Goal: Transaction & Acquisition: Purchase product/service

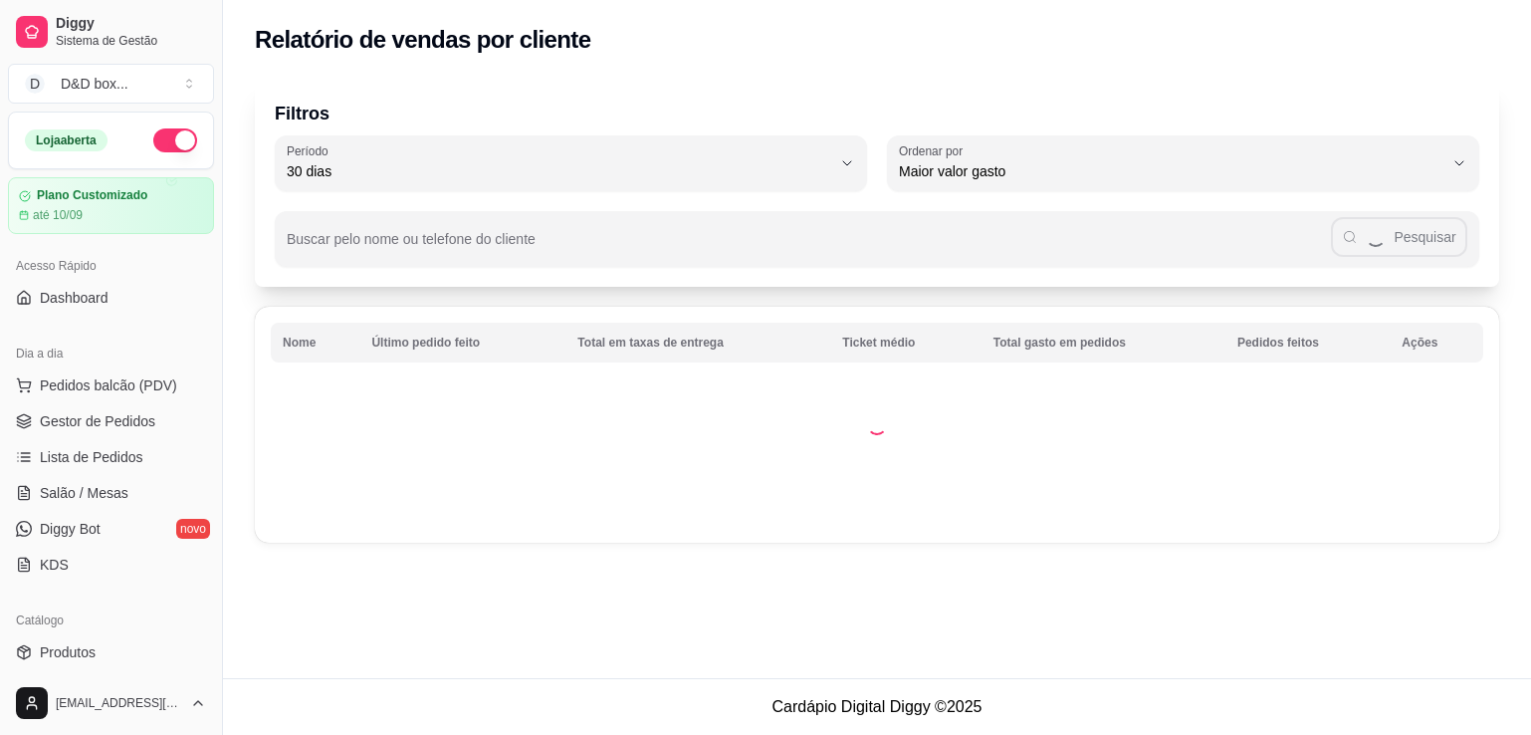
select select "30"
select select "HIGHEST_TOTAL_SPENT_WITH_ORDERS"
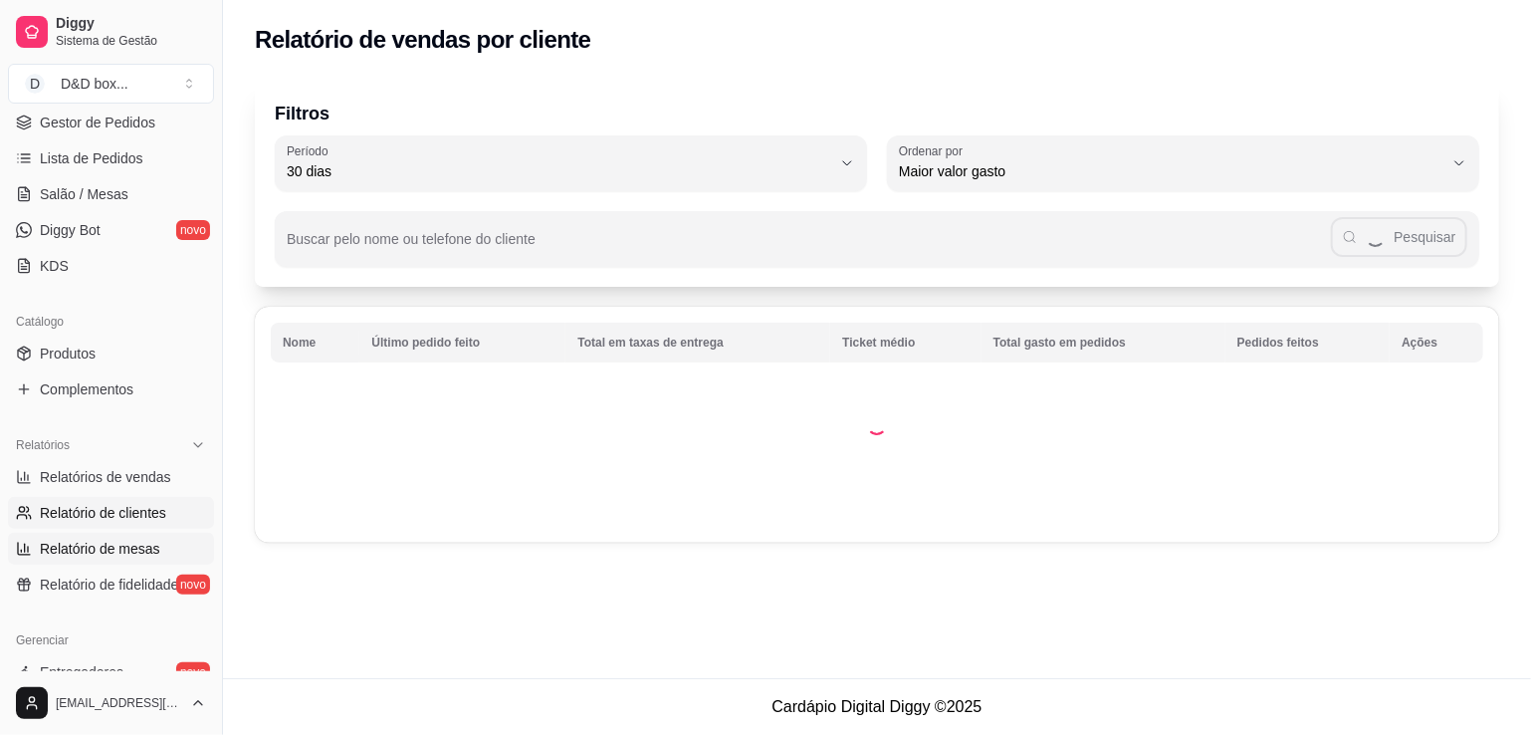
click at [47, 551] on span "Relatório de mesas" at bounding box center [100, 549] width 120 height 20
select select "TOTAL_OF_ORDERS"
select select "7"
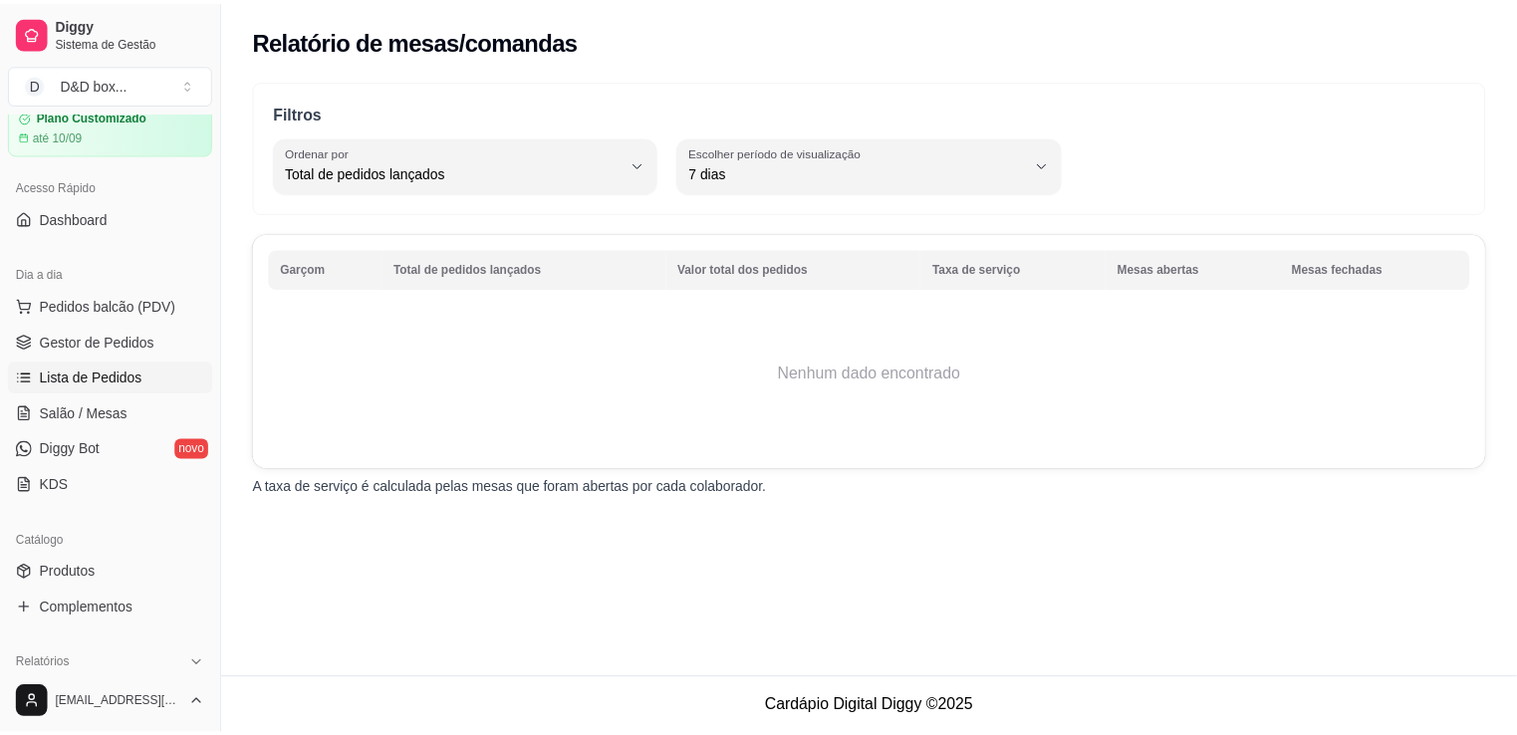
scroll to position [199, 0]
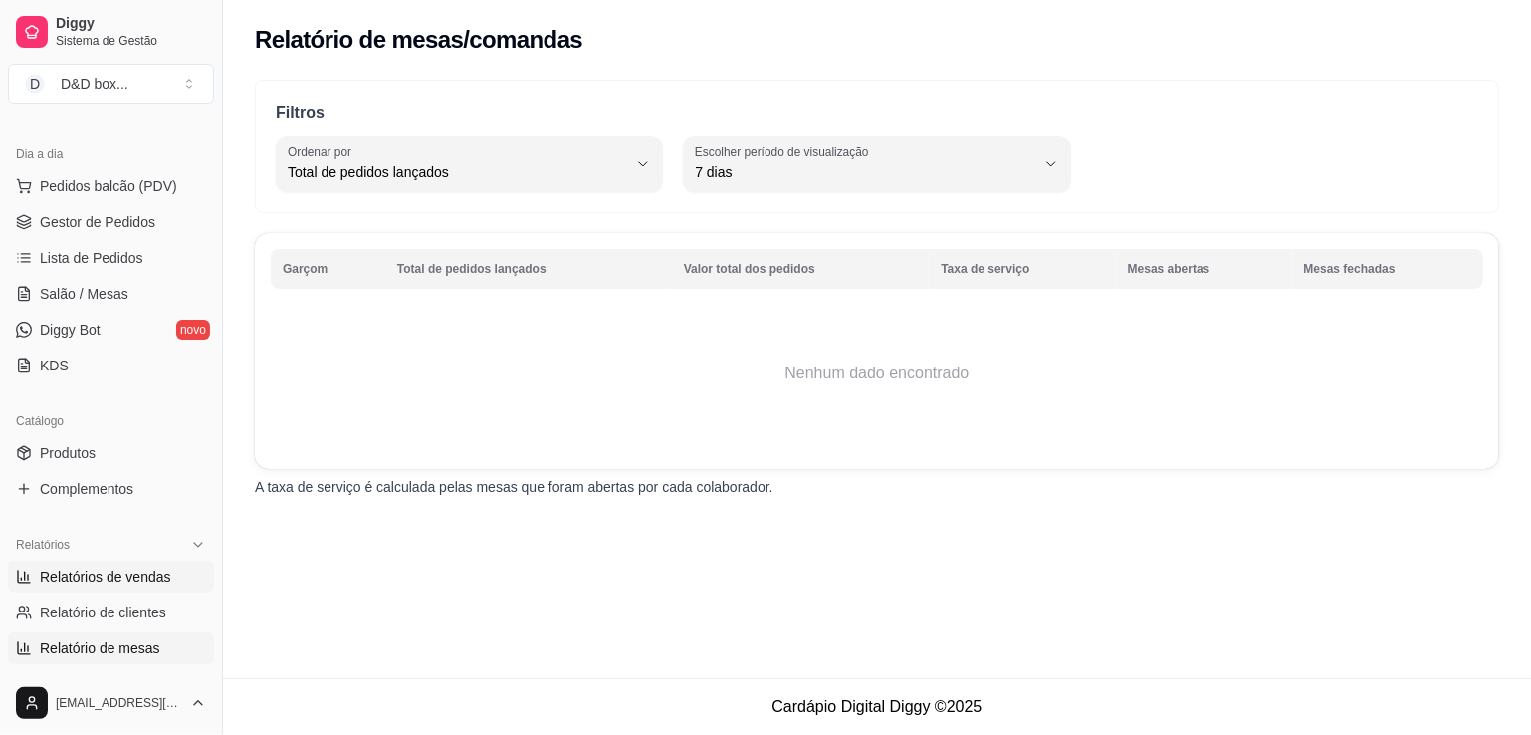
click at [74, 567] on span "Relatórios de vendas" at bounding box center [105, 577] width 131 height 20
select select "ALL"
select select "0"
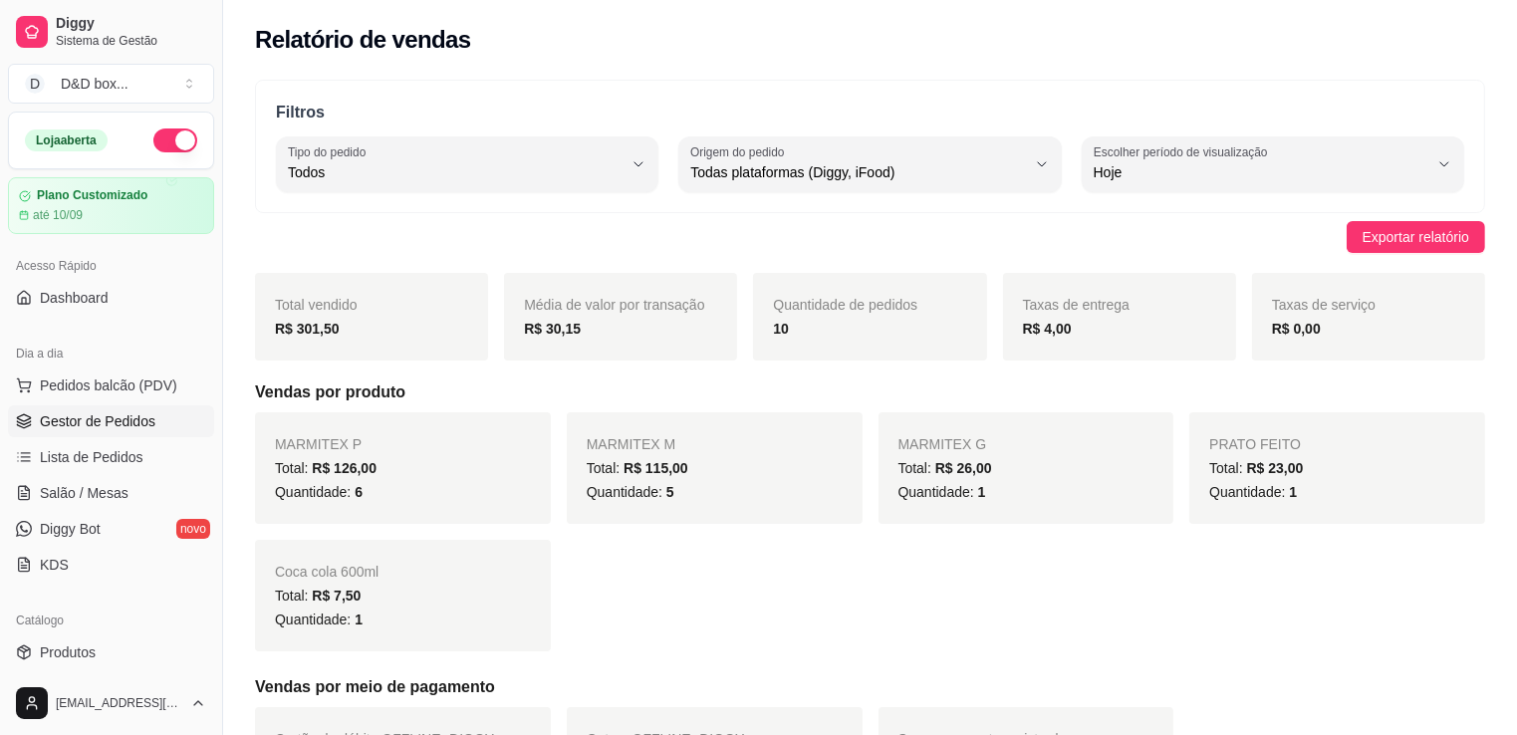
click at [77, 407] on link "Gestor de Pedidos" at bounding box center [111, 421] width 206 height 32
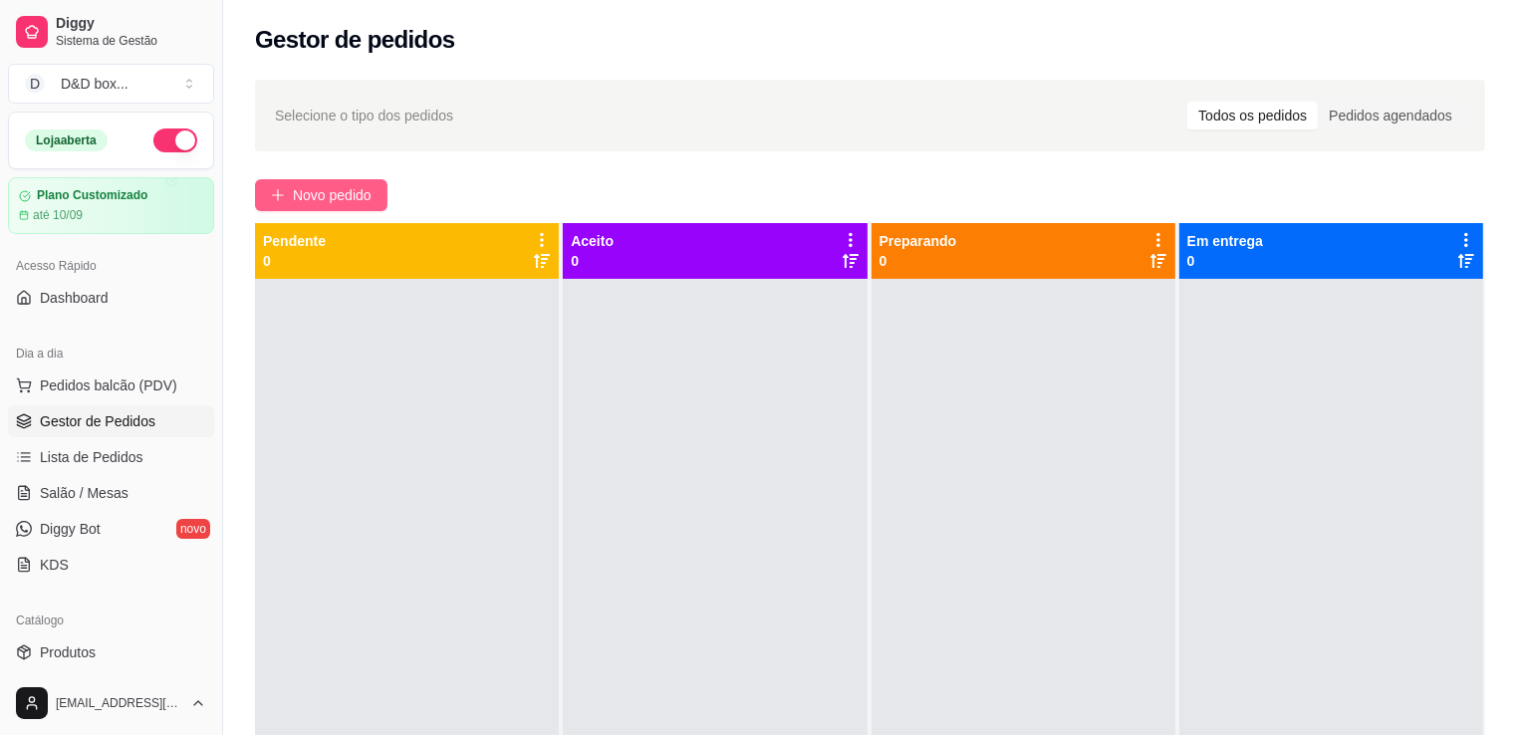
click at [341, 188] on span "Novo pedido" at bounding box center [332, 195] width 79 height 22
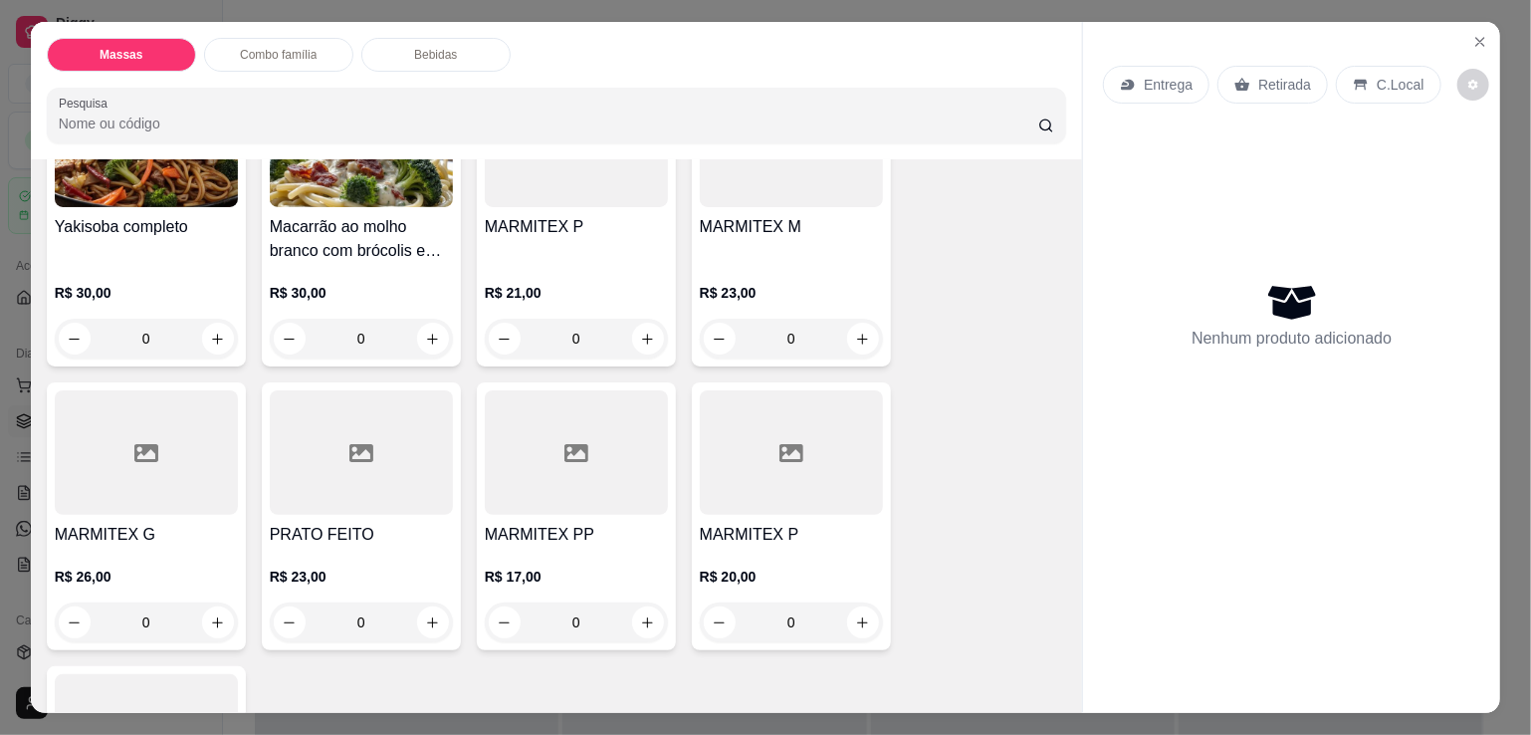
scroll to position [299, 0]
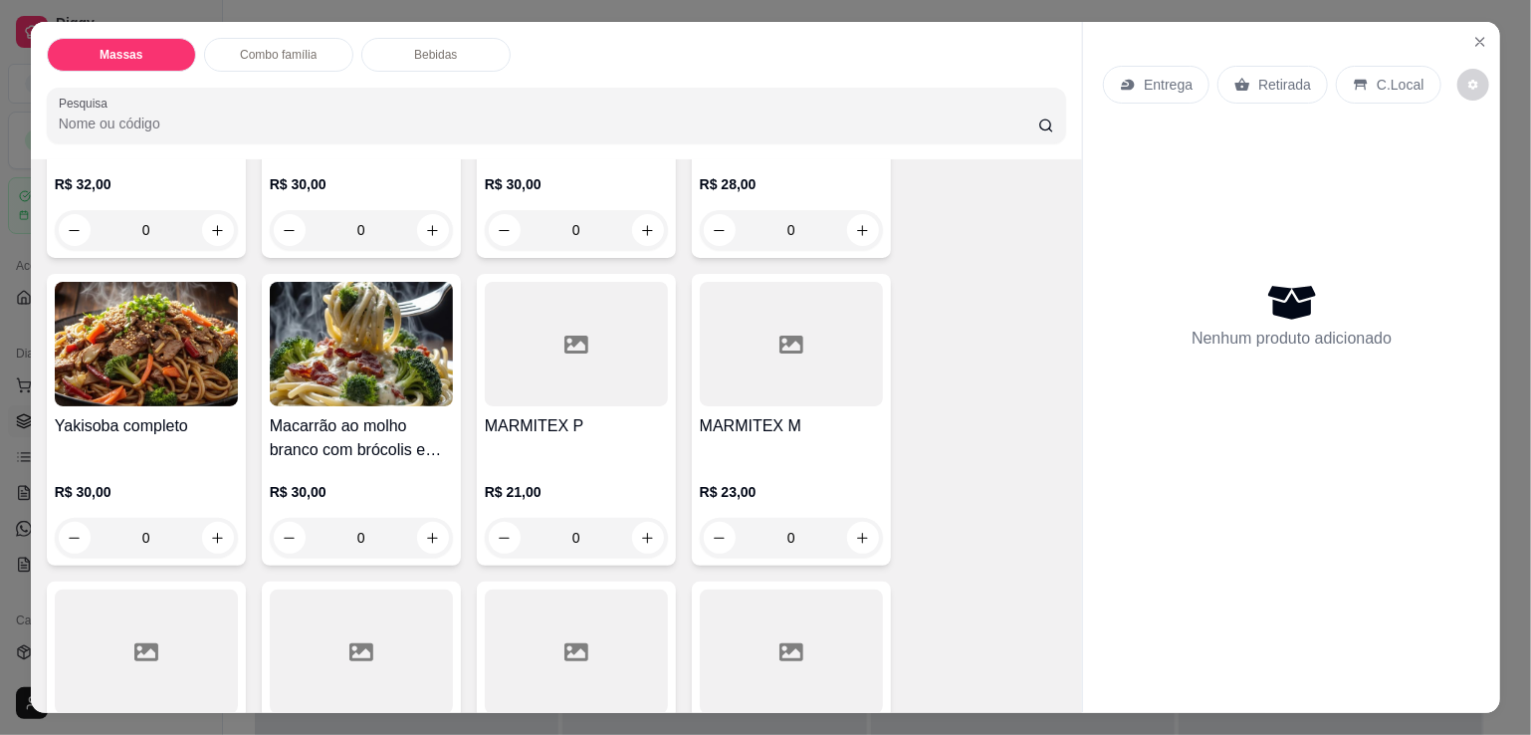
click at [739, 414] on h4 "MARMITEX M" at bounding box center [791, 426] width 183 height 24
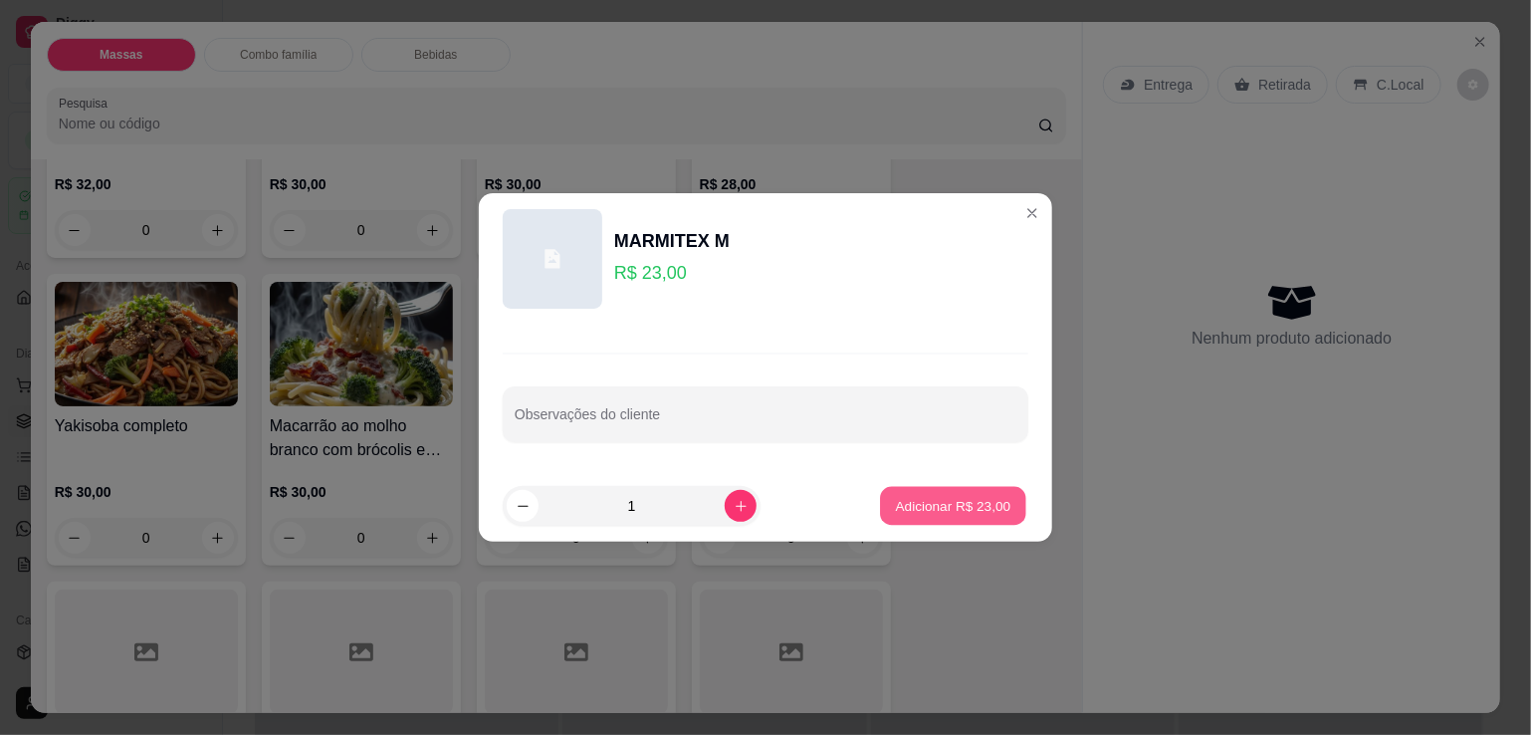
click at [940, 510] on p "Adicionar R$ 23,00" at bounding box center [954, 505] width 116 height 19
type input "1"
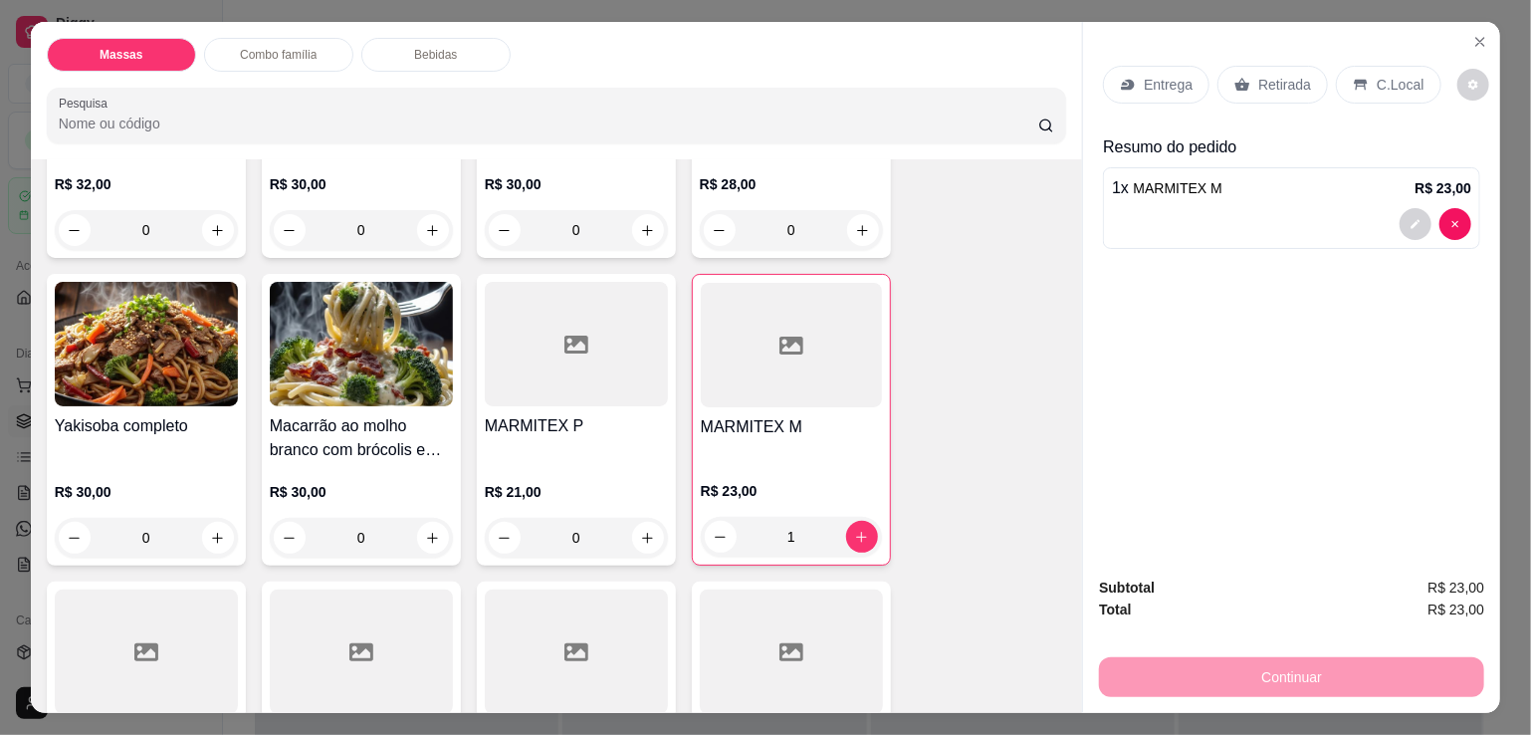
click at [1159, 77] on p "Entrega" at bounding box center [1168, 85] width 49 height 20
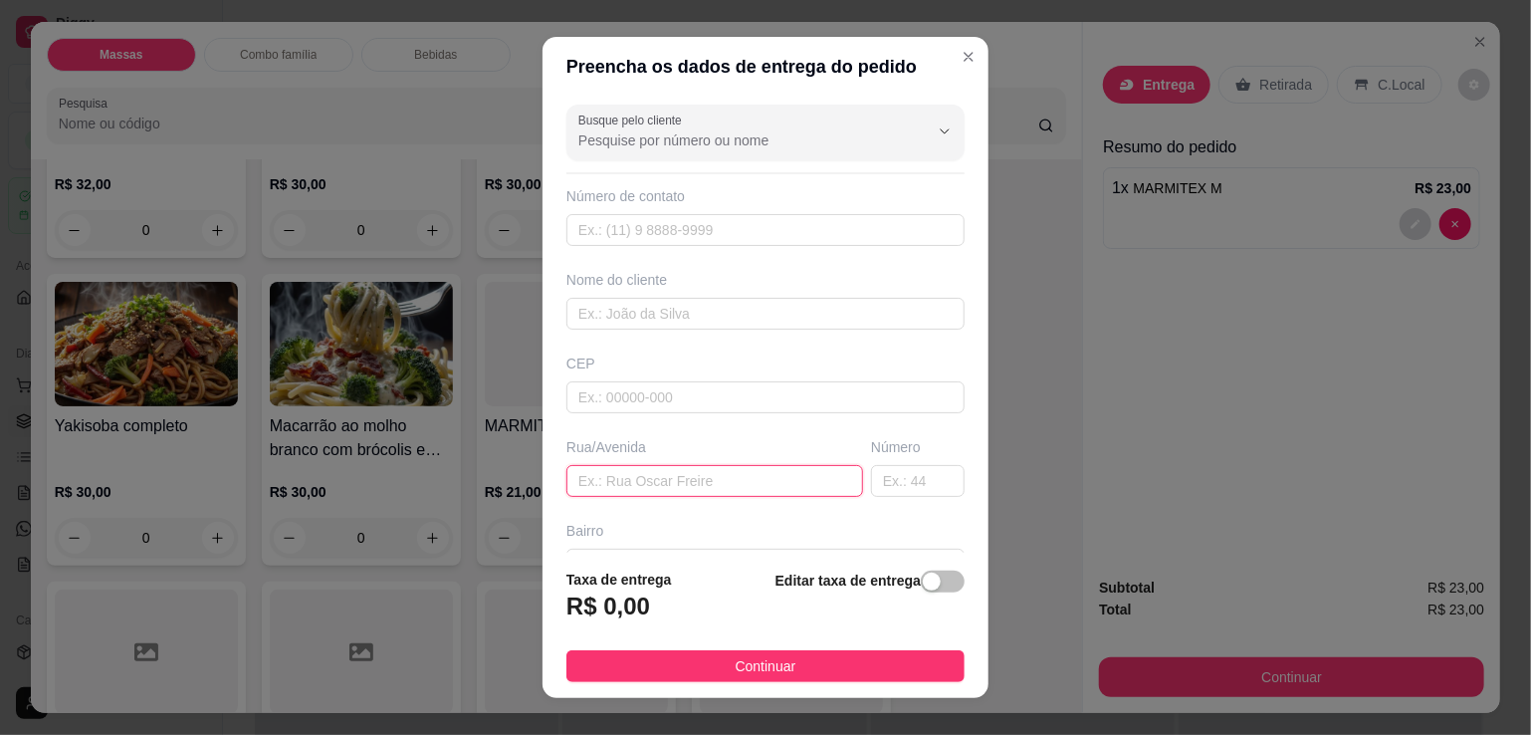
click at [633, 479] on input "text" at bounding box center [715, 481] width 297 height 32
type input "[STREET_ADDRESS]"
click at [933, 587] on span "button" at bounding box center [943, 582] width 44 height 22
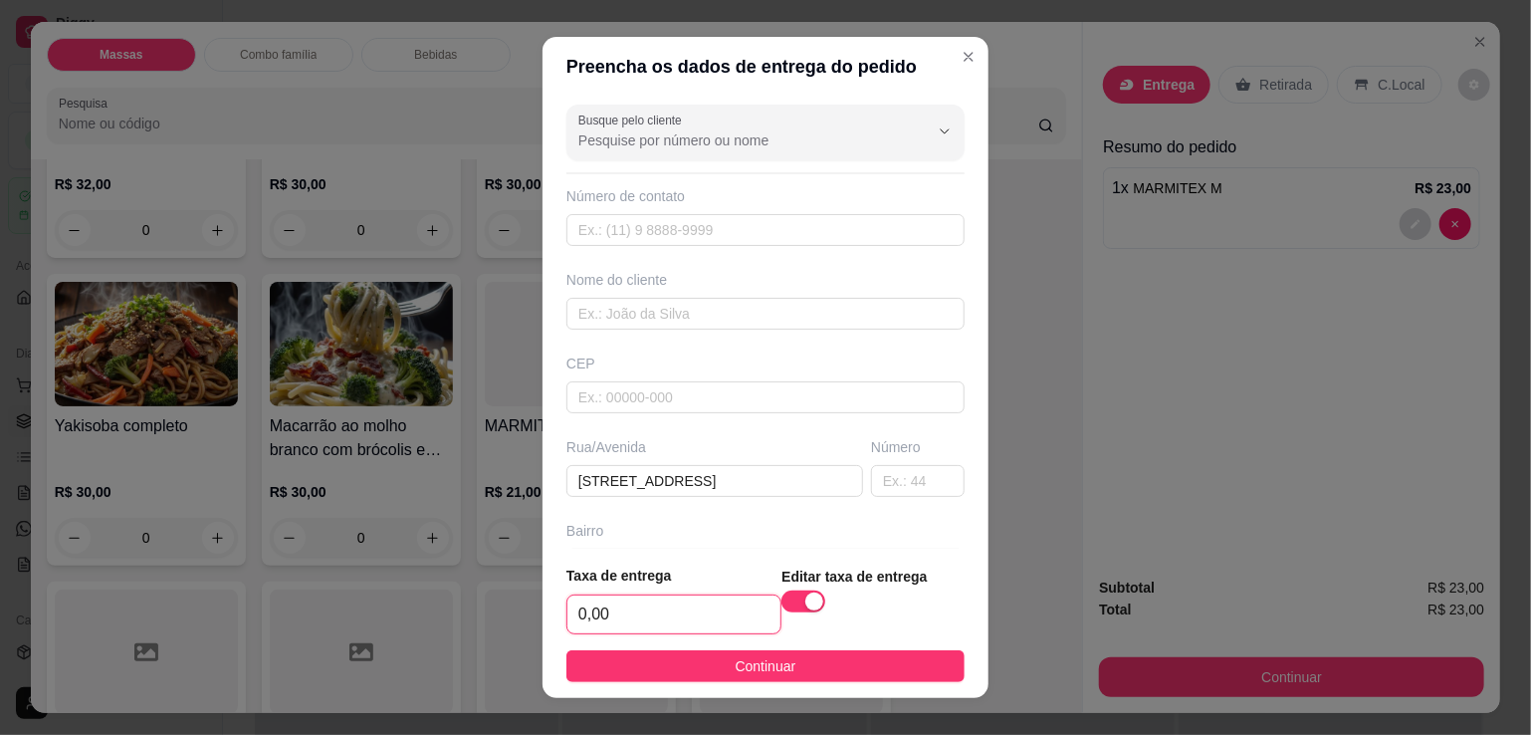
click at [702, 618] on input "0,00" at bounding box center [674, 614] width 213 height 38
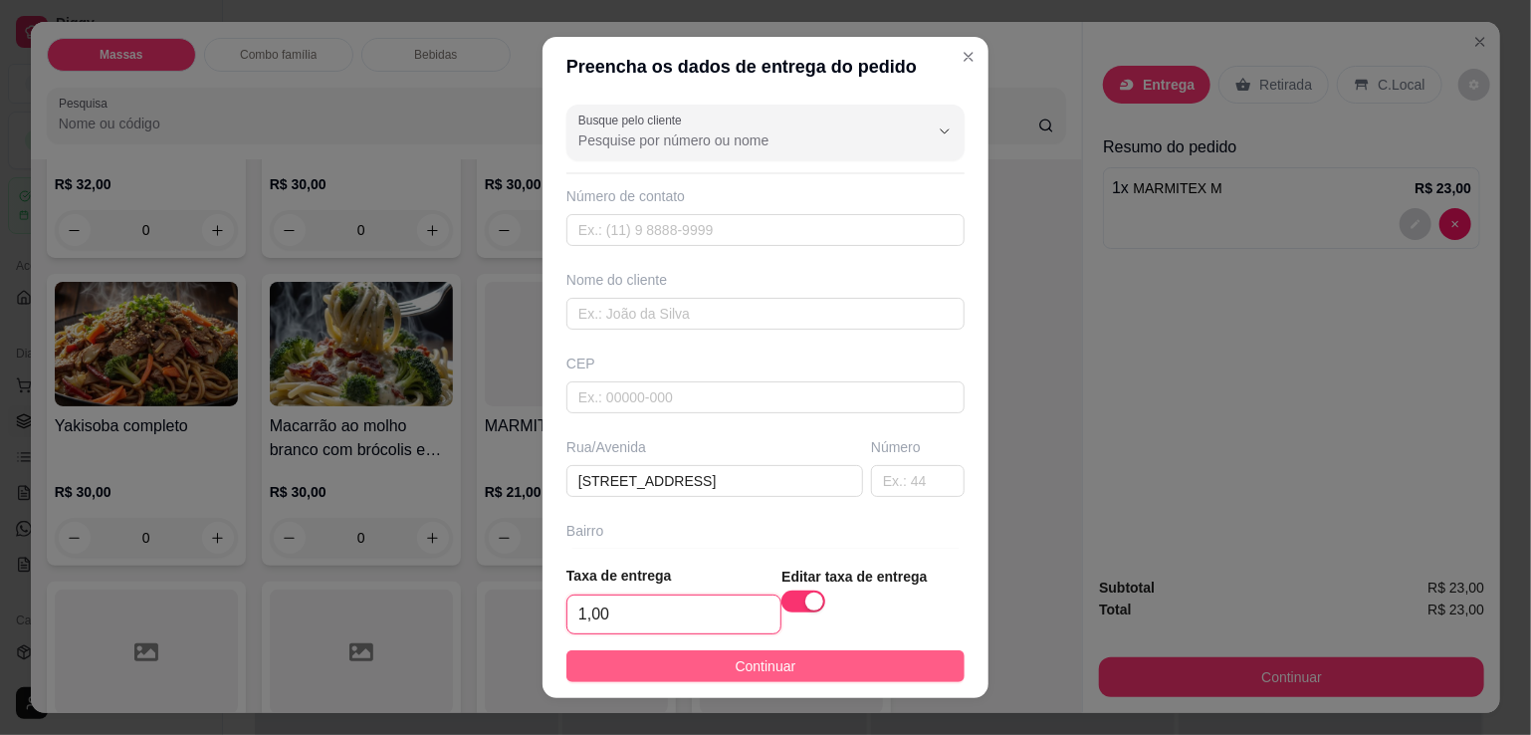
type input "1,00"
click at [712, 662] on button "Continuar" at bounding box center [766, 666] width 398 height 32
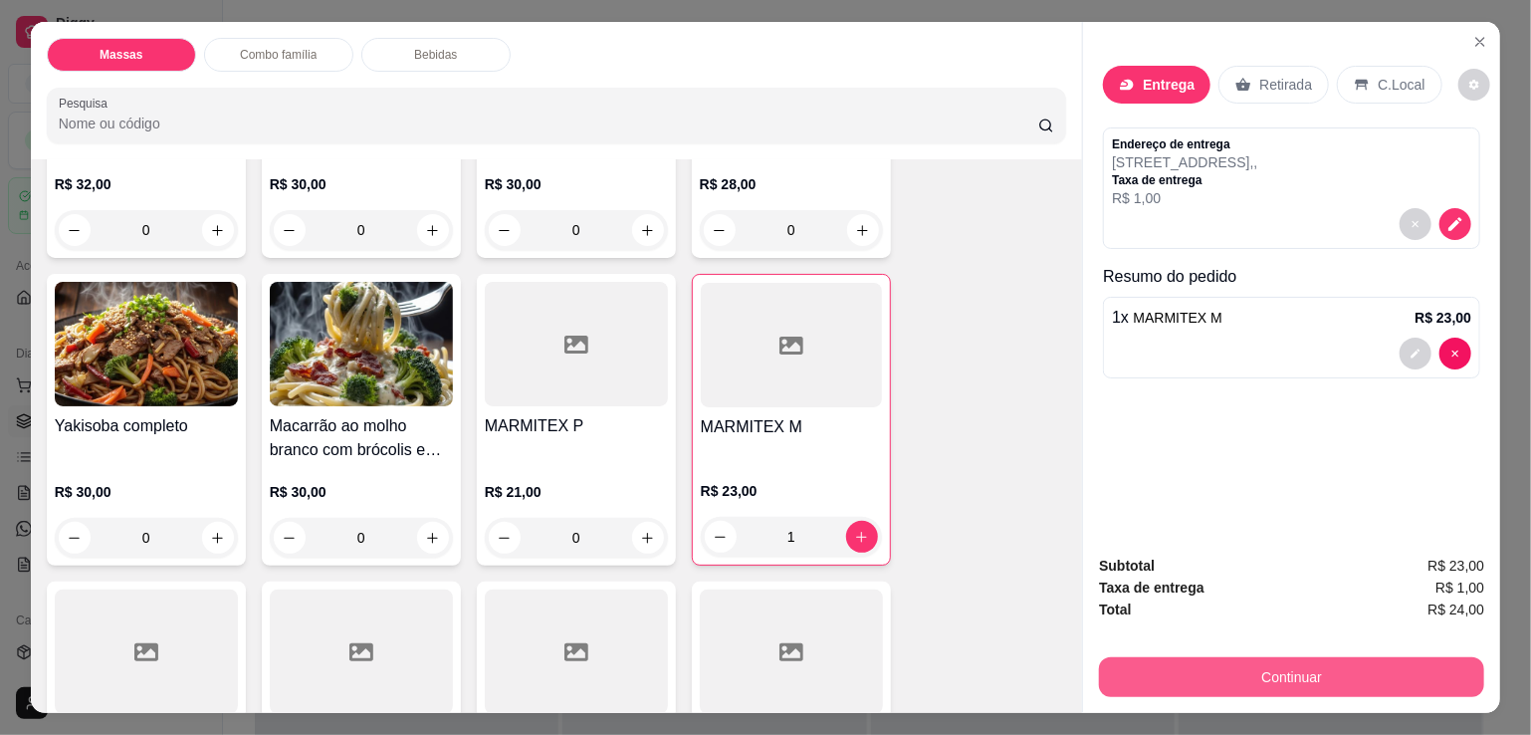
click at [1143, 666] on button "Continuar" at bounding box center [1291, 677] width 385 height 40
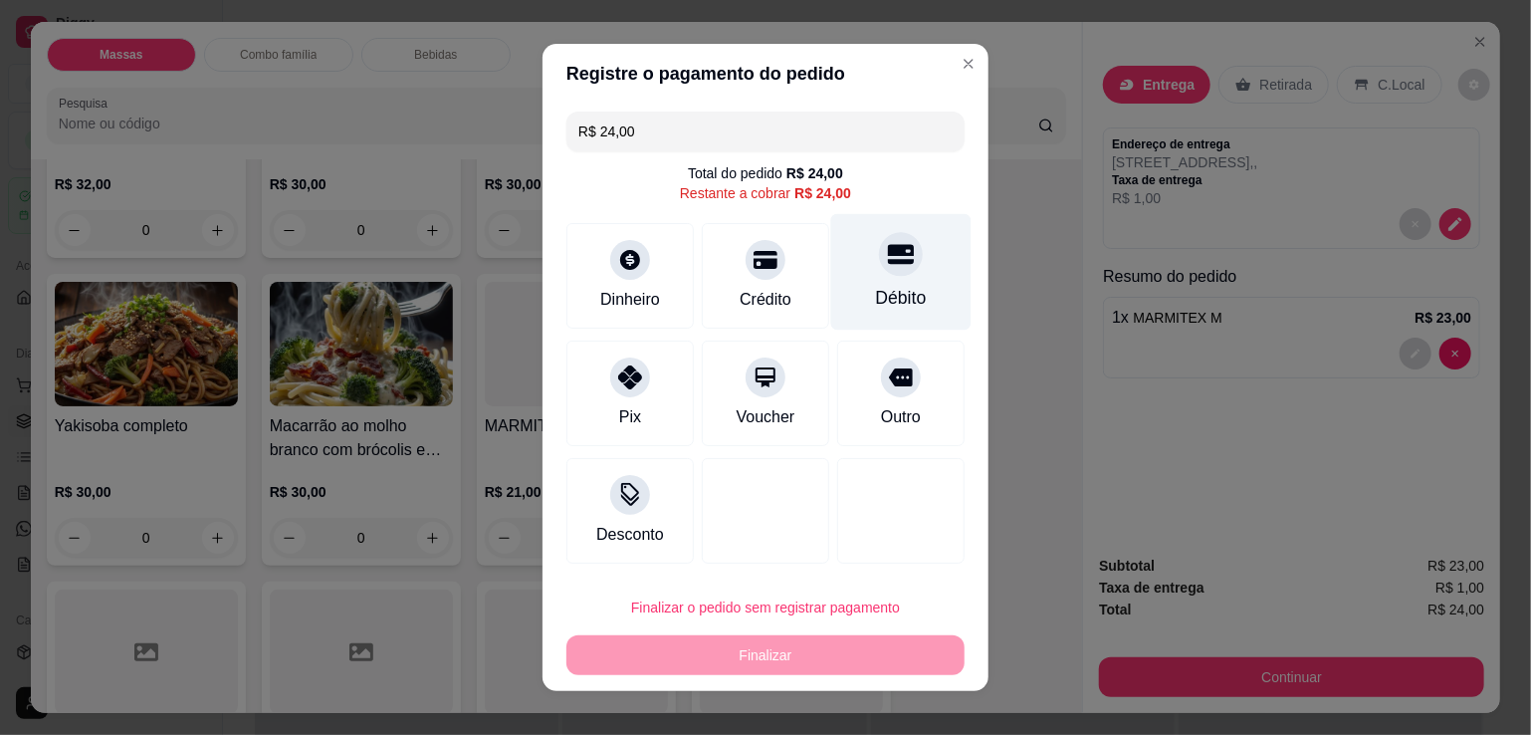
click at [854, 263] on div "Débito" at bounding box center [901, 272] width 140 height 117
type input "R$ 0,00"
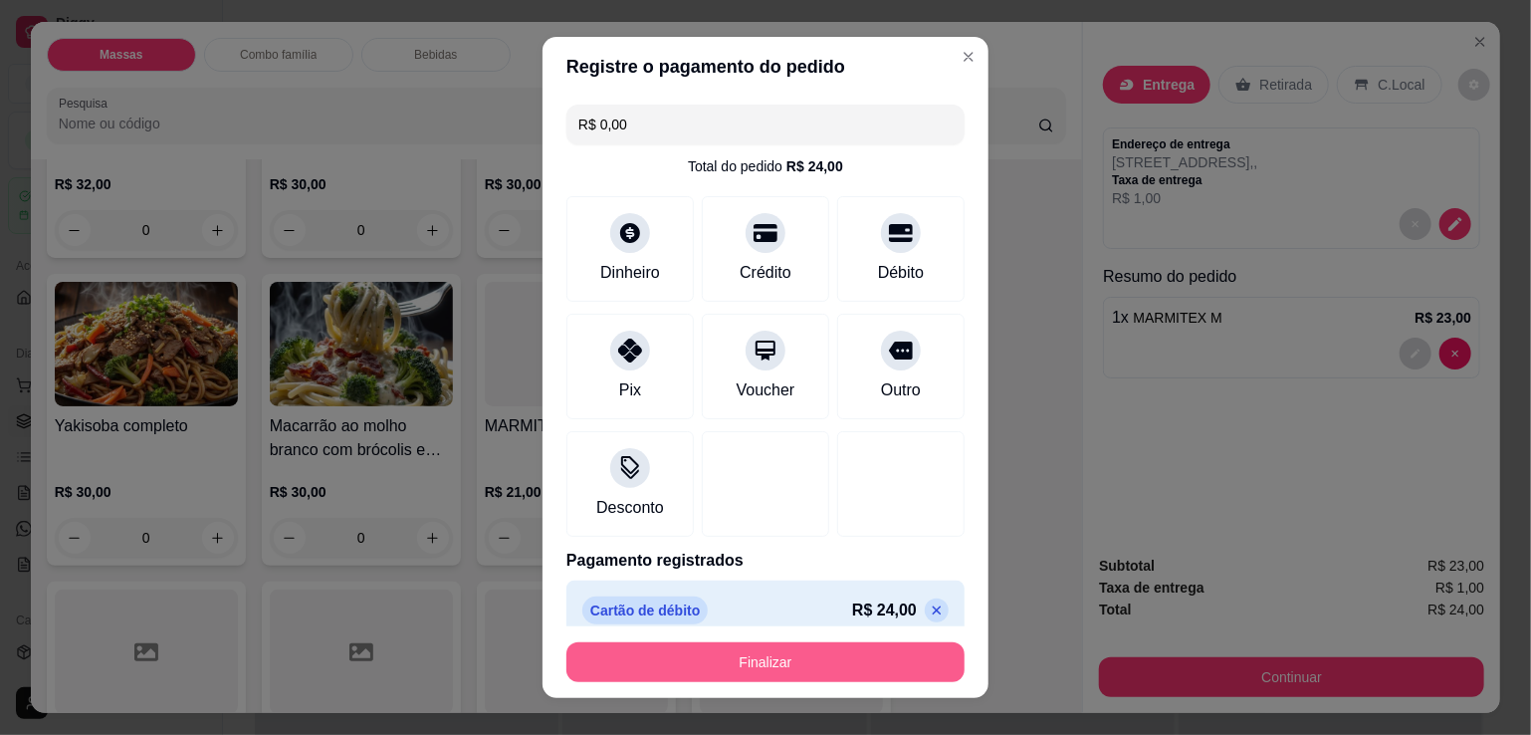
click at [904, 653] on button "Finalizar" at bounding box center [766, 662] width 398 height 40
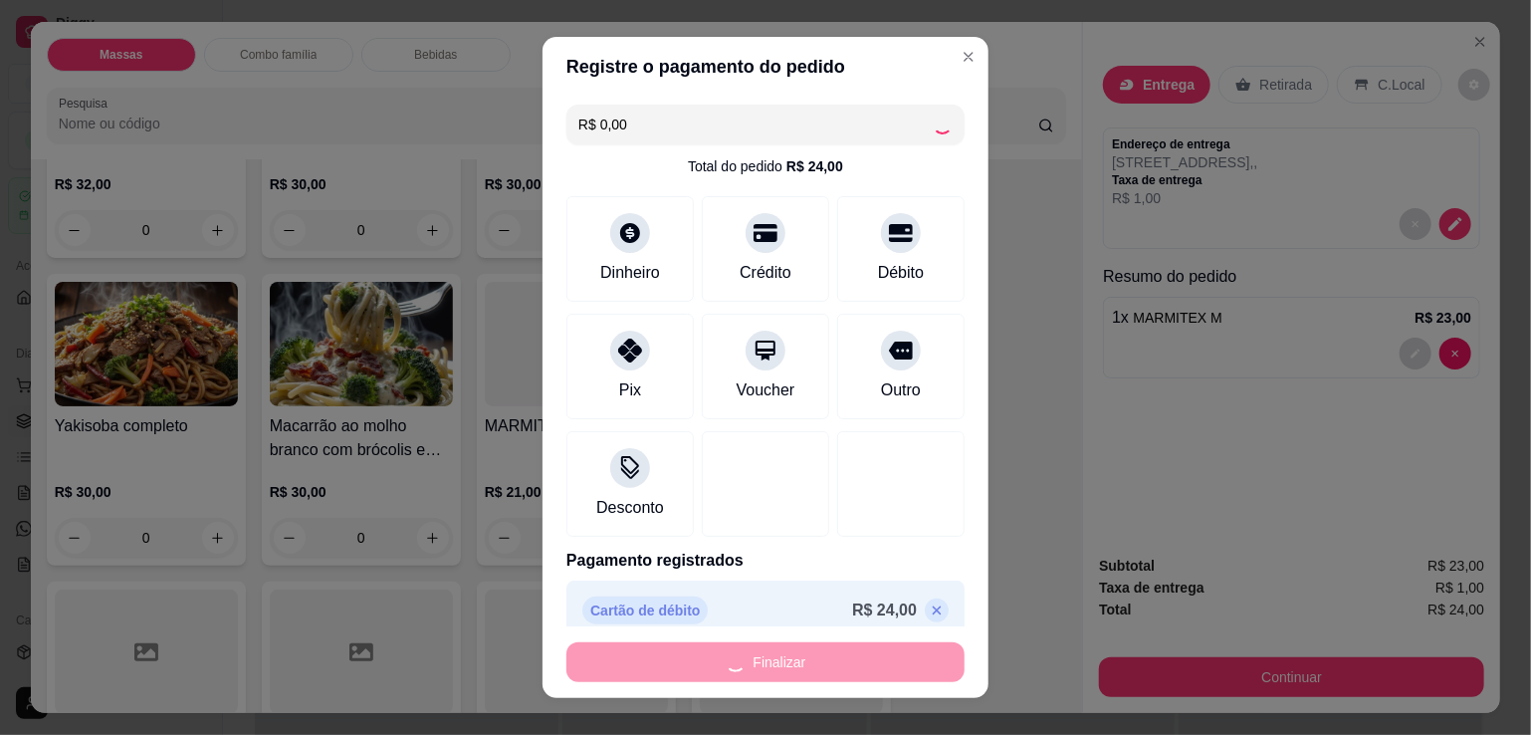
type input "0"
type input "-R$ 24,00"
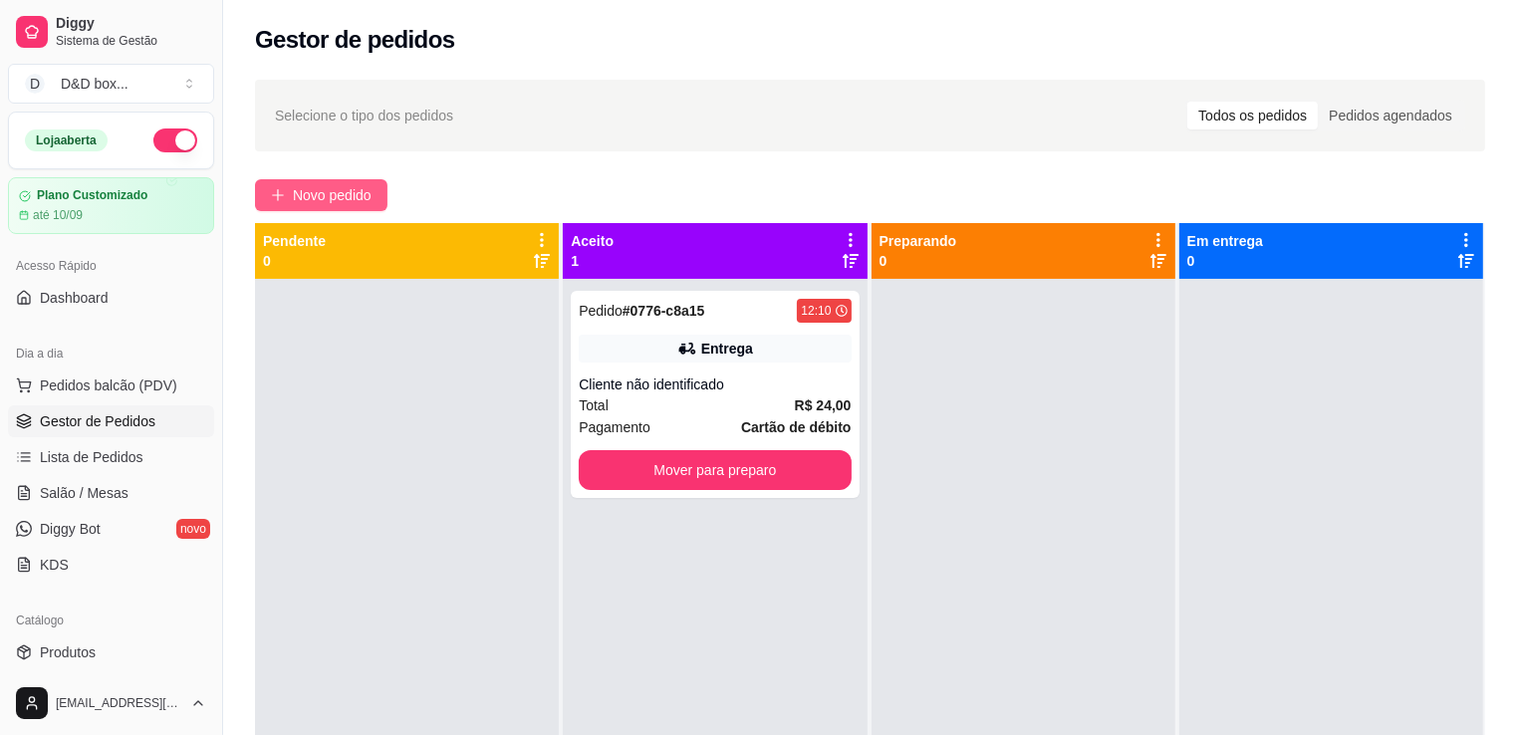
click at [315, 183] on button "Novo pedido" at bounding box center [321, 195] width 132 height 32
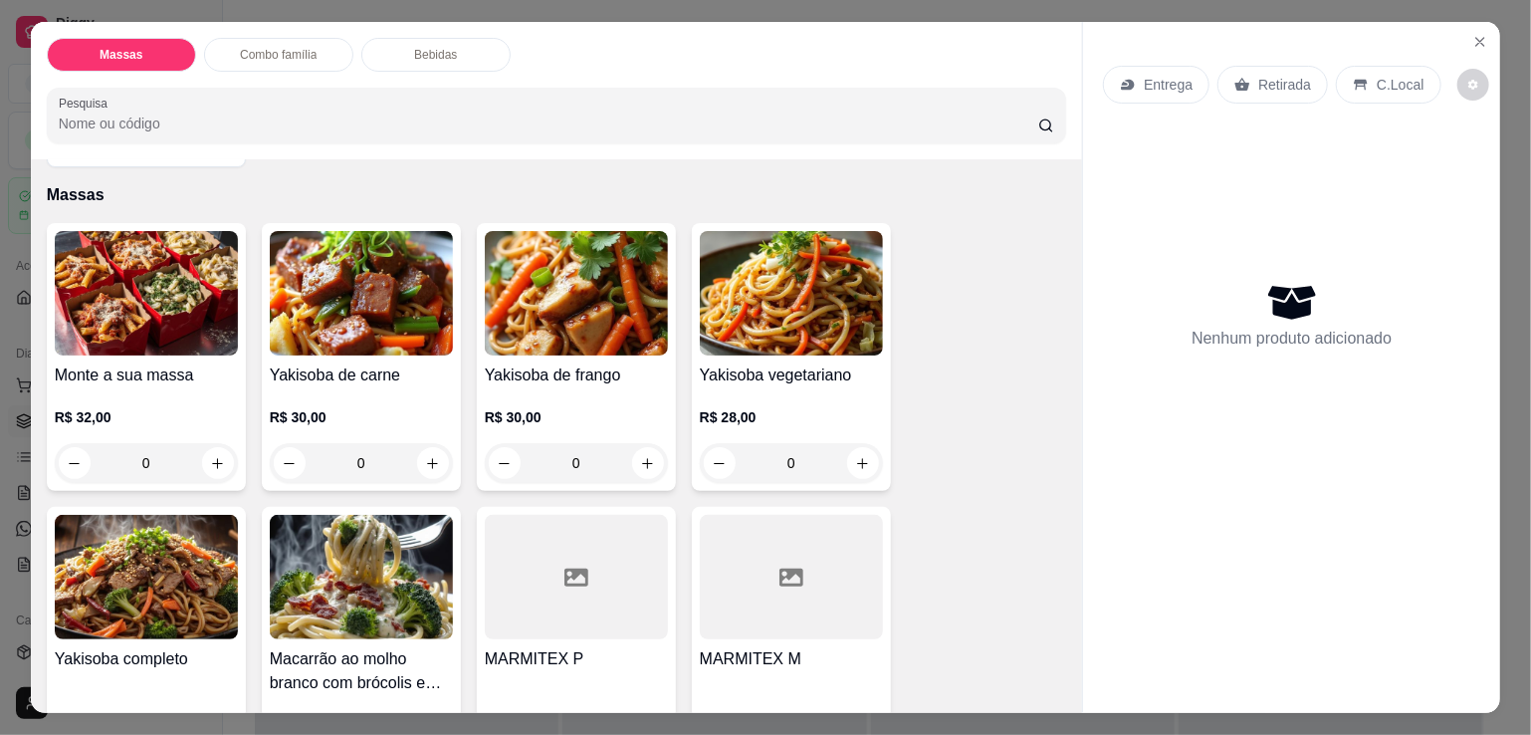
scroll to position [398, 0]
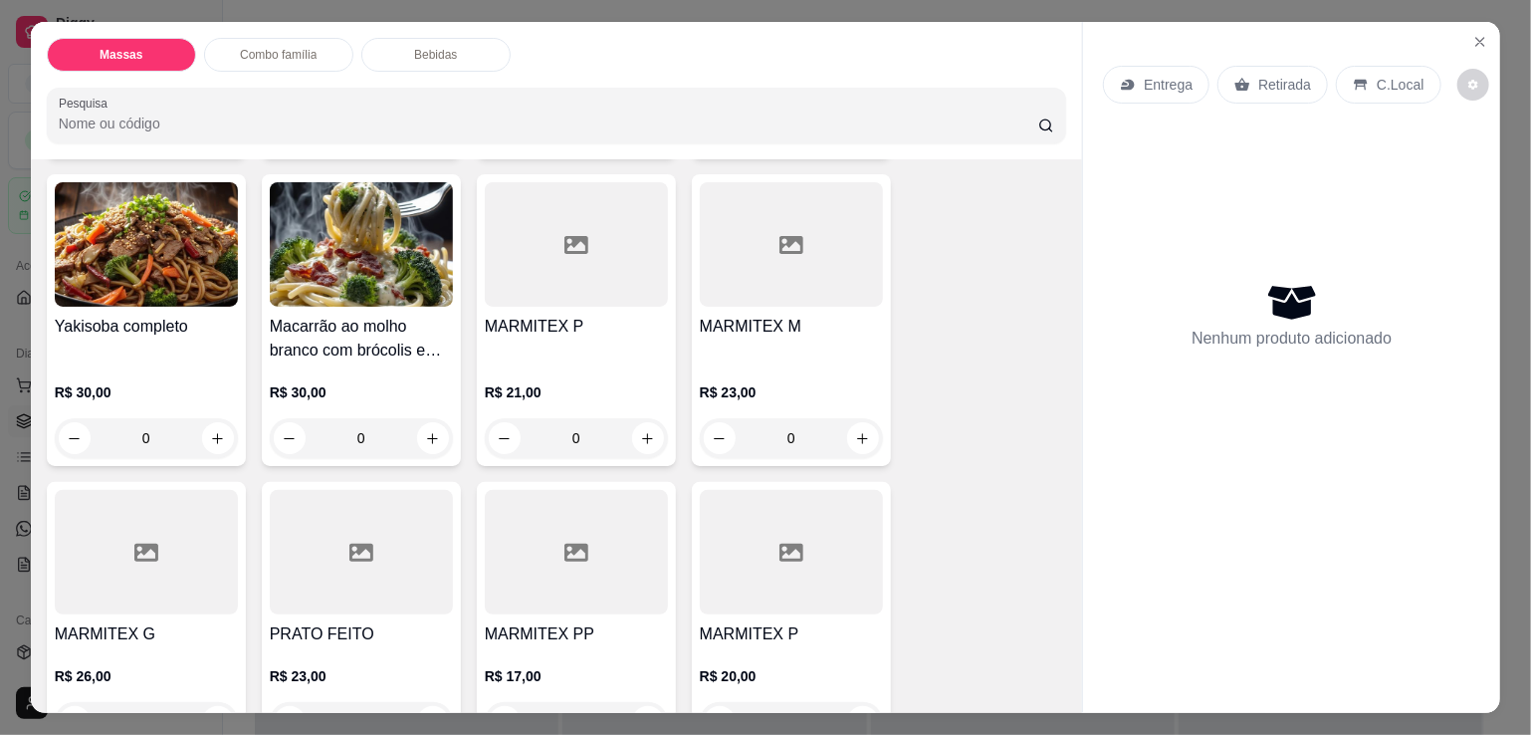
click at [342, 588] on div at bounding box center [361, 552] width 183 height 124
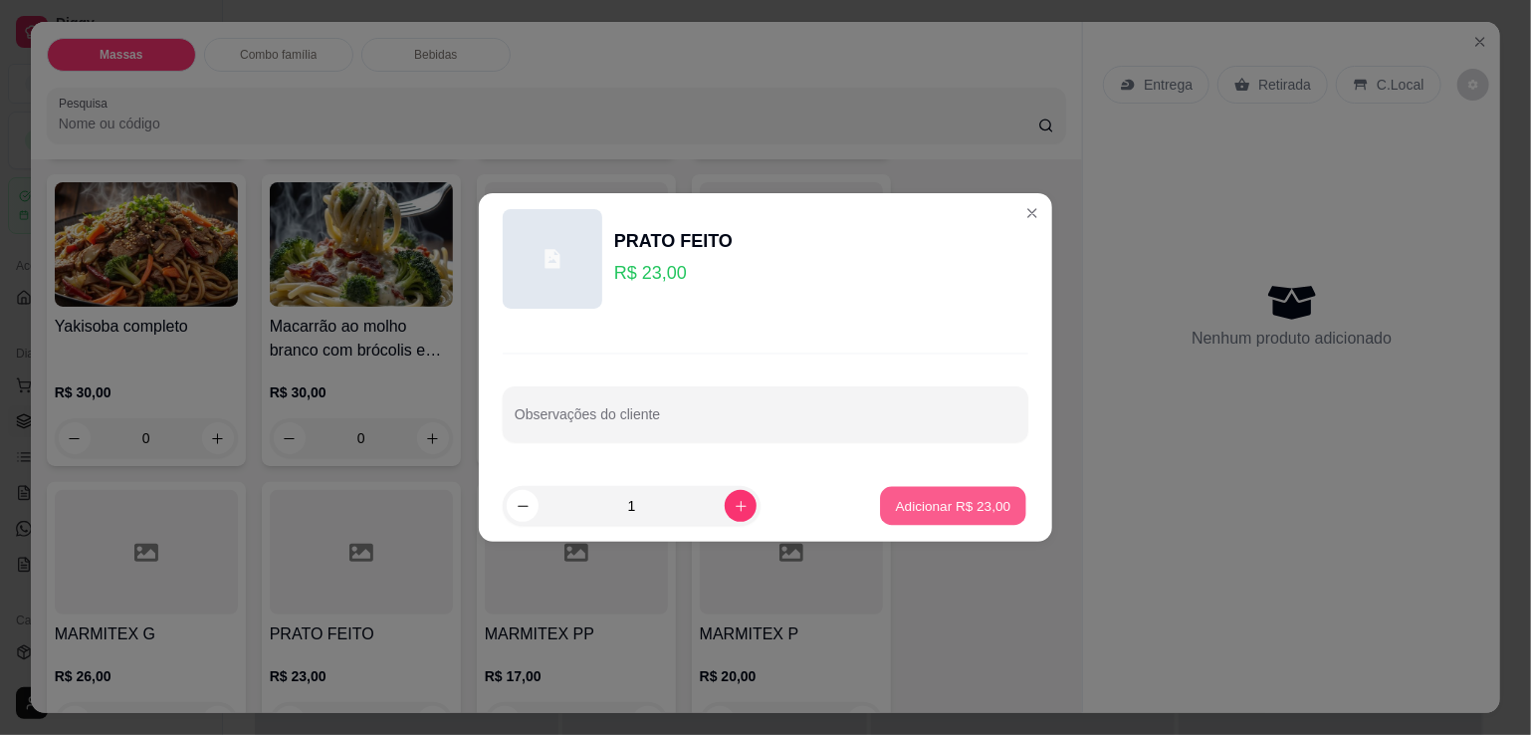
click at [880, 491] on button "Adicionar R$ 23,00" at bounding box center [953, 506] width 146 height 39
type input "1"
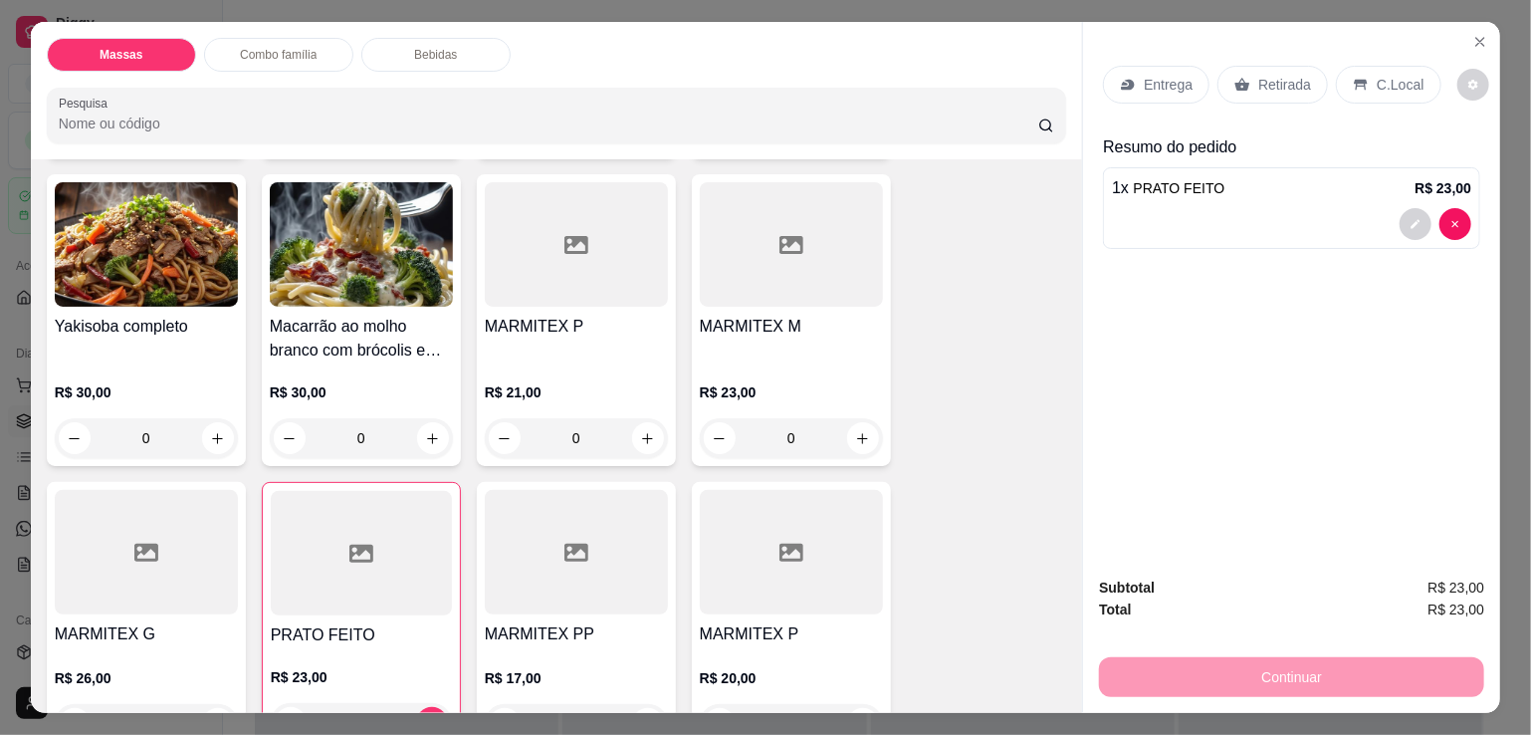
click at [1162, 662] on div "Continuar" at bounding box center [1291, 674] width 385 height 45
click at [1268, 90] on div "Retirada" at bounding box center [1273, 85] width 111 height 38
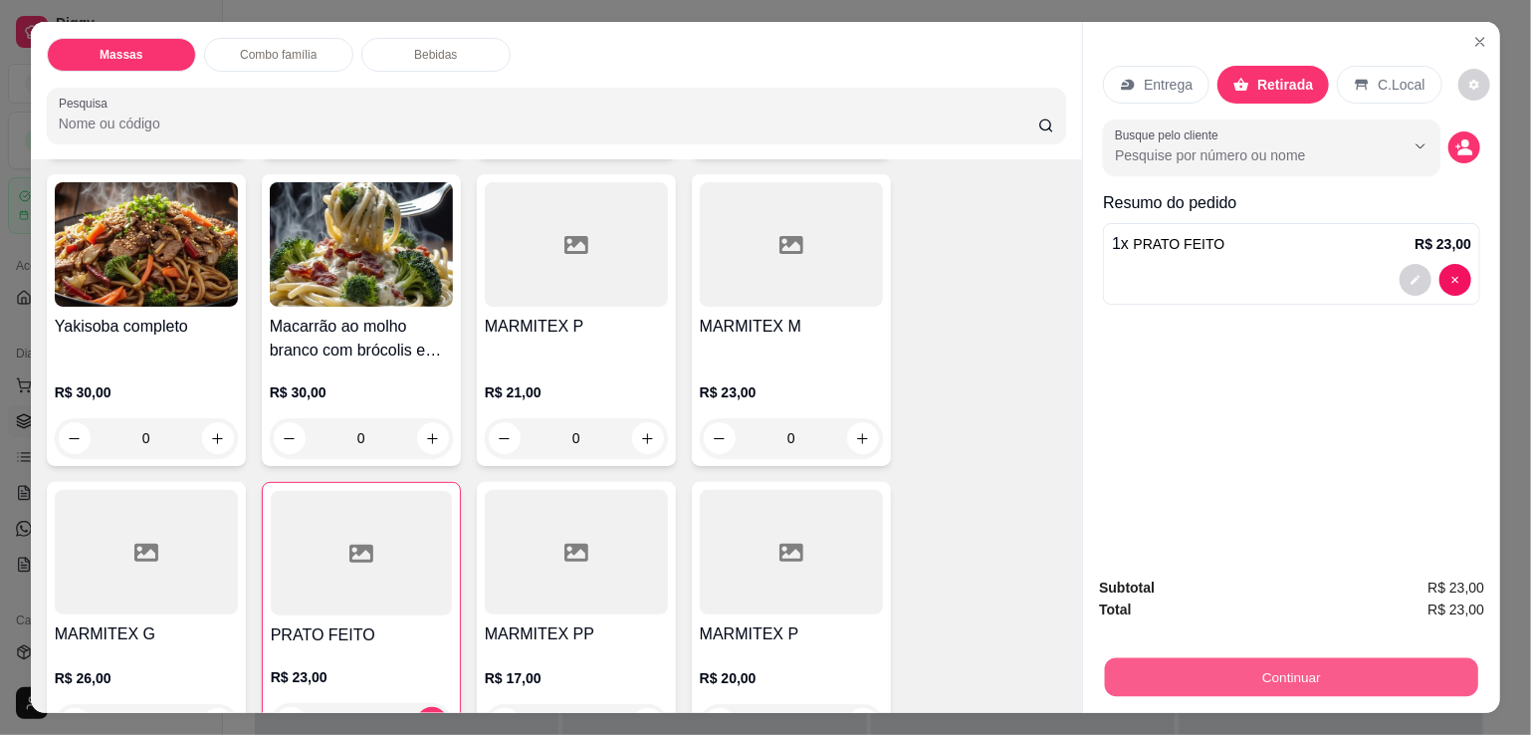
click at [1259, 661] on button "Continuar" at bounding box center [1291, 676] width 373 height 39
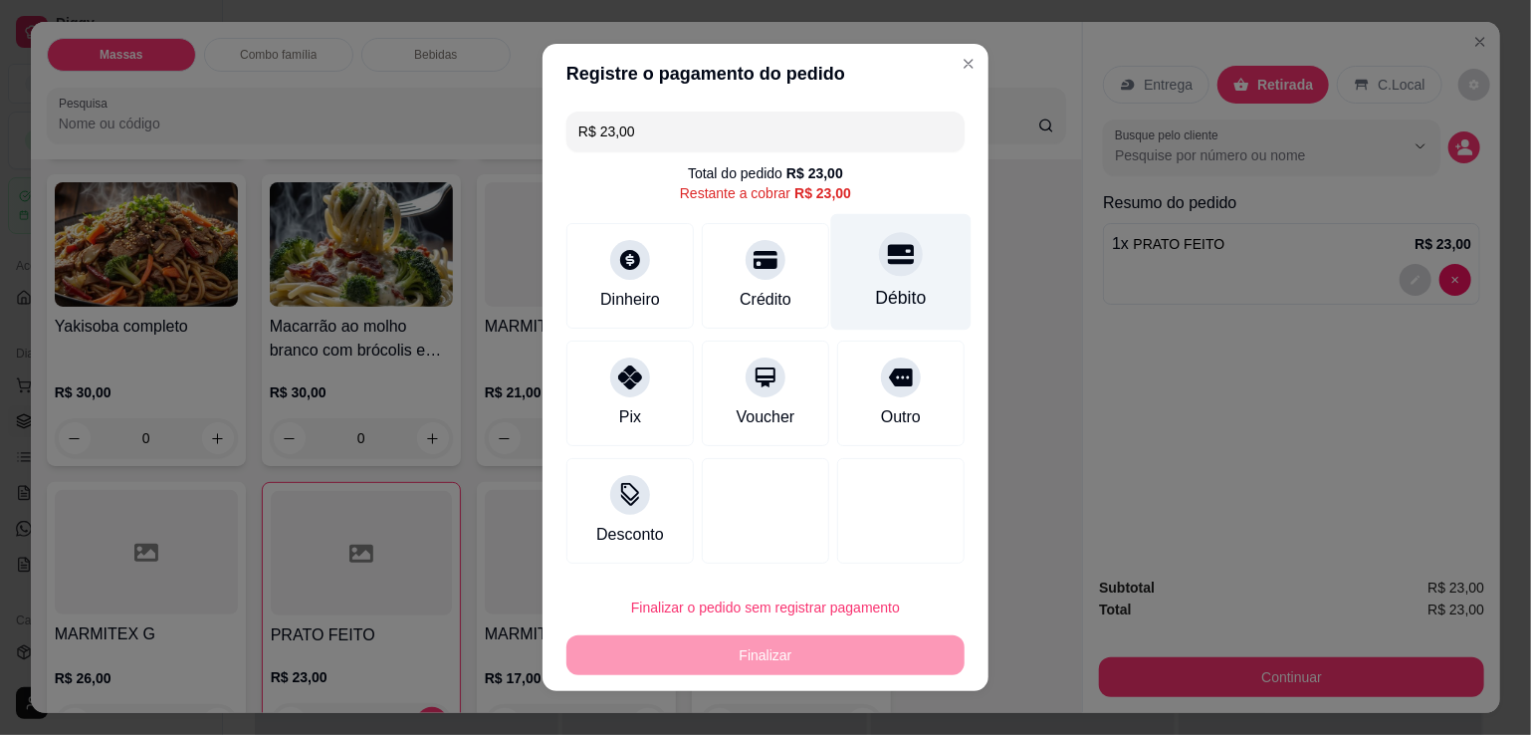
click at [876, 307] on div "Débito" at bounding box center [901, 298] width 51 height 26
type input "R$ 0,00"
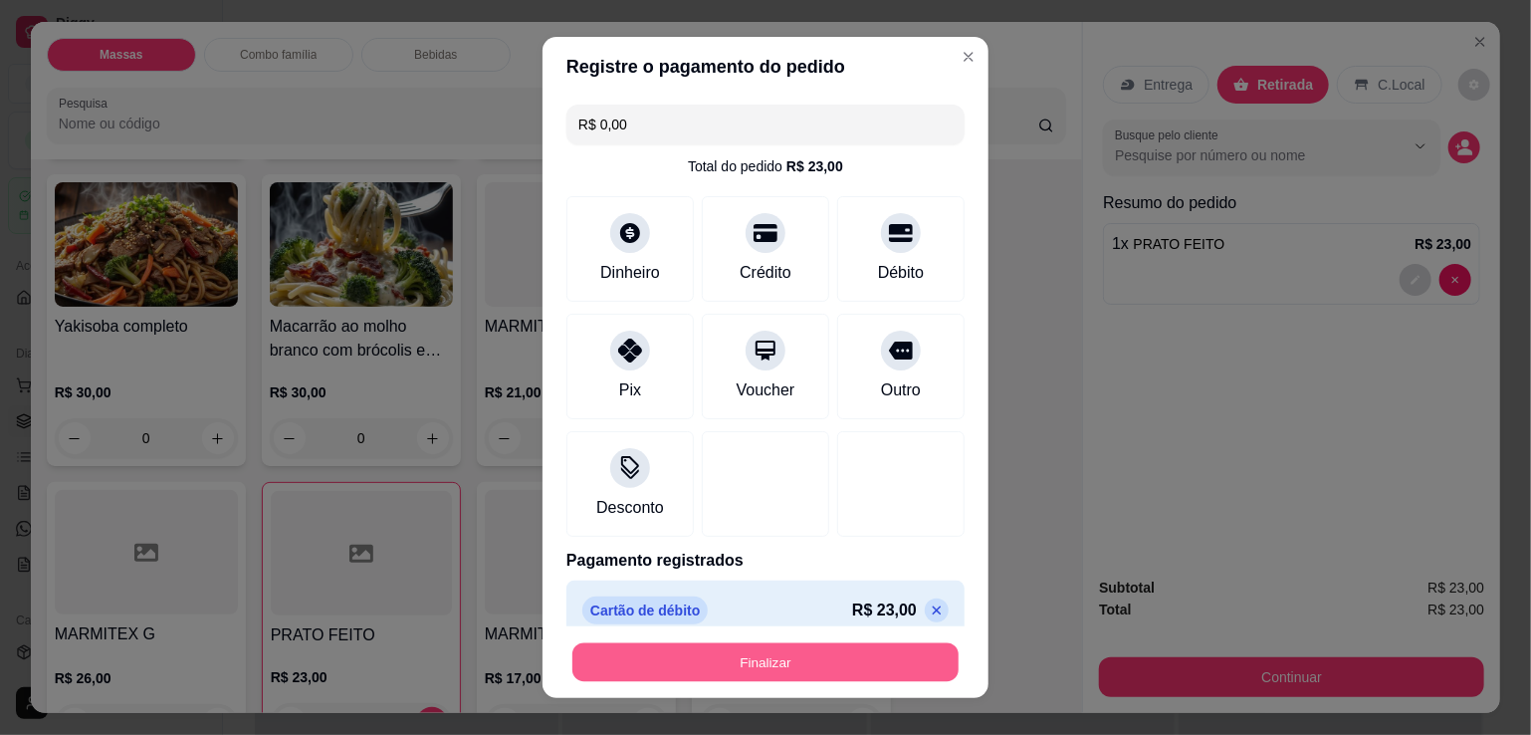
click at [797, 664] on button "Finalizar" at bounding box center [766, 662] width 386 height 39
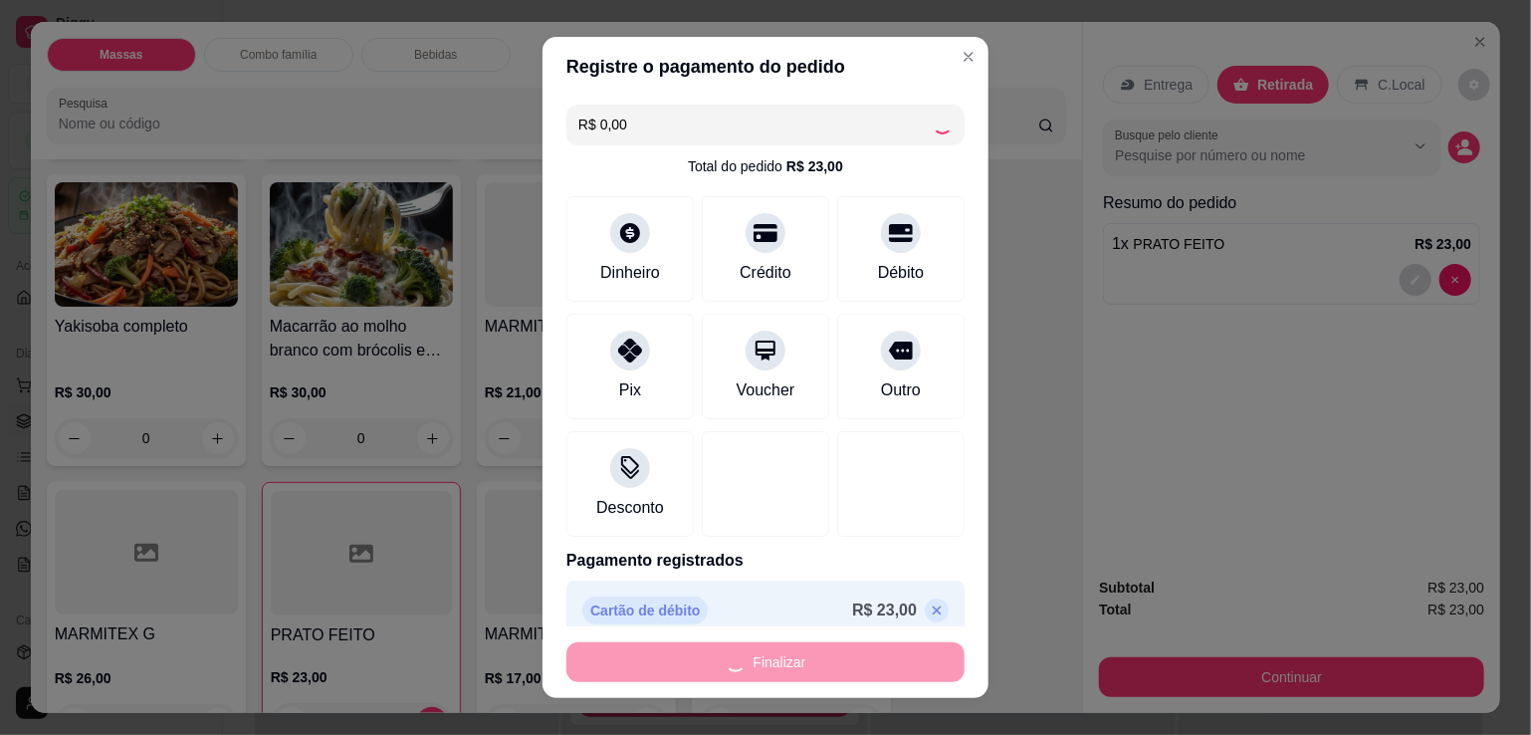
type input "0"
type input "-R$ 23,00"
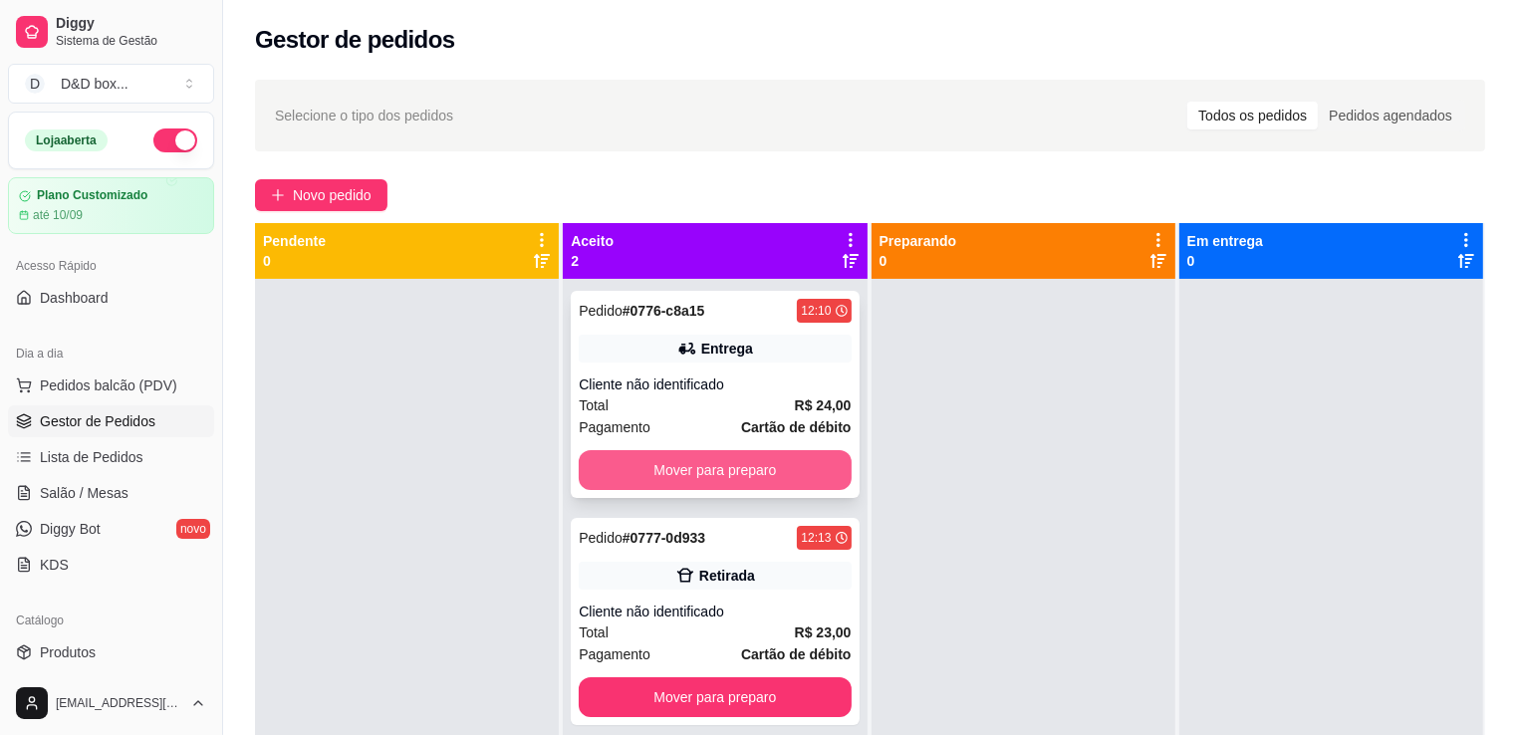
click at [782, 475] on button "Mover para preparo" at bounding box center [715, 470] width 272 height 40
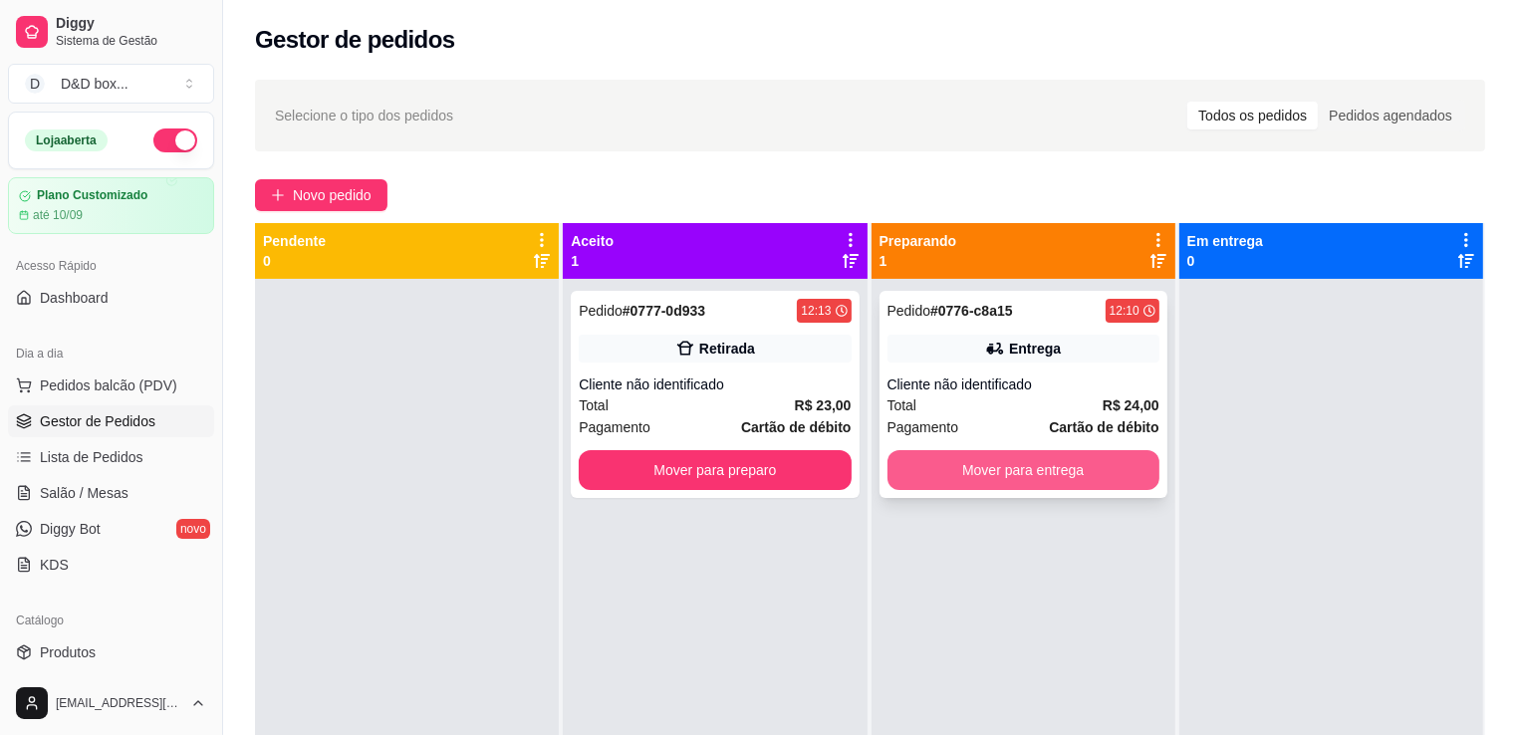
click at [927, 465] on button "Mover para entrega" at bounding box center [1023, 470] width 272 height 40
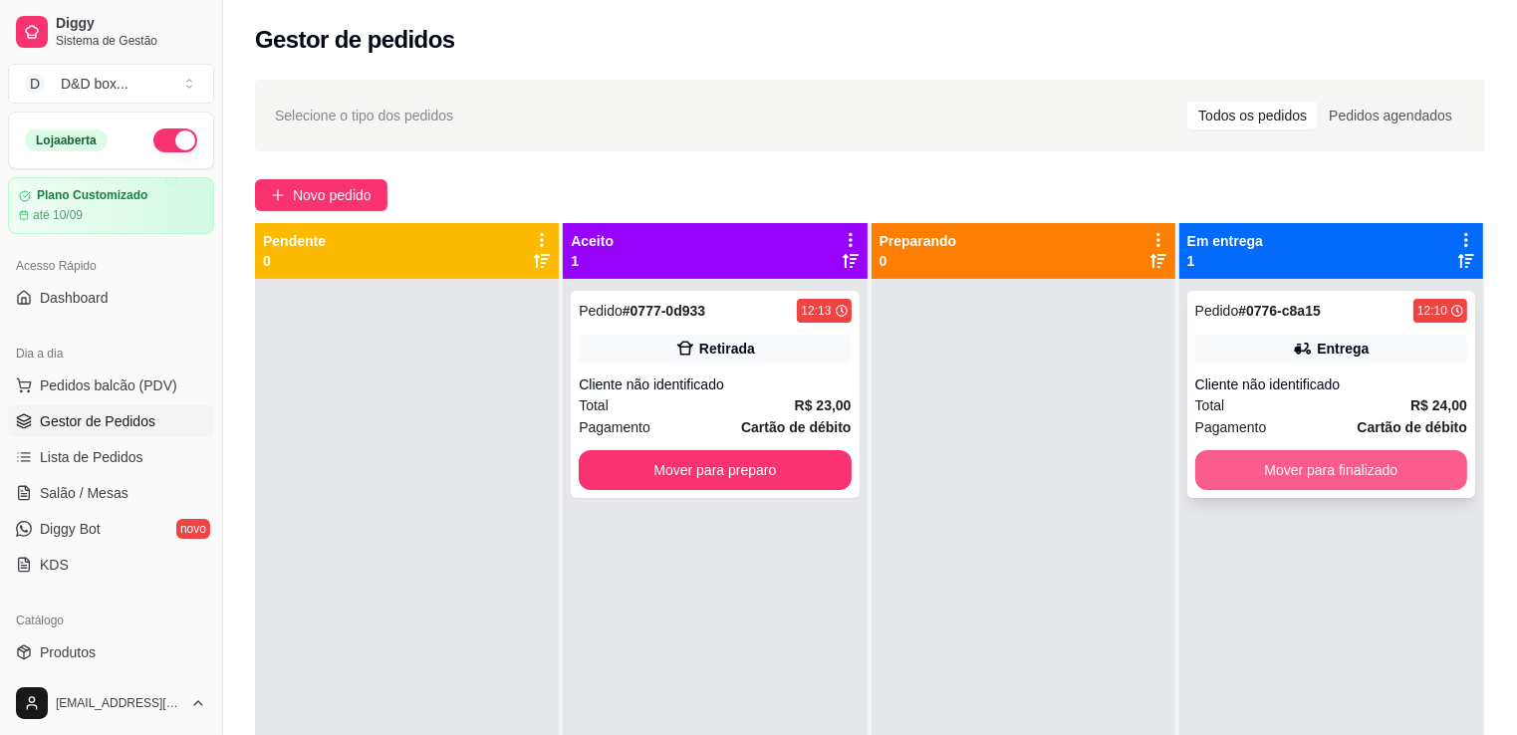
click at [1243, 462] on button "Mover para finalizado" at bounding box center [1331, 470] width 272 height 40
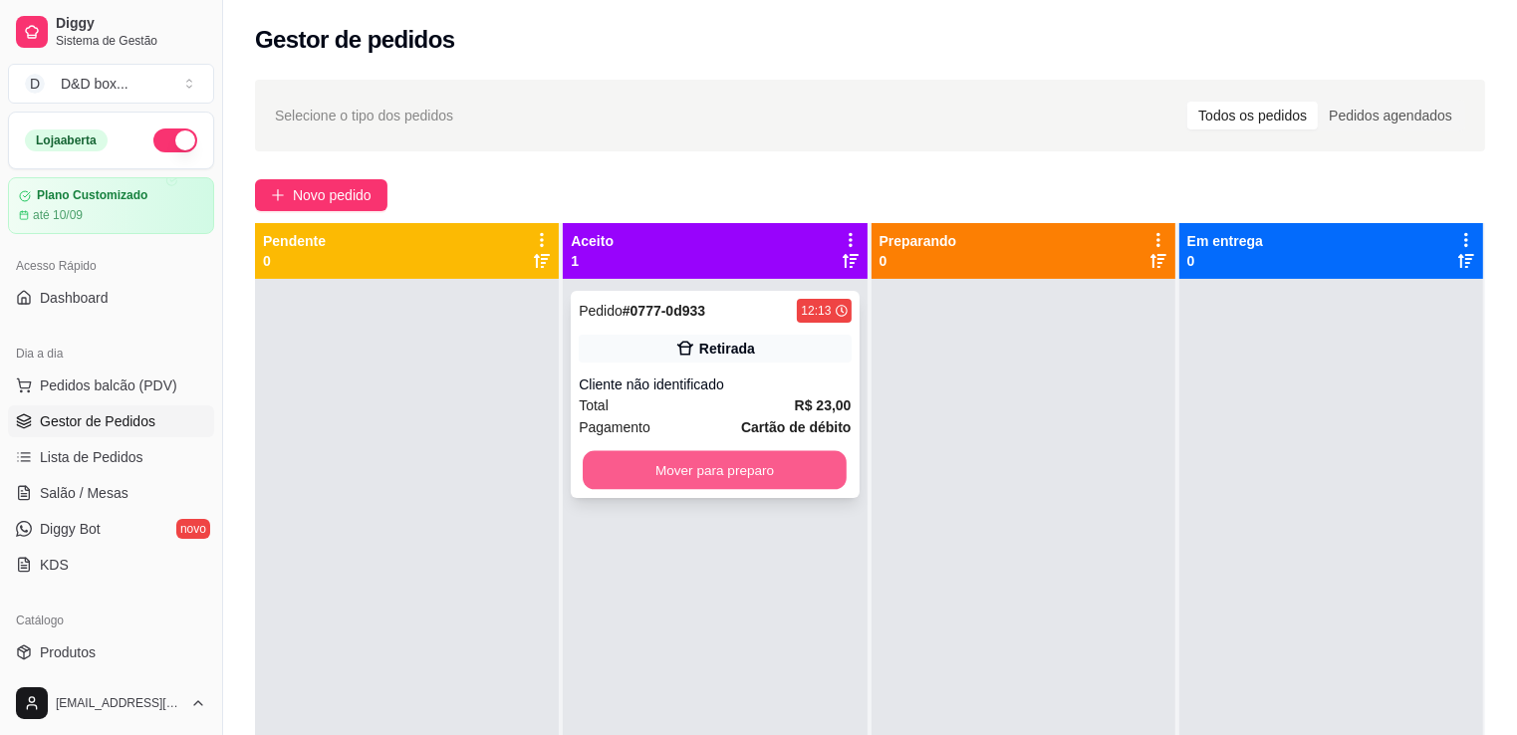
click at [793, 480] on button "Mover para preparo" at bounding box center [715, 470] width 264 height 39
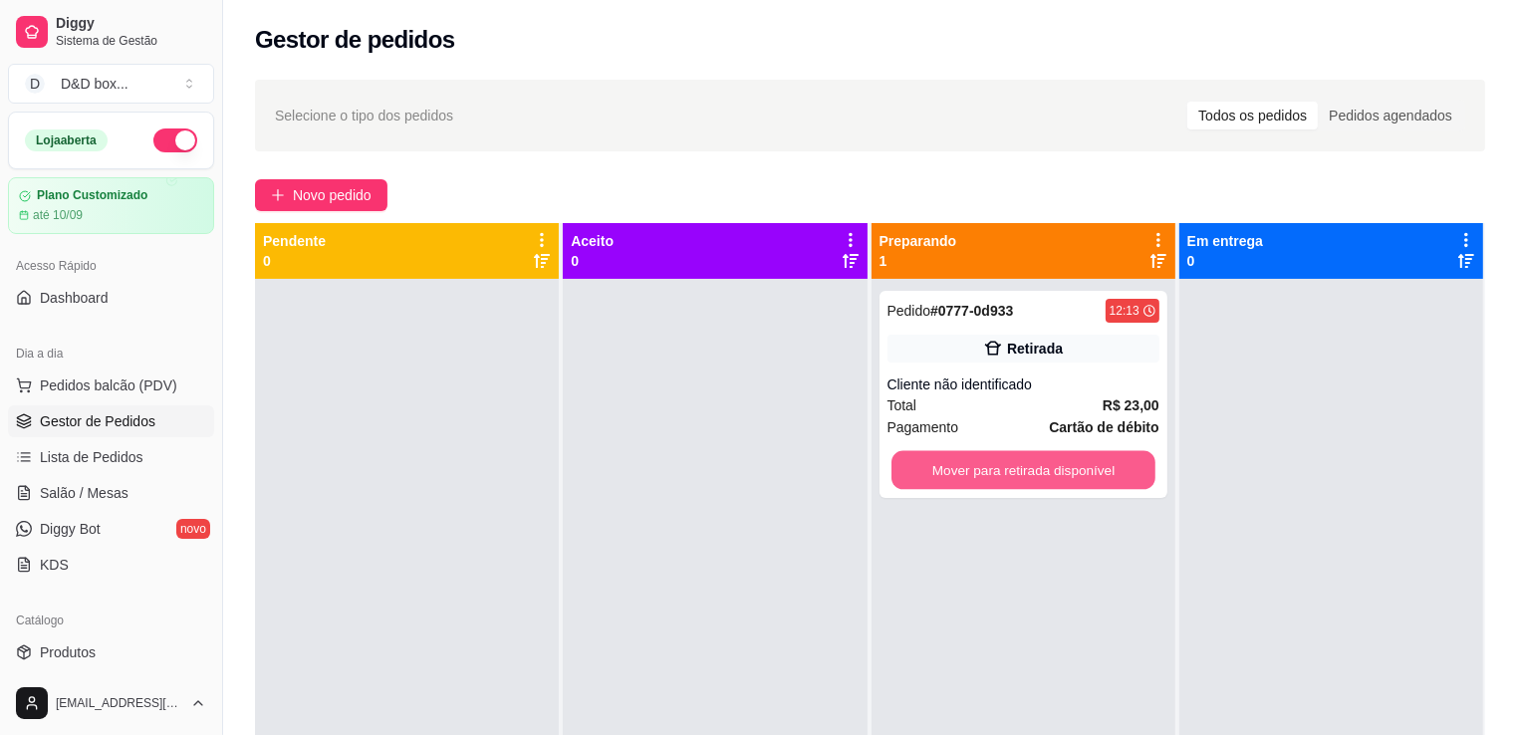
click at [923, 472] on button "Mover para retirada disponível" at bounding box center [1023, 470] width 264 height 39
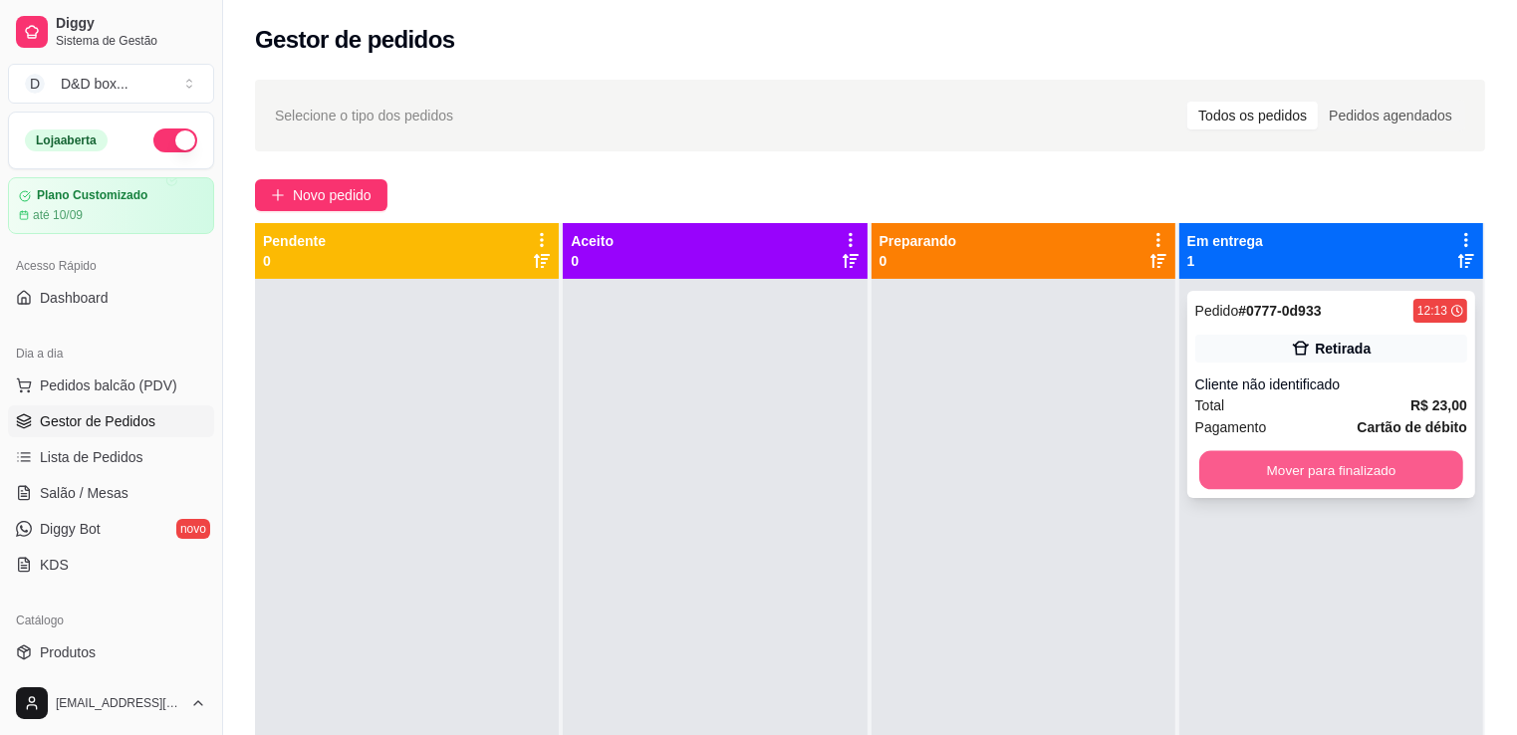
click at [1344, 469] on button "Mover para finalizado" at bounding box center [1331, 470] width 264 height 39
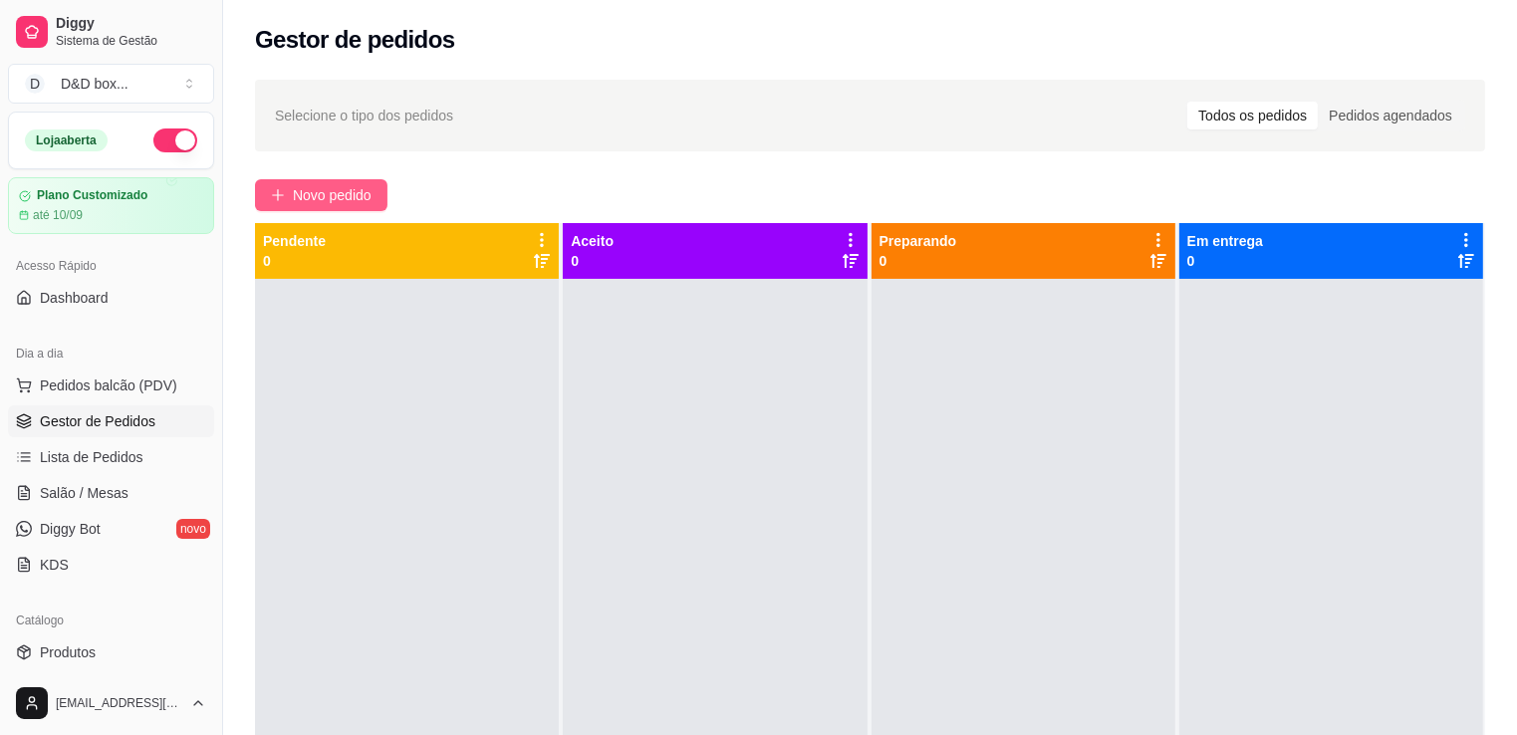
click at [348, 188] on span "Novo pedido" at bounding box center [332, 195] width 79 height 22
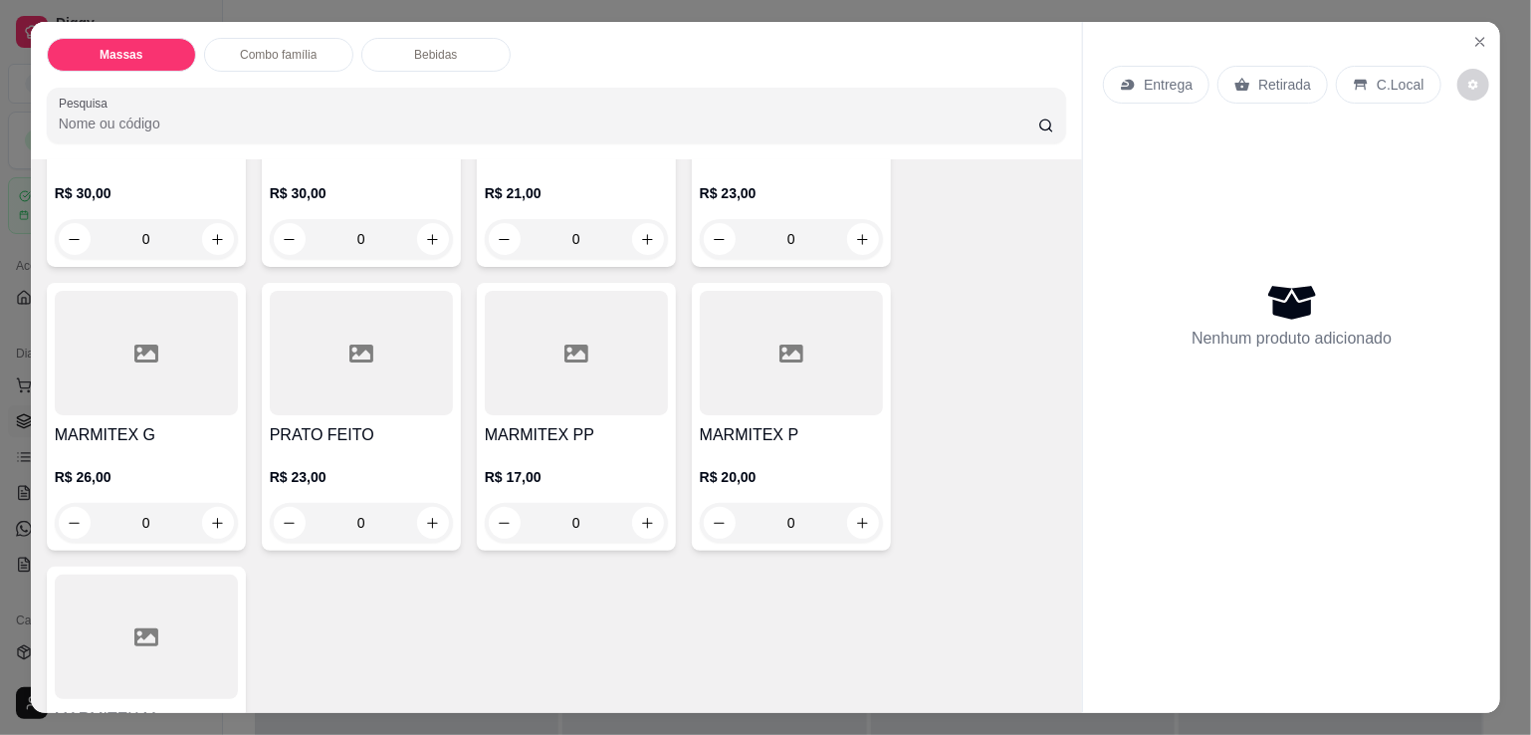
scroll to position [498, 0]
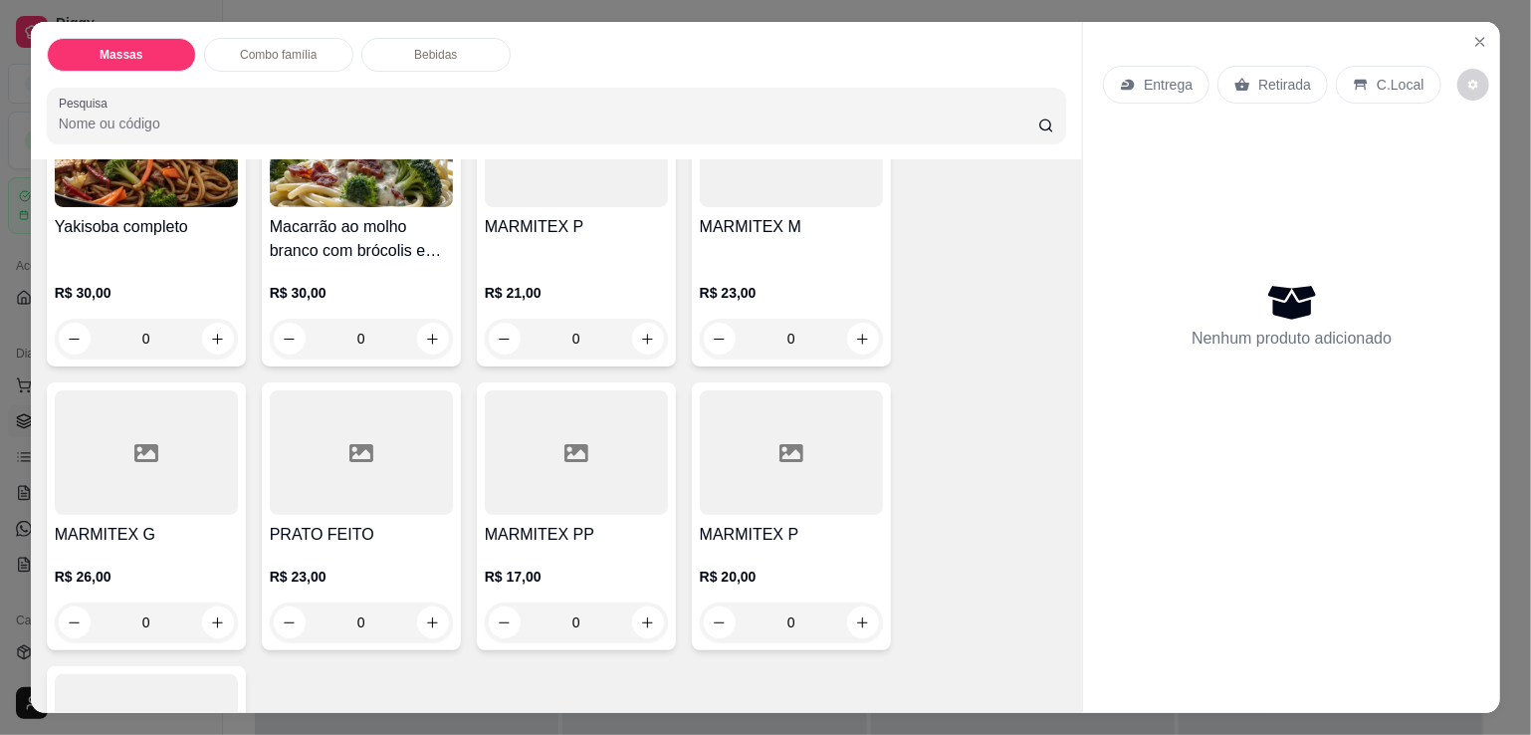
click at [578, 251] on div "MARMITEX P" at bounding box center [576, 239] width 183 height 48
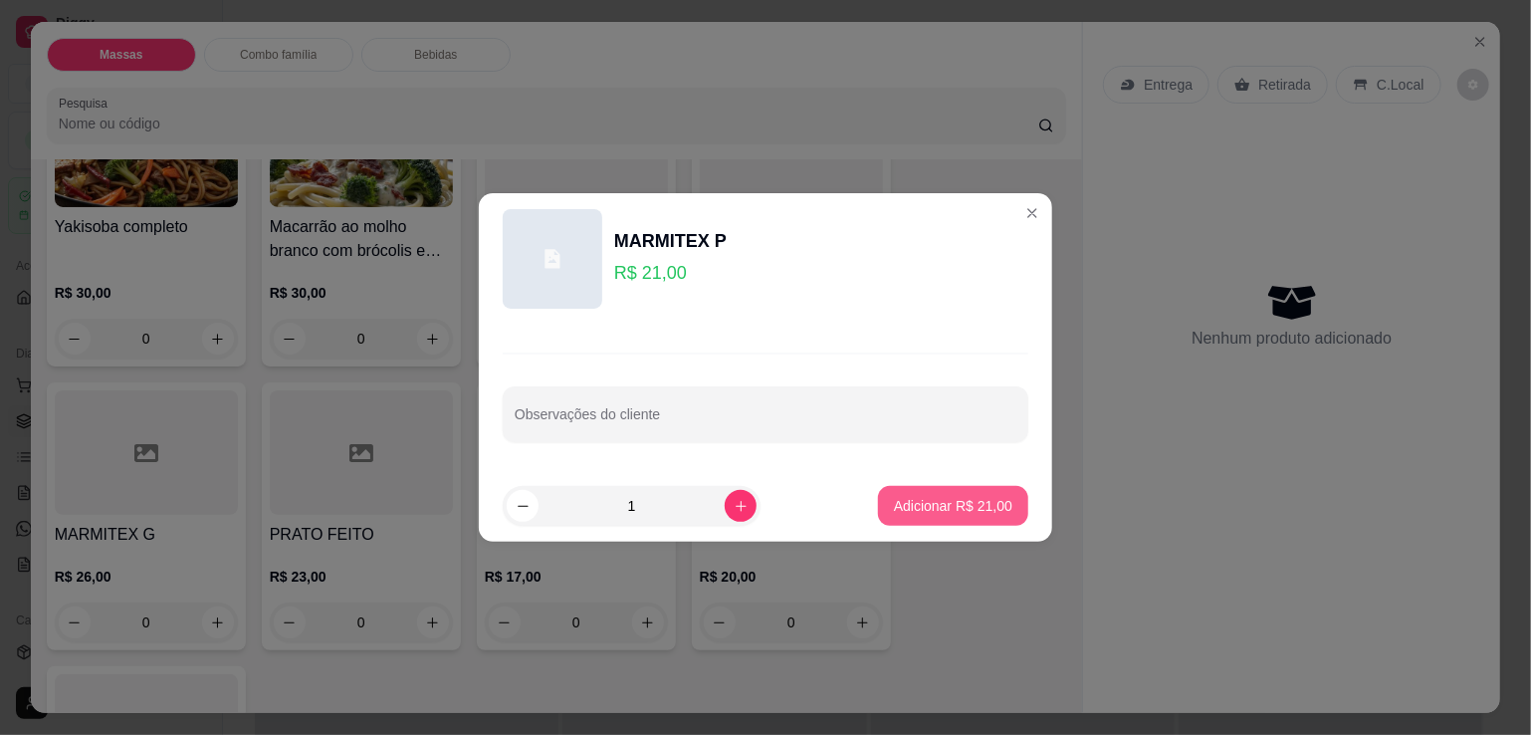
click at [894, 502] on p "Adicionar R$ 21,00" at bounding box center [953, 506] width 118 height 20
type input "1"
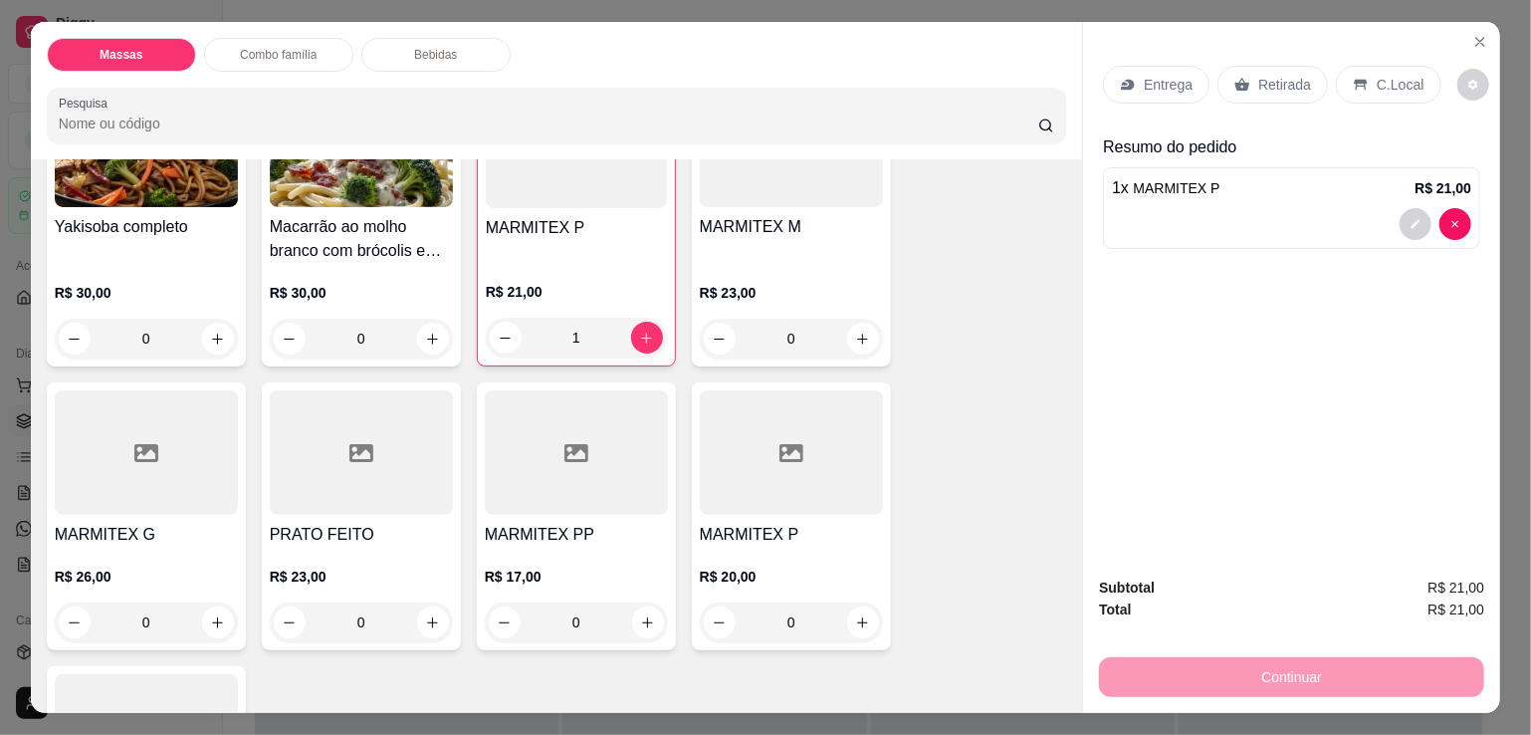
click at [763, 263] on div "R$ 23,00 0" at bounding box center [791, 311] width 183 height 96
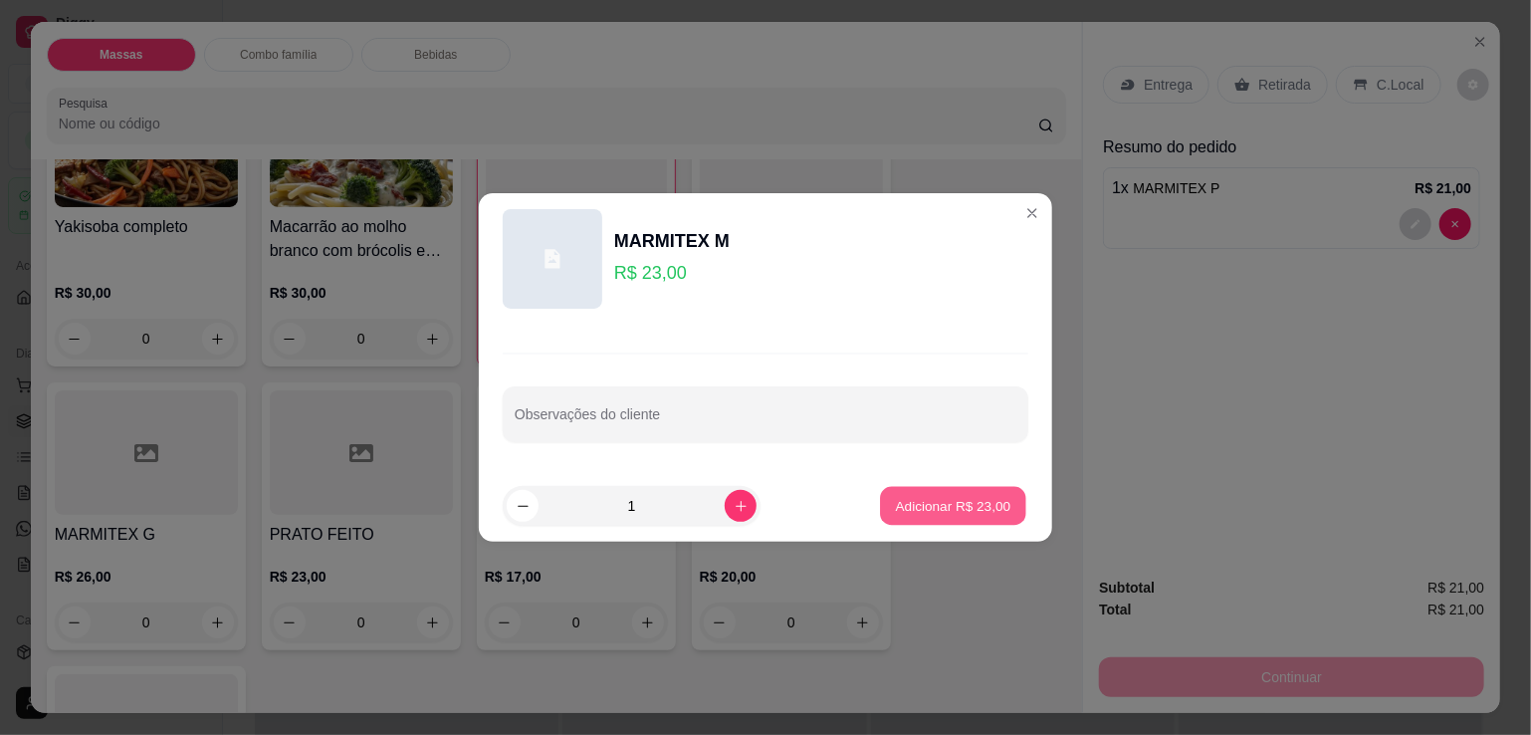
click at [942, 504] on p "Adicionar R$ 23,00" at bounding box center [954, 505] width 116 height 19
type input "1"
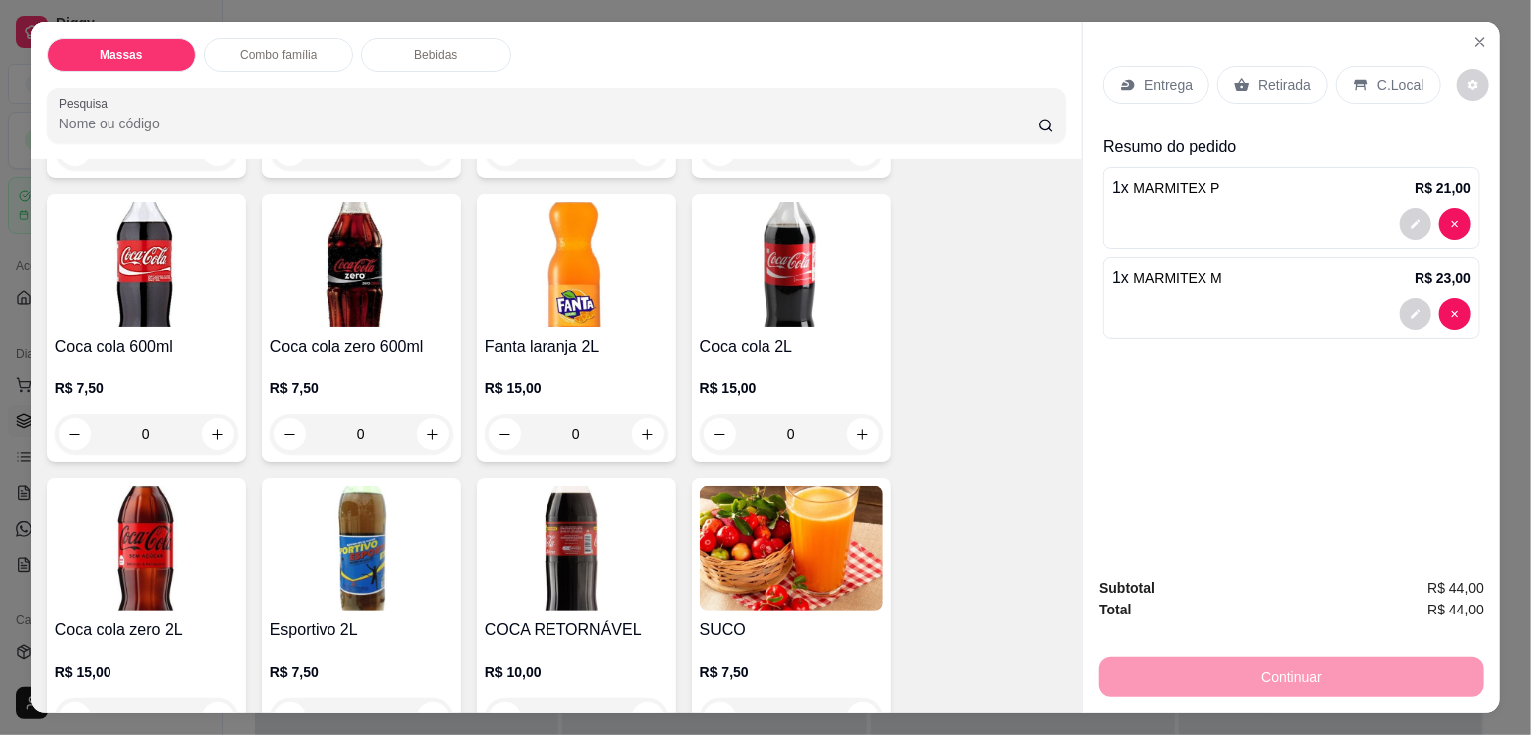
scroll to position [2191, 0]
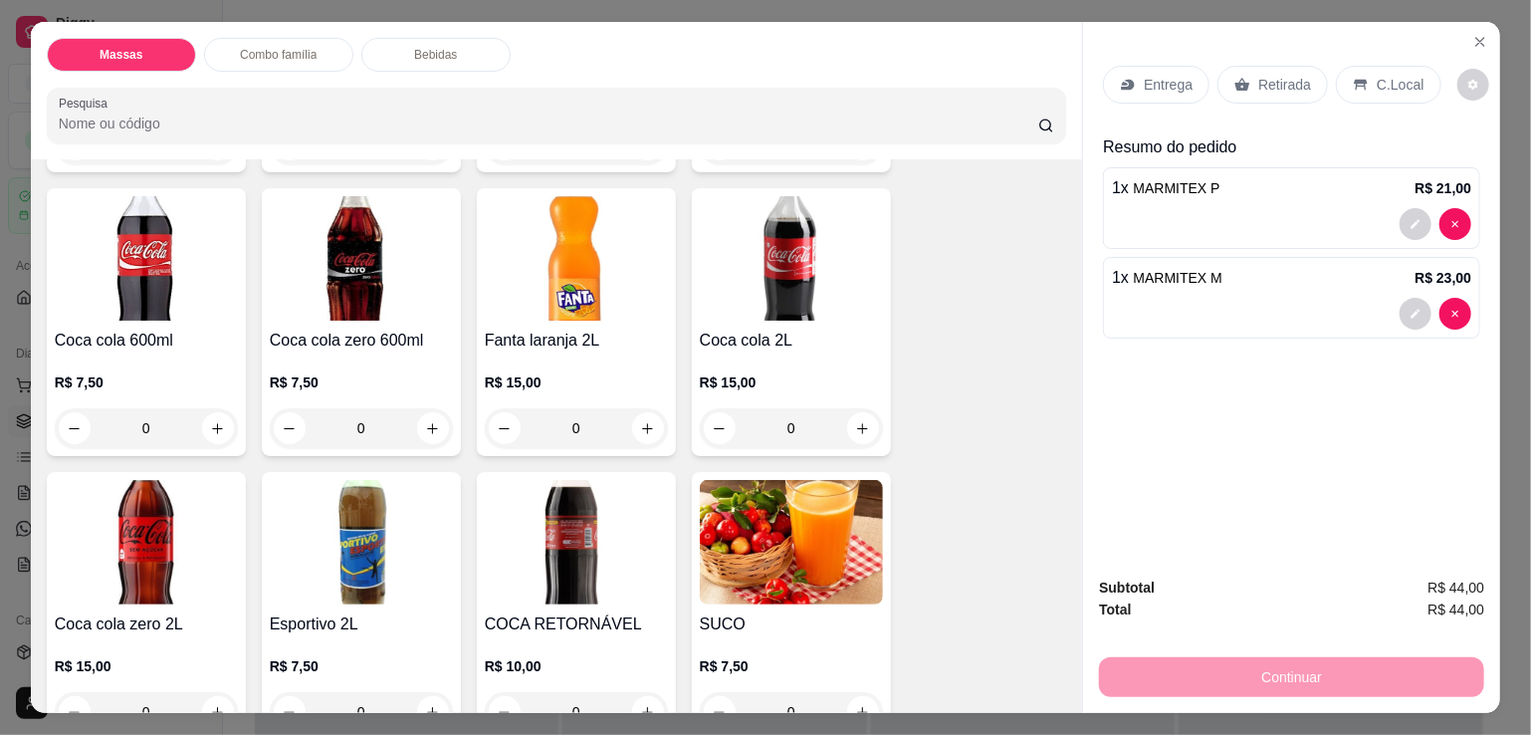
click at [120, 295] on img at bounding box center [146, 258] width 183 height 124
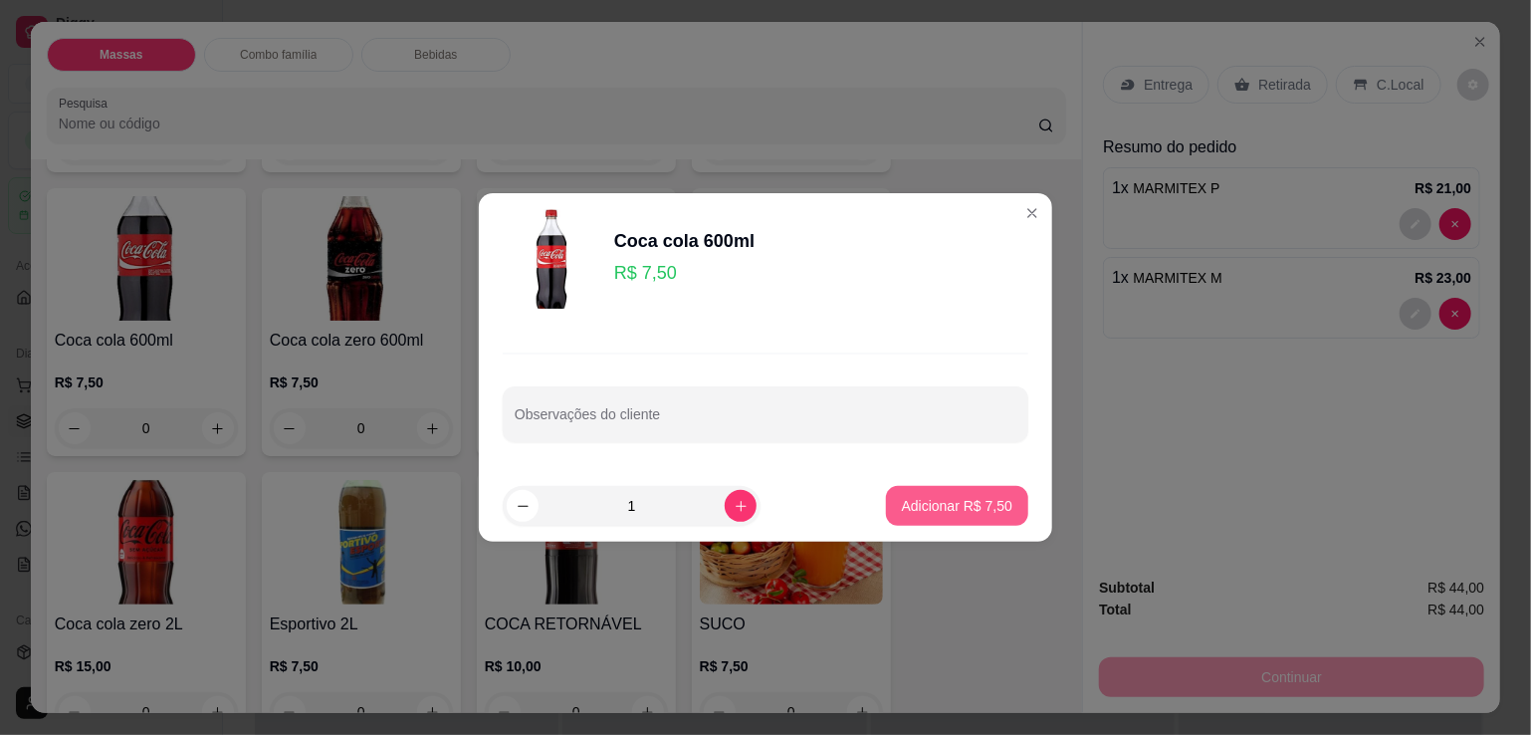
click at [924, 496] on p "Adicionar R$ 7,50" at bounding box center [957, 506] width 111 height 20
type input "1"
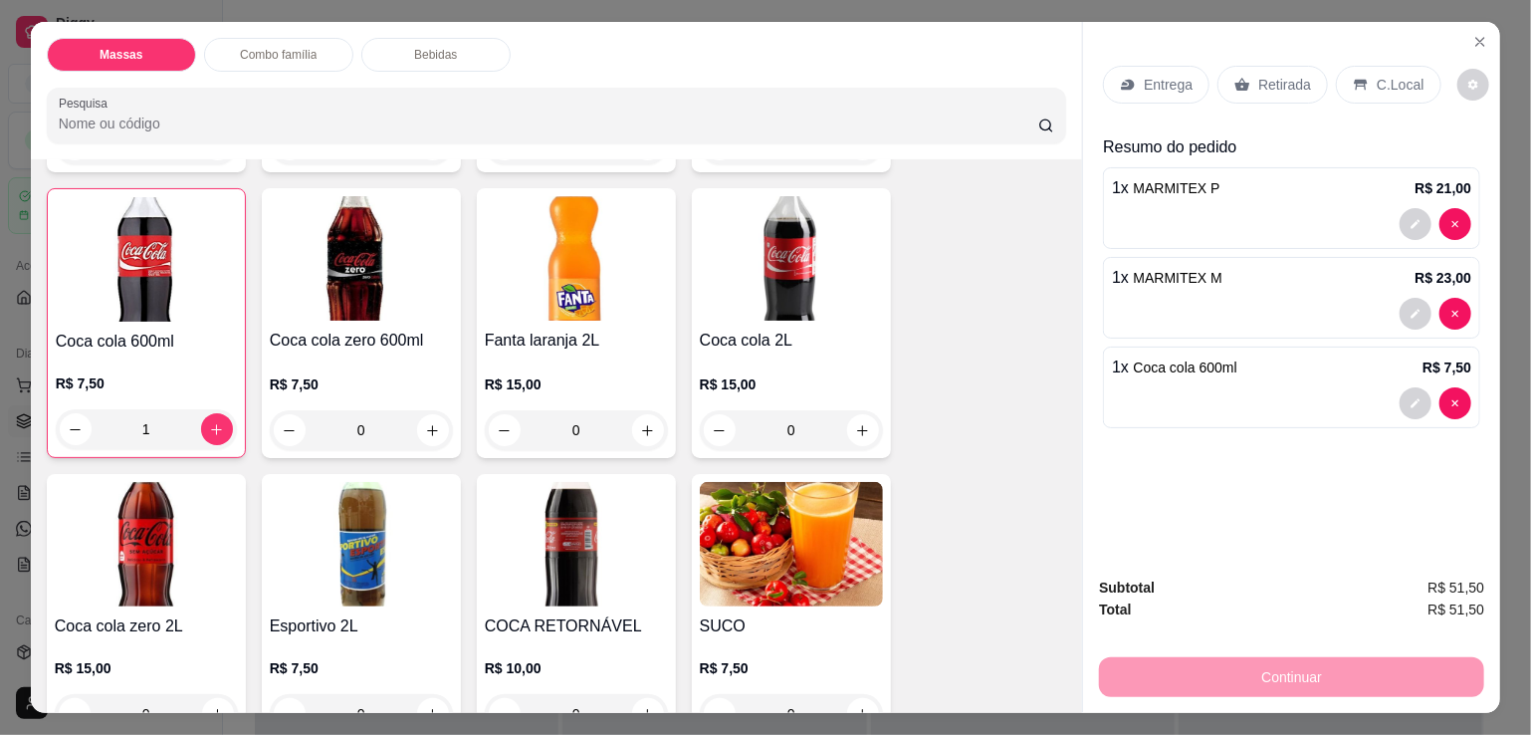
click at [1185, 659] on div "Continuar" at bounding box center [1291, 674] width 385 height 45
click at [1123, 77] on icon at bounding box center [1128, 85] width 16 height 16
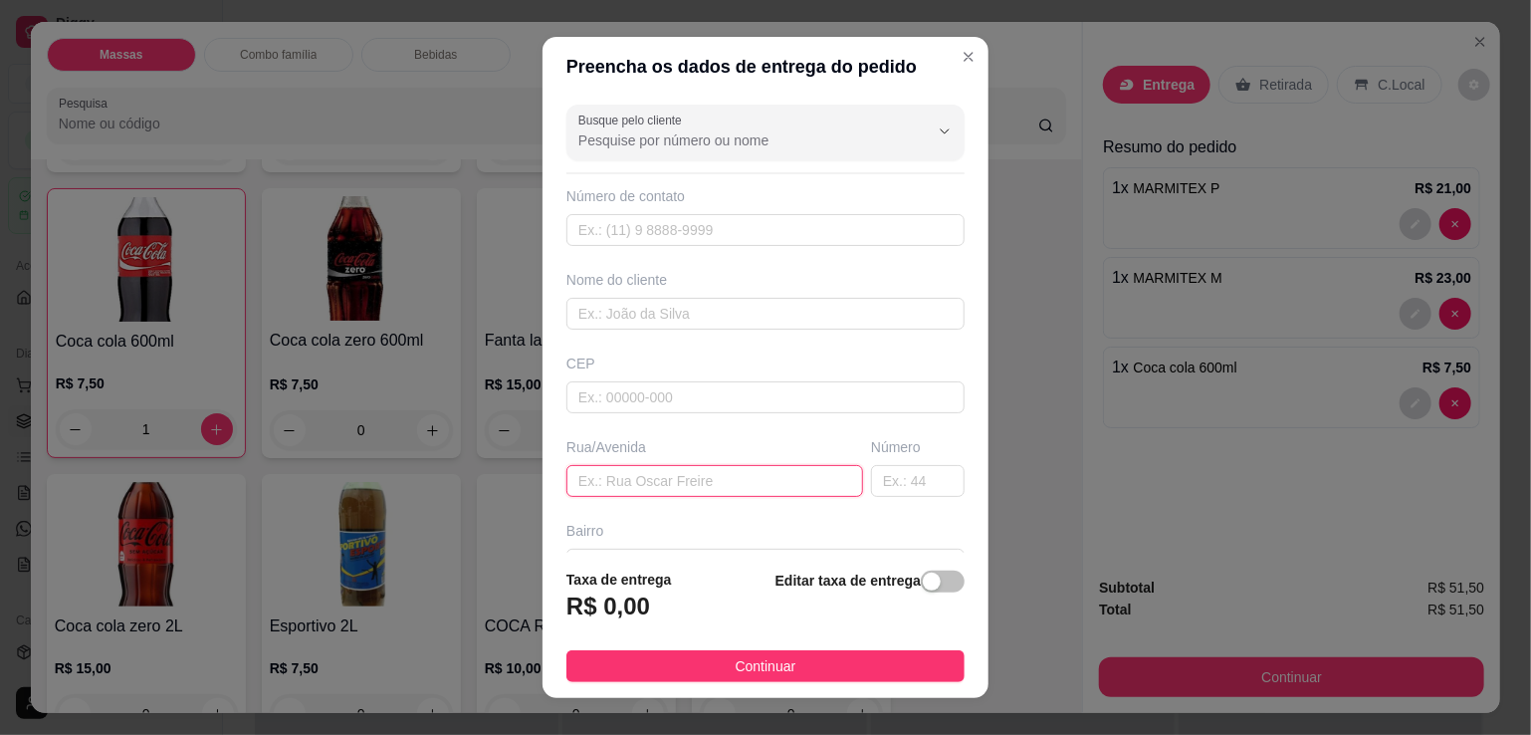
click at [699, 482] on input "text" at bounding box center [715, 481] width 297 height 32
type input "[STREET_ADDRESS]"
drag, startPoint x: 917, startPoint y: 573, endPoint x: 886, endPoint y: 578, distance: 31.3
click at [923, 574] on div "button" at bounding box center [932, 582] width 18 height 18
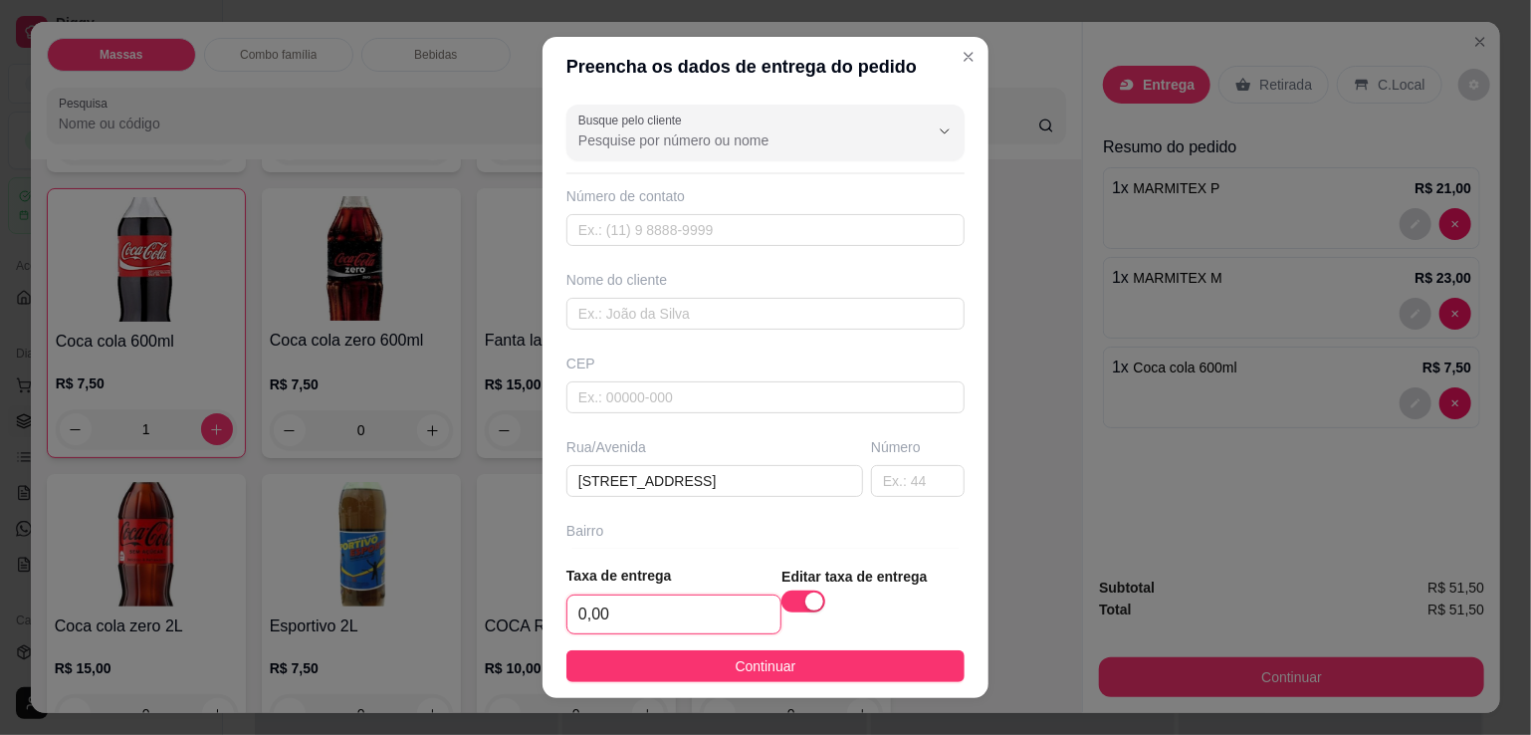
click at [713, 608] on input "0,00" at bounding box center [674, 614] width 213 height 38
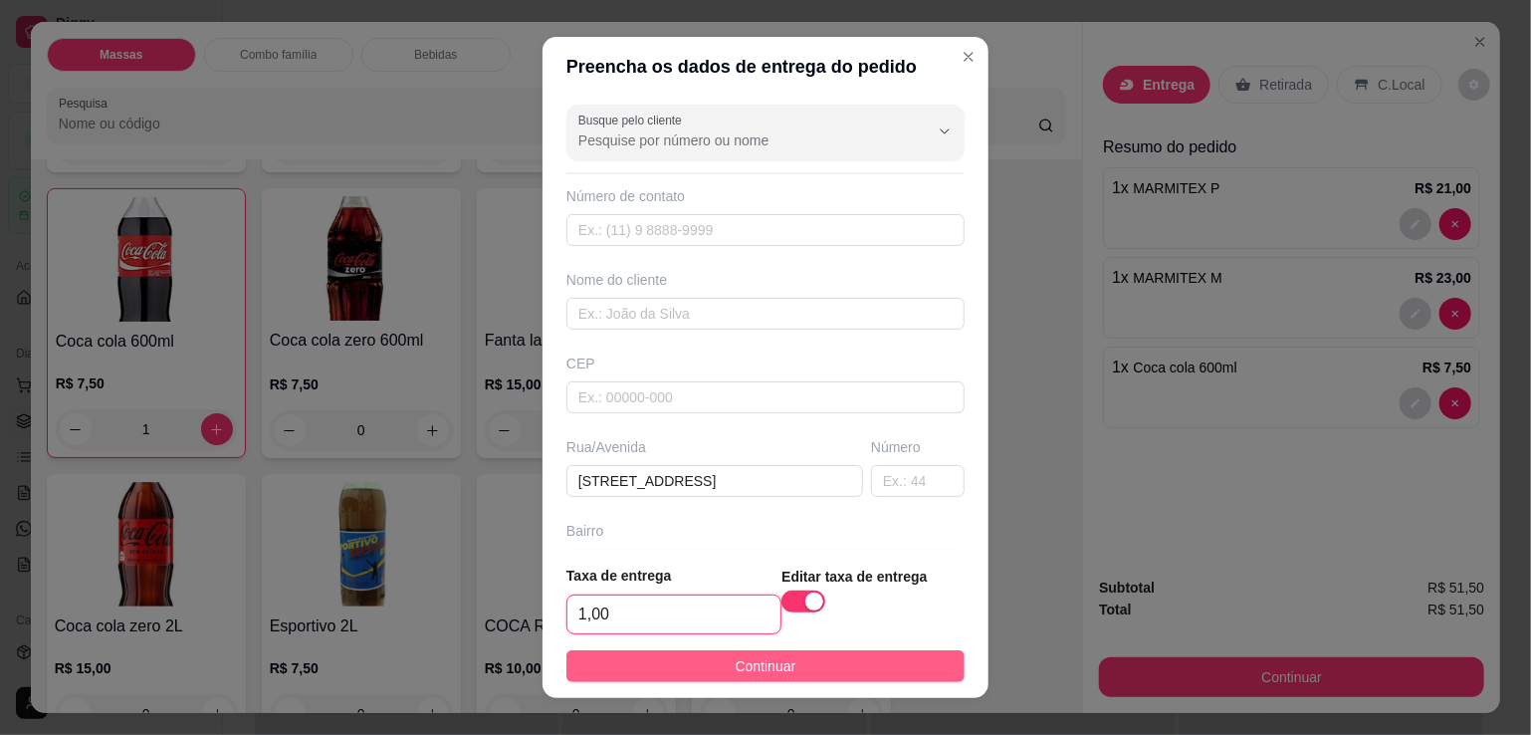
type input "1,00"
click at [685, 660] on button "Continuar" at bounding box center [766, 666] width 398 height 32
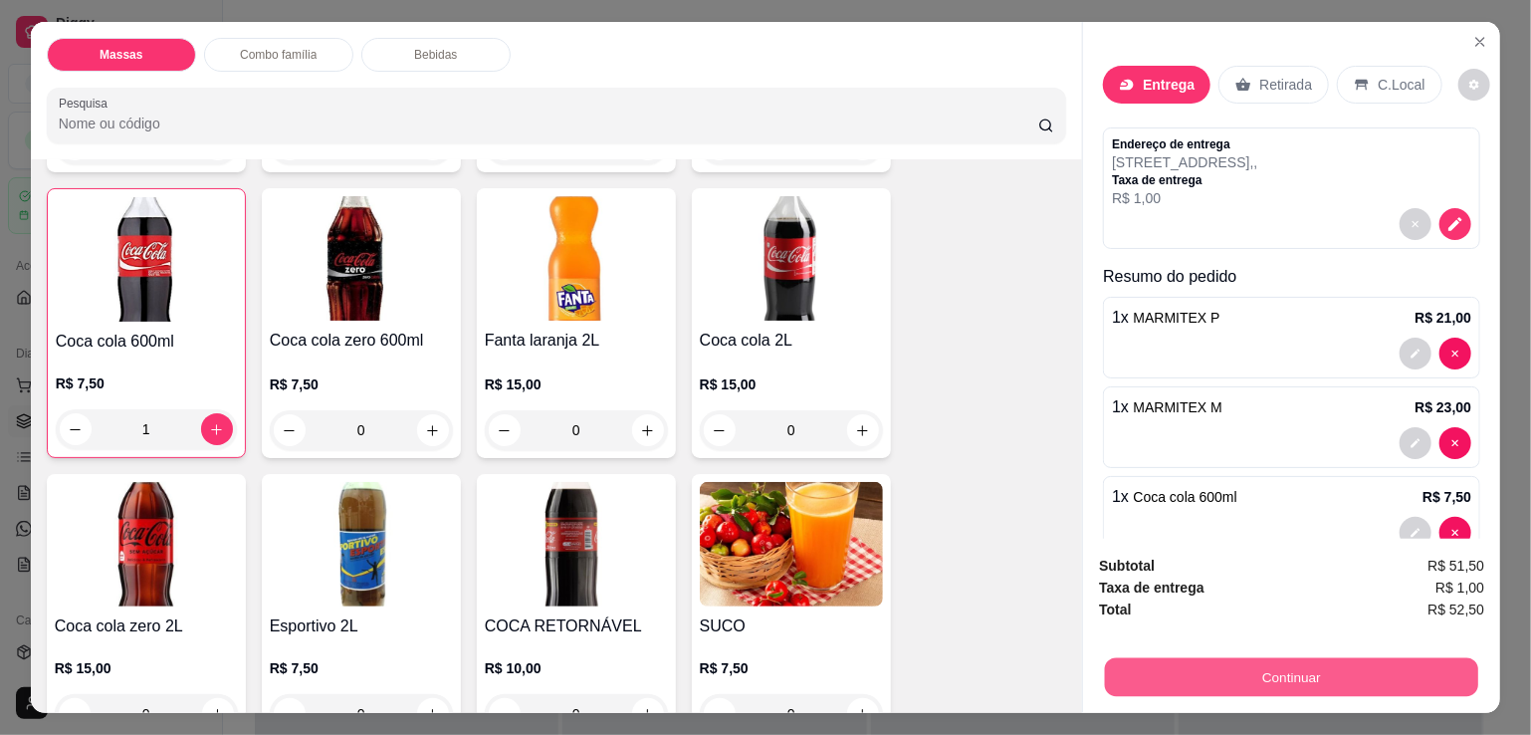
click at [1211, 670] on button "Continuar" at bounding box center [1291, 676] width 373 height 39
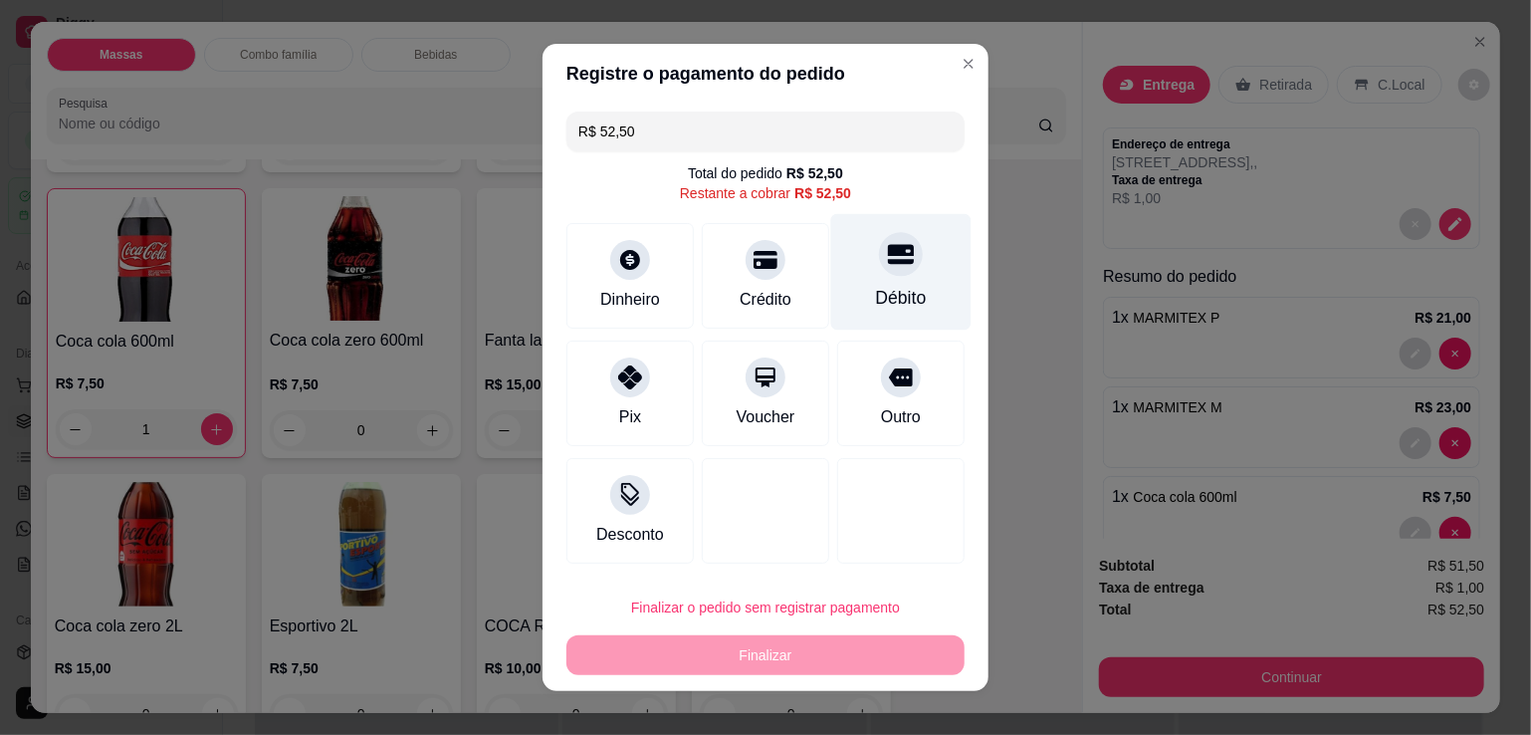
click at [902, 289] on div "Débito" at bounding box center [901, 298] width 51 height 26
type input "R$ 0,00"
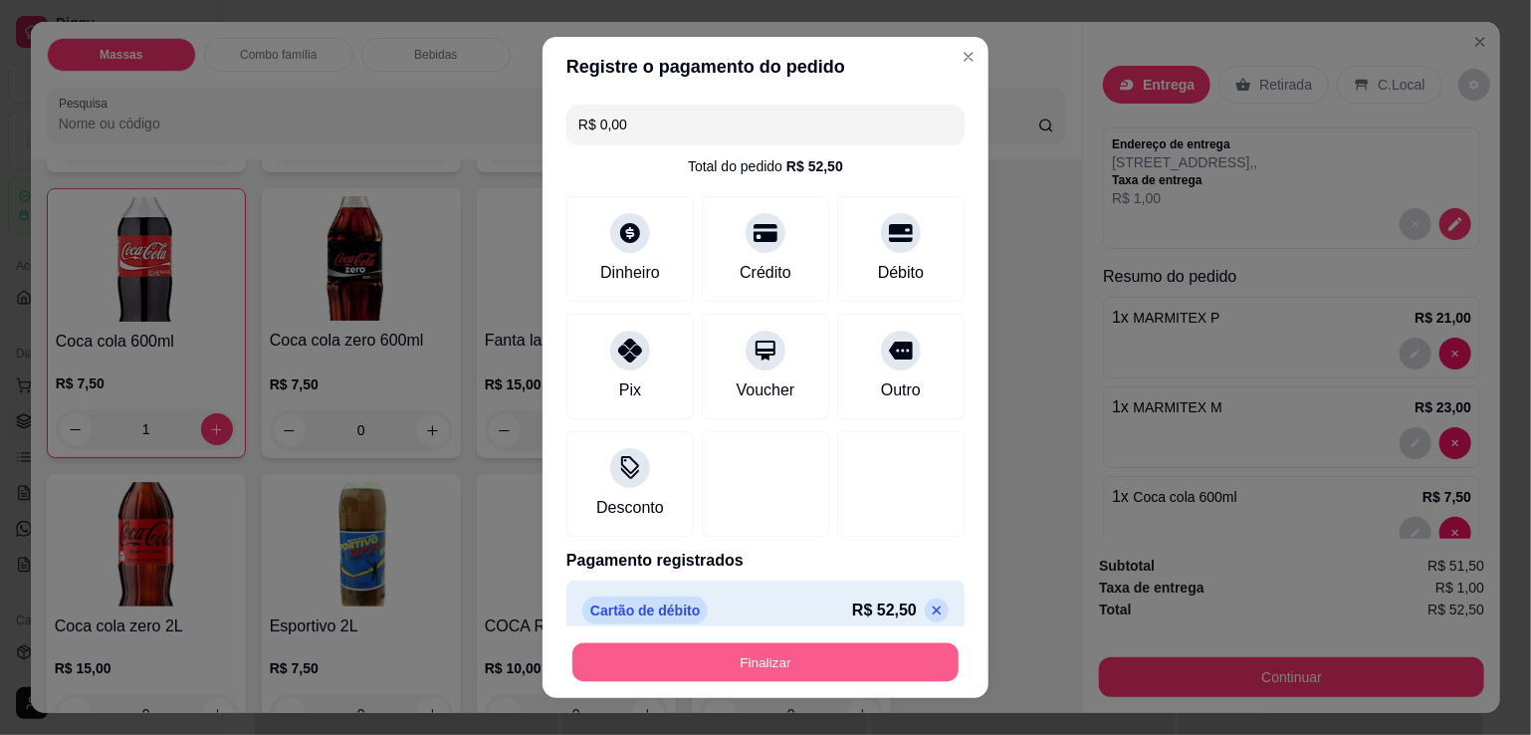
click at [817, 654] on button "Finalizar" at bounding box center [766, 662] width 386 height 39
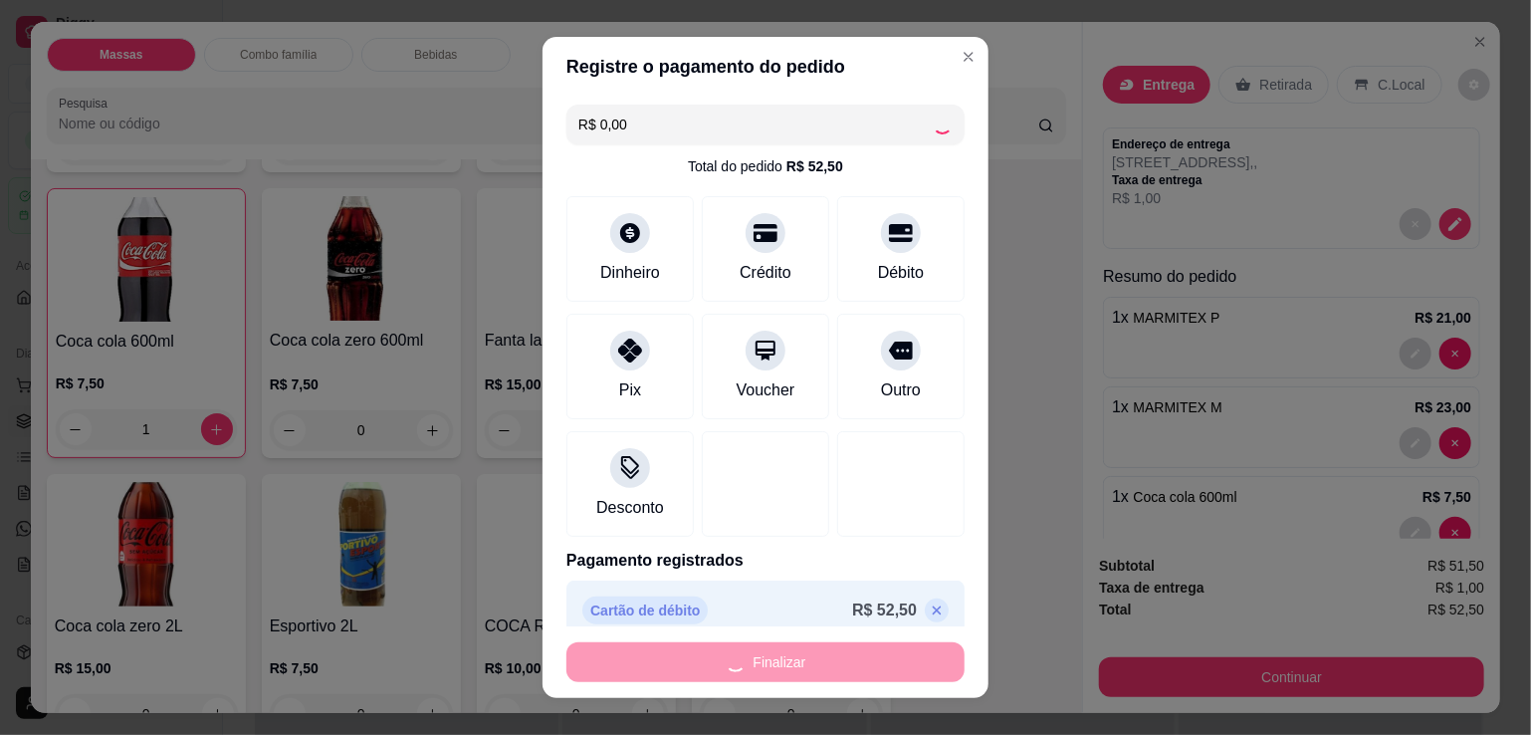
type input "0"
type input "-R$ 52,50"
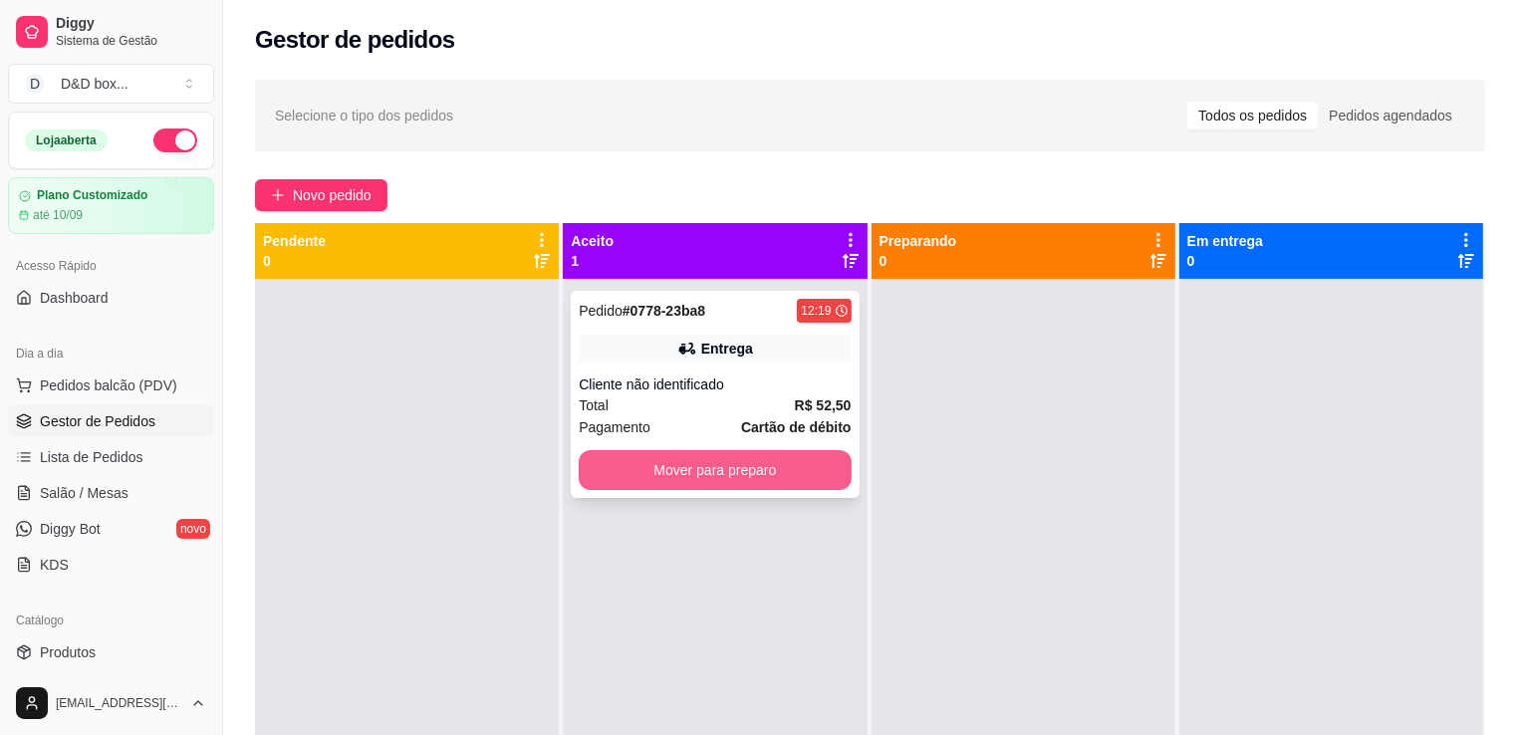
click at [807, 470] on button "Mover para preparo" at bounding box center [715, 470] width 272 height 40
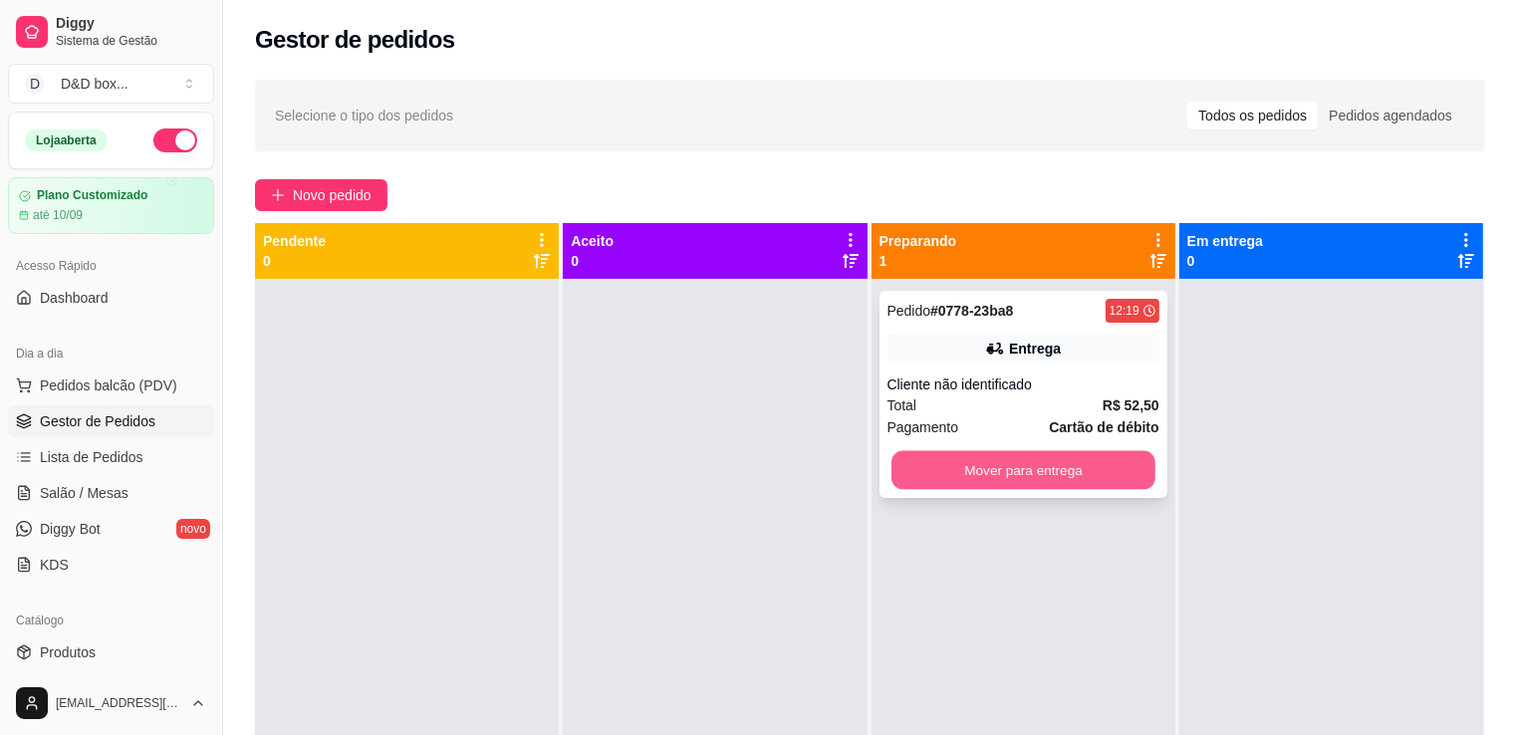
click at [940, 479] on button "Mover para entrega" at bounding box center [1023, 470] width 264 height 39
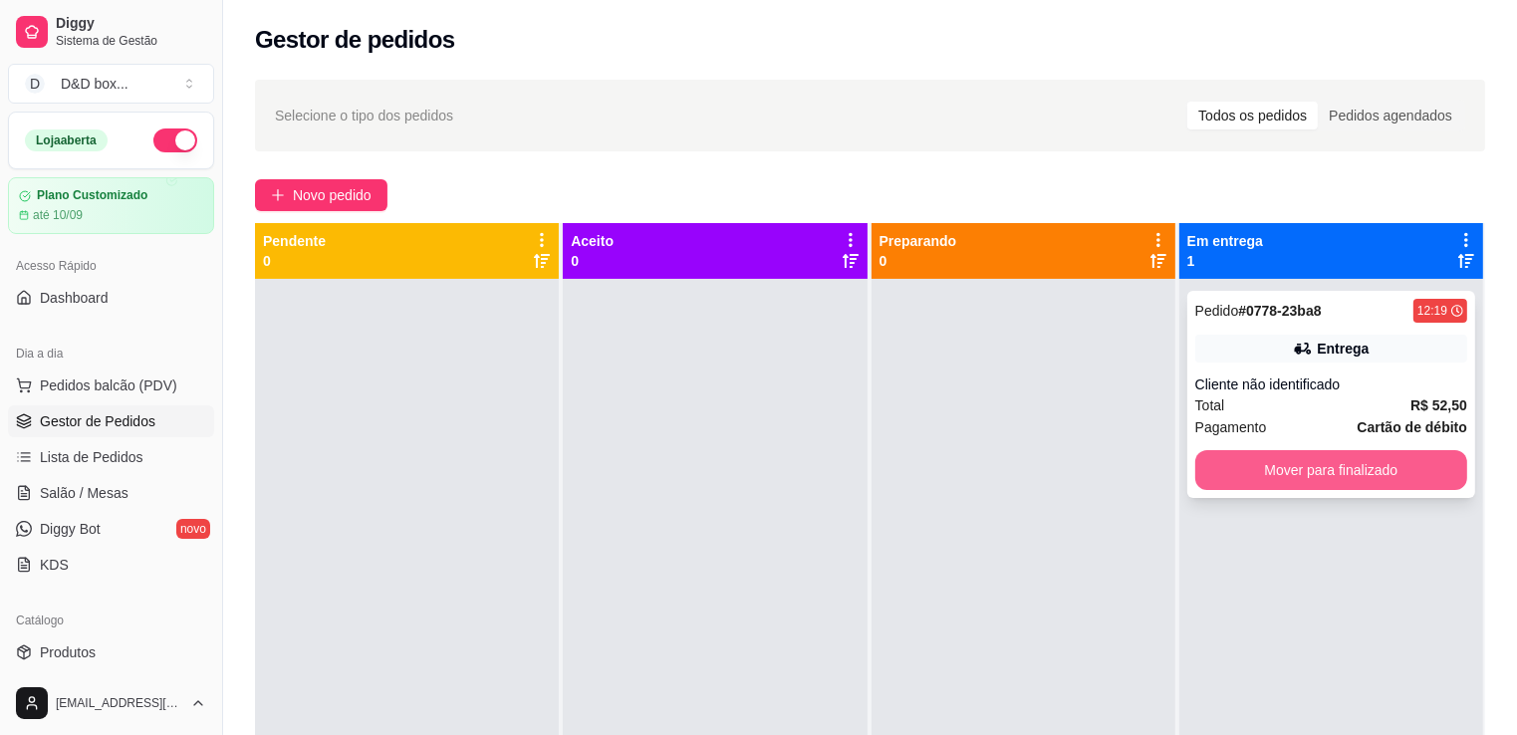
click at [1275, 475] on button "Mover para finalizado" at bounding box center [1331, 470] width 272 height 40
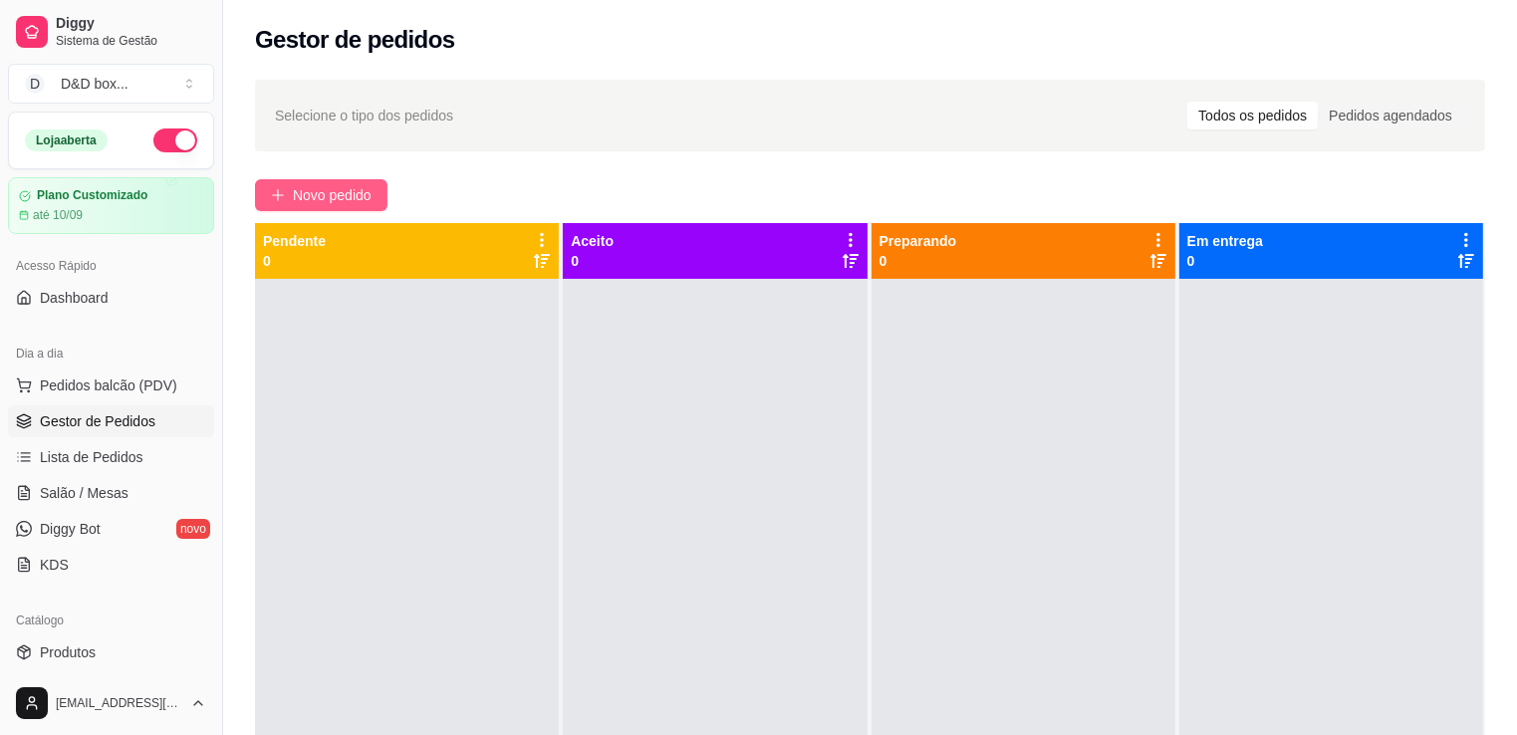
click at [357, 188] on span "Novo pedido" at bounding box center [332, 195] width 79 height 22
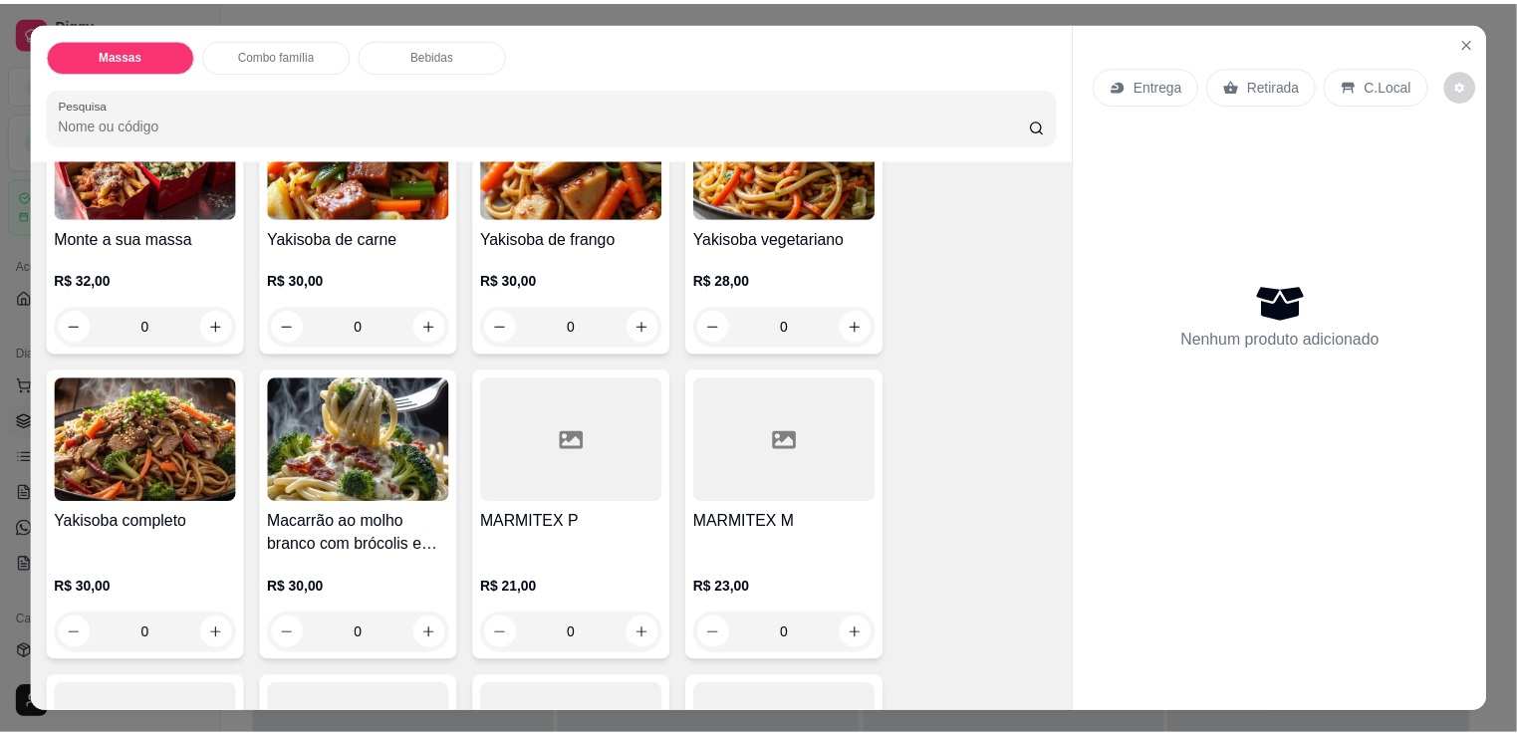
scroll to position [299, 0]
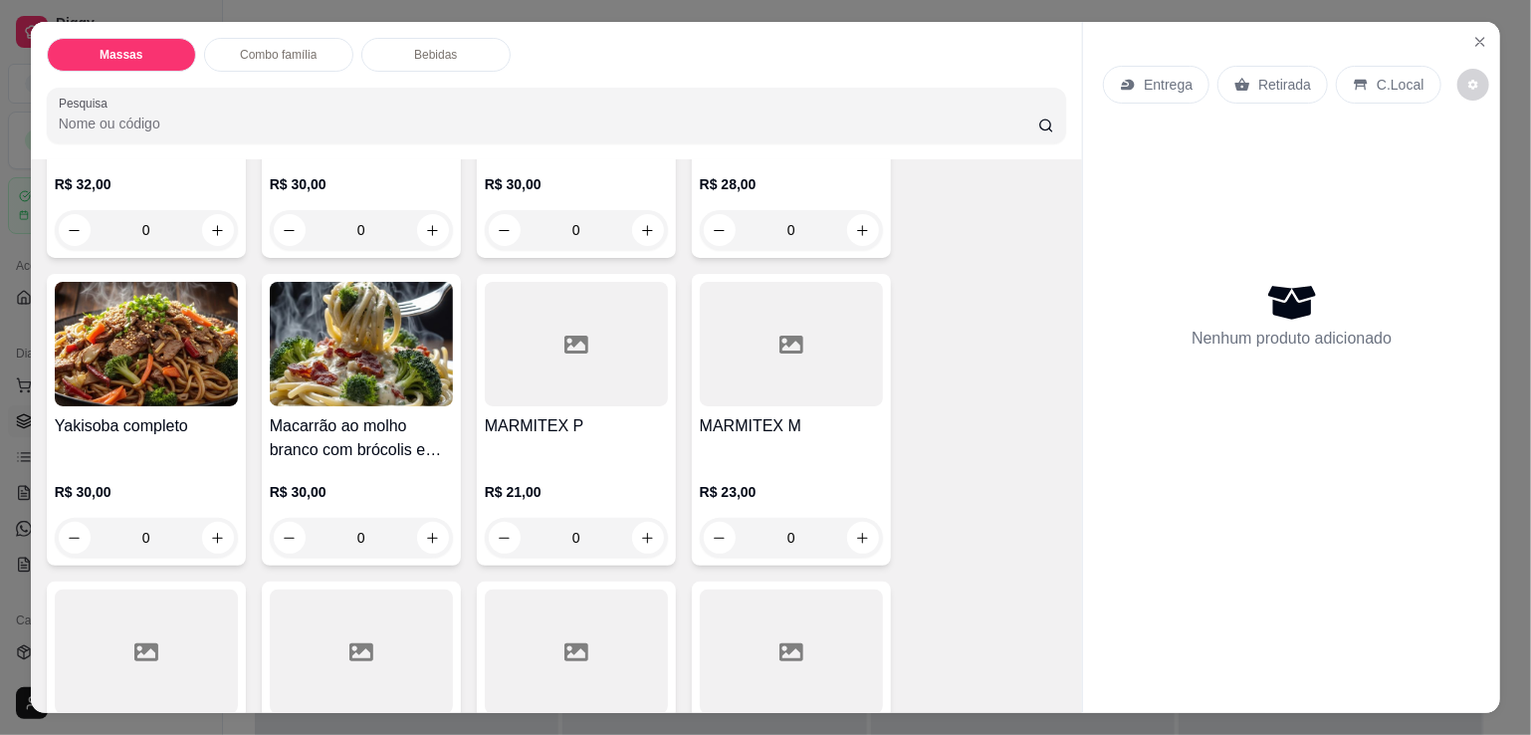
click at [736, 389] on div at bounding box center [791, 344] width 183 height 124
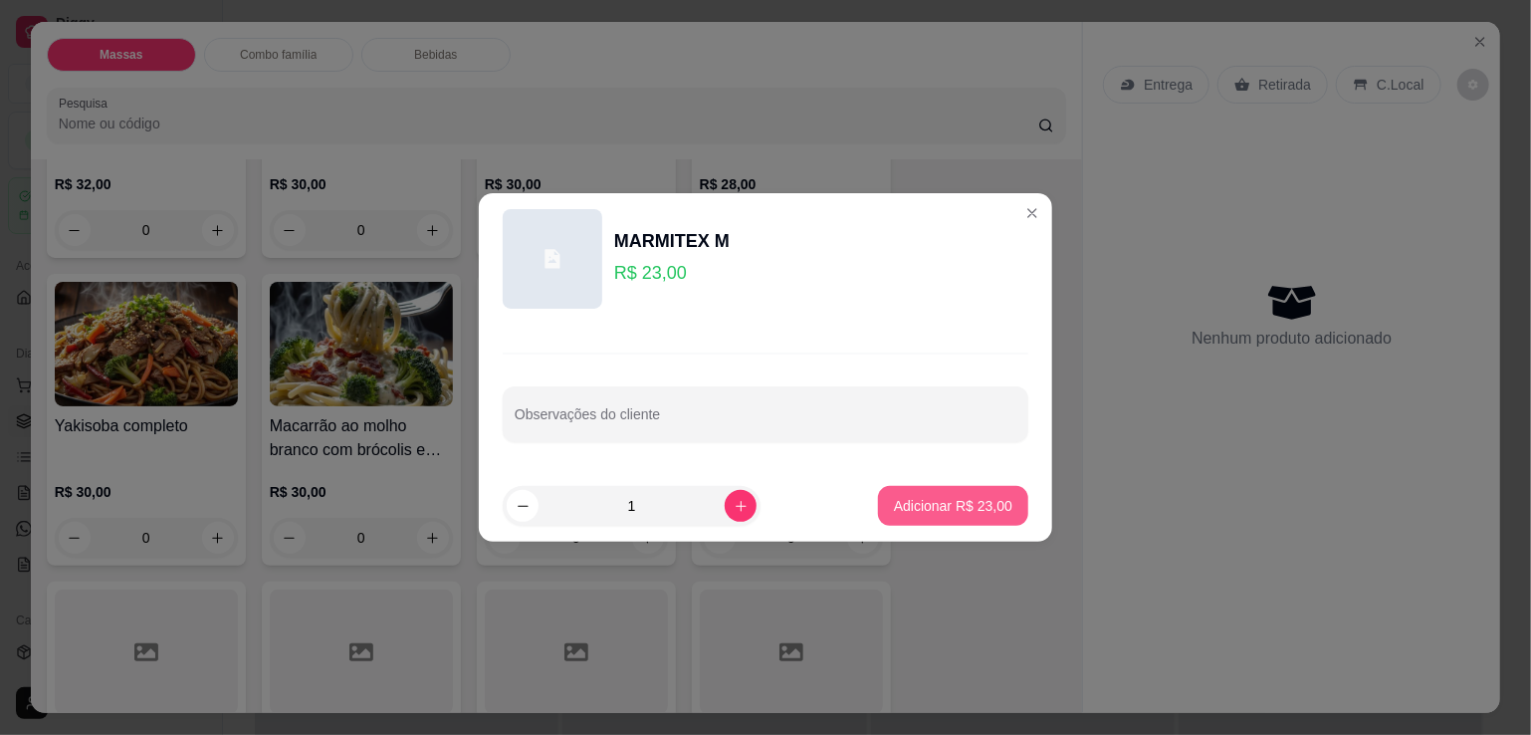
click at [894, 505] on p "Adicionar R$ 23,00" at bounding box center [953, 506] width 118 height 20
type input "1"
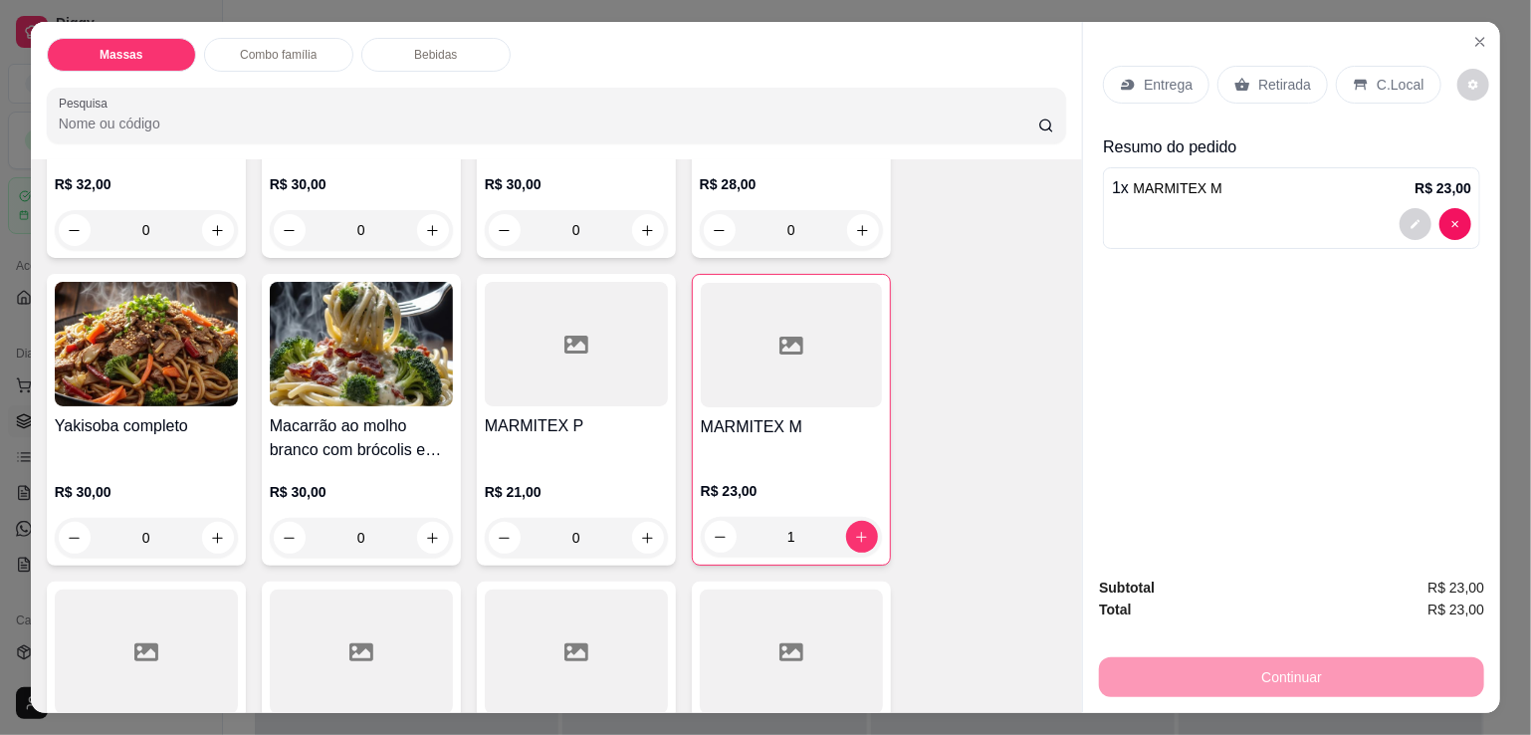
click at [1117, 66] on div "Entrega" at bounding box center [1156, 85] width 107 height 38
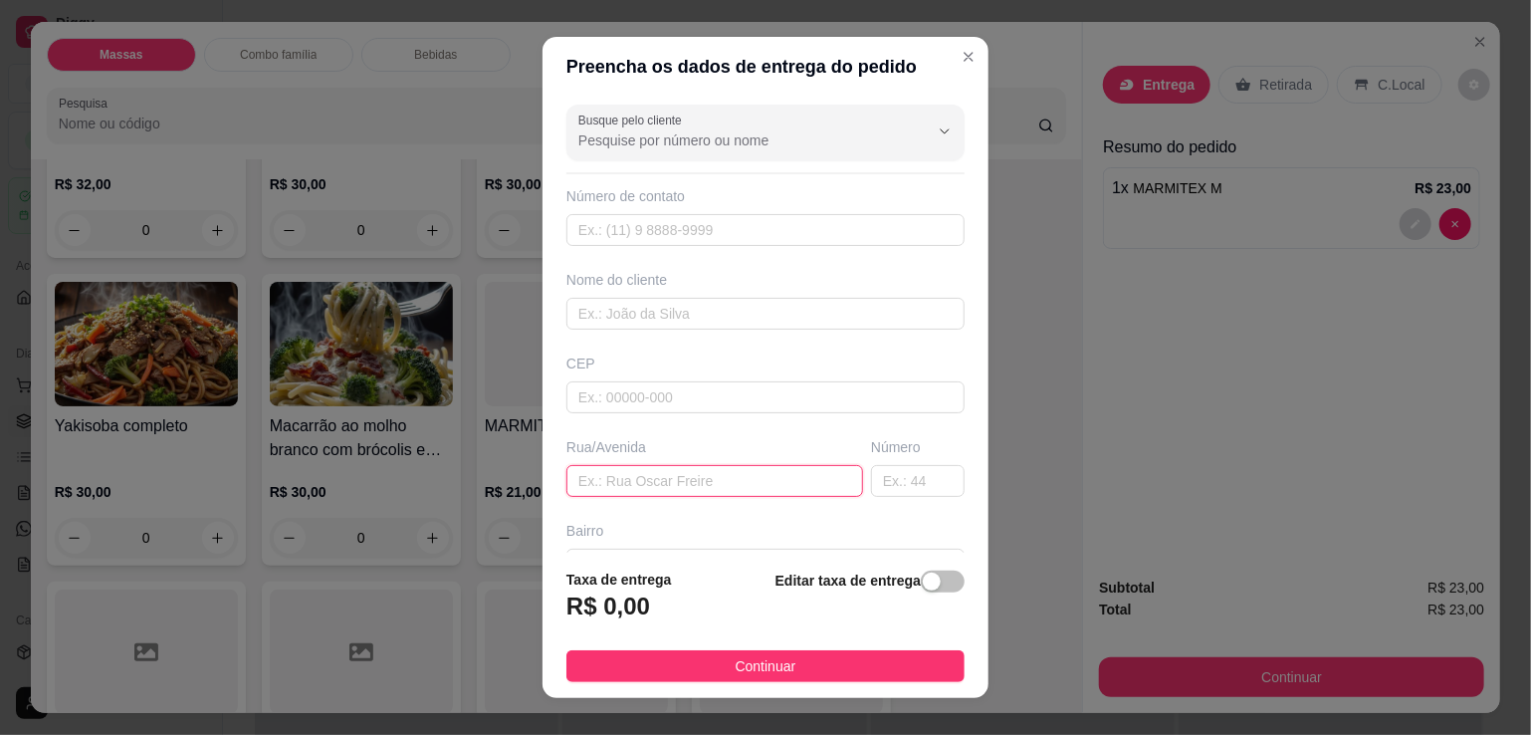
click at [701, 486] on input "text" at bounding box center [715, 481] width 297 height 32
type input "fabricio"
click at [923, 576] on div "button" at bounding box center [932, 582] width 18 height 18
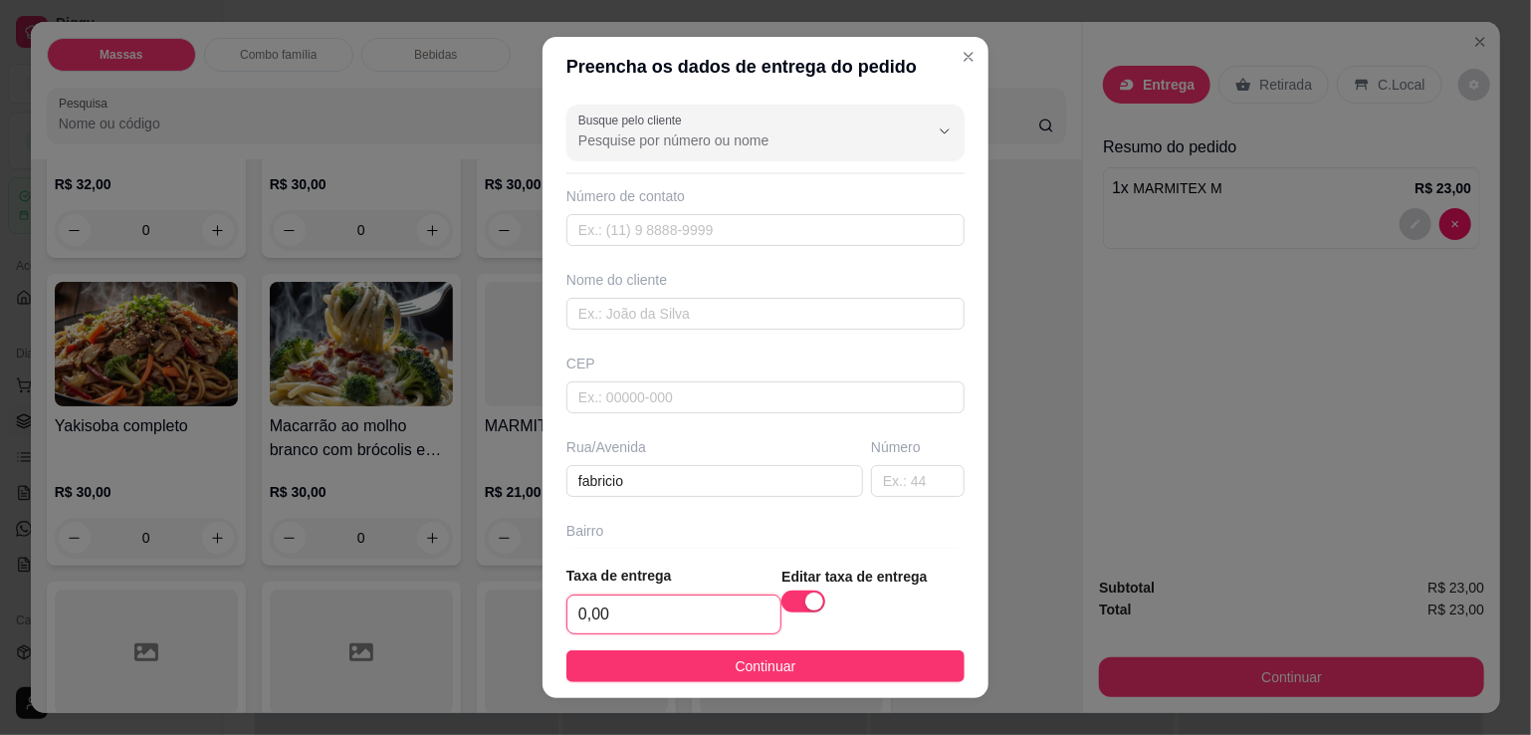
click at [682, 610] on input "0,00" at bounding box center [674, 614] width 213 height 38
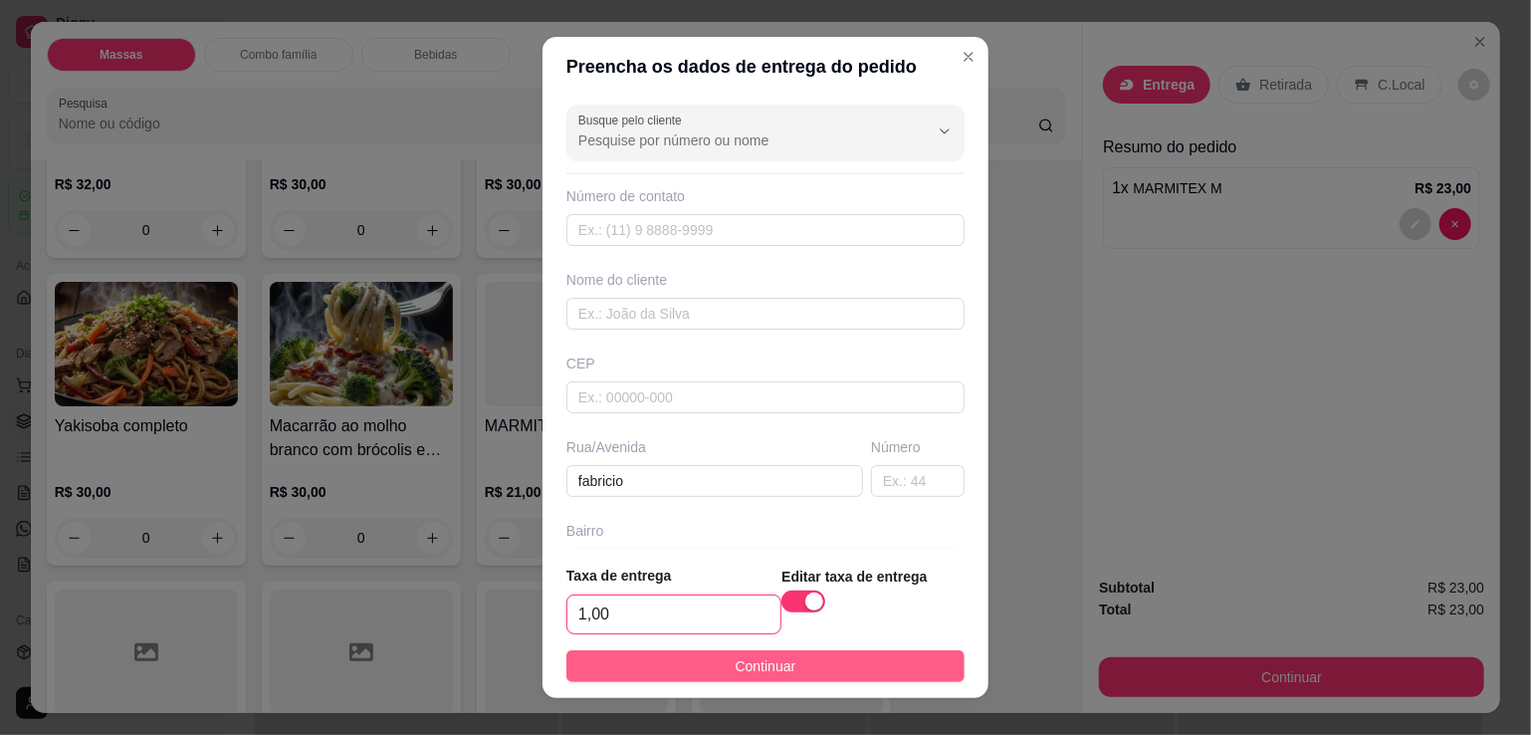
type input "1,00"
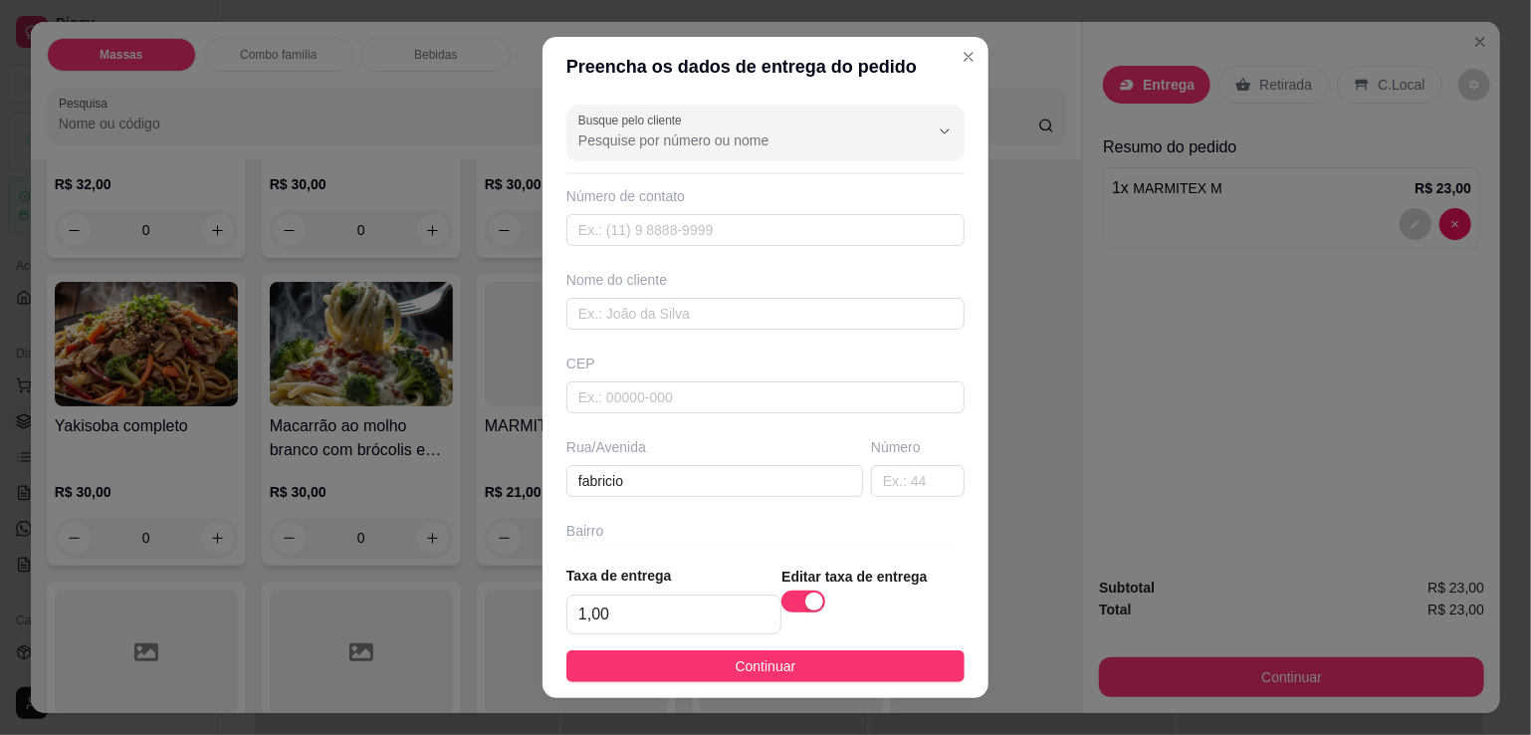
click at [693, 653] on button "Continuar" at bounding box center [766, 666] width 398 height 32
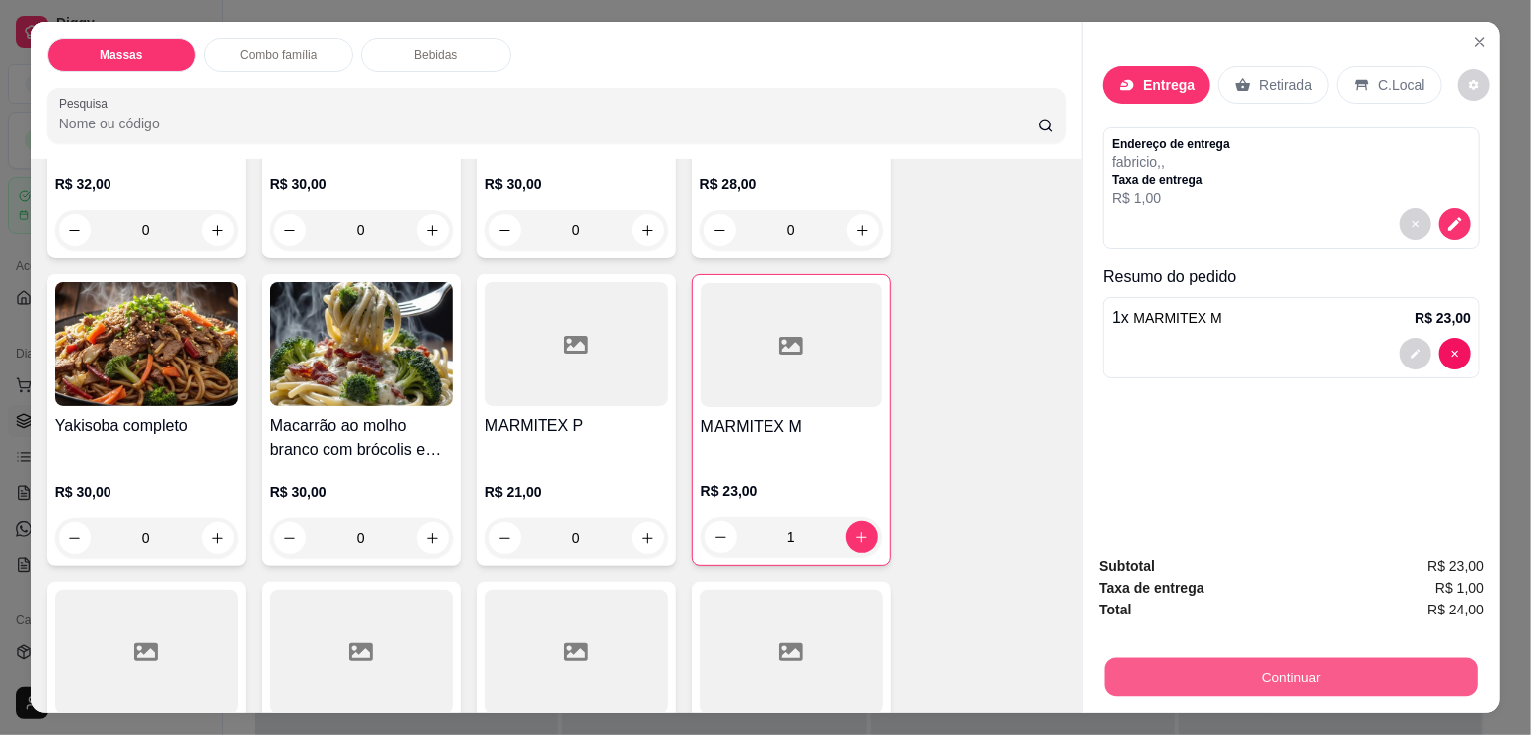
click at [1206, 658] on button "Continuar" at bounding box center [1291, 676] width 373 height 39
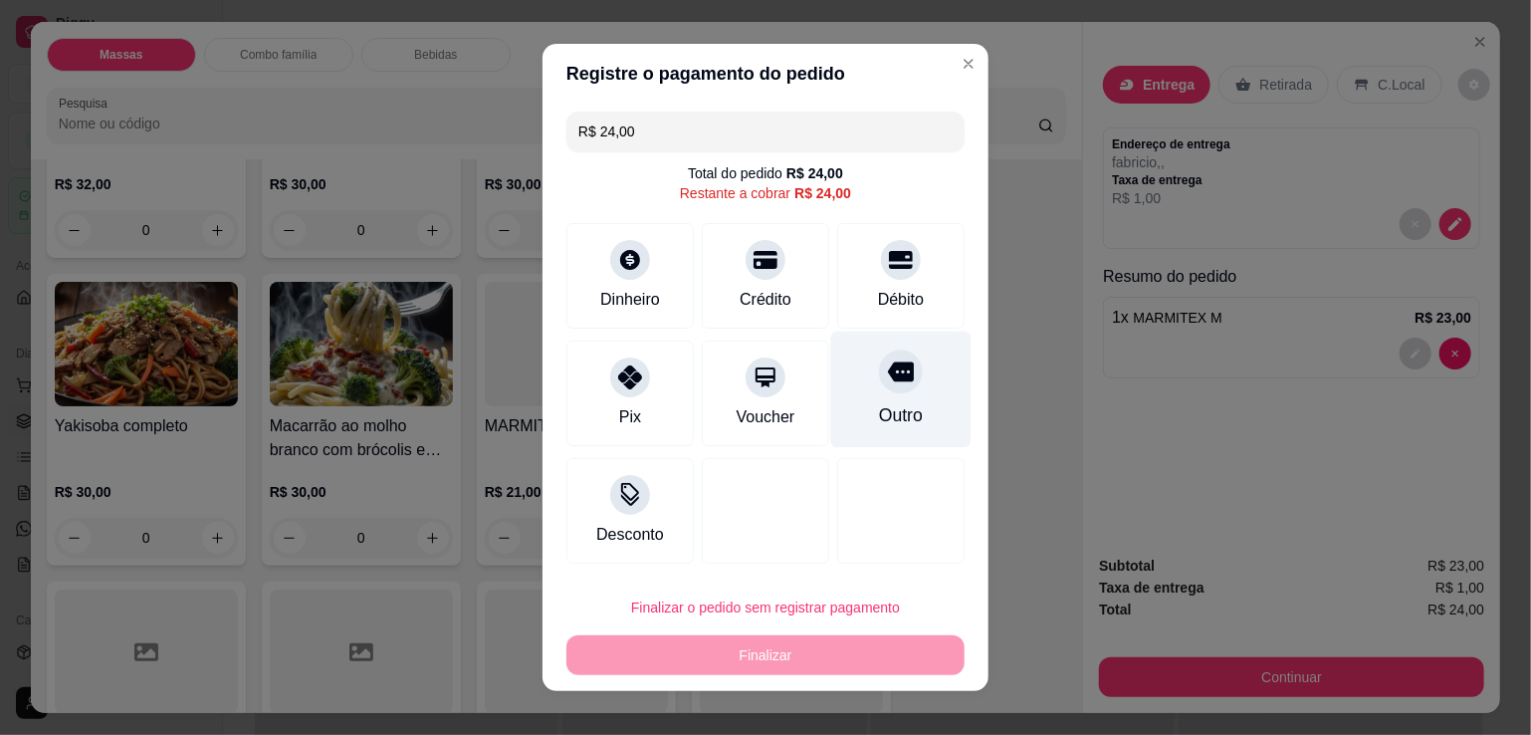
click at [893, 371] on icon at bounding box center [901, 372] width 26 height 20
type input "R$ 0,00"
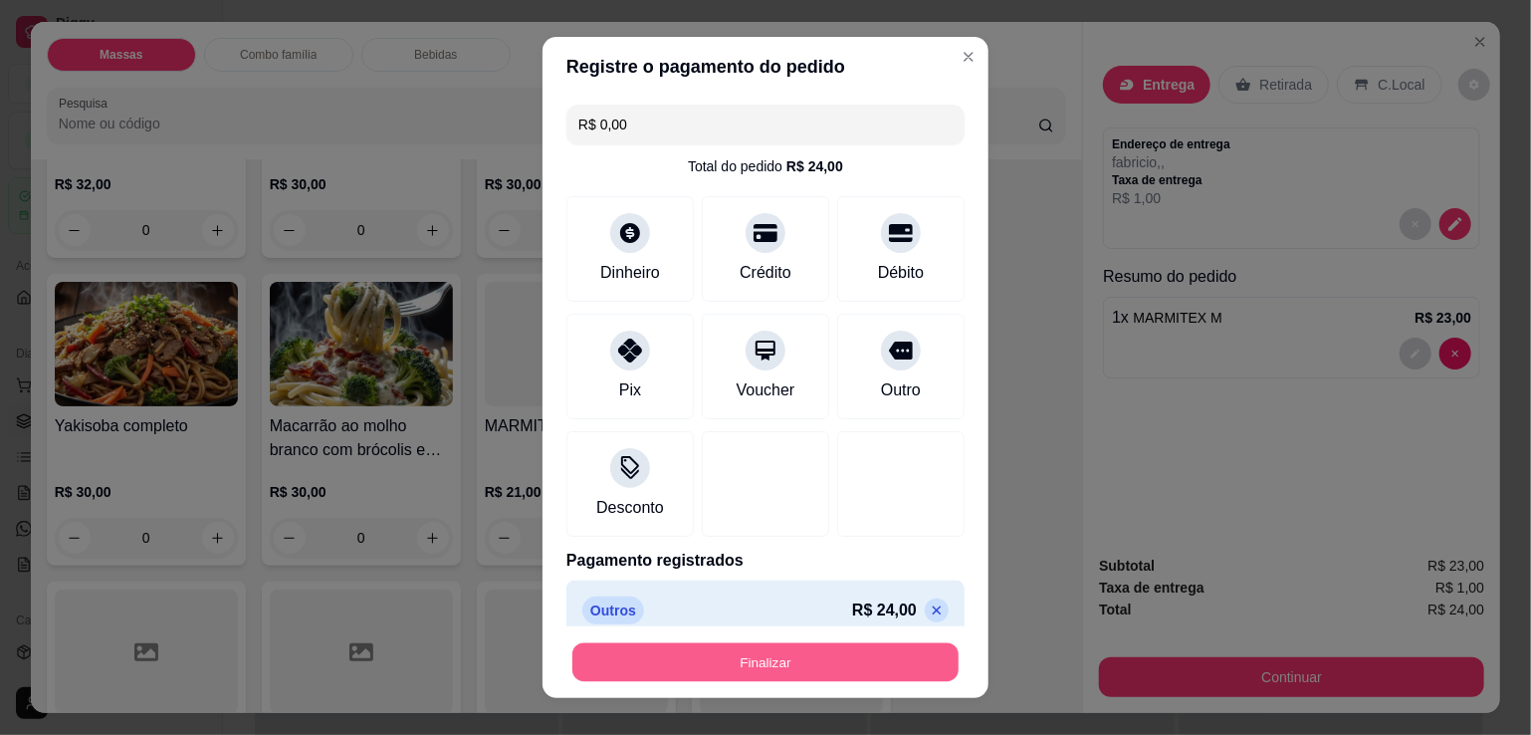
click at [805, 655] on button "Finalizar" at bounding box center [766, 662] width 386 height 39
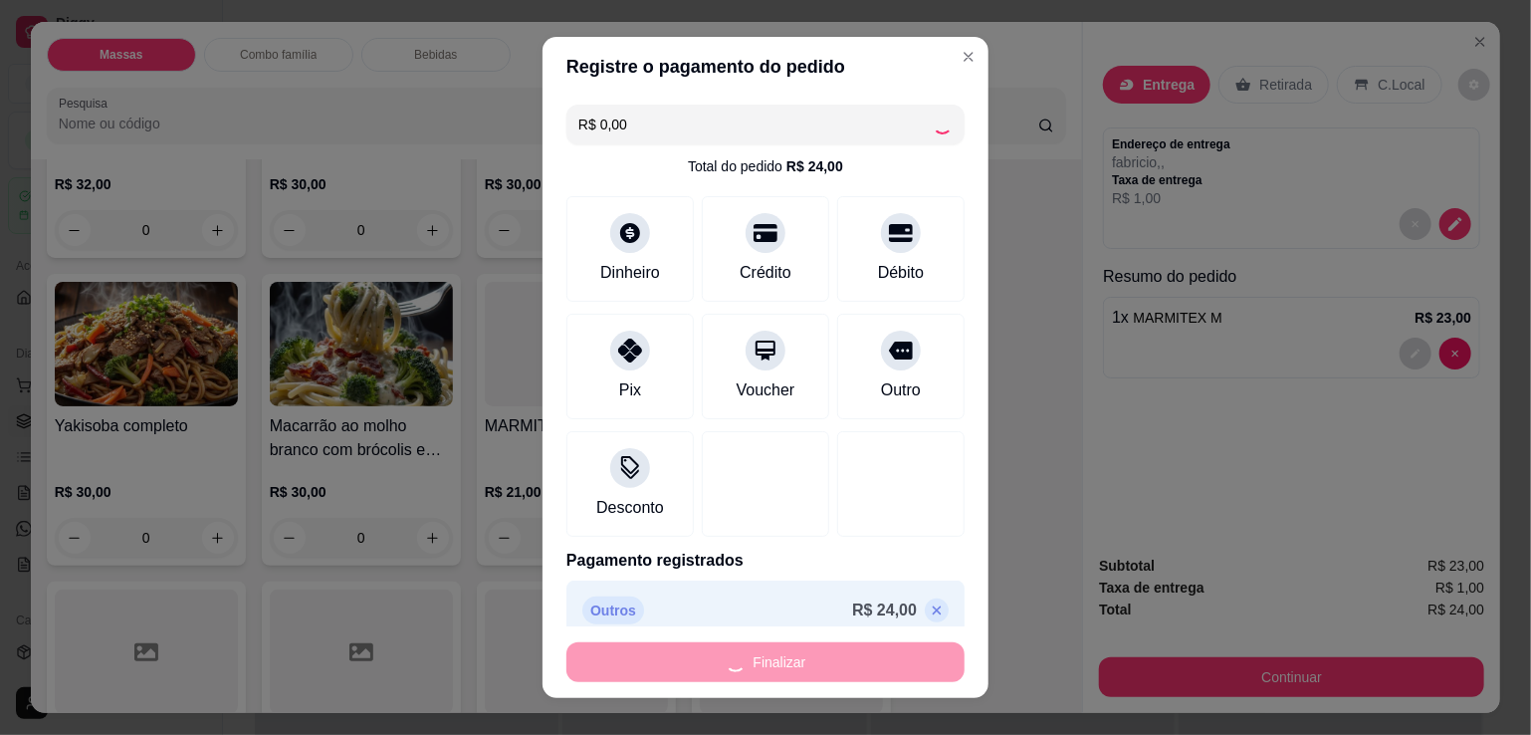
type input "0"
type input "-R$ 24,00"
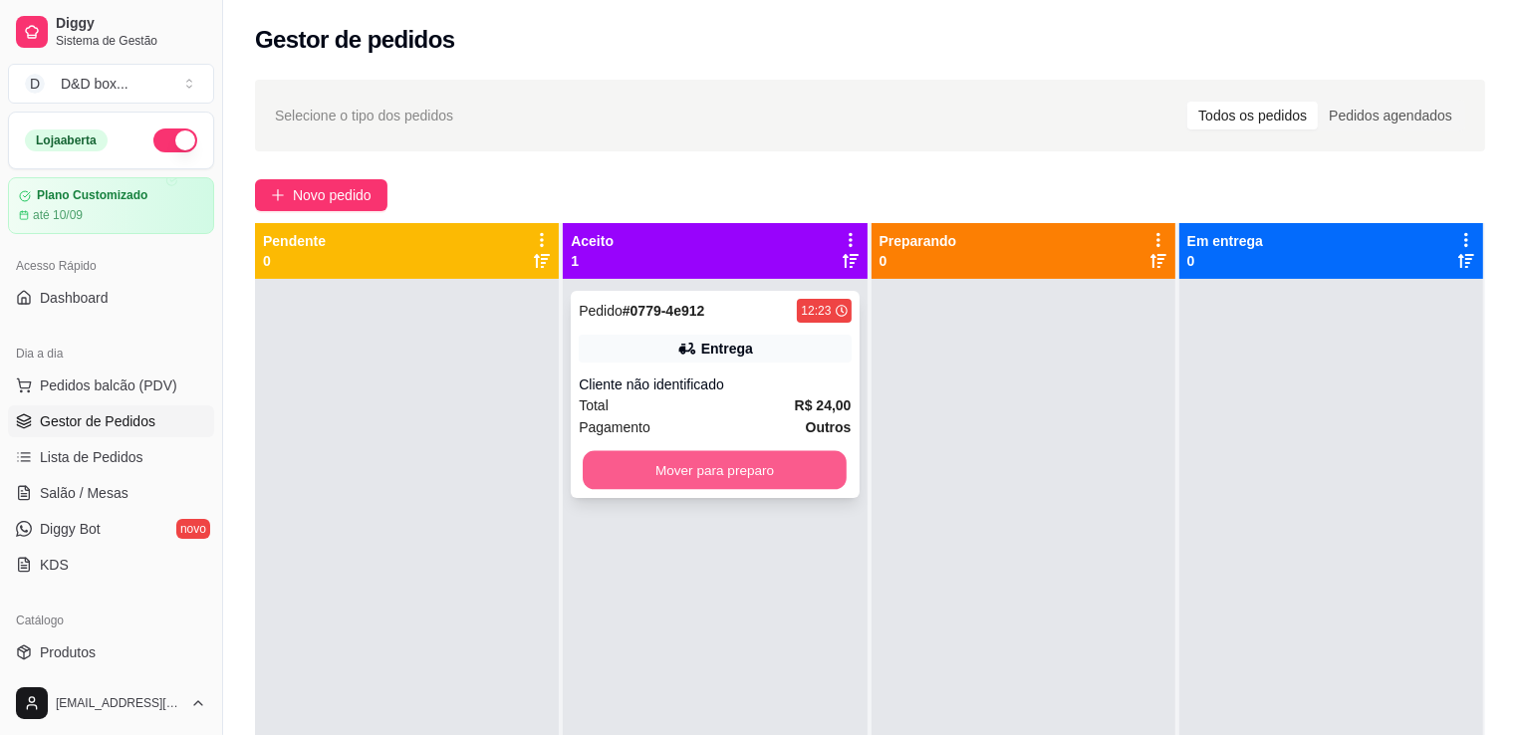
click at [763, 466] on button "Mover para preparo" at bounding box center [715, 470] width 264 height 39
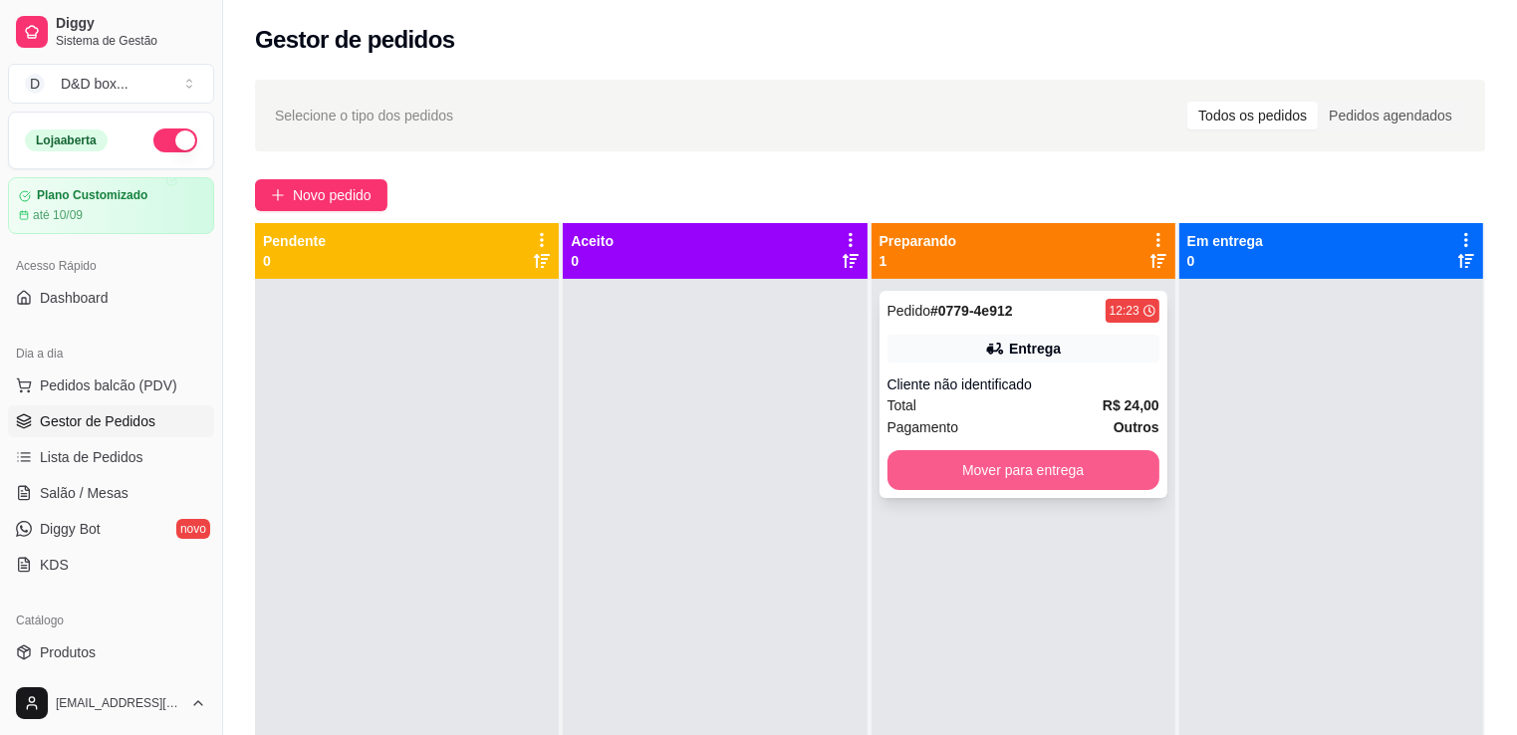
click at [1100, 472] on button "Mover para entrega" at bounding box center [1023, 470] width 272 height 40
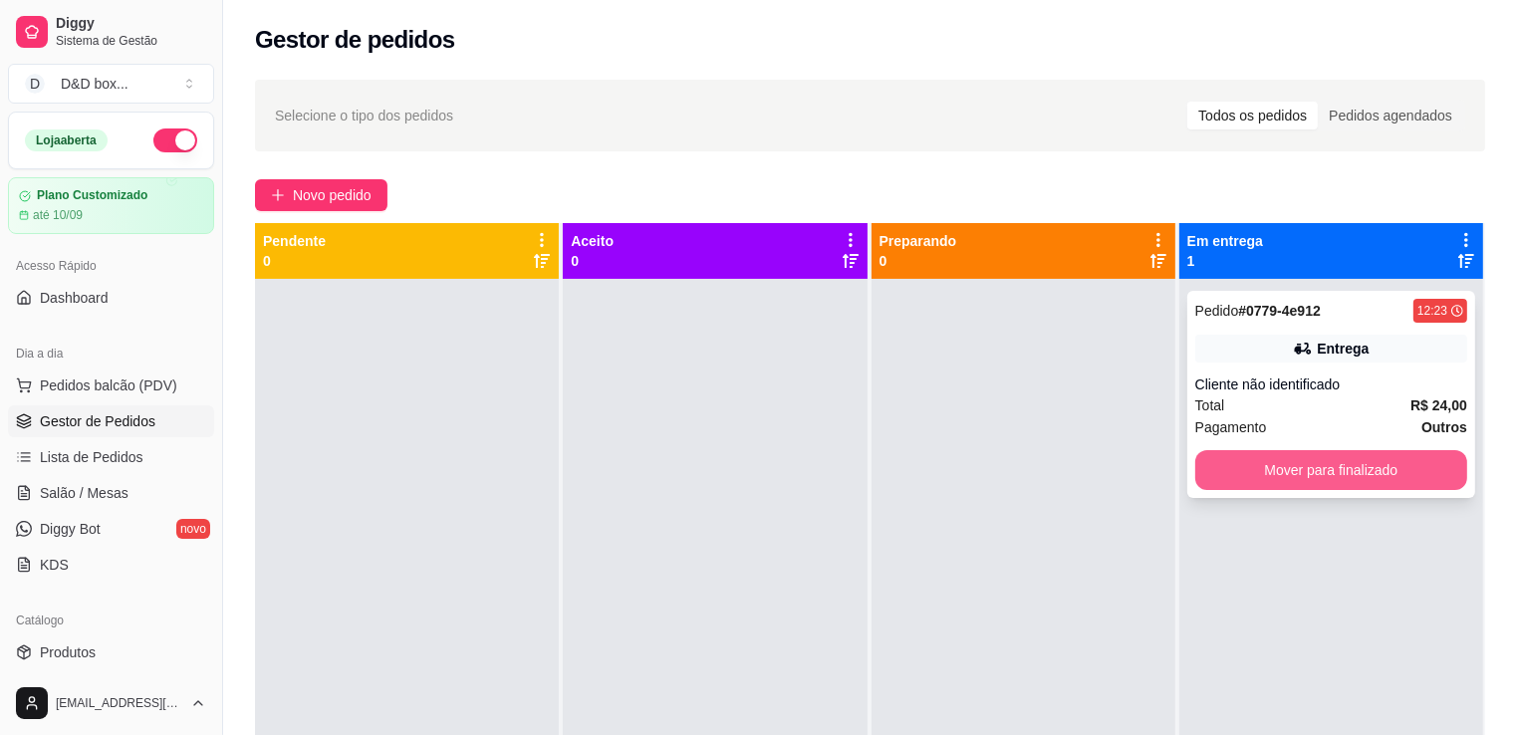
click at [1398, 469] on button "Mover para finalizado" at bounding box center [1331, 470] width 272 height 40
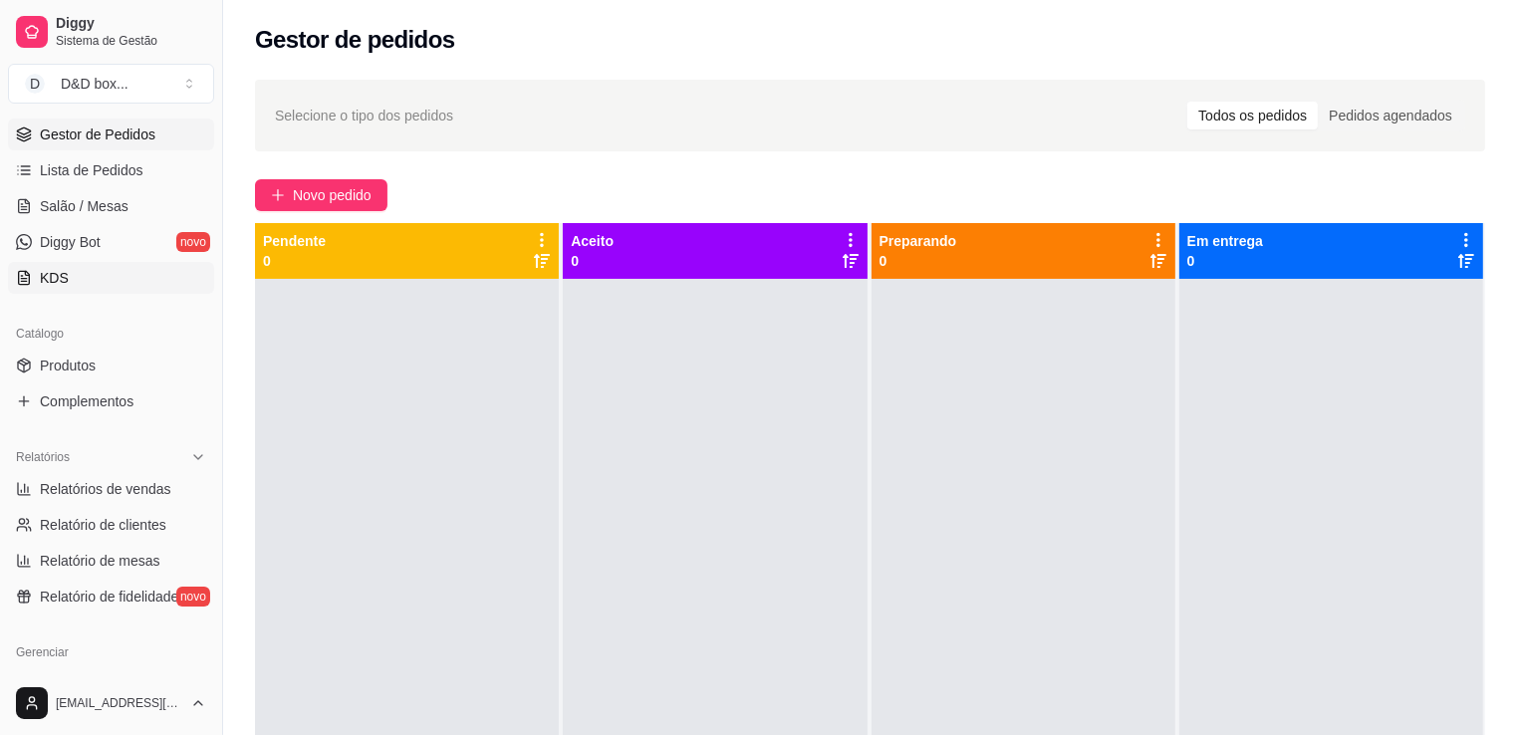
scroll to position [299, 0]
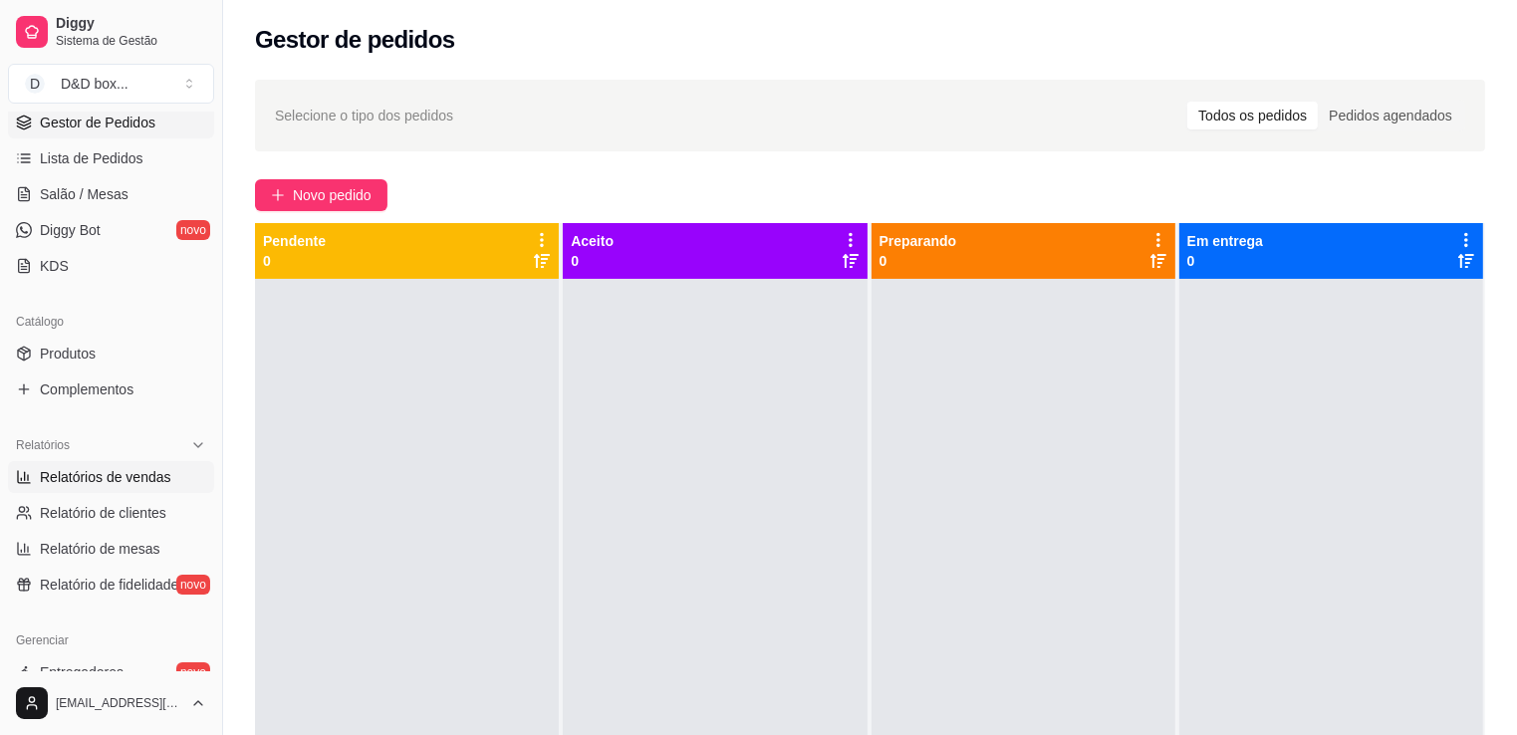
click at [123, 464] on link "Relatórios de vendas" at bounding box center [111, 477] width 206 height 32
select select "ALL"
select select "0"
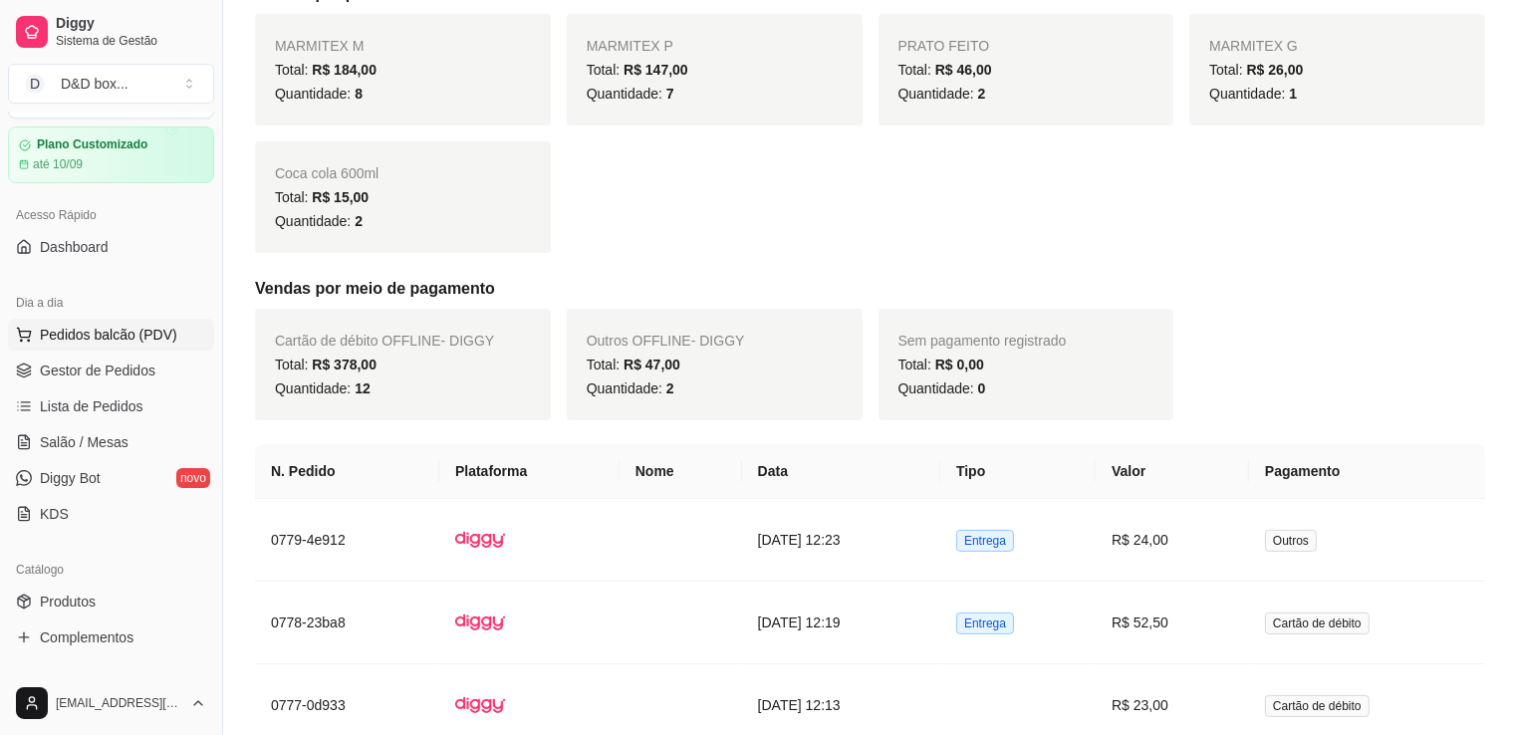
scroll to position [100, 0]
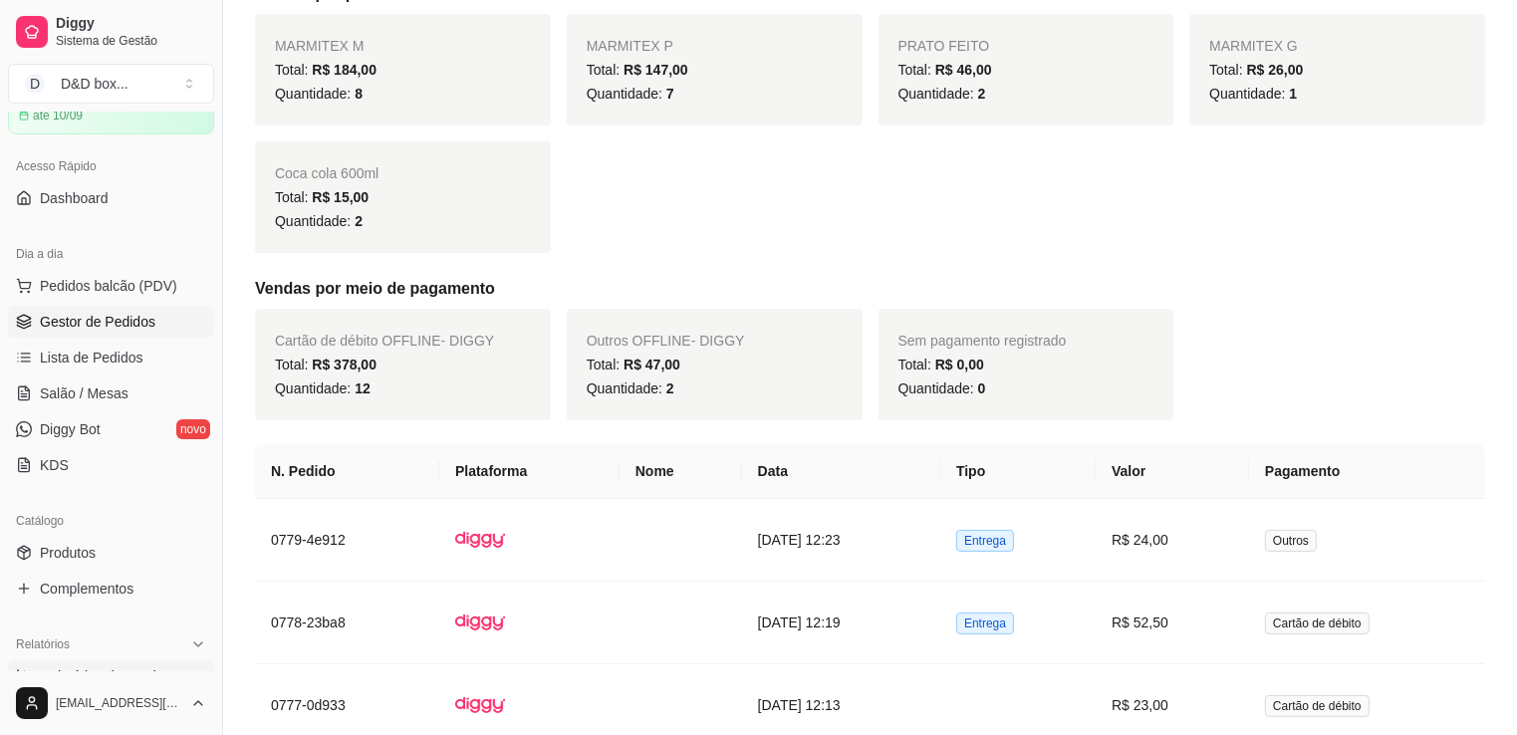
click at [129, 315] on span "Gestor de Pedidos" at bounding box center [98, 322] width 116 height 20
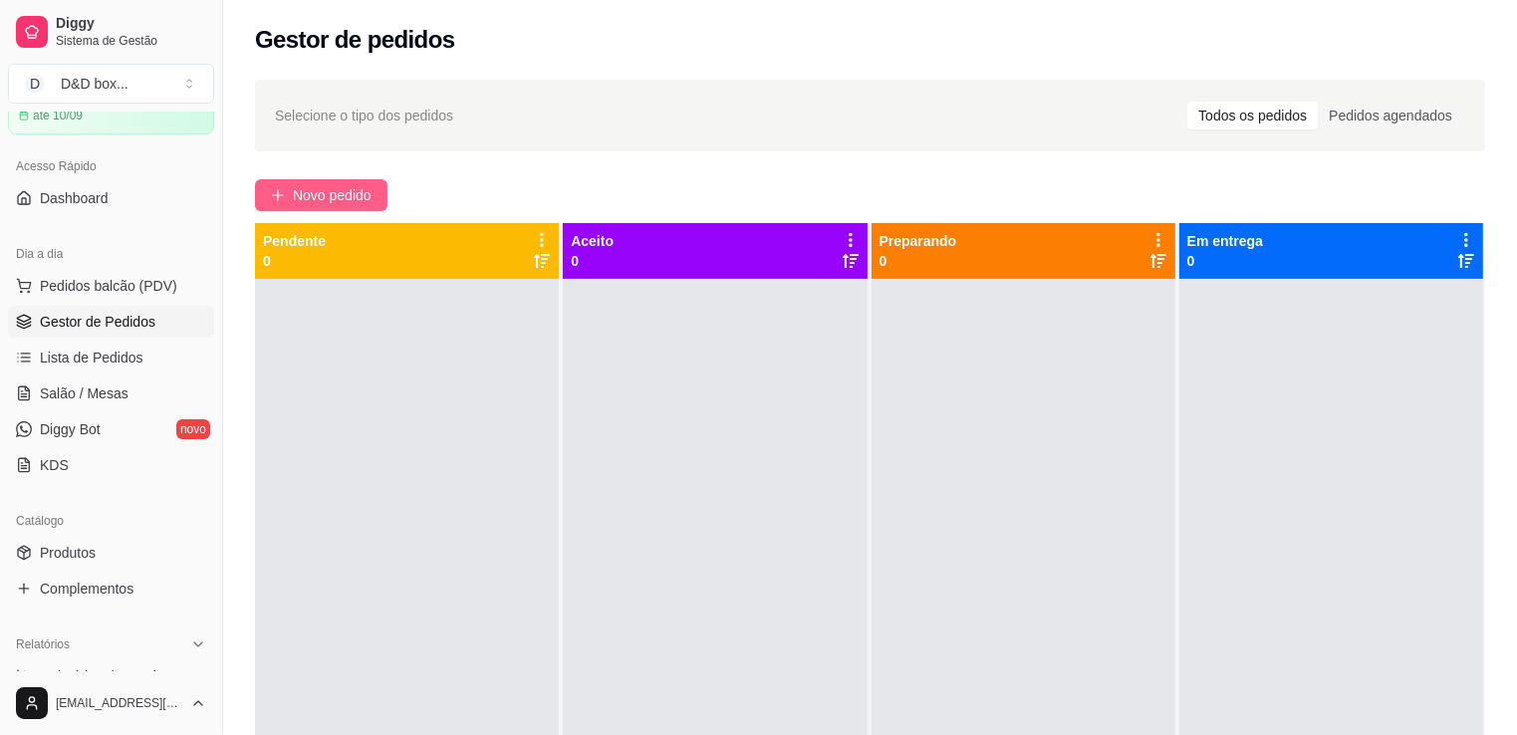
click at [304, 196] on span "Novo pedido" at bounding box center [332, 195] width 79 height 22
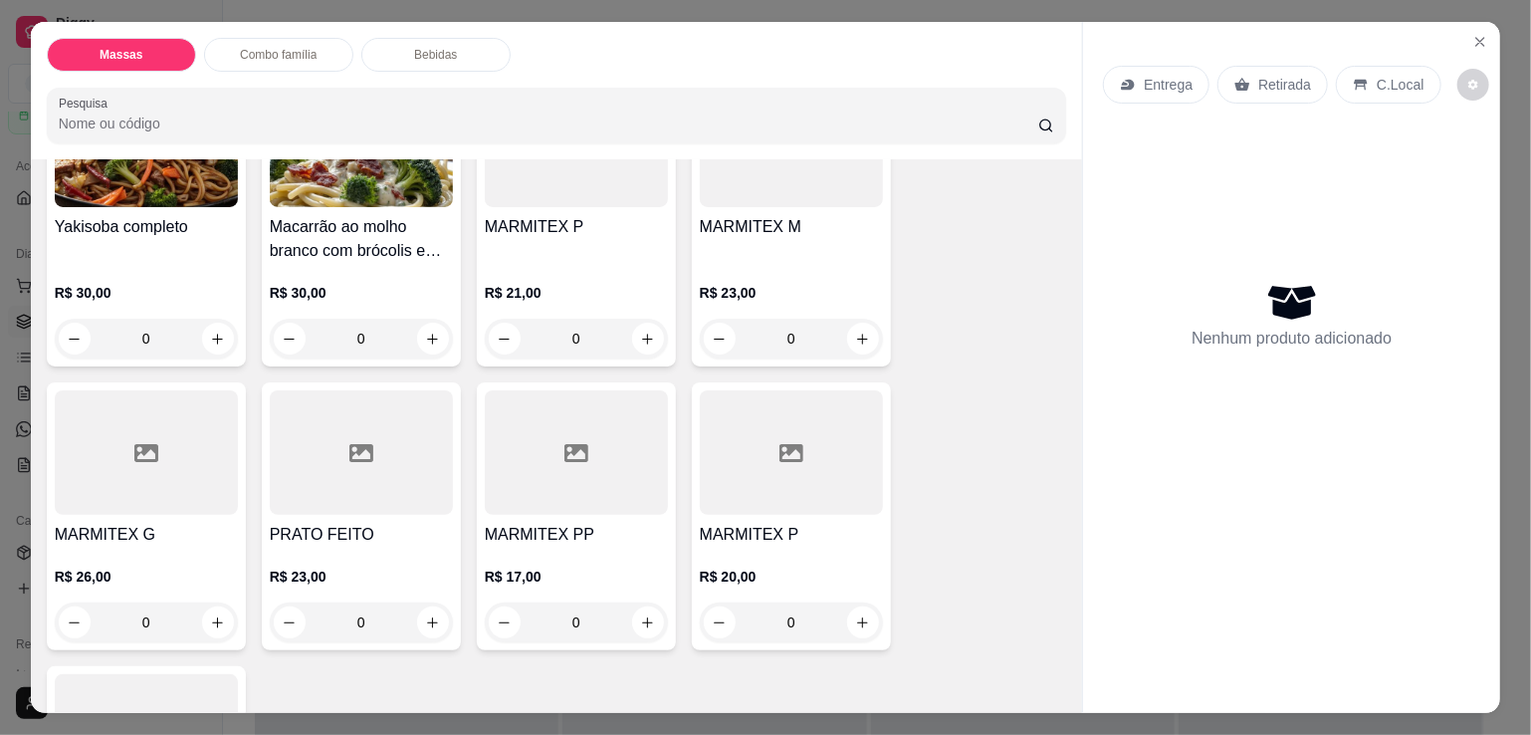
scroll to position [398, 0]
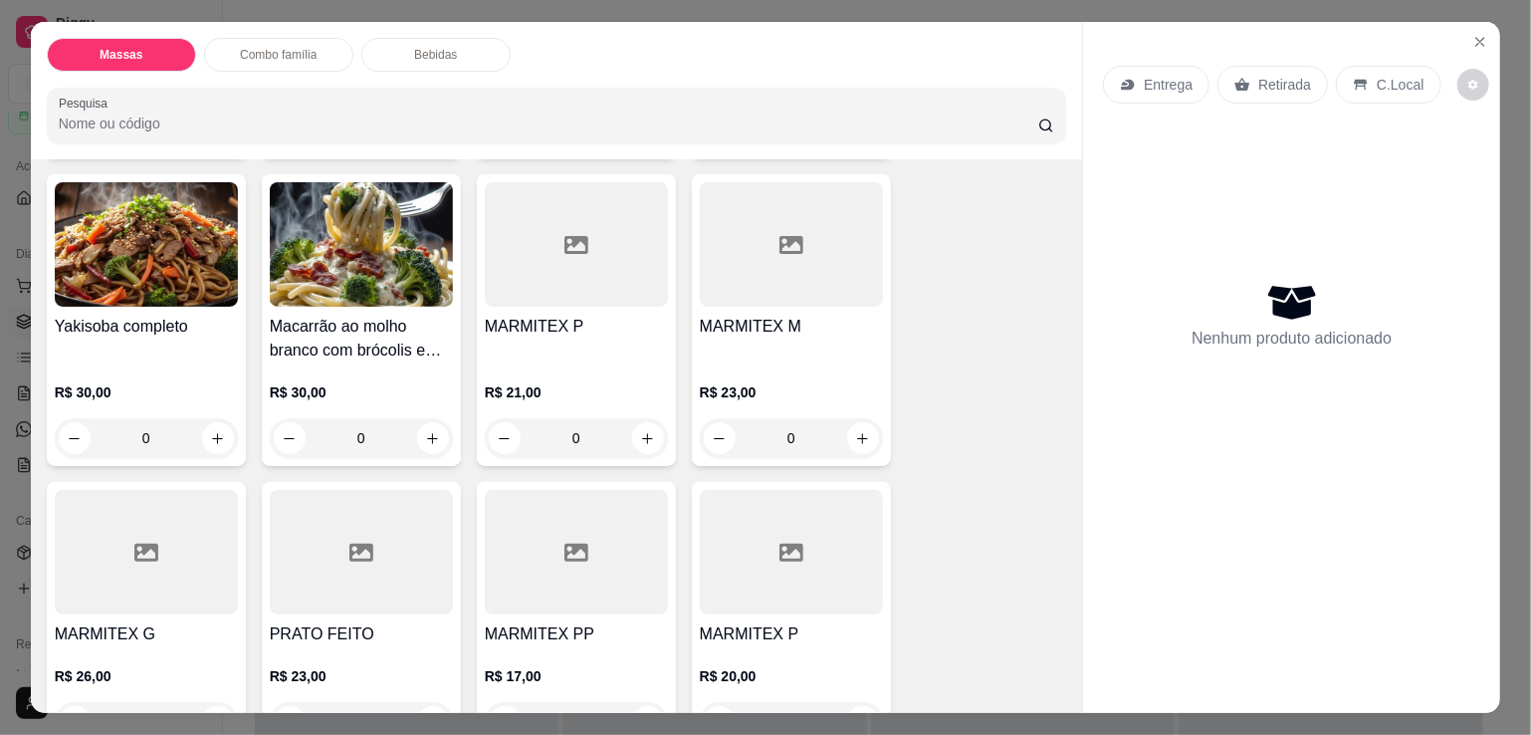
click at [777, 336] on div "MARMITEX M" at bounding box center [791, 339] width 183 height 48
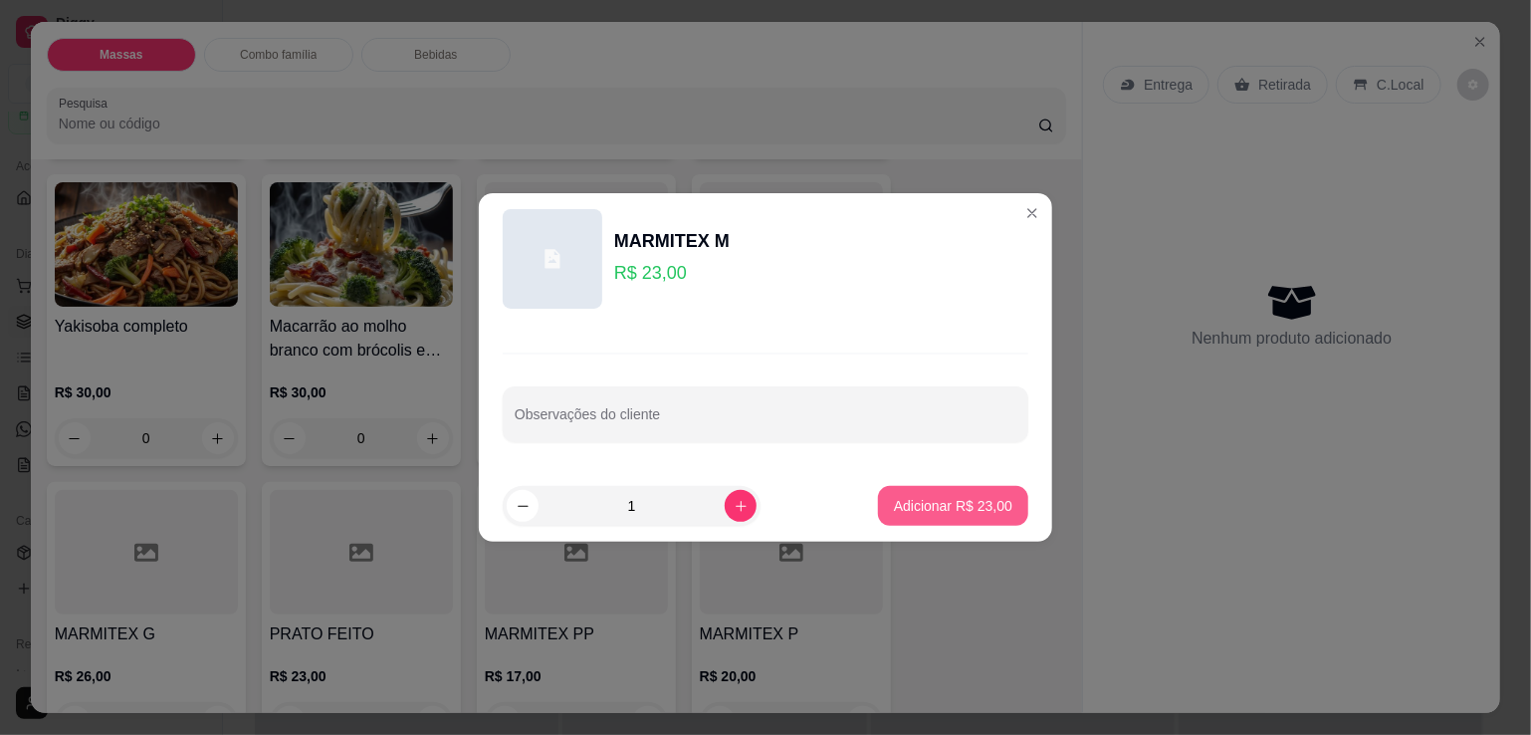
click at [948, 512] on p "Adicionar R$ 23,00" at bounding box center [953, 506] width 118 height 20
type input "1"
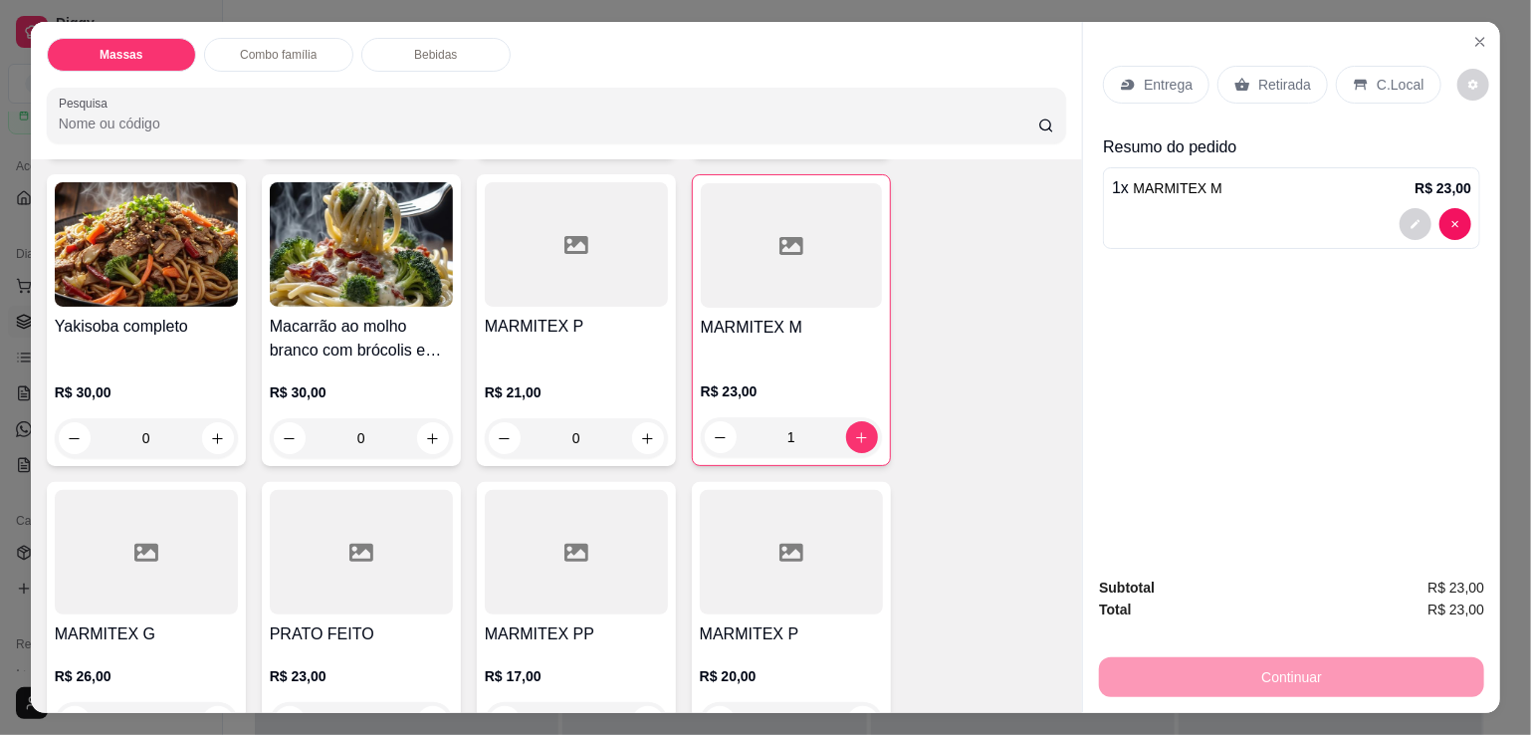
click at [1176, 75] on p "Entrega" at bounding box center [1168, 85] width 49 height 20
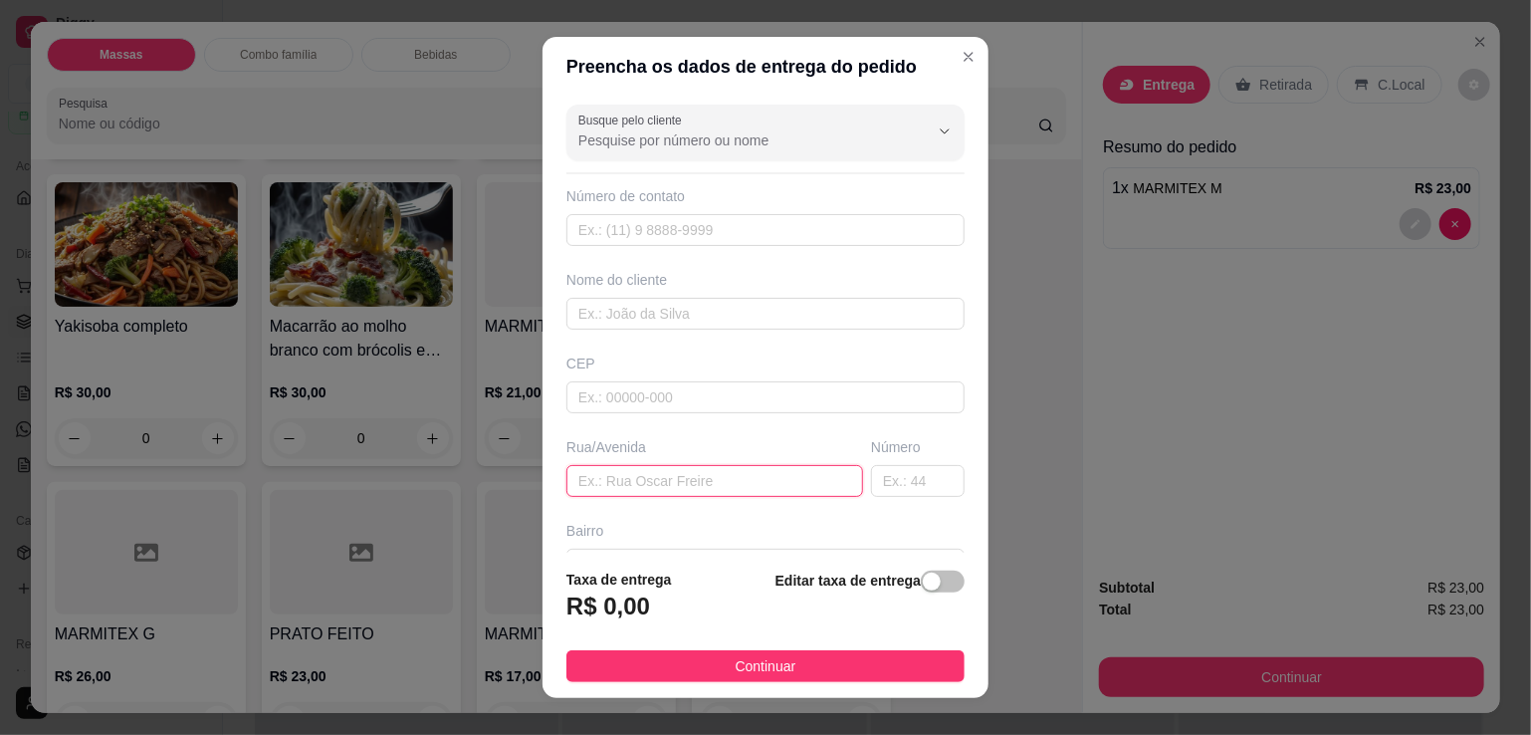
click at [606, 474] on input "text" at bounding box center [715, 481] width 297 height 32
type input "laje"
click at [923, 578] on div "button" at bounding box center [932, 582] width 18 height 18
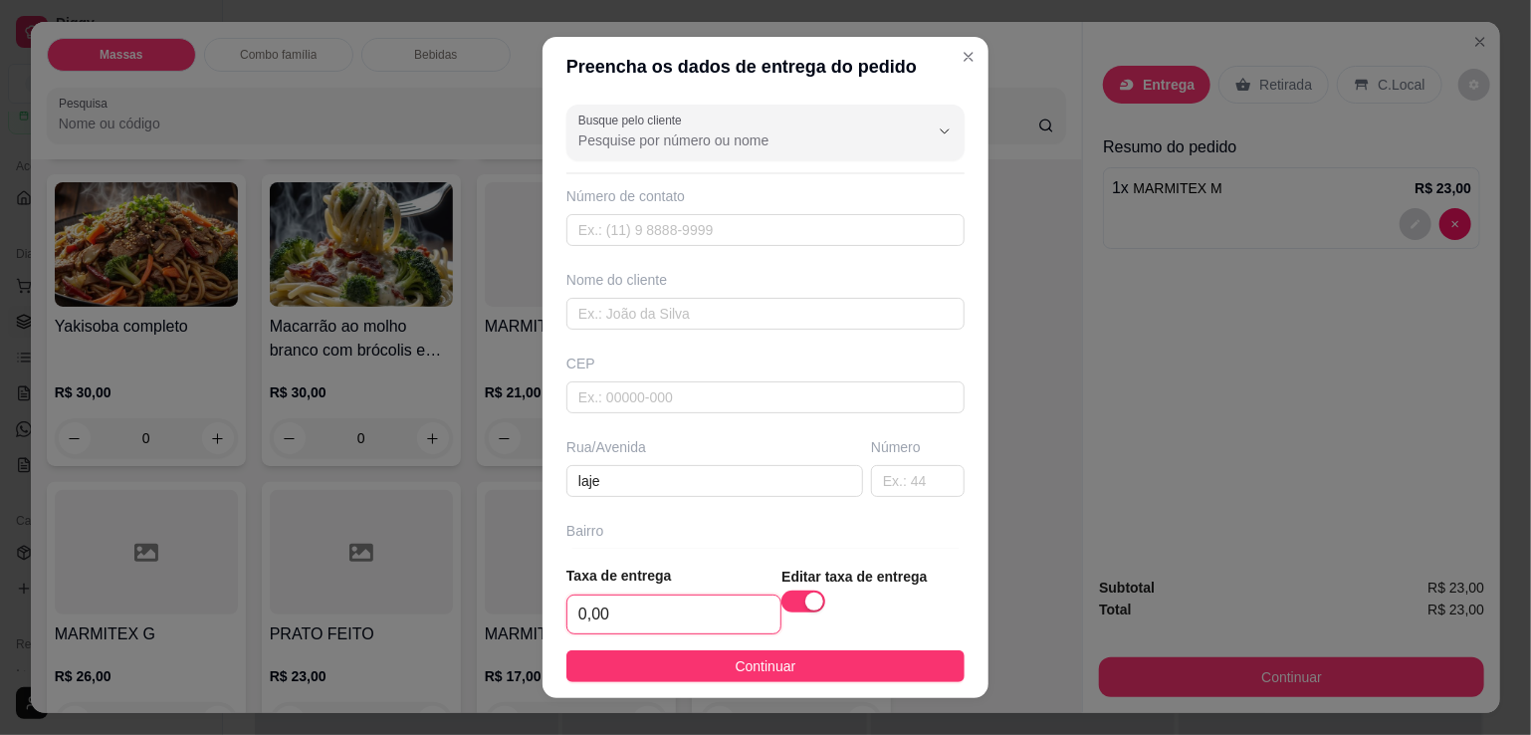
drag, startPoint x: 654, startPoint y: 618, endPoint x: 663, endPoint y: 613, distance: 10.3
click at [658, 615] on input "0,00" at bounding box center [674, 614] width 213 height 38
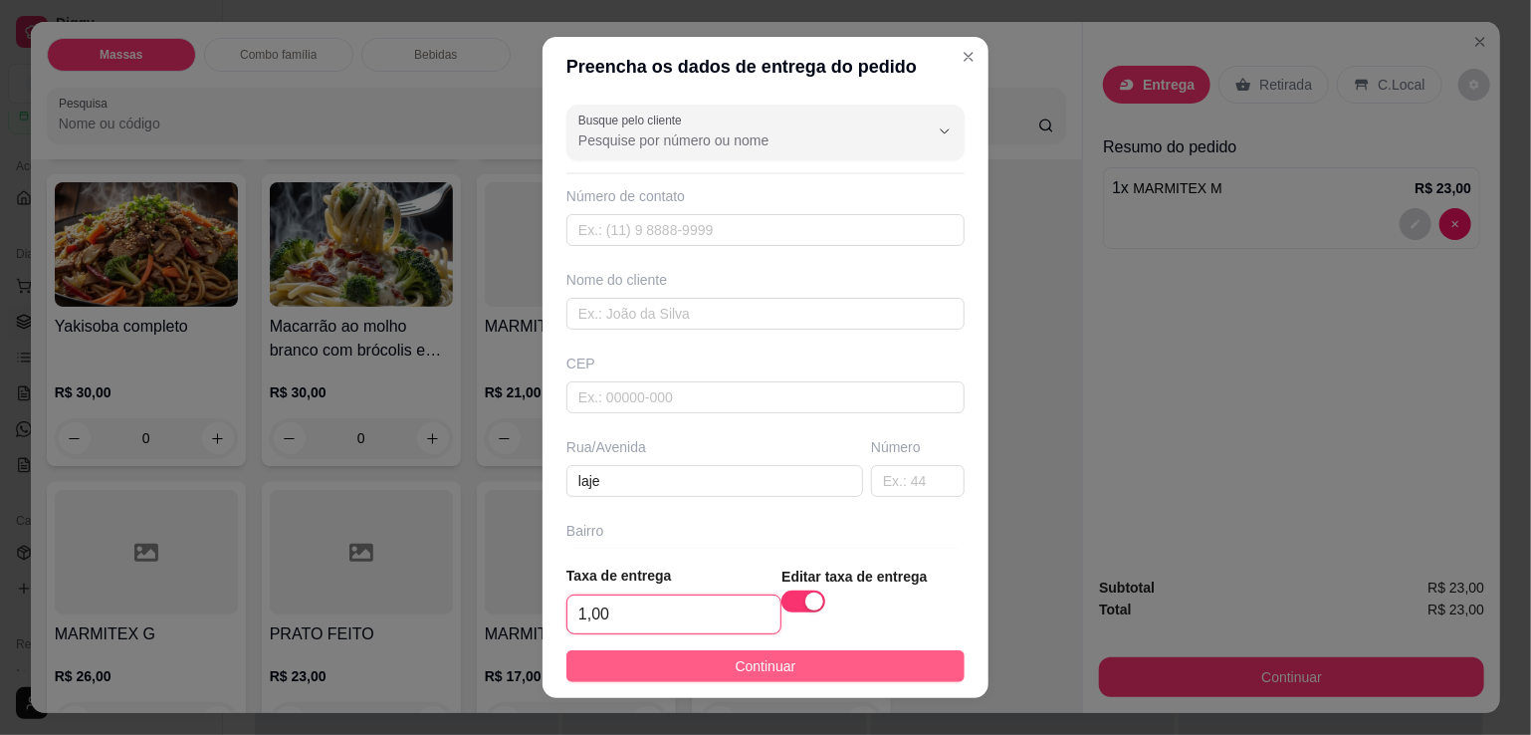
type input "1,00"
click at [736, 656] on span "Continuar" at bounding box center [766, 666] width 61 height 22
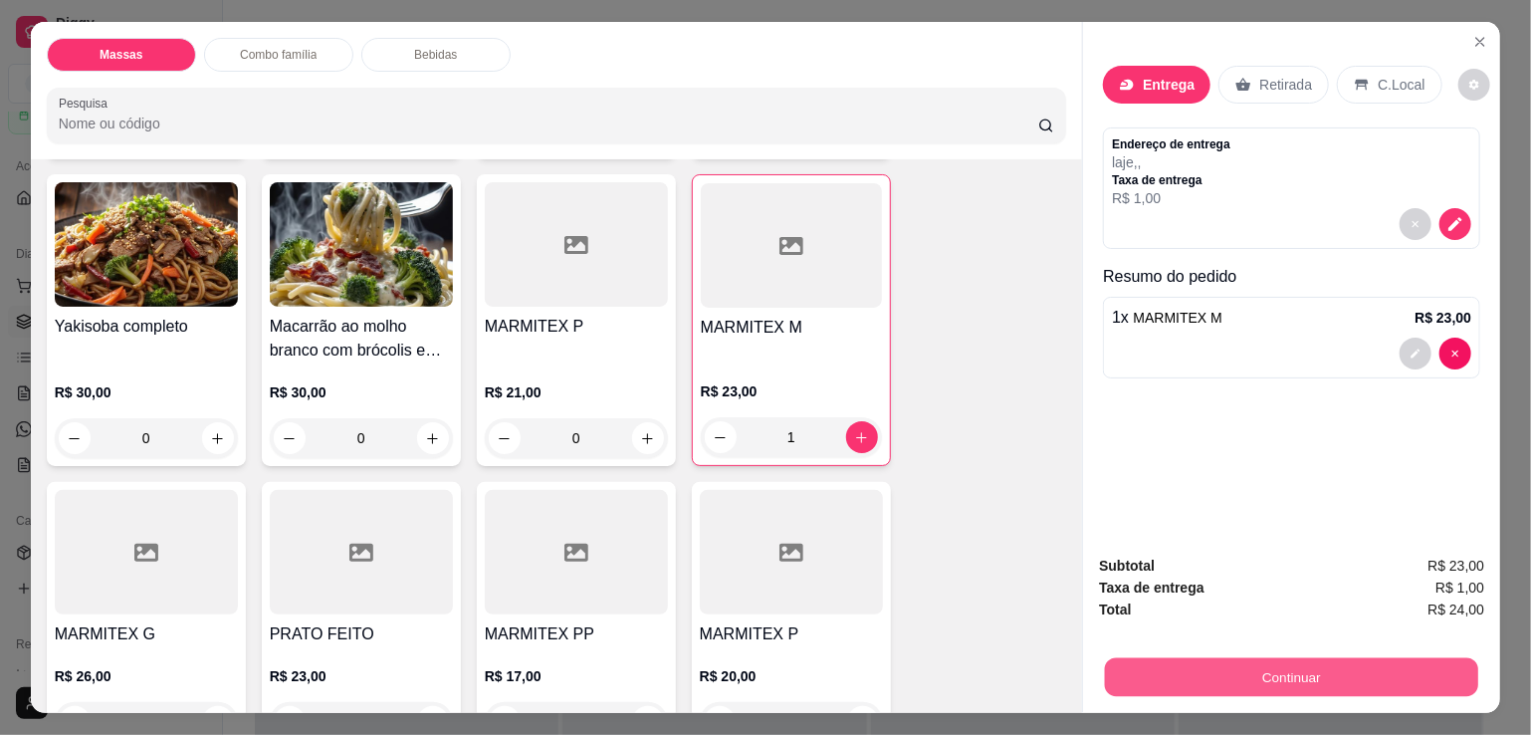
click at [1330, 670] on button "Continuar" at bounding box center [1291, 676] width 373 height 39
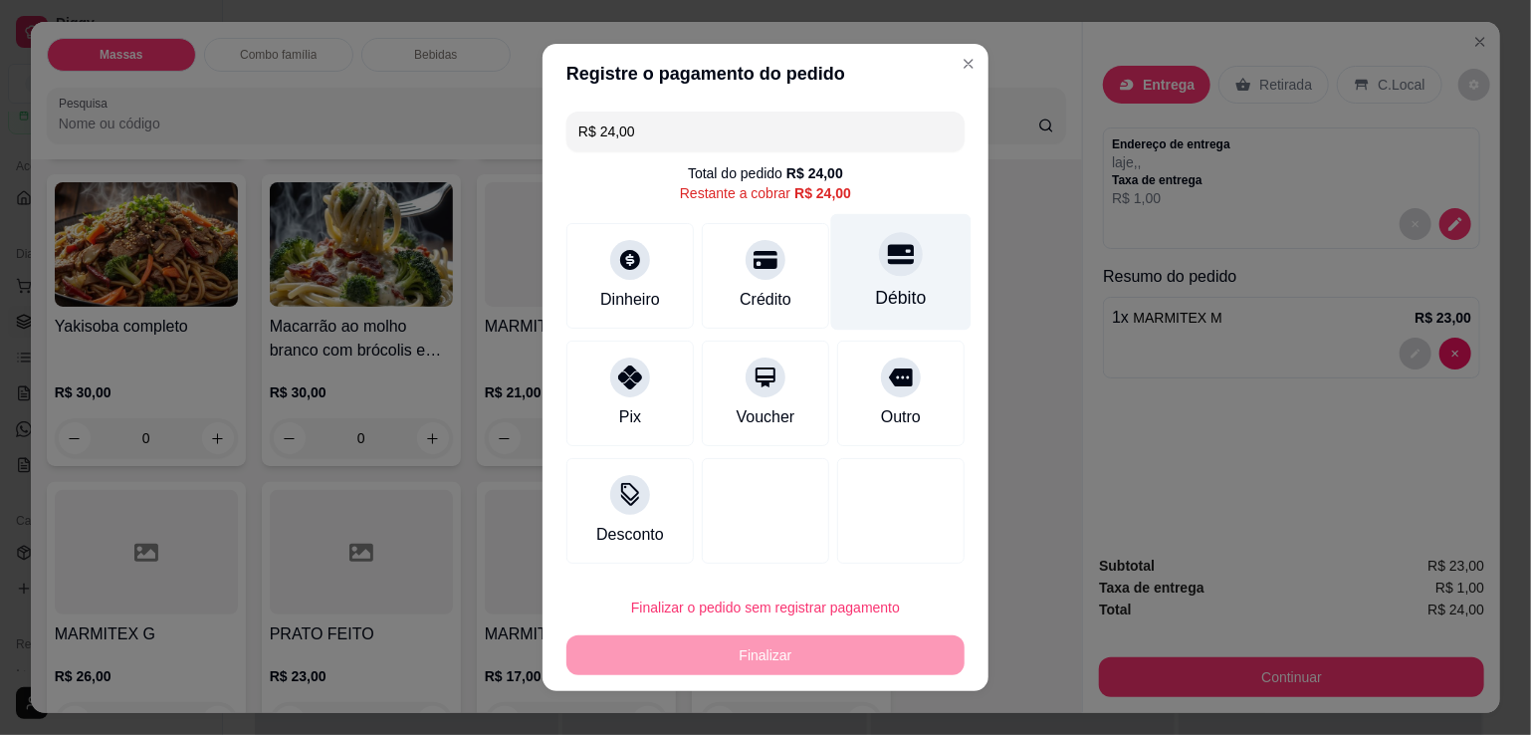
click at [833, 261] on div "Débito" at bounding box center [901, 272] width 140 height 117
type input "R$ 0,00"
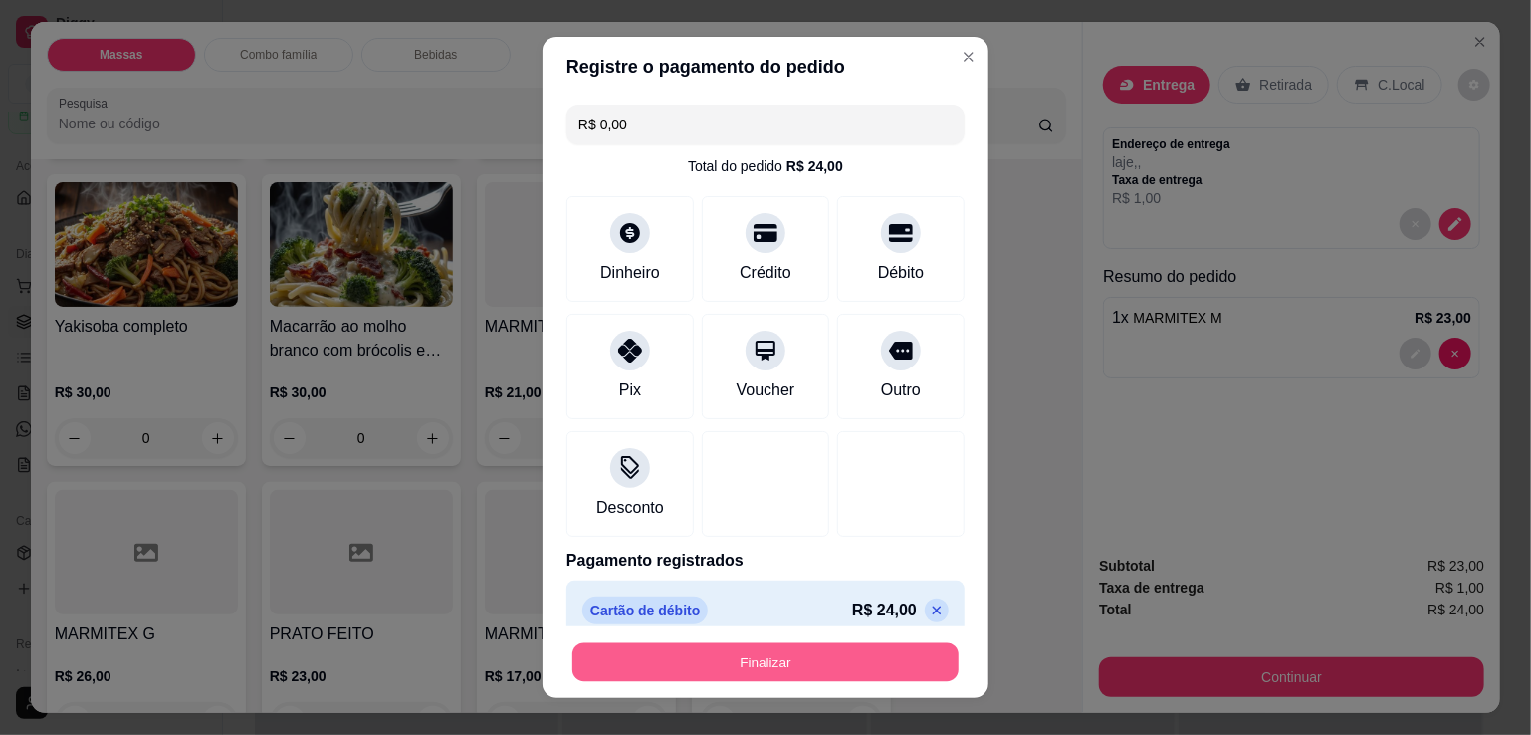
click at [683, 664] on button "Finalizar" at bounding box center [766, 662] width 386 height 39
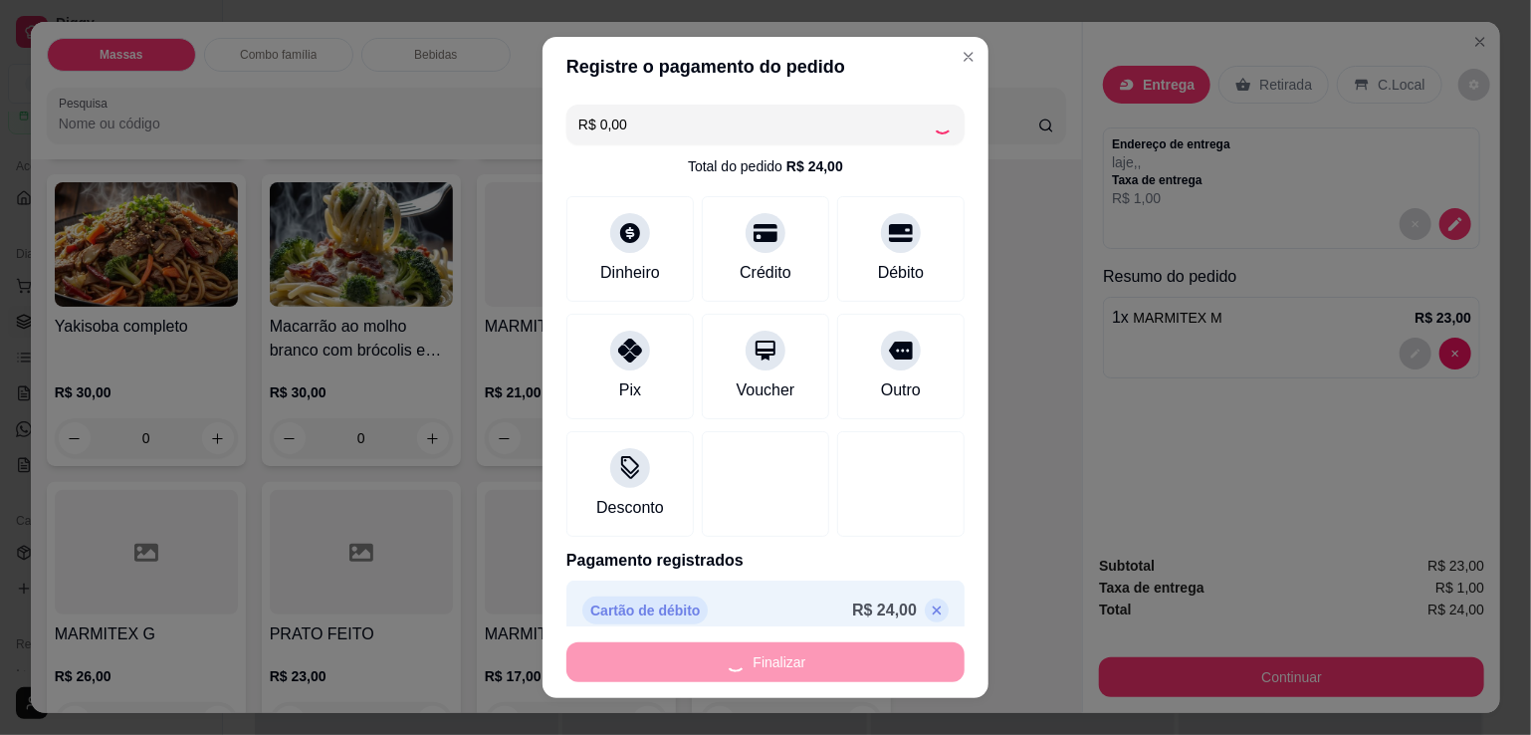
type input "0"
type input "-R$ 24,00"
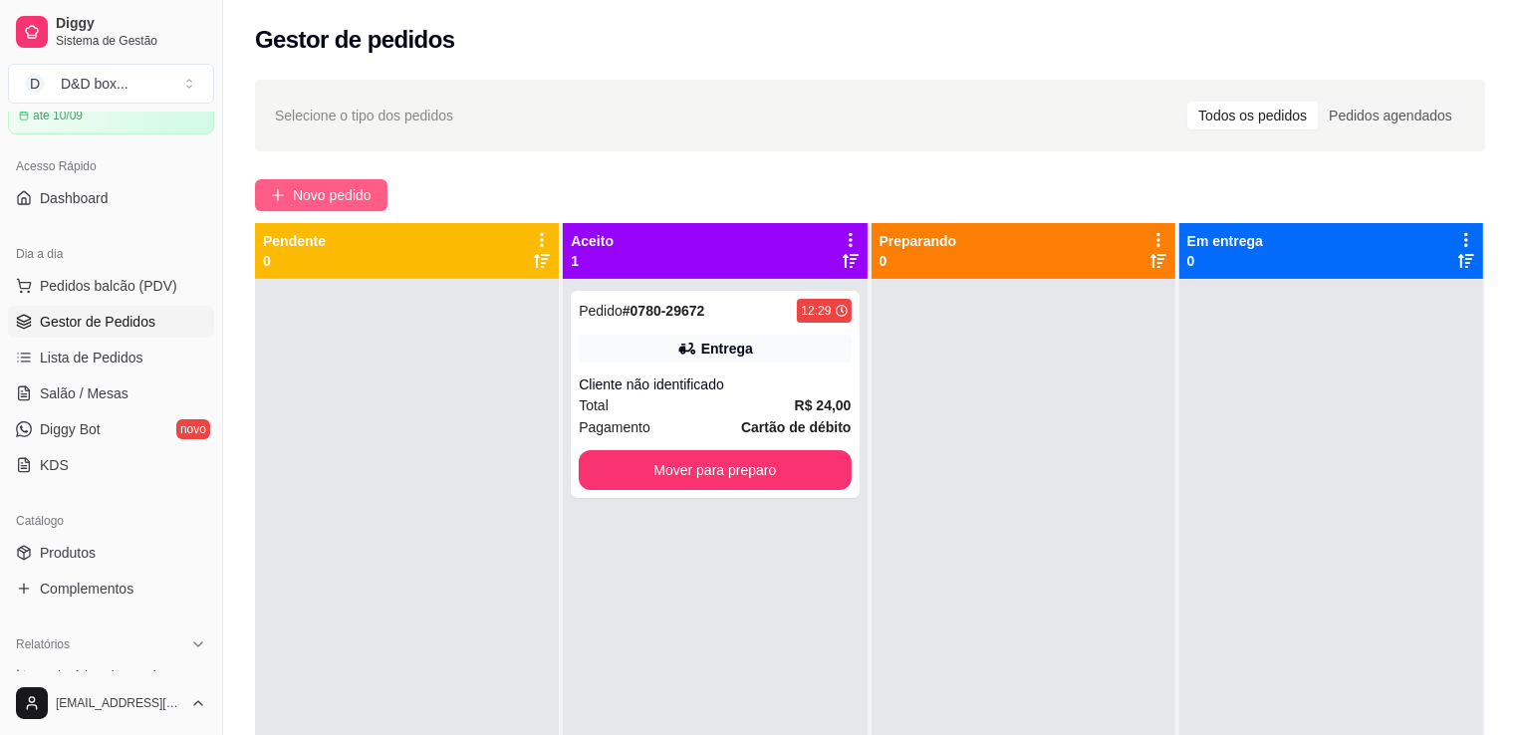
click at [331, 195] on span "Novo pedido" at bounding box center [332, 195] width 79 height 22
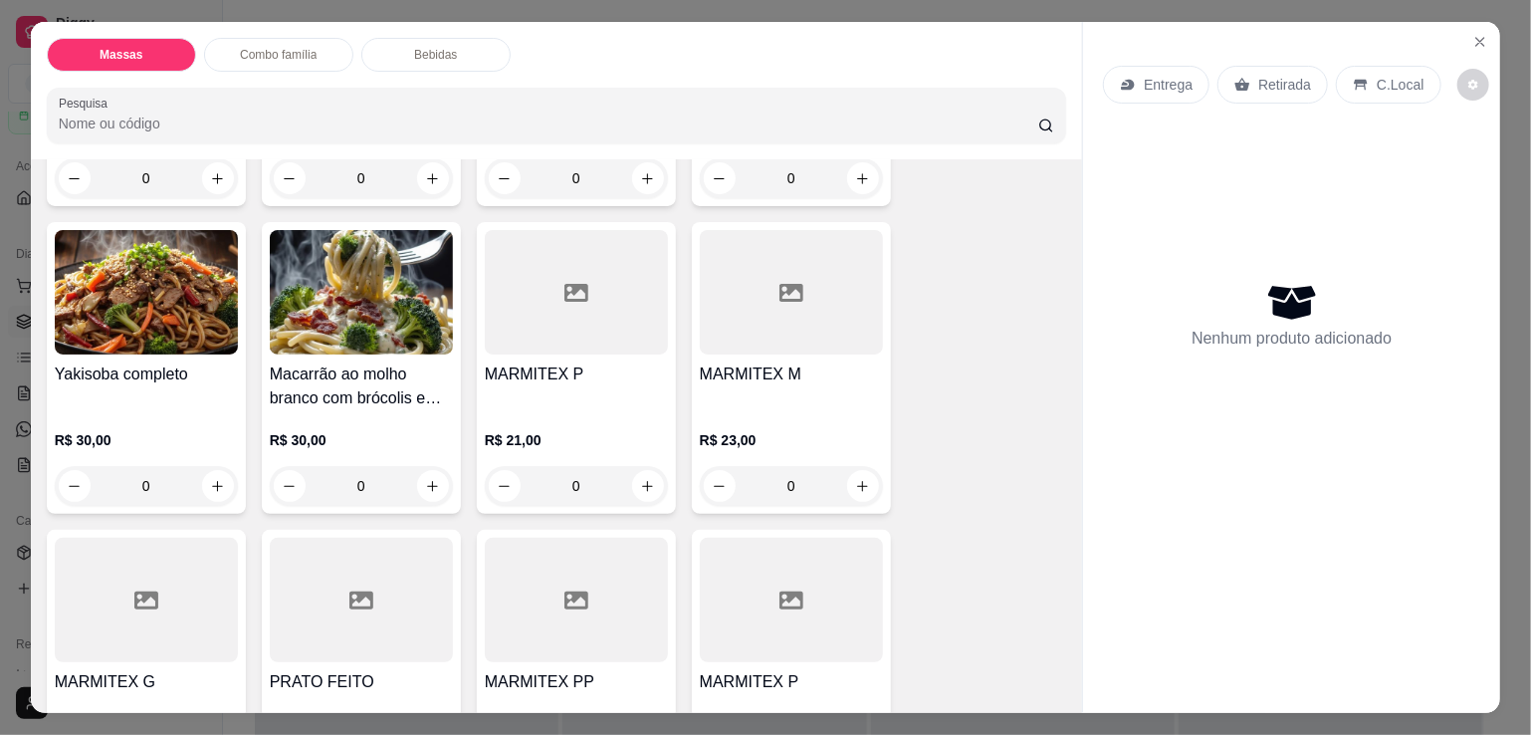
scroll to position [398, 0]
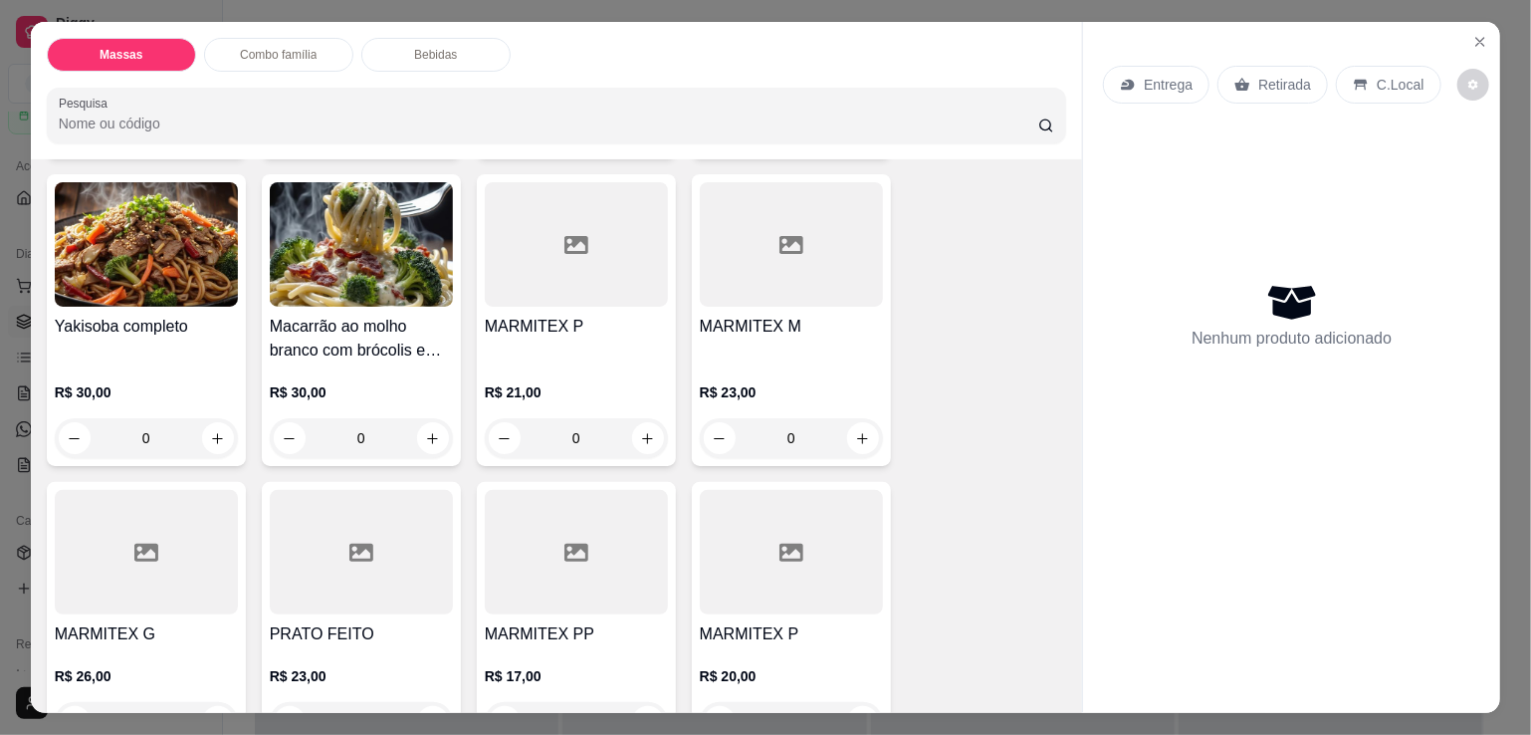
click at [781, 322] on h4 "MARMITEX M" at bounding box center [791, 327] width 183 height 24
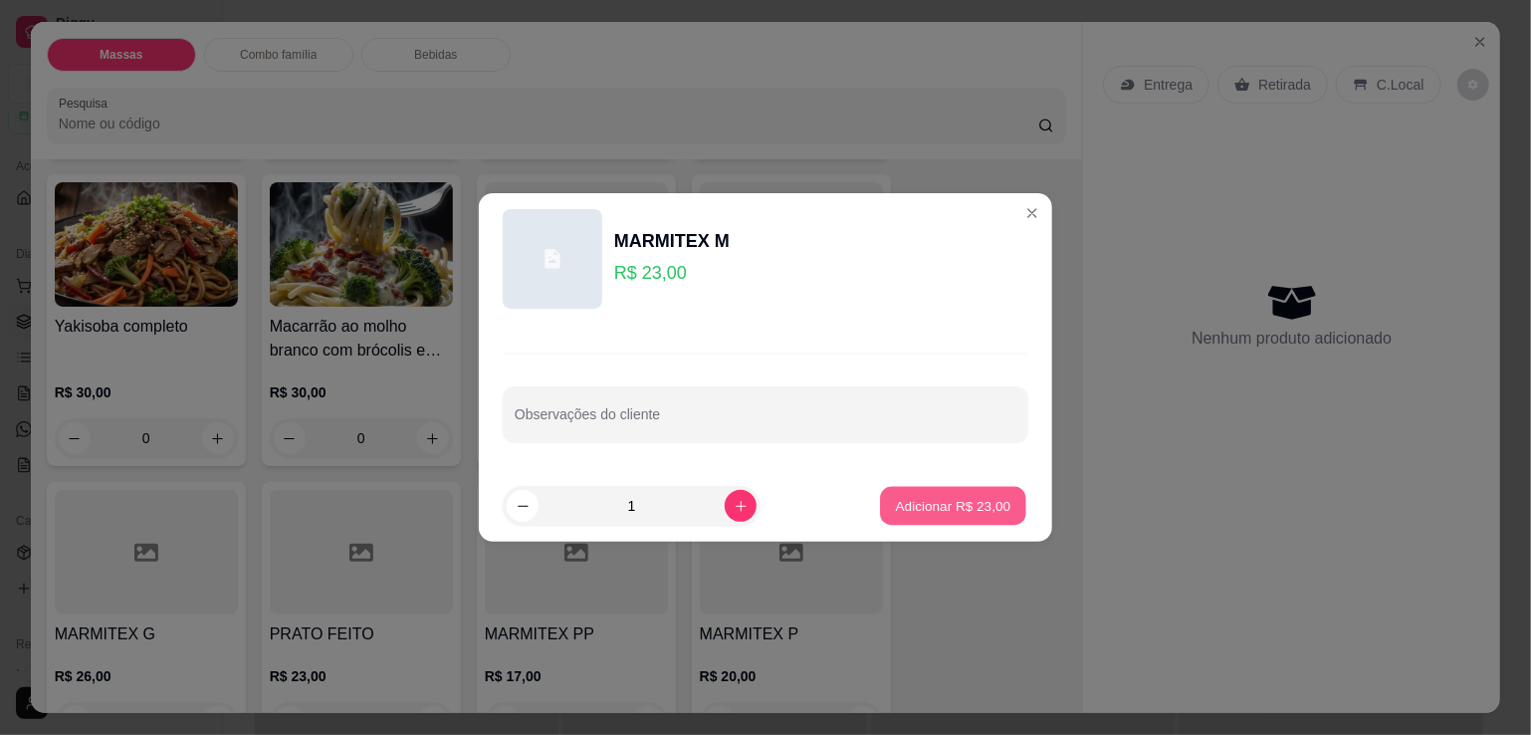
click at [967, 504] on p "Adicionar R$ 23,00" at bounding box center [954, 505] width 116 height 19
type input "1"
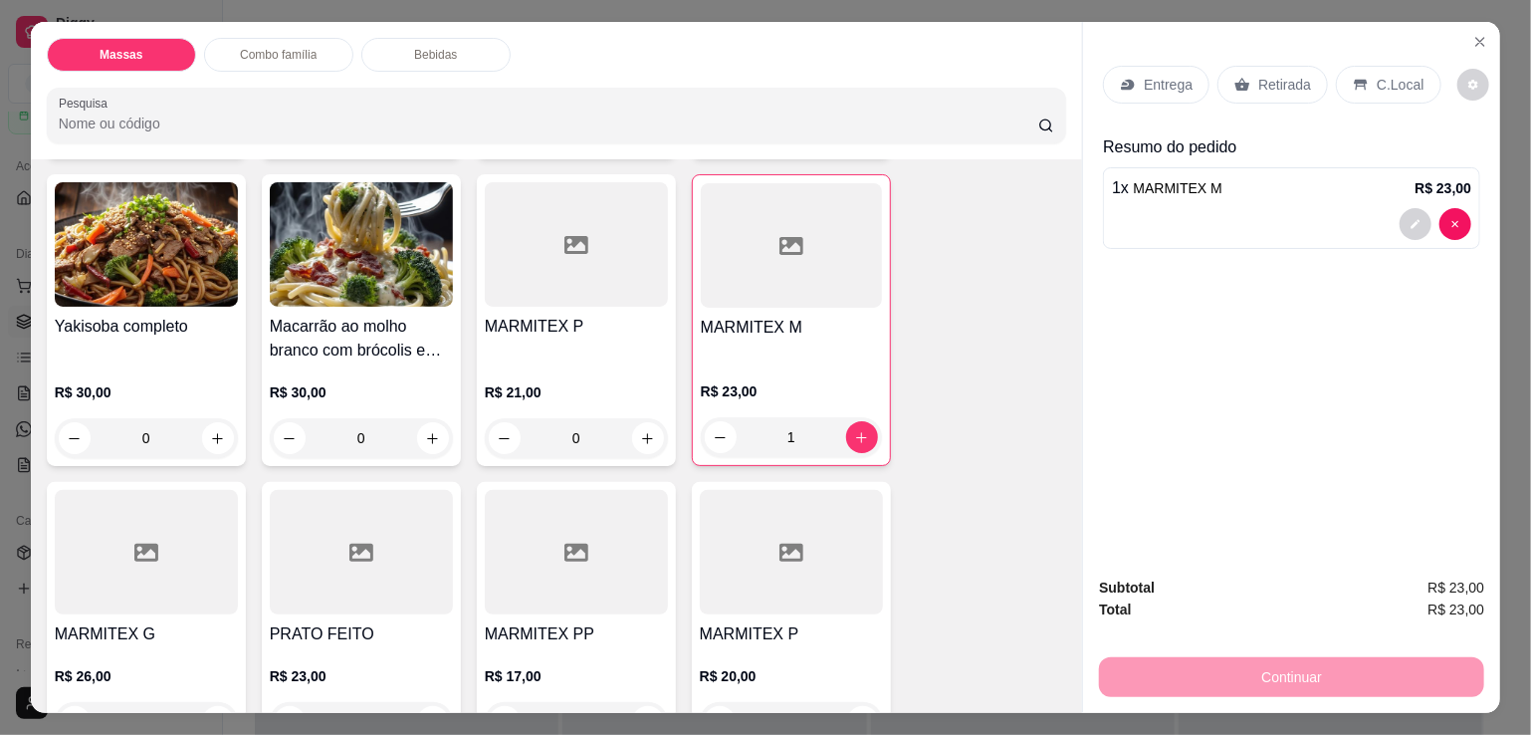
click at [1227, 66] on div "Retirada" at bounding box center [1273, 85] width 111 height 38
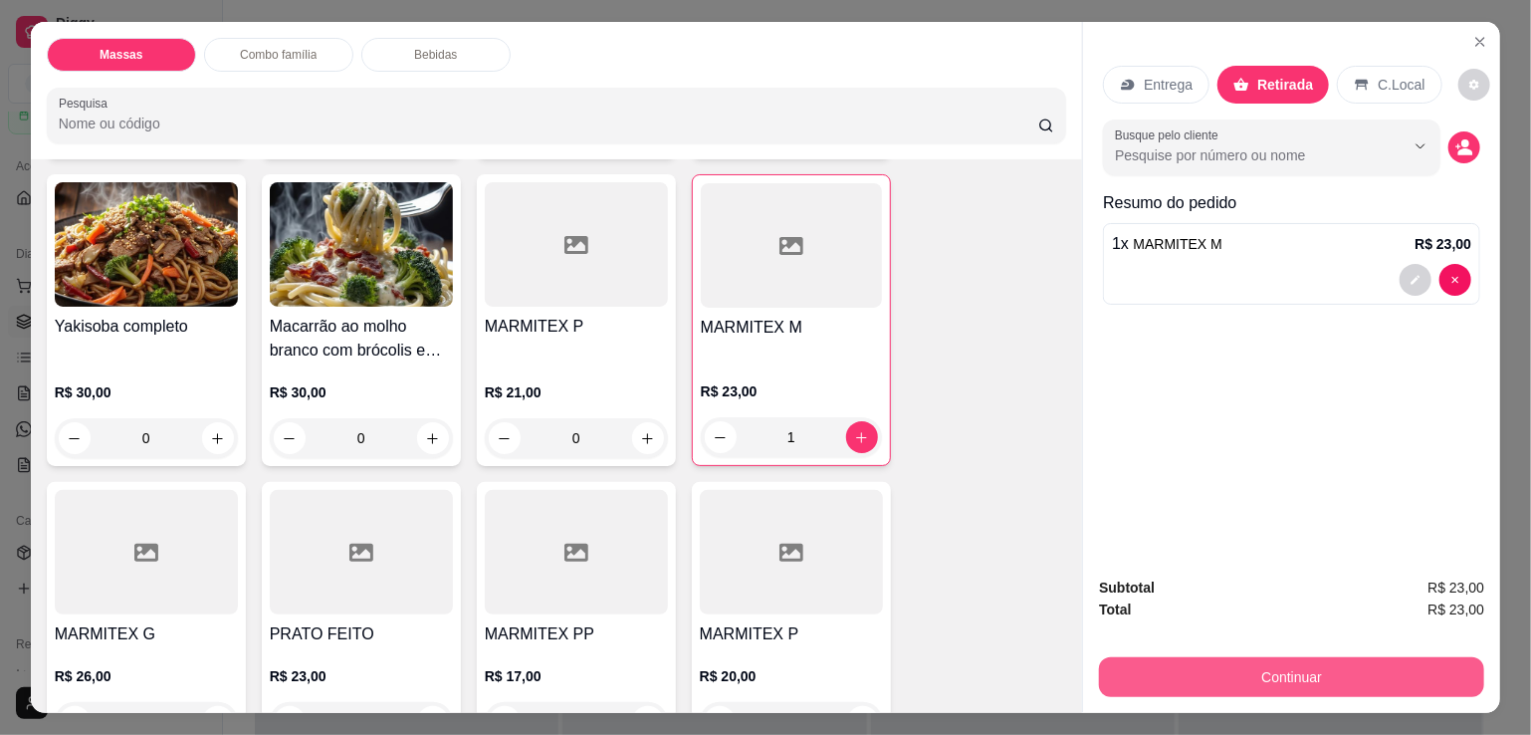
click at [1232, 663] on button "Continuar" at bounding box center [1291, 677] width 385 height 40
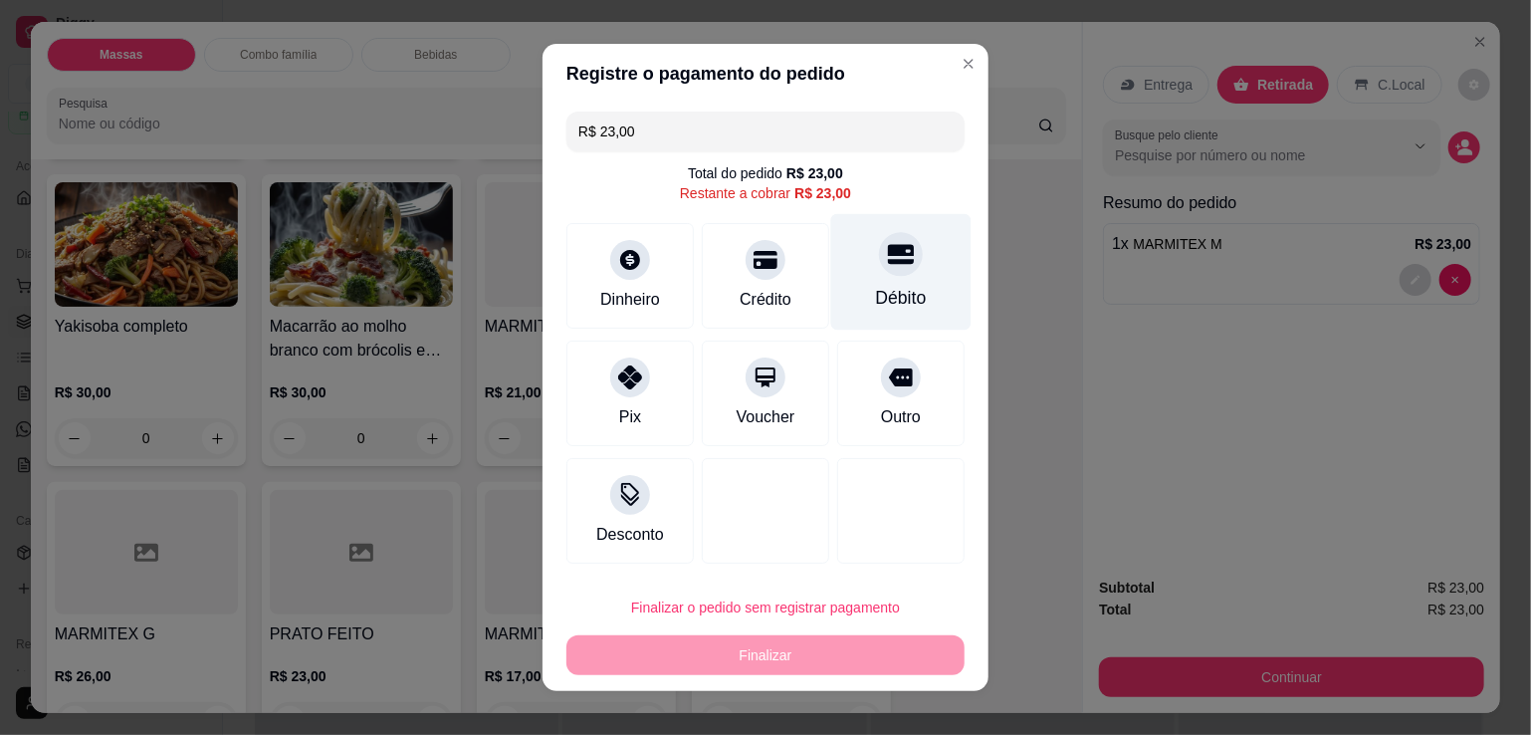
click at [944, 276] on div "Débito" at bounding box center [901, 272] width 140 height 117
type input "R$ 0,00"
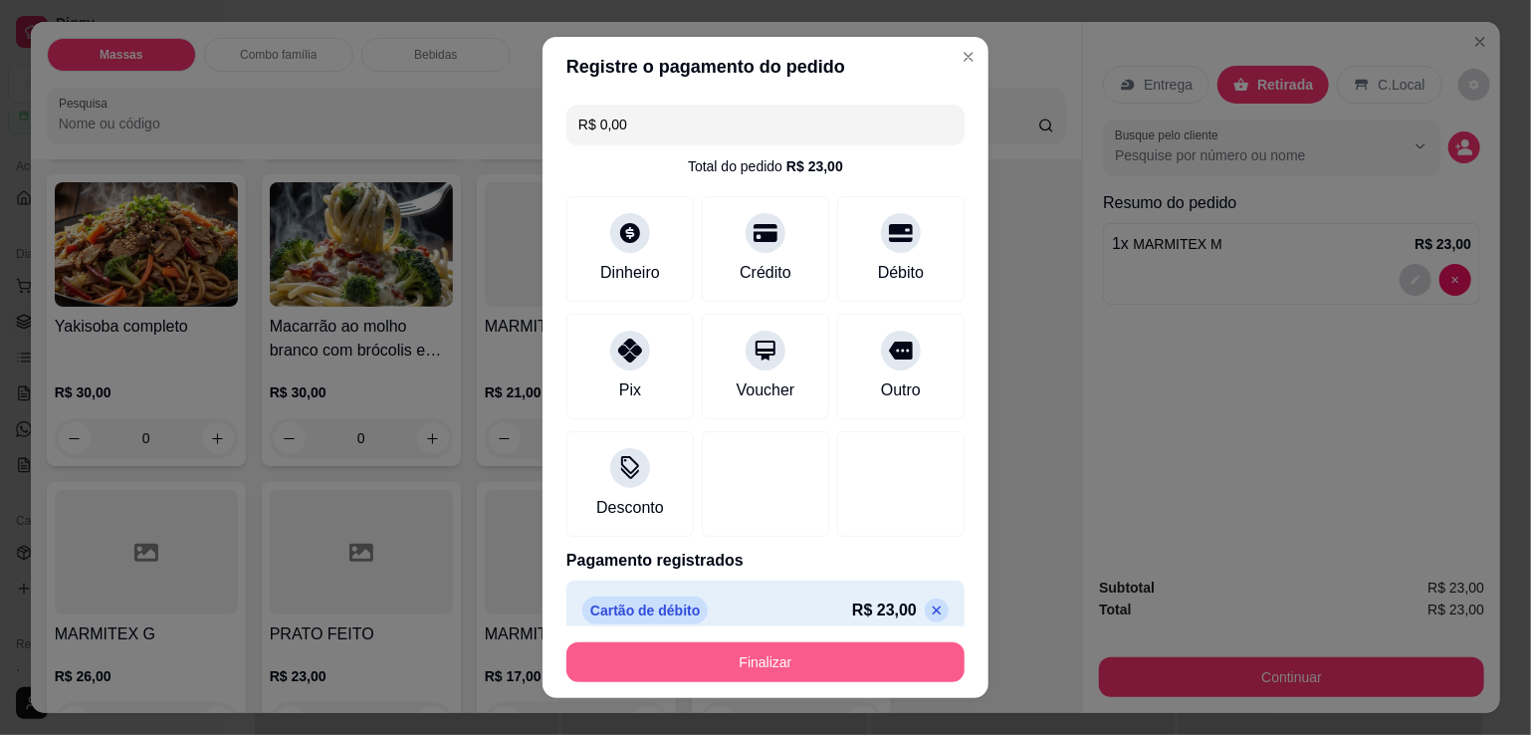
click at [807, 645] on button "Finalizar" at bounding box center [766, 662] width 398 height 40
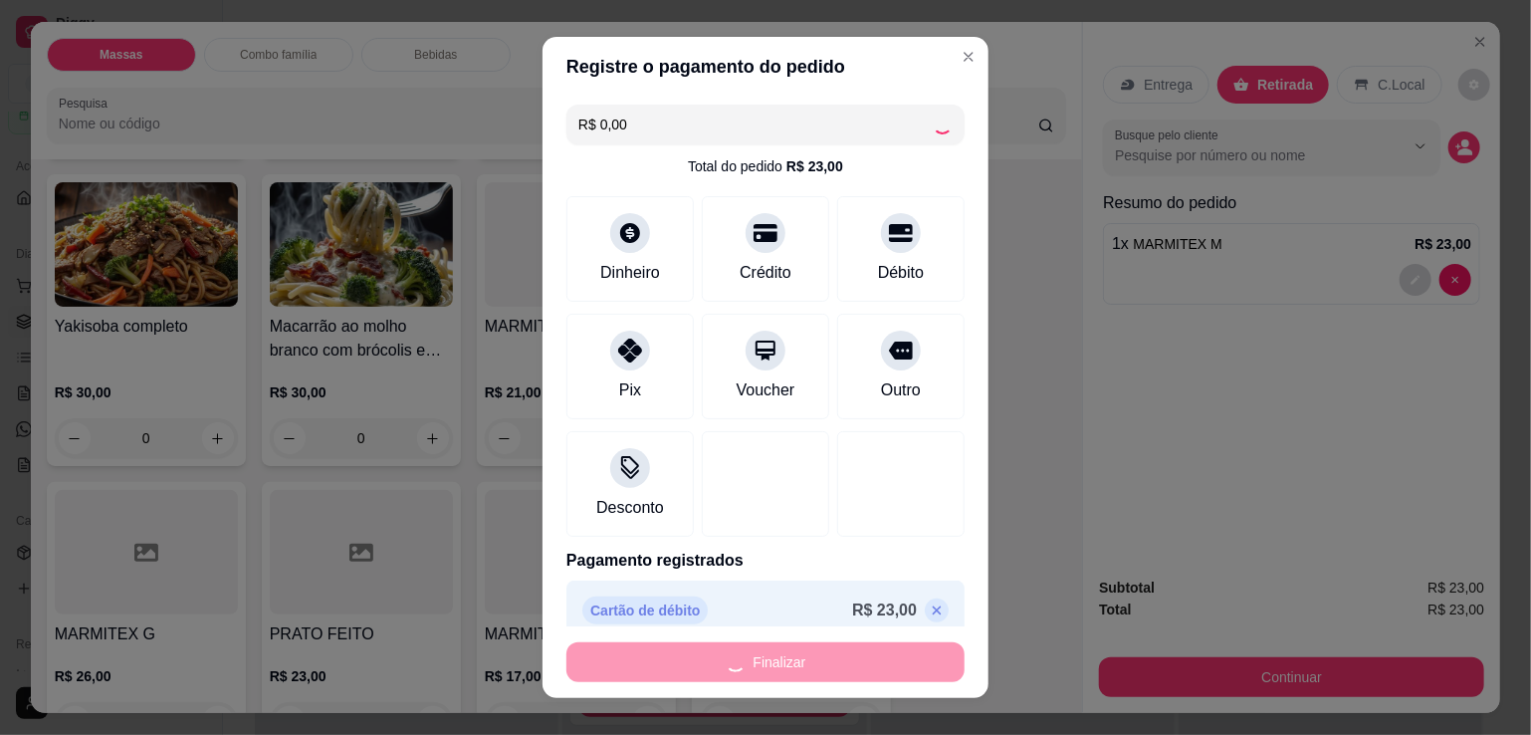
type input "0"
type input "-R$ 23,00"
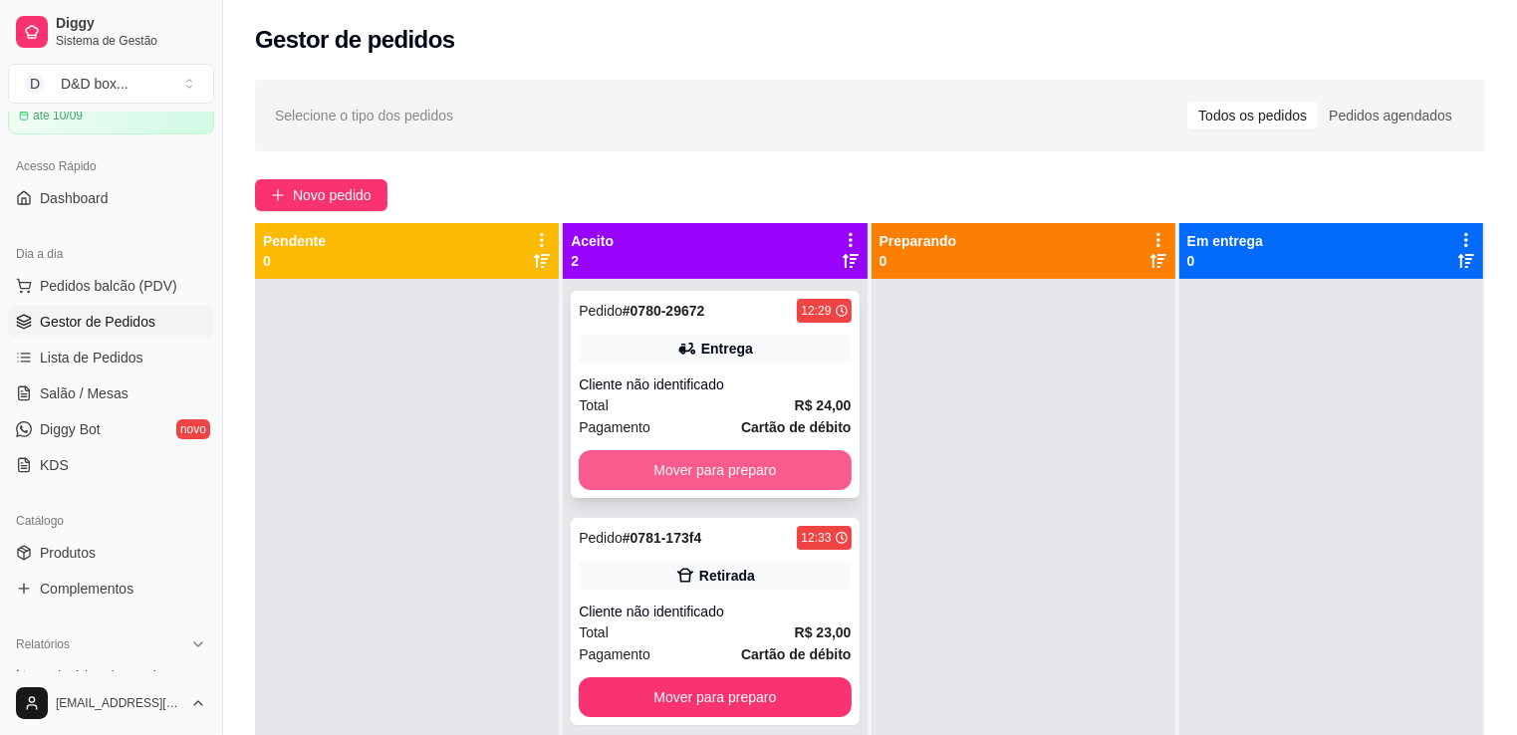
click at [661, 468] on button "Mover para preparo" at bounding box center [715, 470] width 272 height 40
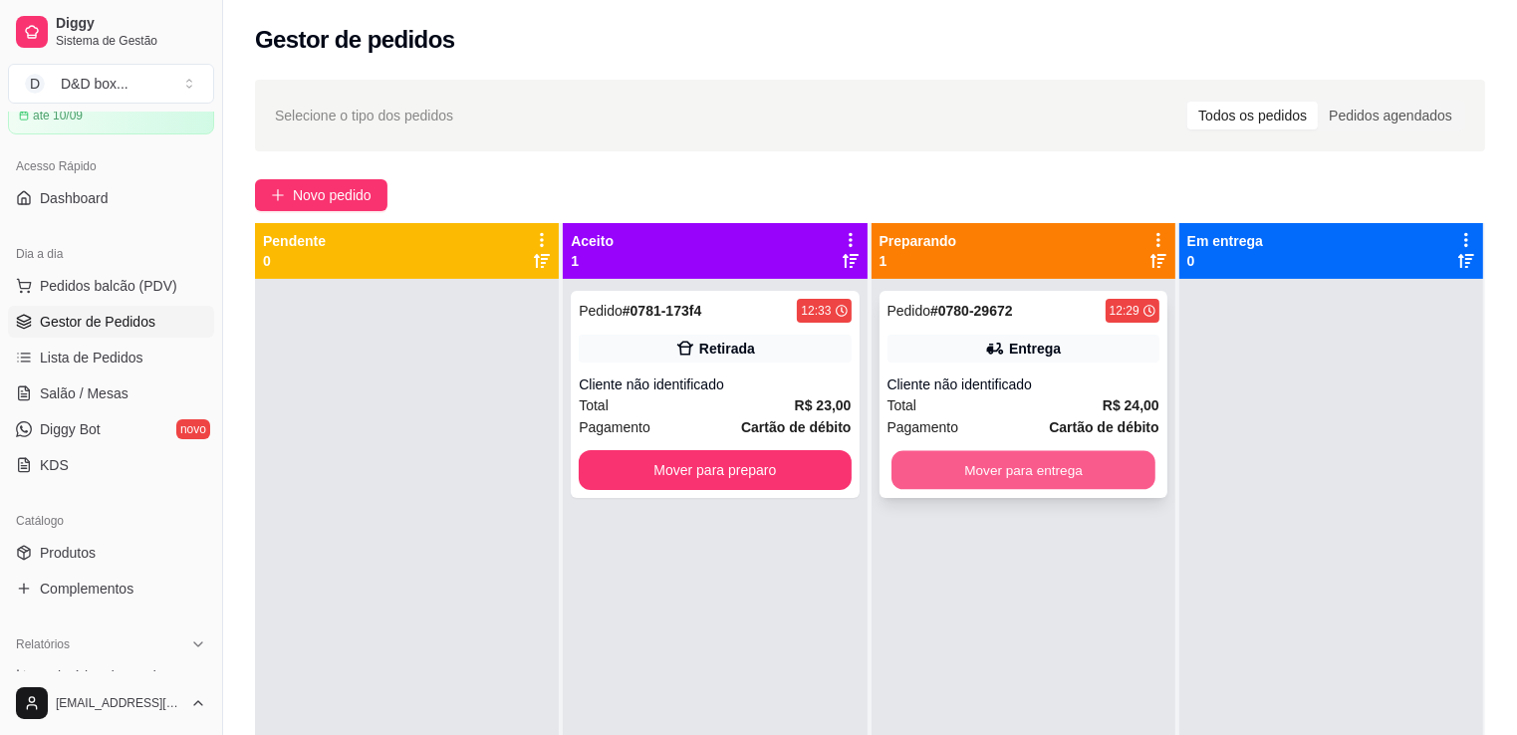
click at [1012, 474] on button "Mover para entrega" at bounding box center [1023, 470] width 264 height 39
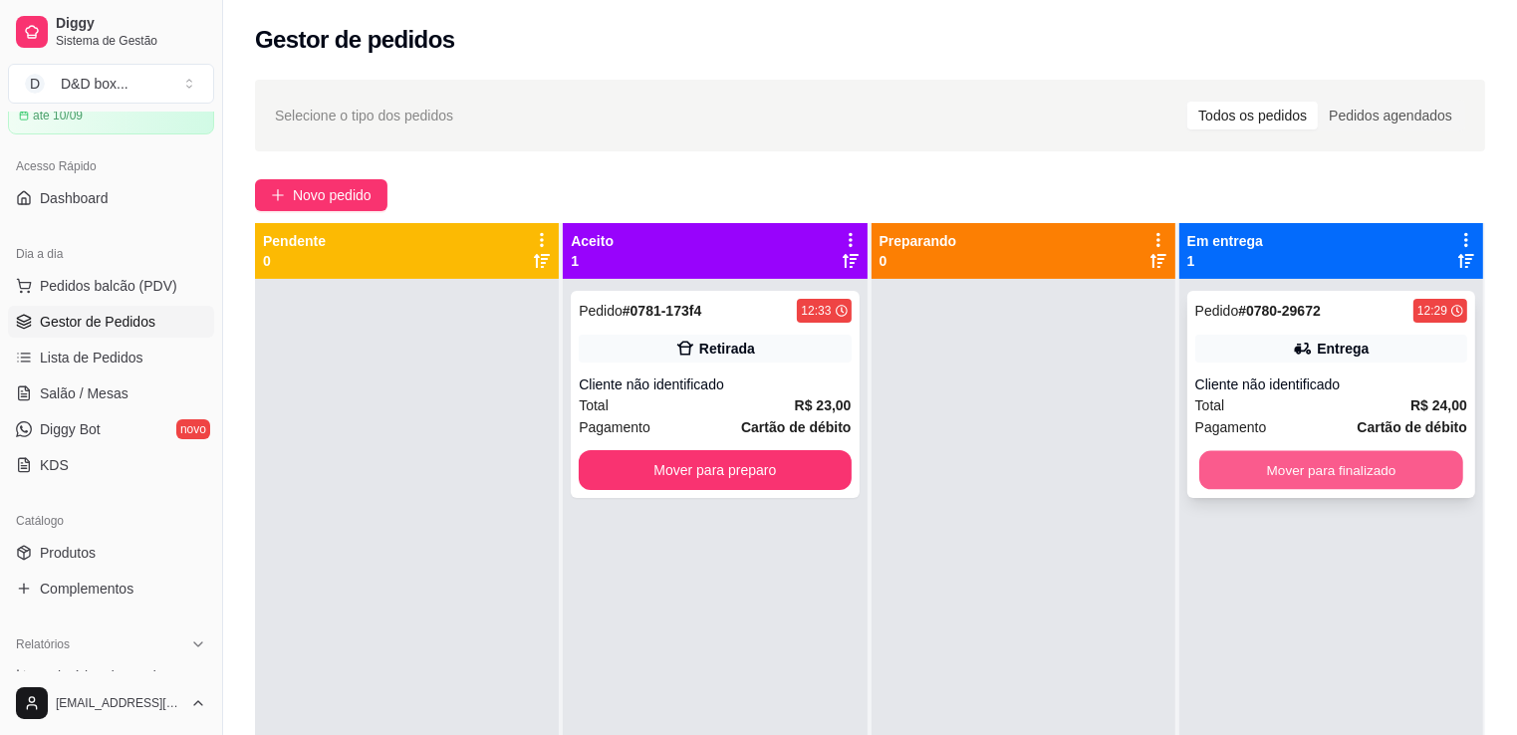
click at [1257, 463] on button "Mover para finalizado" at bounding box center [1331, 470] width 264 height 39
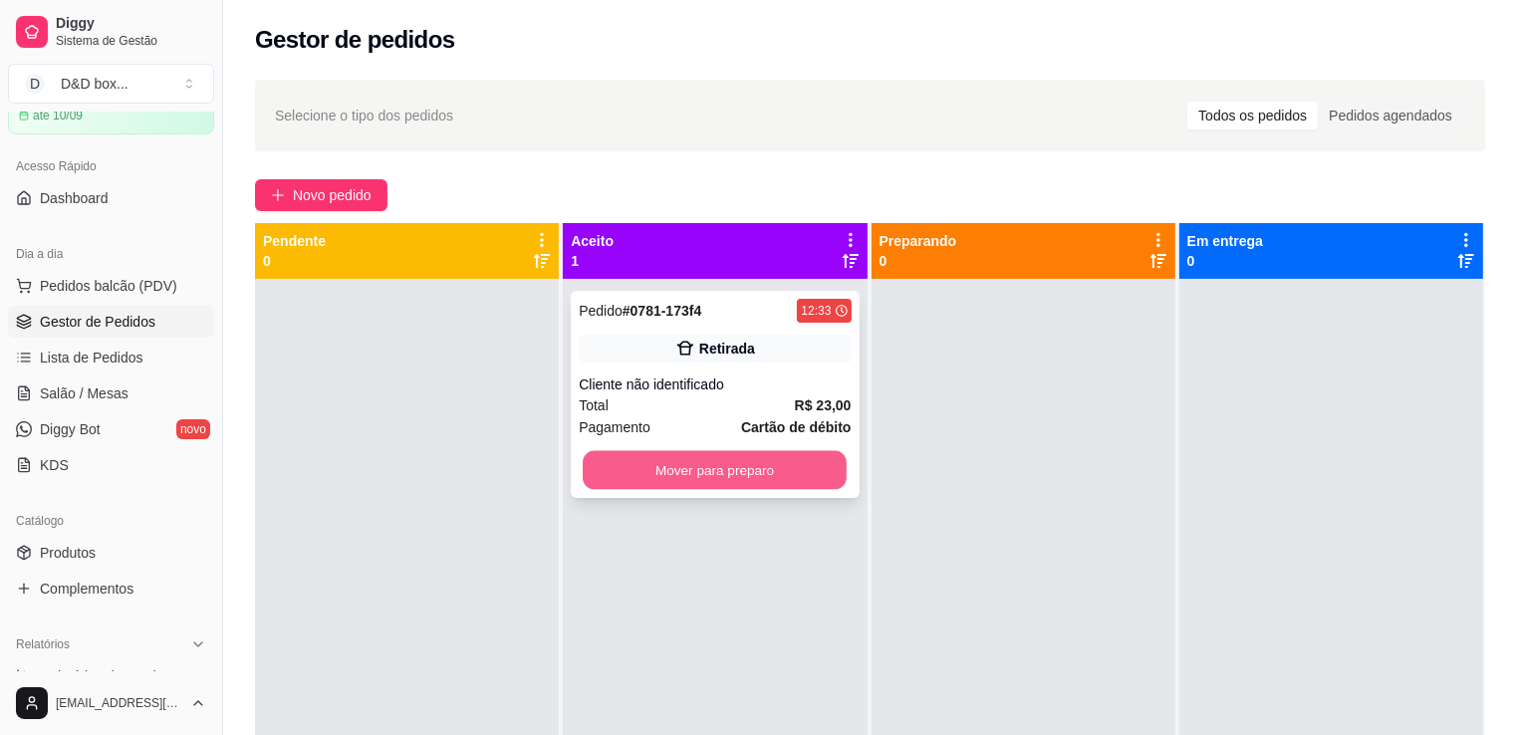
click at [810, 483] on button "Mover para preparo" at bounding box center [715, 470] width 264 height 39
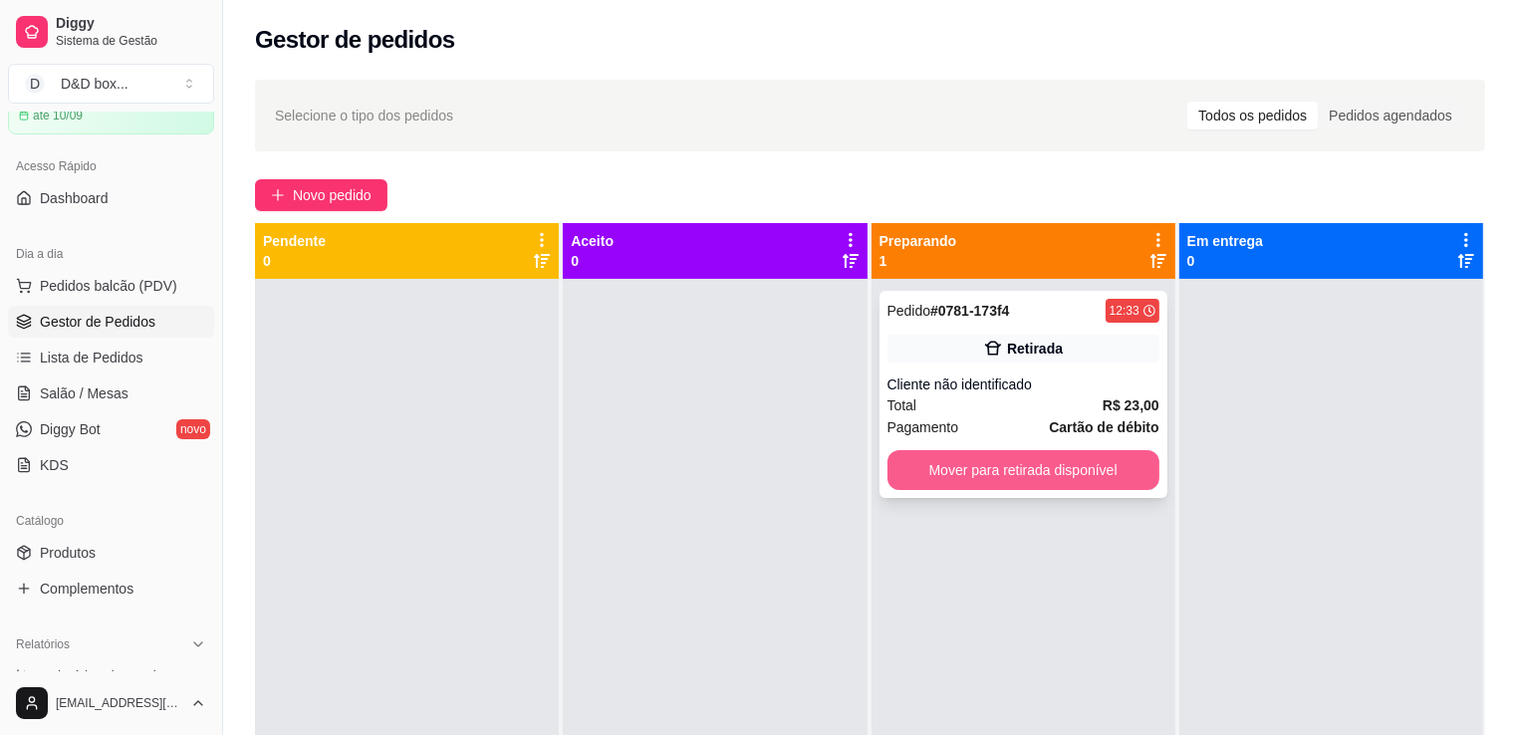
click at [944, 475] on button "Mover para retirada disponível" at bounding box center [1023, 470] width 272 height 40
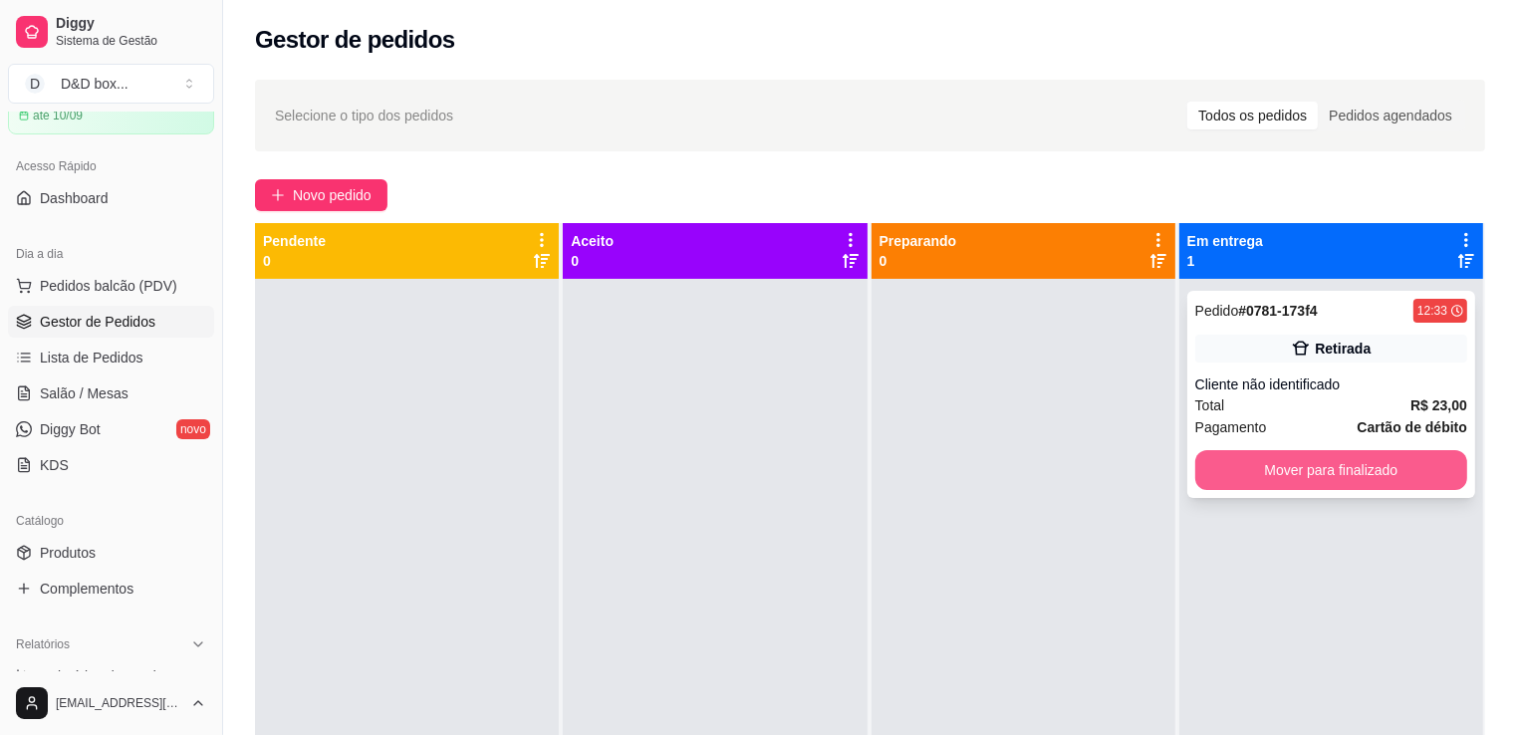
click at [1219, 474] on button "Mover para finalizado" at bounding box center [1331, 470] width 272 height 40
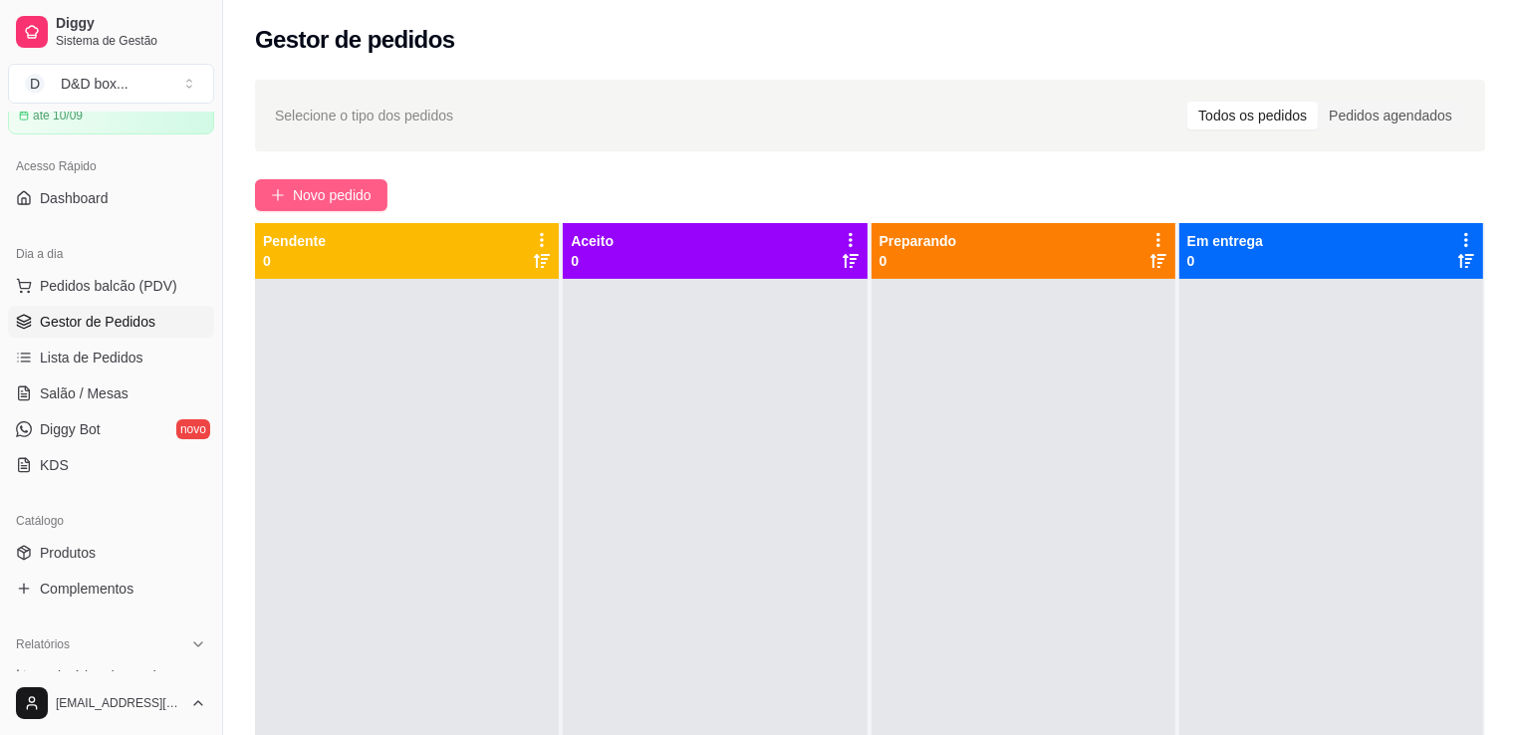
click at [277, 200] on icon "plus" at bounding box center [277, 194] width 1 height 11
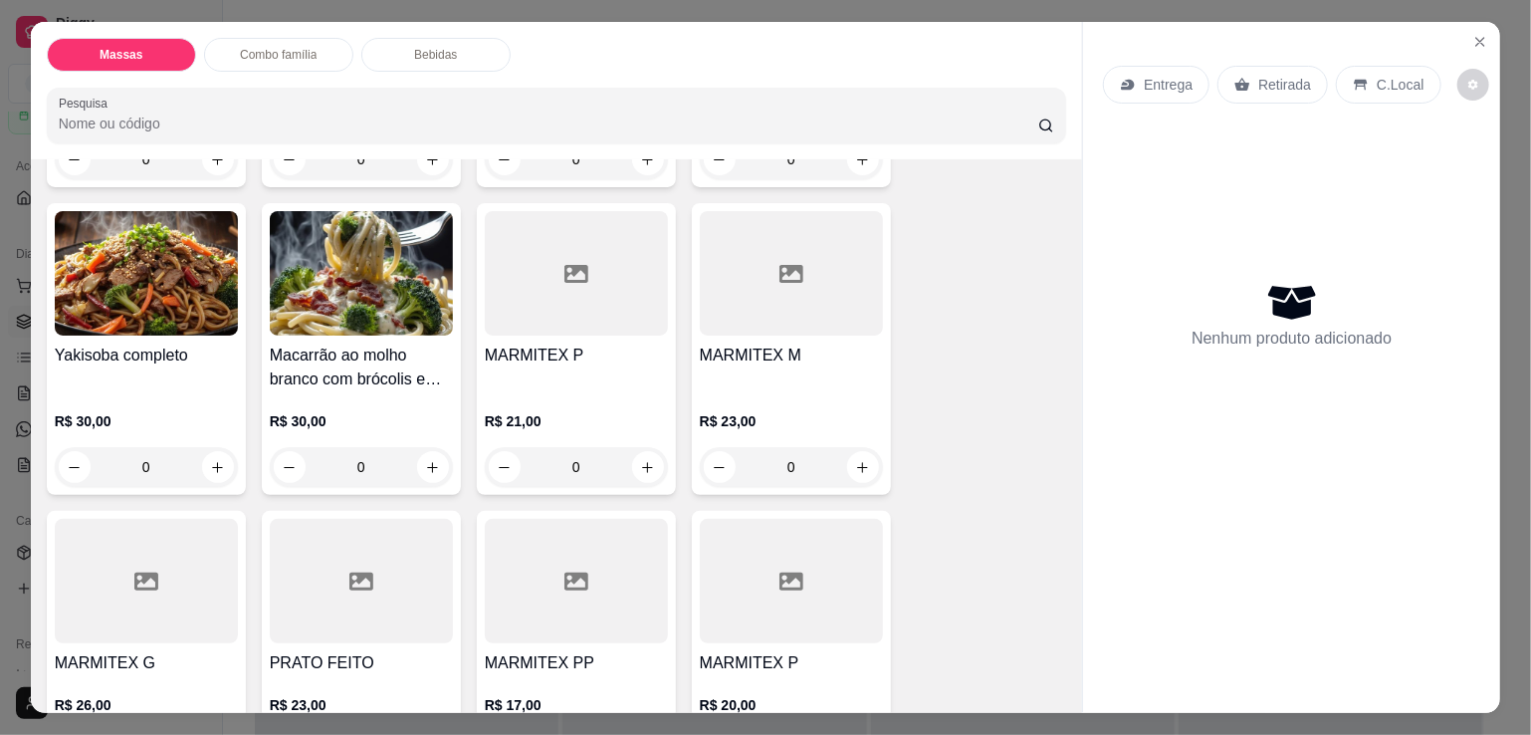
scroll to position [398, 0]
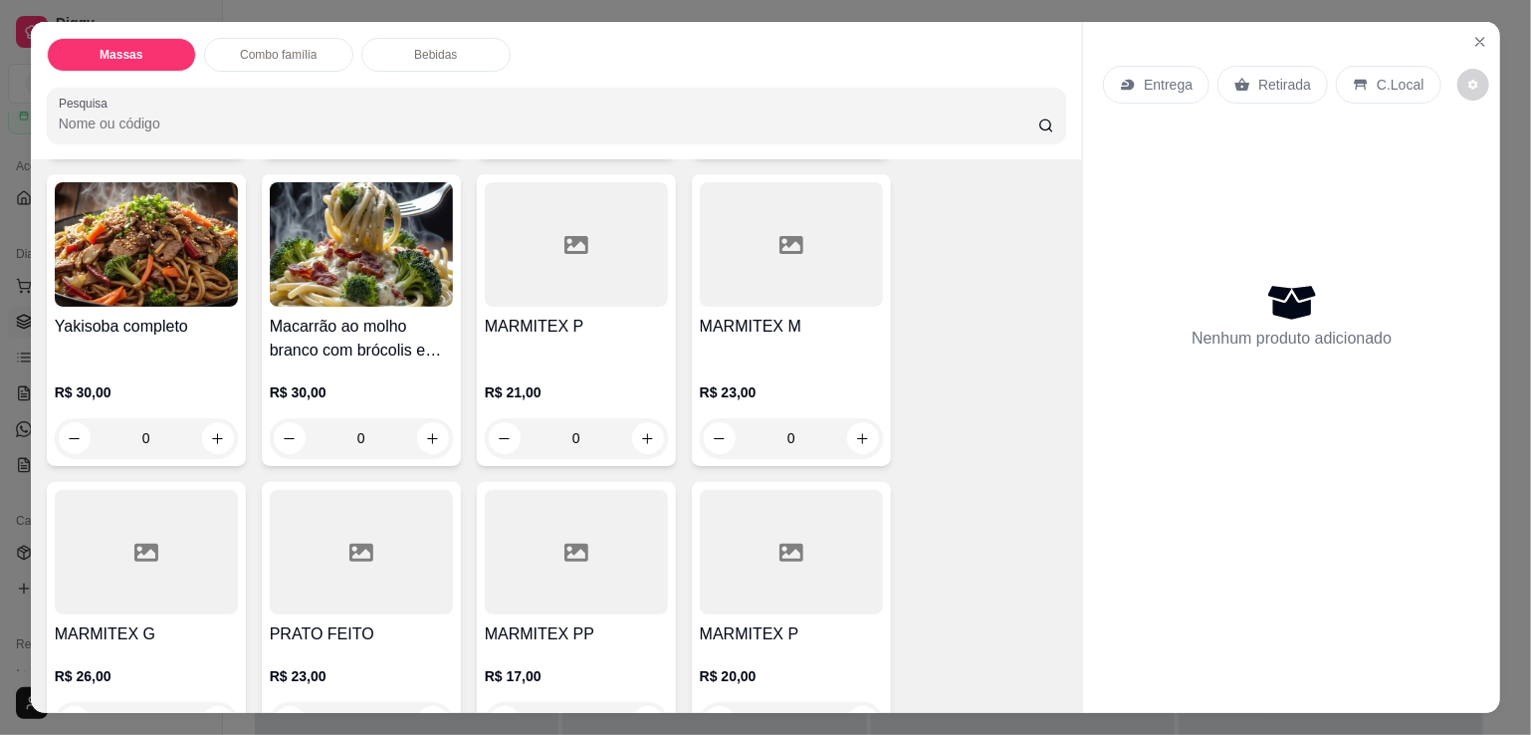
click at [762, 284] on div at bounding box center [791, 244] width 183 height 124
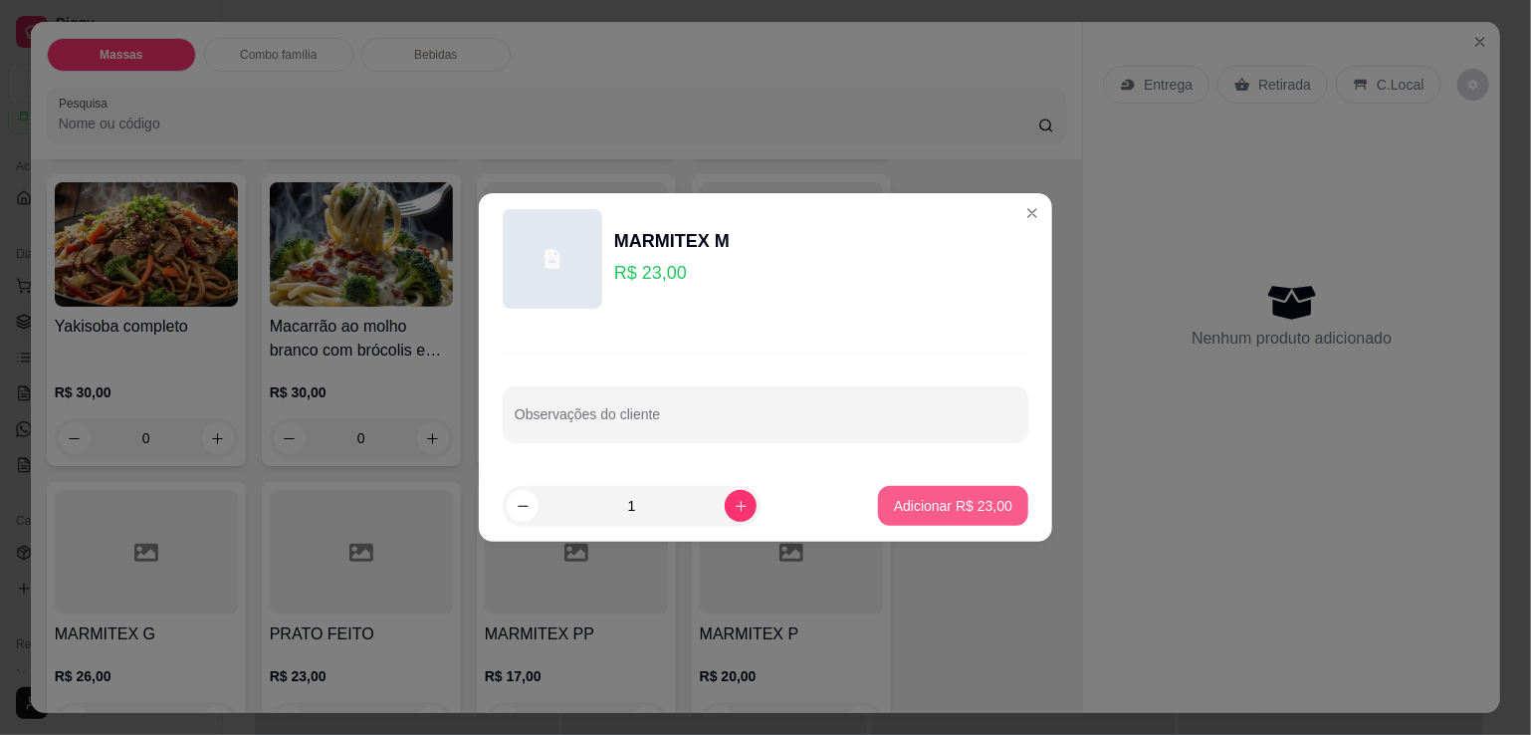
click at [938, 513] on p "Adicionar R$ 23,00" at bounding box center [953, 506] width 118 height 20
type input "1"
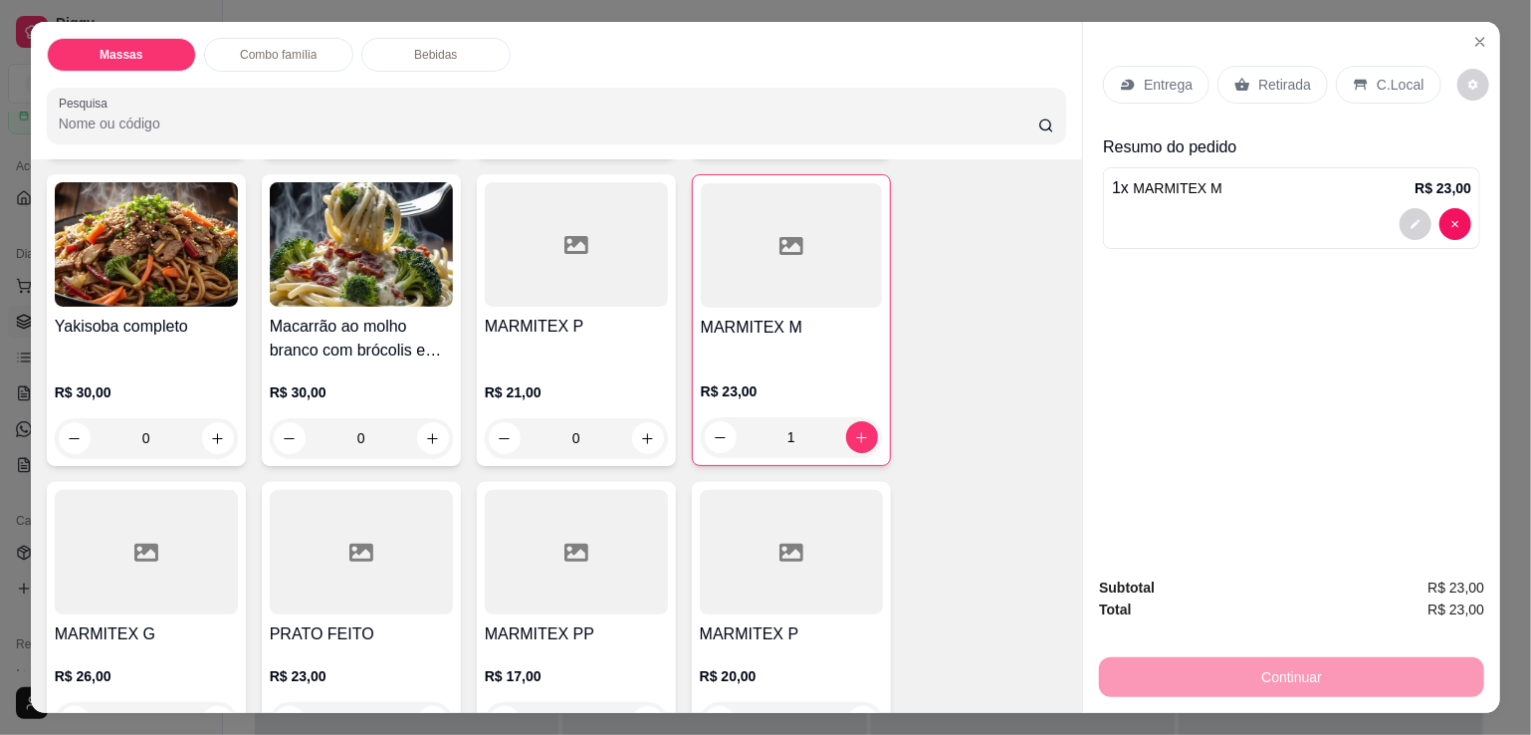
click at [1232, 66] on div "Retirada" at bounding box center [1273, 85] width 111 height 38
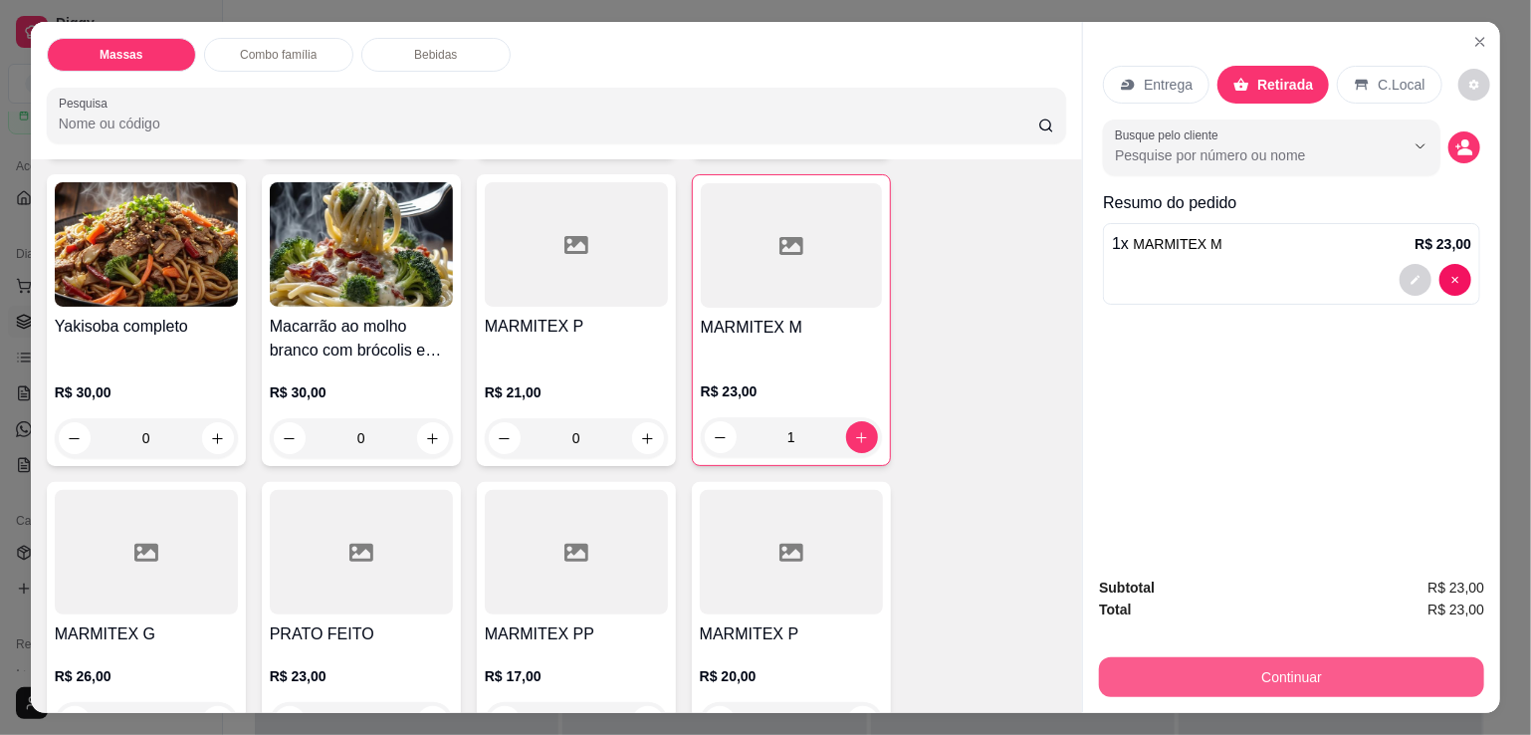
click at [1247, 658] on button "Continuar" at bounding box center [1291, 677] width 385 height 40
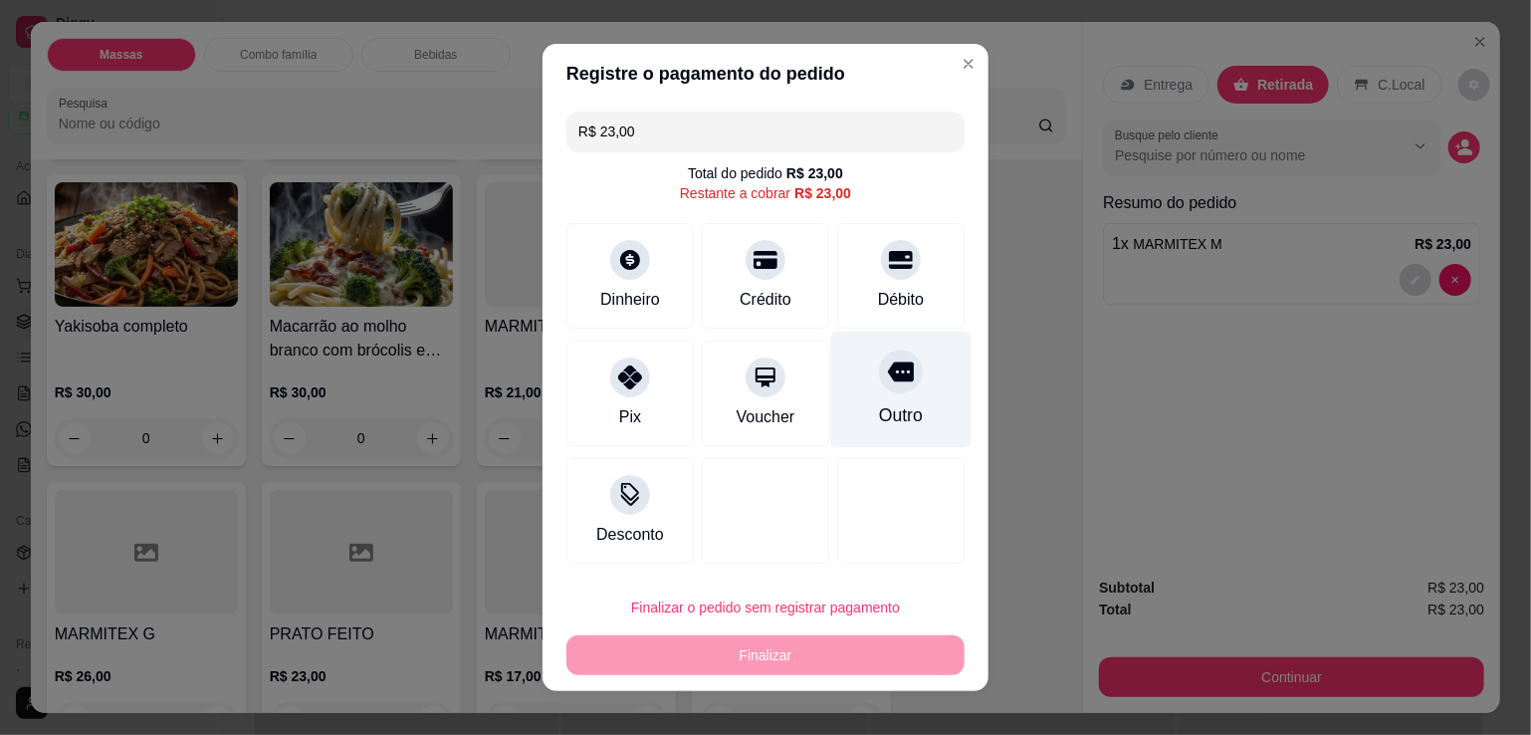
drag, startPoint x: 866, startPoint y: 269, endPoint x: 872, endPoint y: 382, distance: 113.7
click at [881, 273] on div at bounding box center [901, 260] width 40 height 40
type input "R$ 0,00"
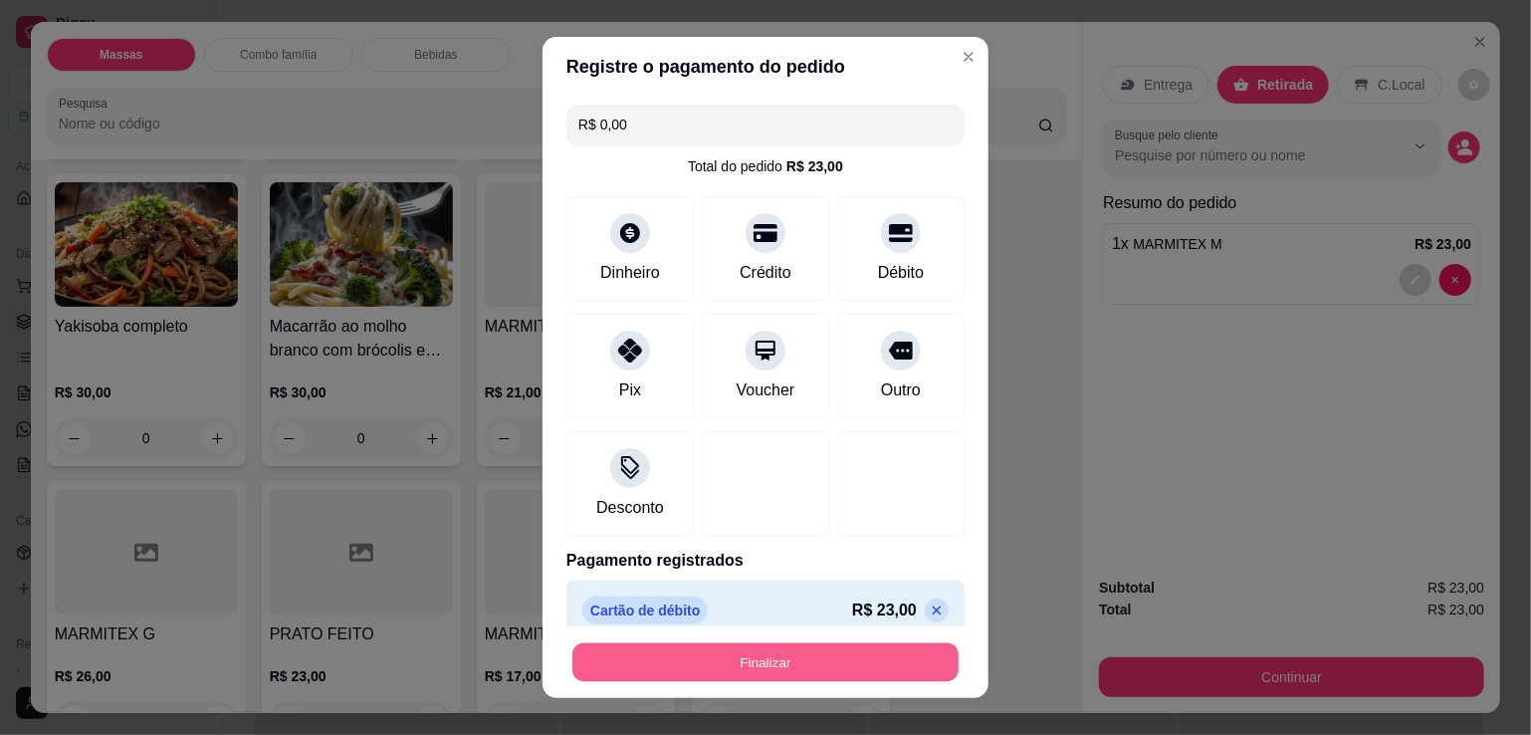
click at [856, 654] on button "Finalizar" at bounding box center [766, 662] width 386 height 39
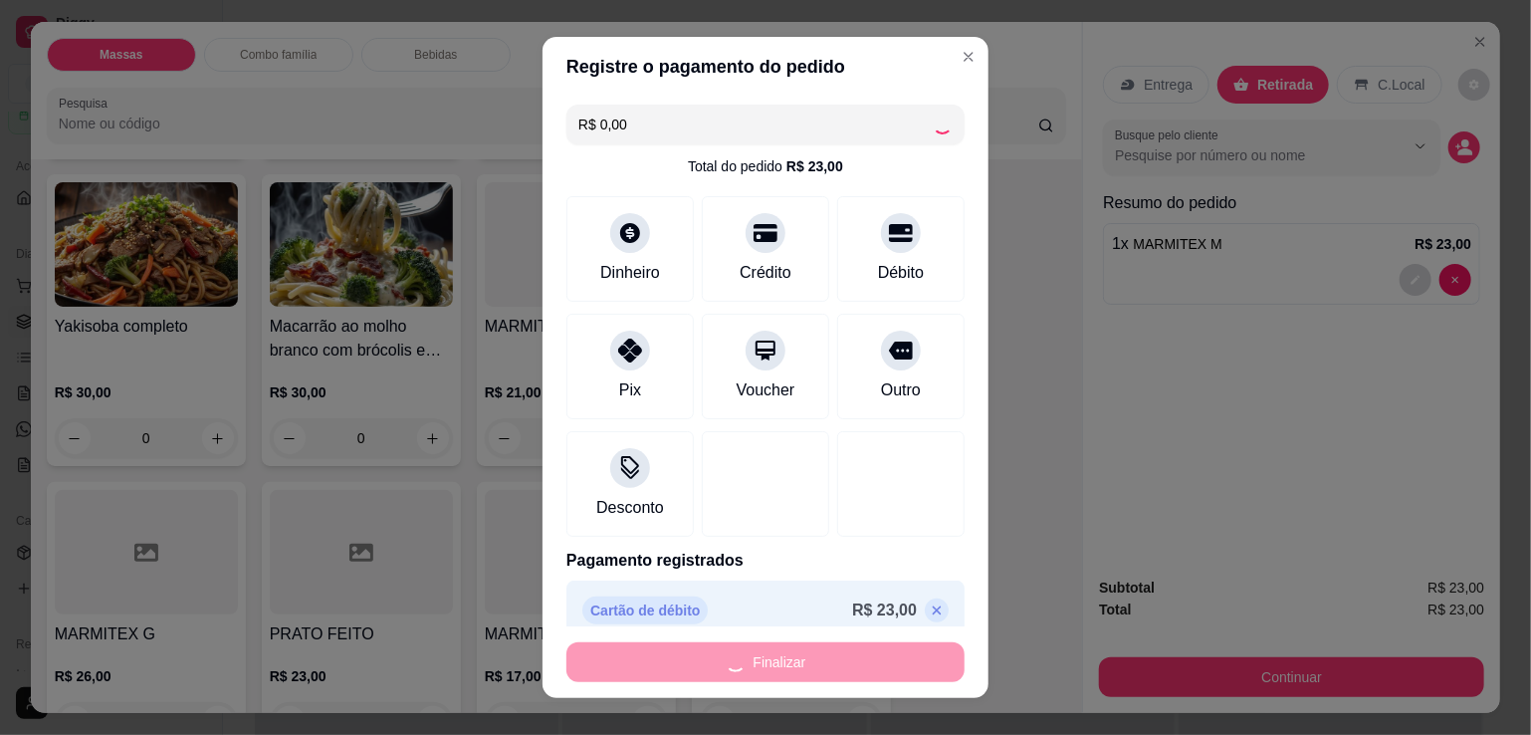
type input "0"
type input "-R$ 23,00"
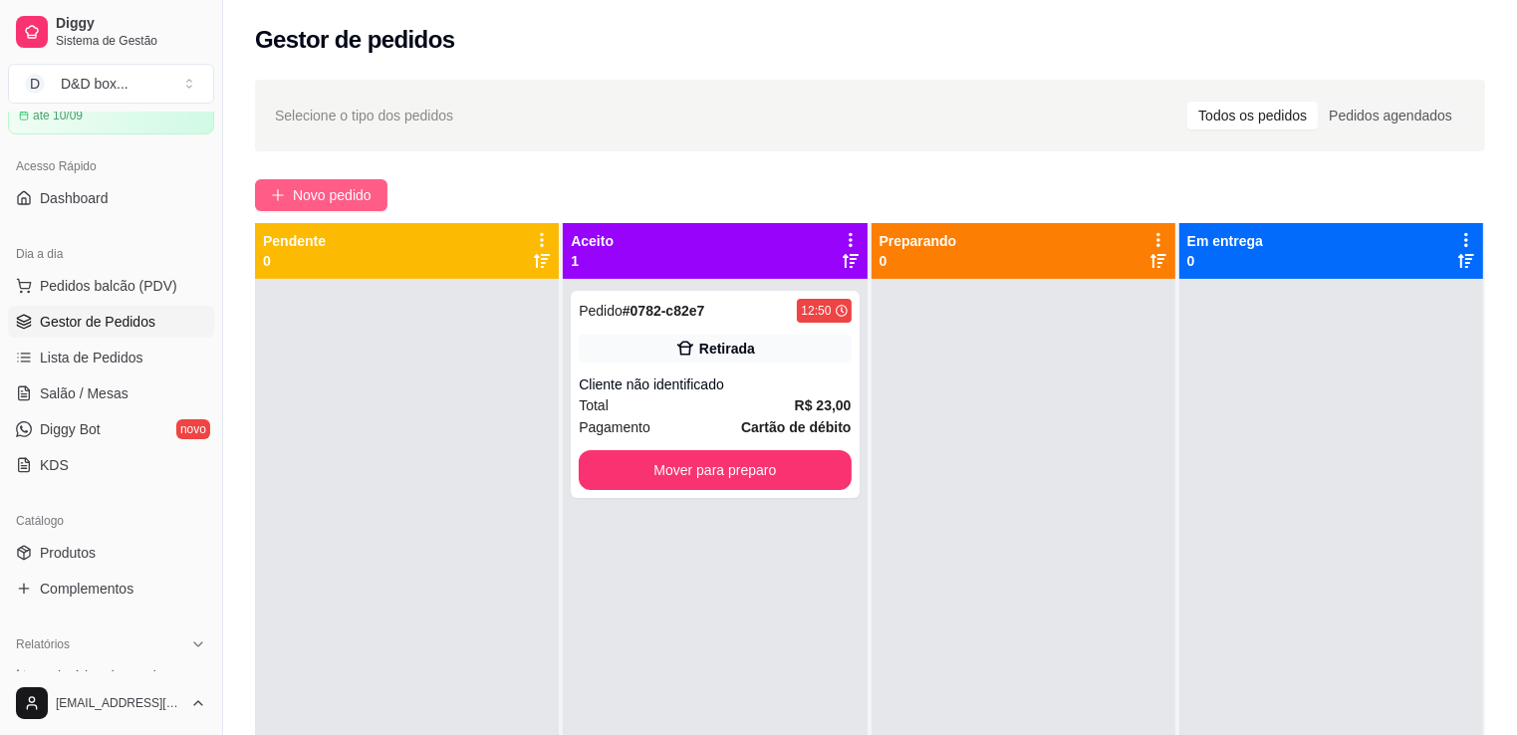
click at [327, 200] on span "Novo pedido" at bounding box center [332, 195] width 79 height 22
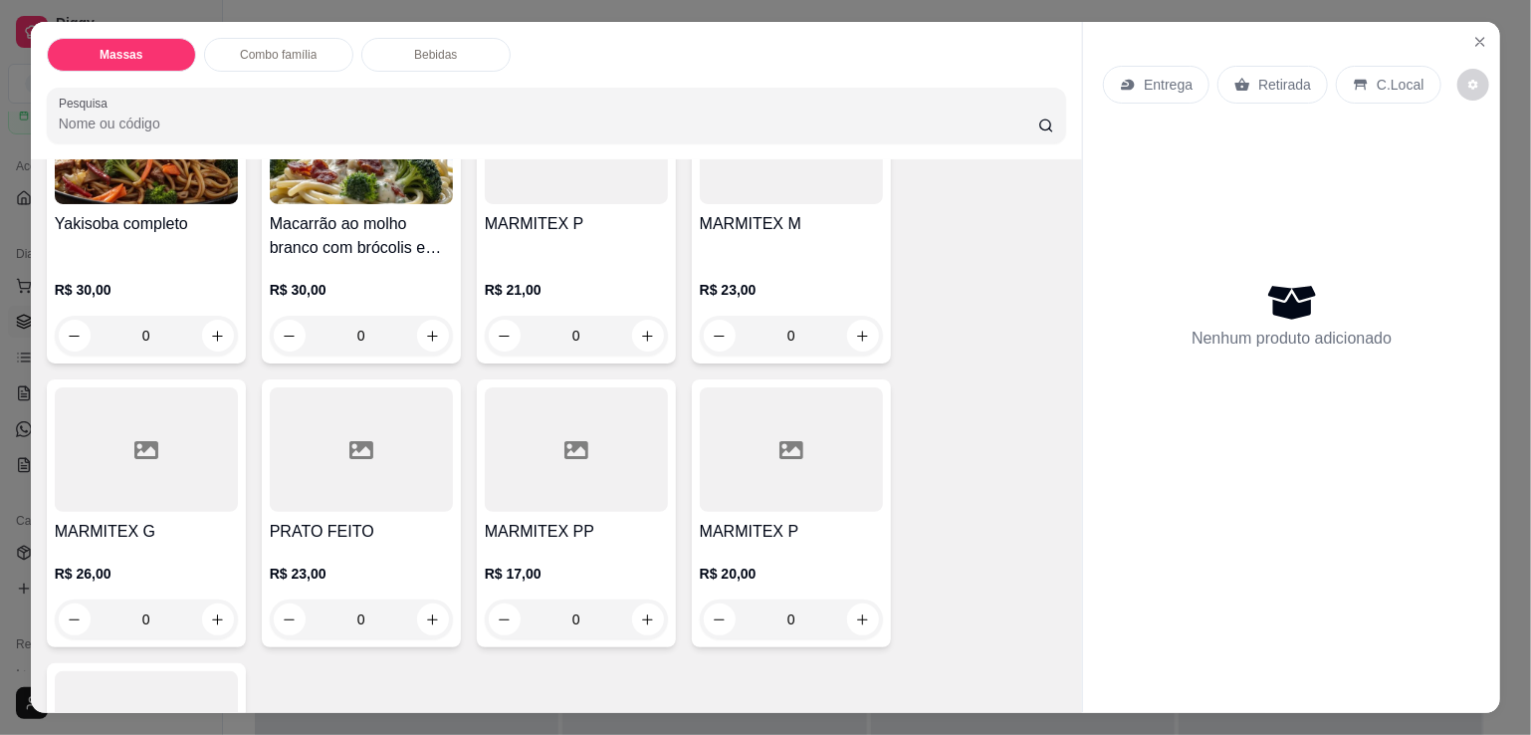
scroll to position [498, 0]
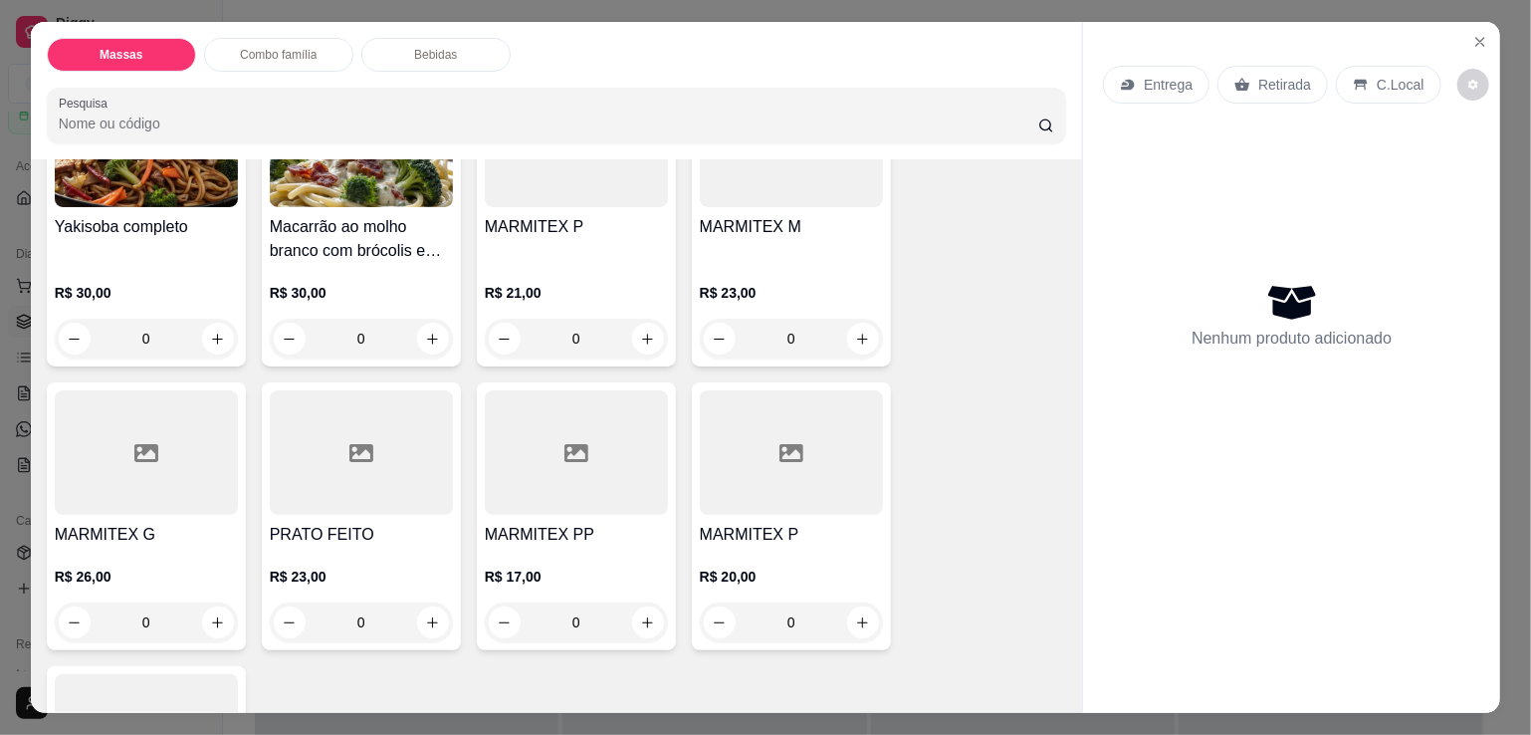
click at [561, 263] on div "R$ 21,00 0" at bounding box center [576, 311] width 183 height 96
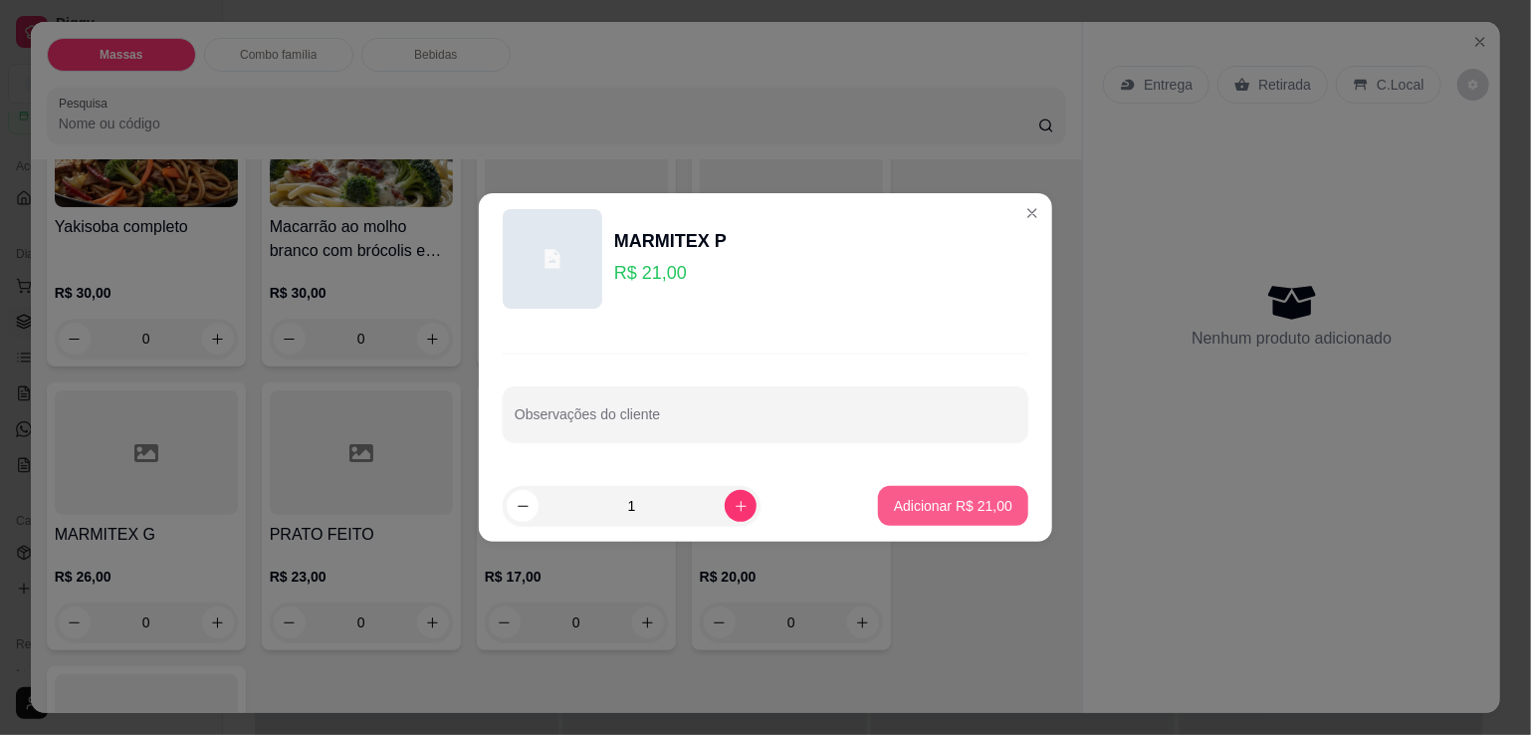
click at [928, 509] on p "Adicionar R$ 21,00" at bounding box center [953, 506] width 118 height 20
type input "1"
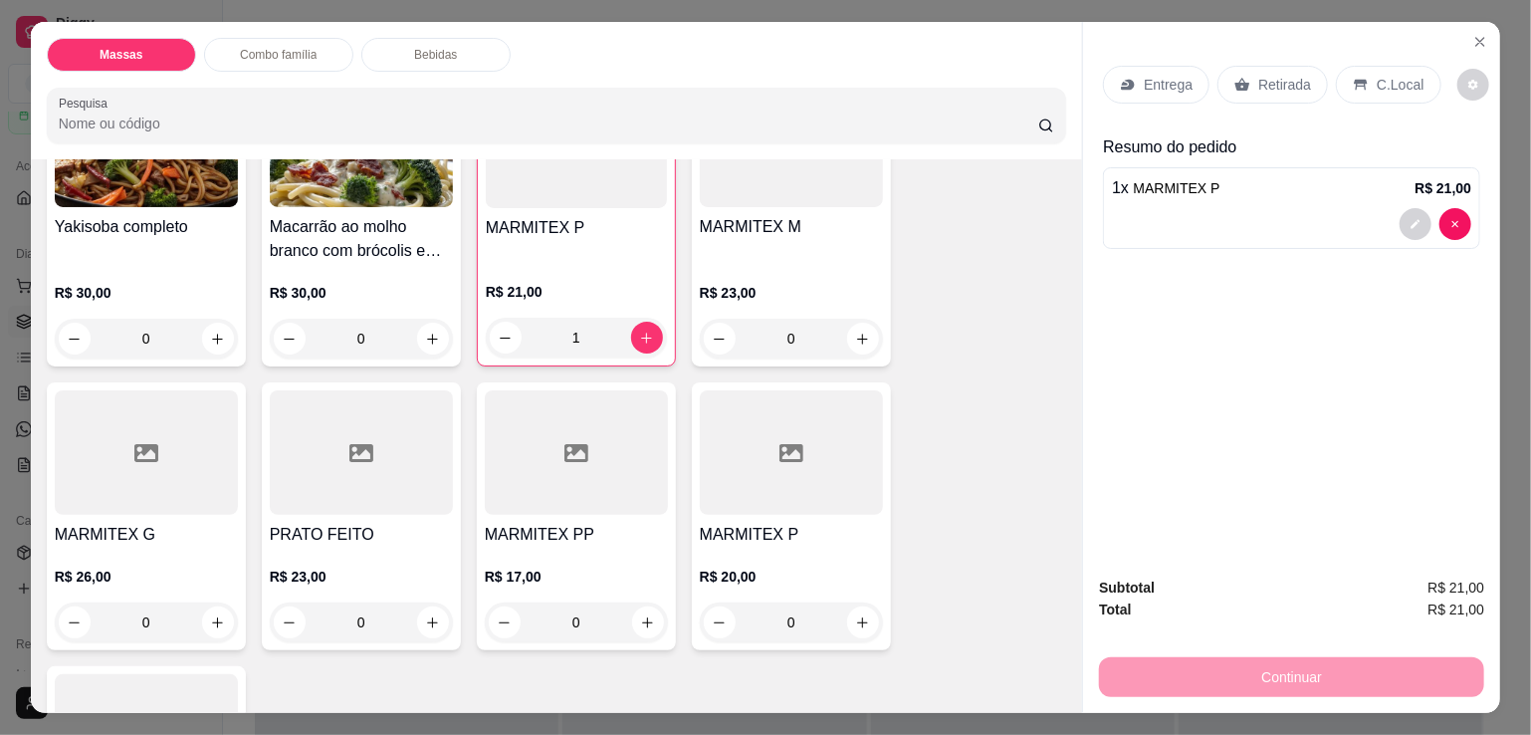
click at [1144, 85] on p "Entrega" at bounding box center [1168, 85] width 49 height 20
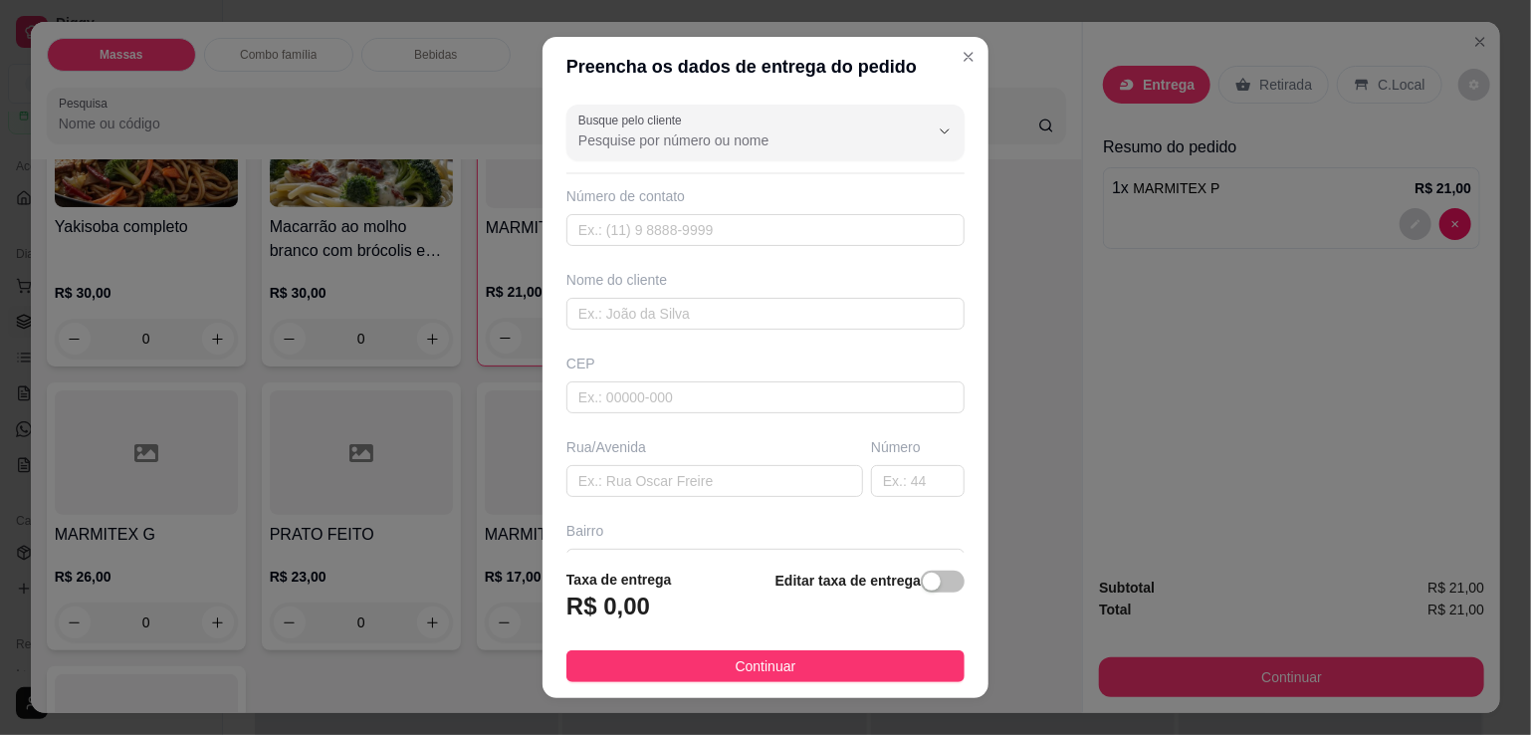
click at [923, 582] on div "button" at bounding box center [932, 582] width 18 height 18
click at [639, 629] on input "0,00" at bounding box center [674, 614] width 213 height 38
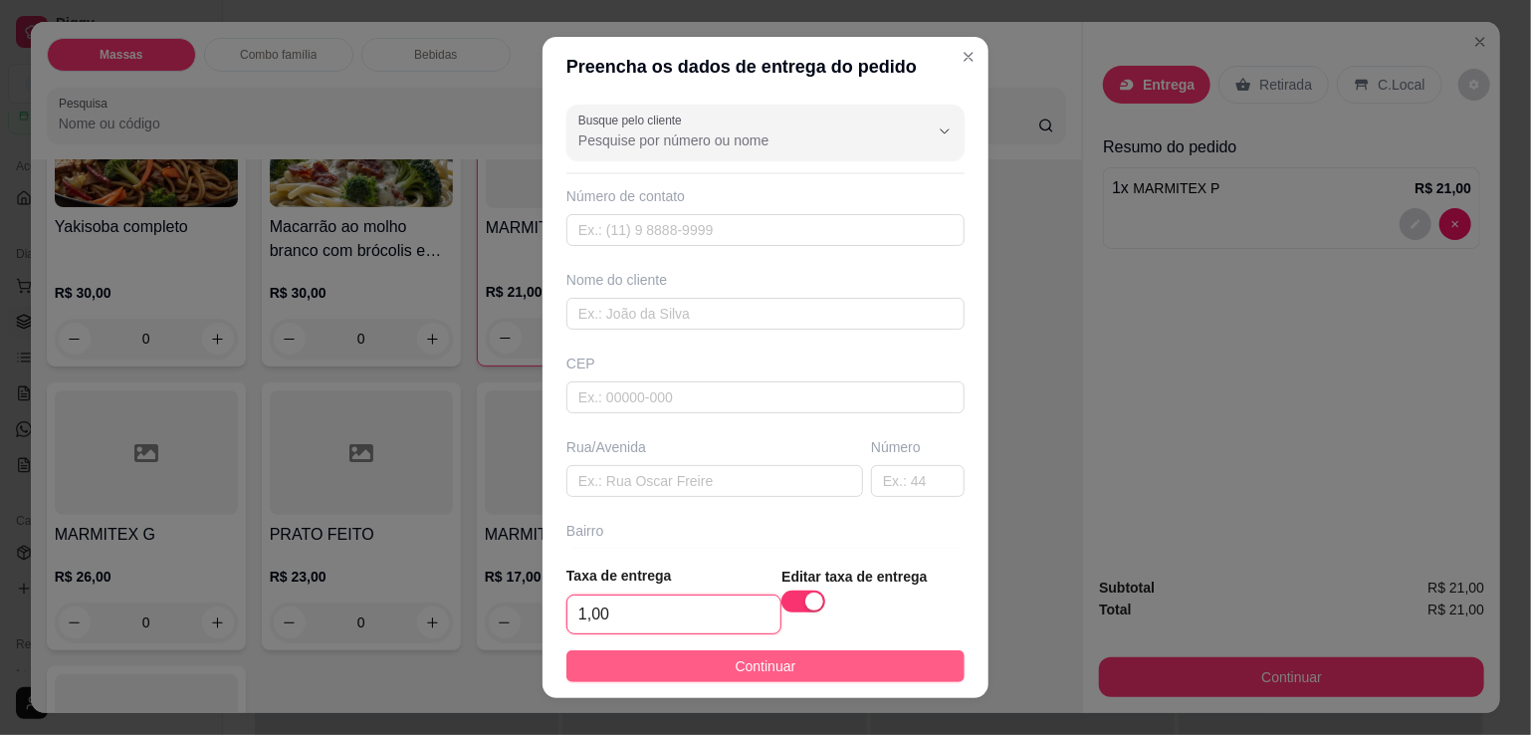
type input "1,00"
click at [671, 666] on button "Continuar" at bounding box center [766, 666] width 398 height 32
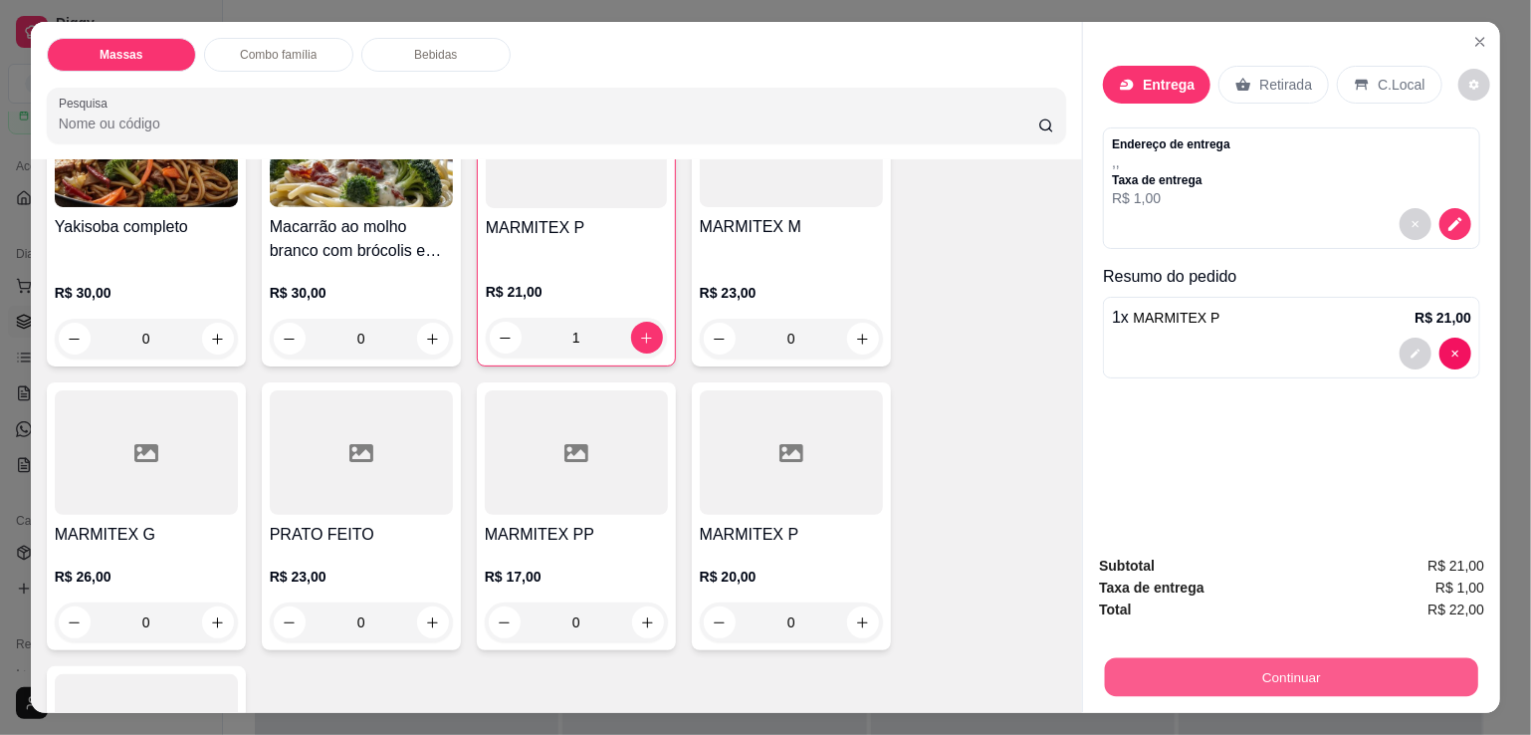
click at [1235, 661] on button "Continuar" at bounding box center [1291, 676] width 373 height 39
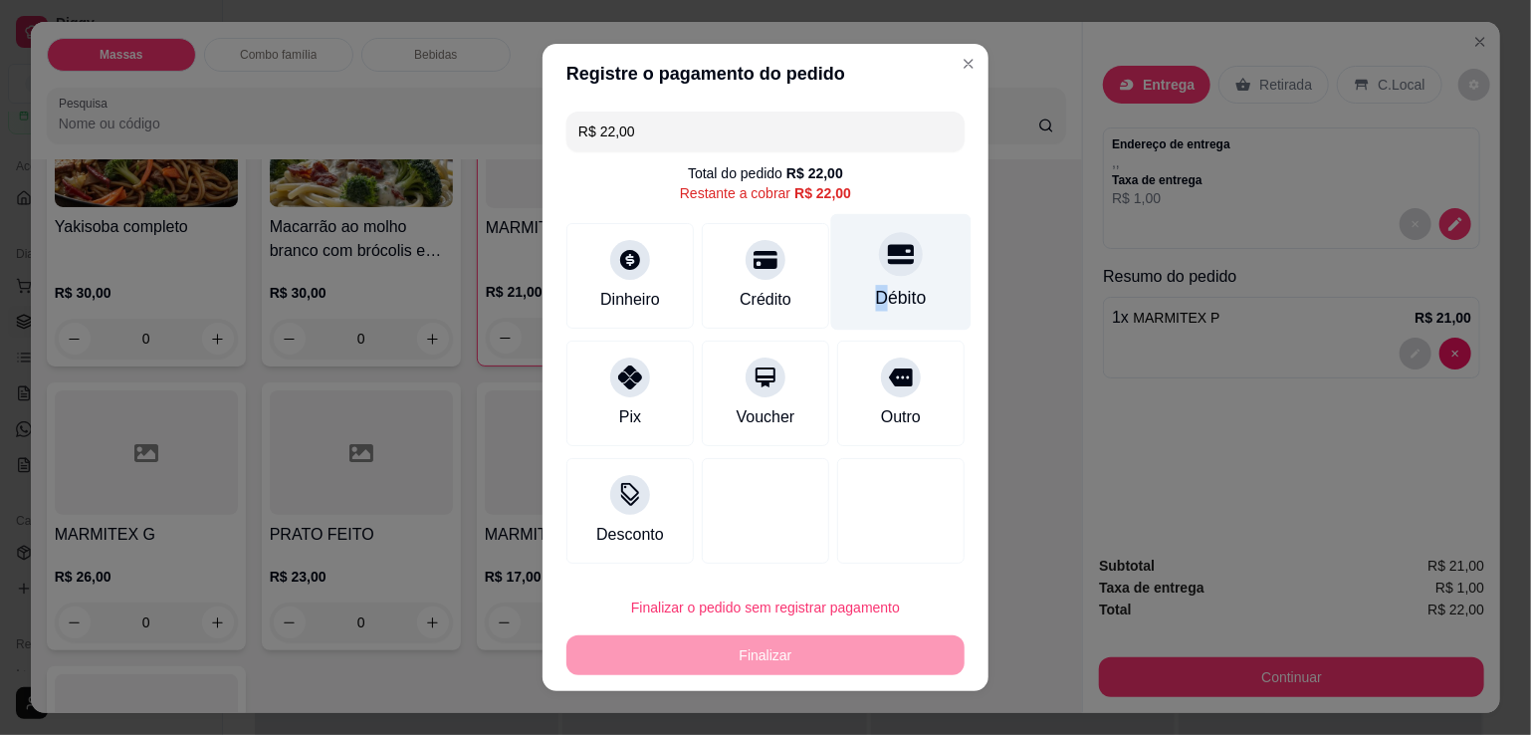
click at [876, 288] on div "Débito" at bounding box center [901, 298] width 51 height 26
type input "R$ 0,00"
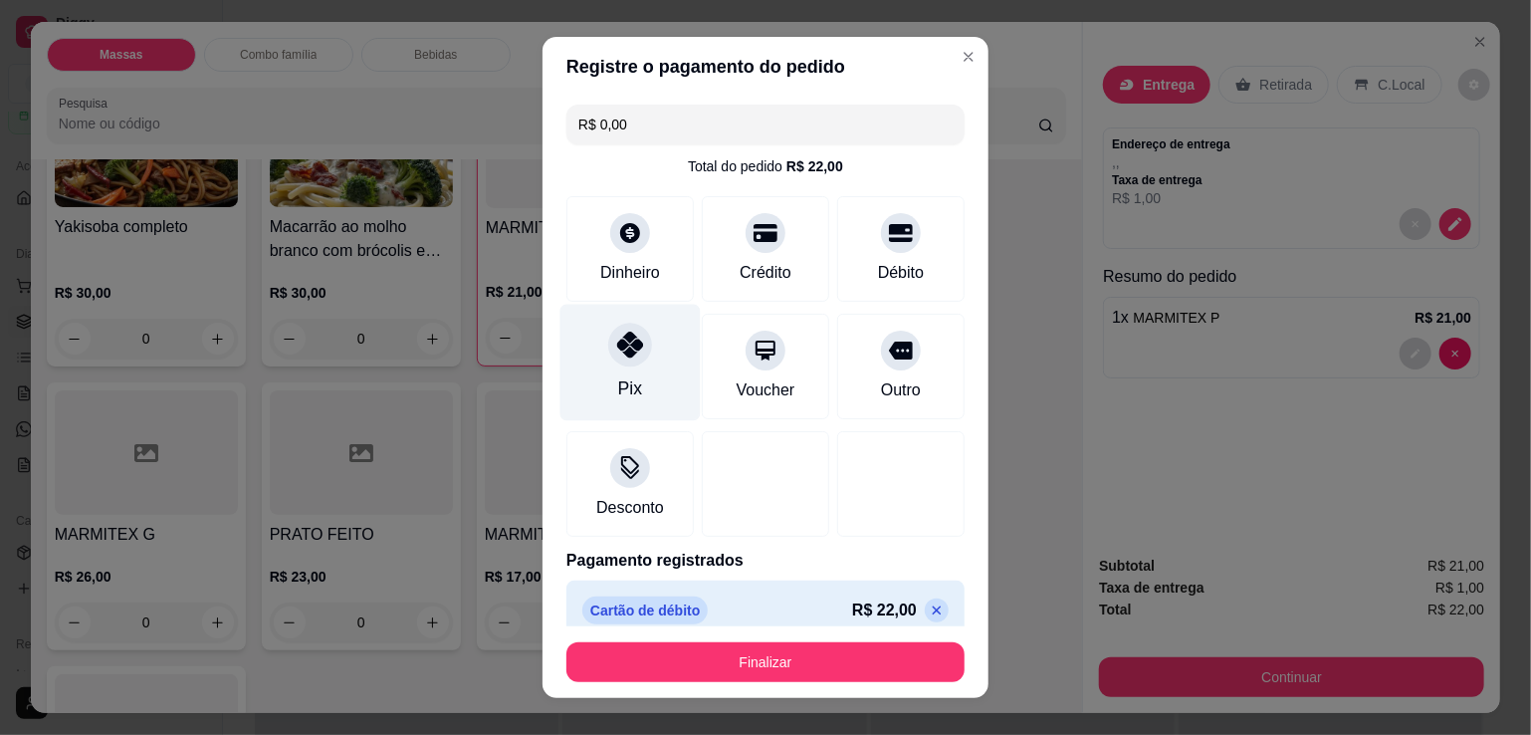
click at [622, 376] on div "Pix" at bounding box center [630, 388] width 24 height 26
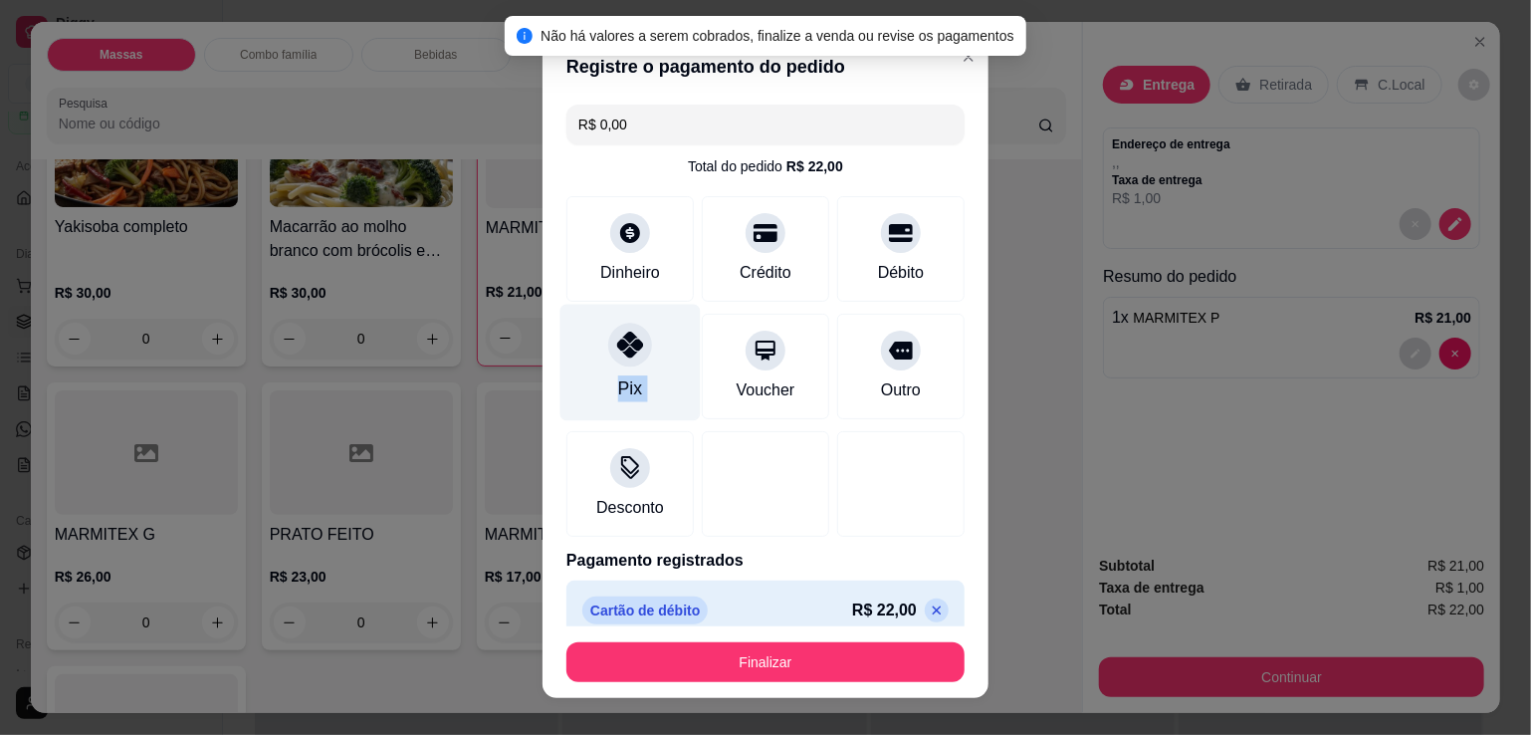
click at [625, 376] on div "Pix" at bounding box center [630, 388] width 24 height 26
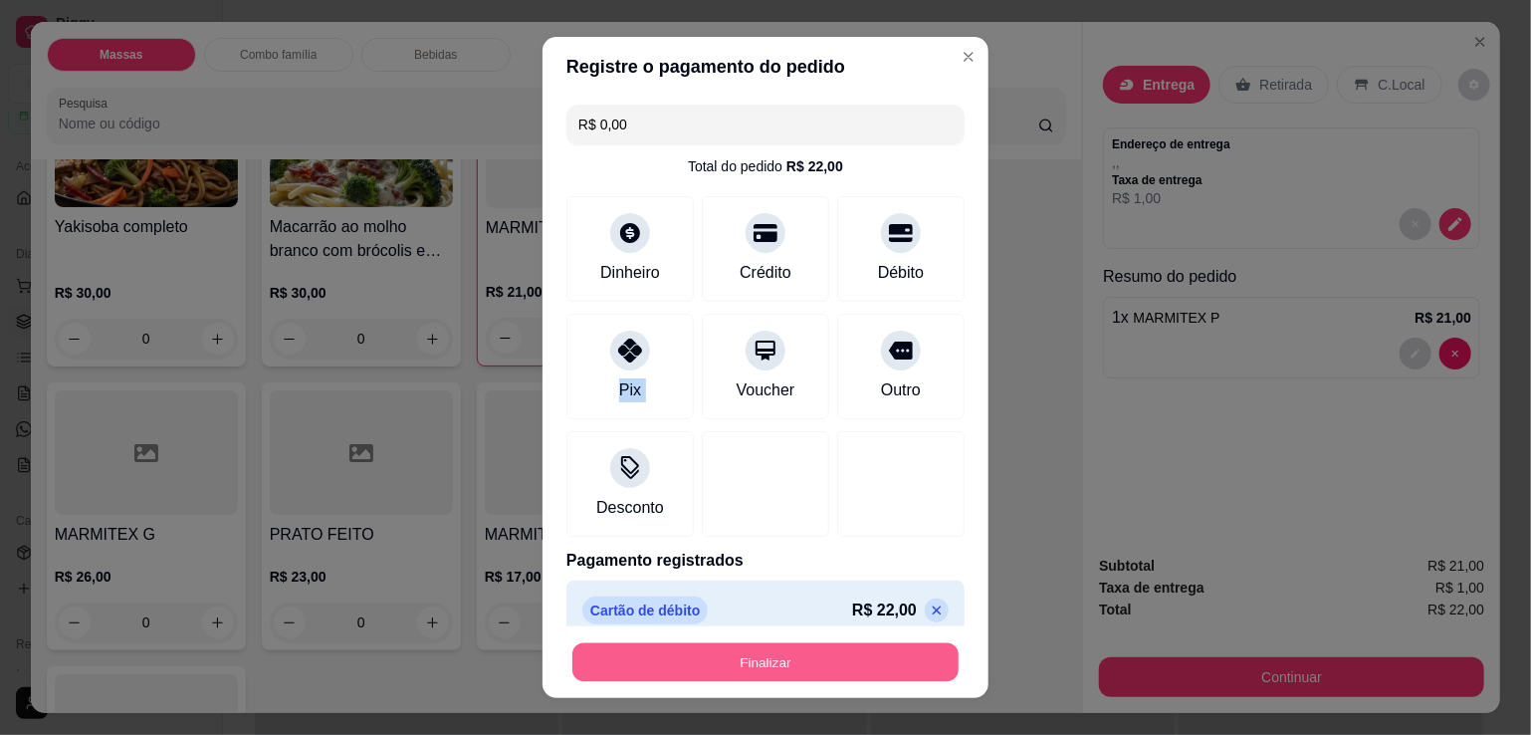
click at [762, 658] on button "Finalizar" at bounding box center [766, 662] width 386 height 39
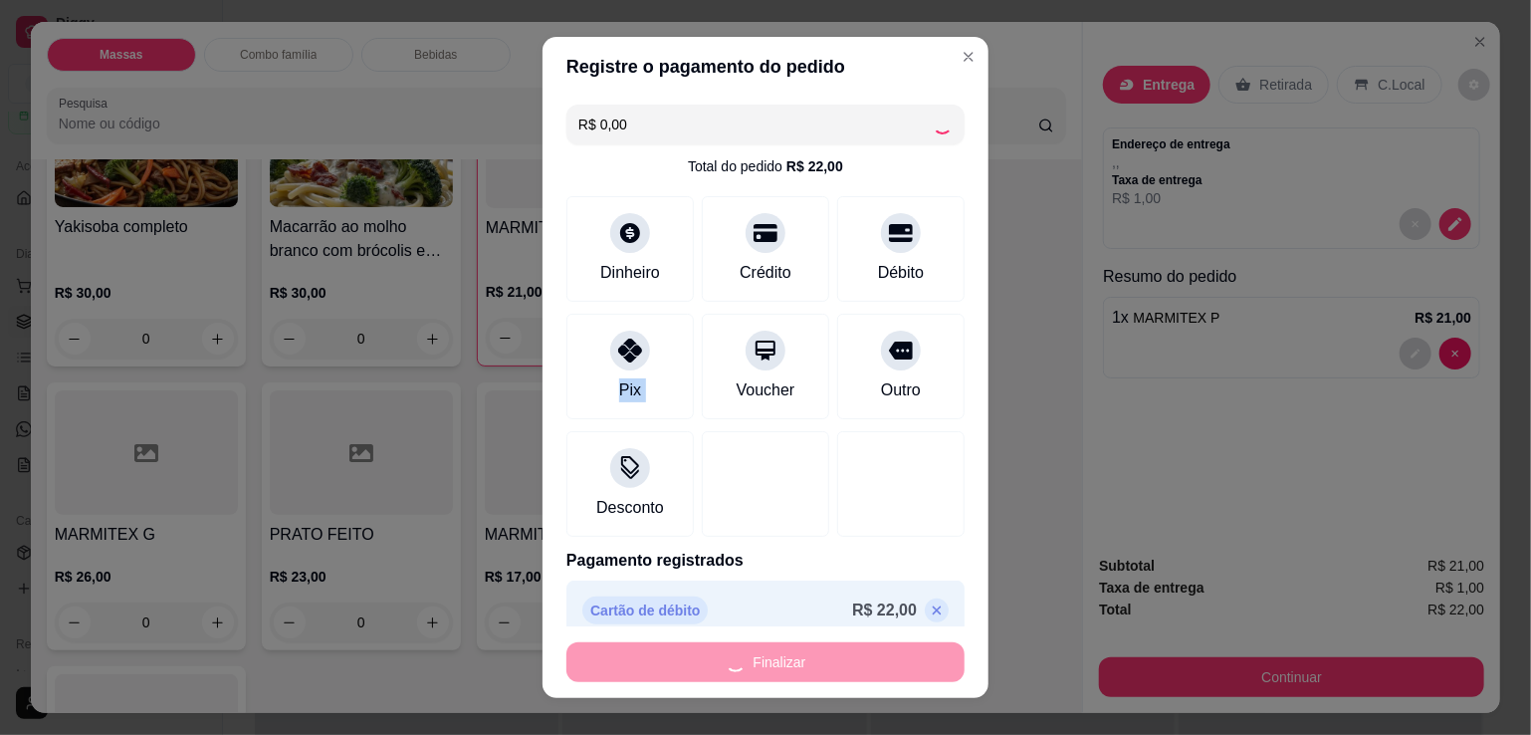
type input "0"
type input "-R$ 22,00"
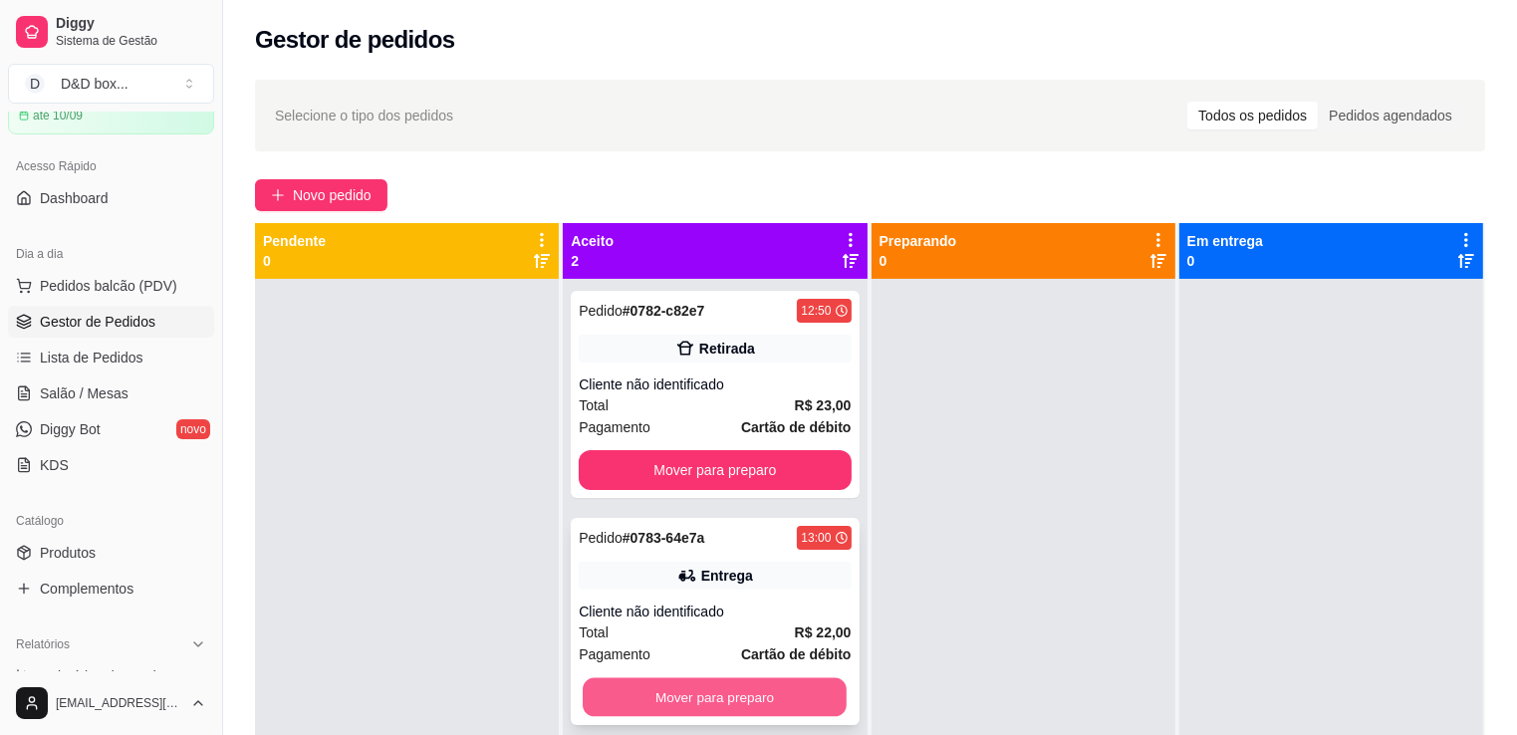
click at [741, 710] on button "Mover para preparo" at bounding box center [715, 697] width 264 height 39
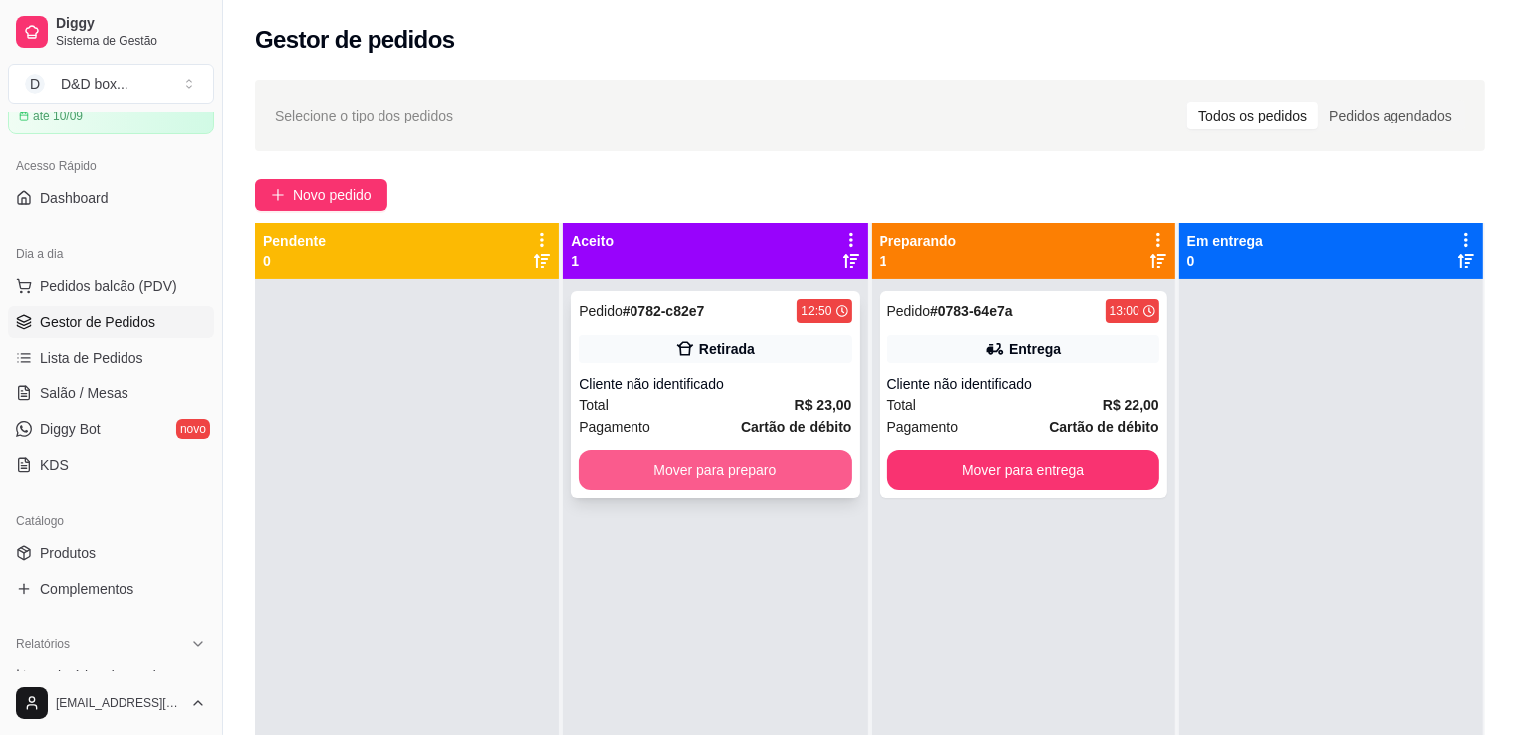
click at [770, 465] on button "Mover para preparo" at bounding box center [715, 470] width 272 height 40
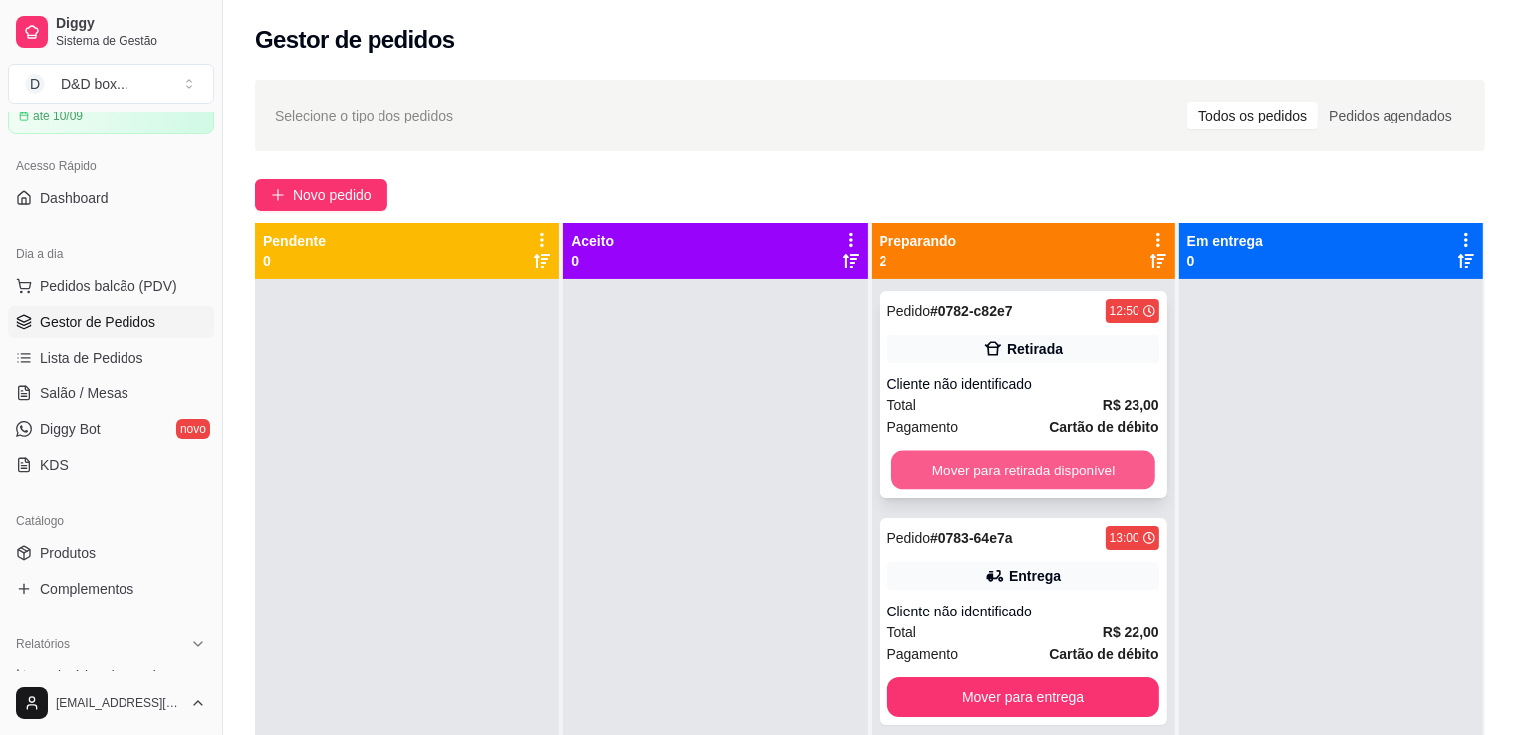
click at [1107, 451] on button "Mover para retirada disponível" at bounding box center [1023, 470] width 264 height 39
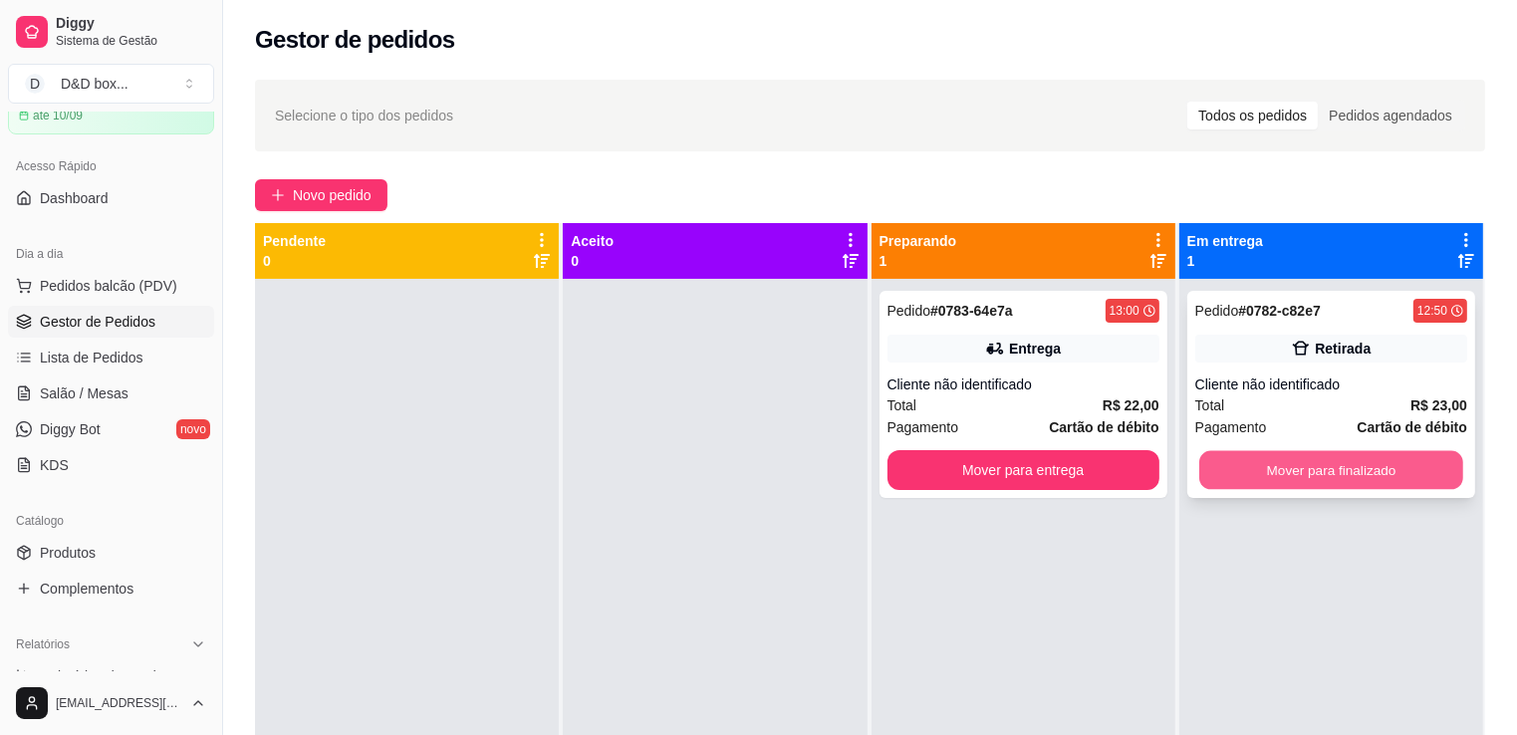
click at [1309, 464] on button "Mover para finalizado" at bounding box center [1331, 470] width 264 height 39
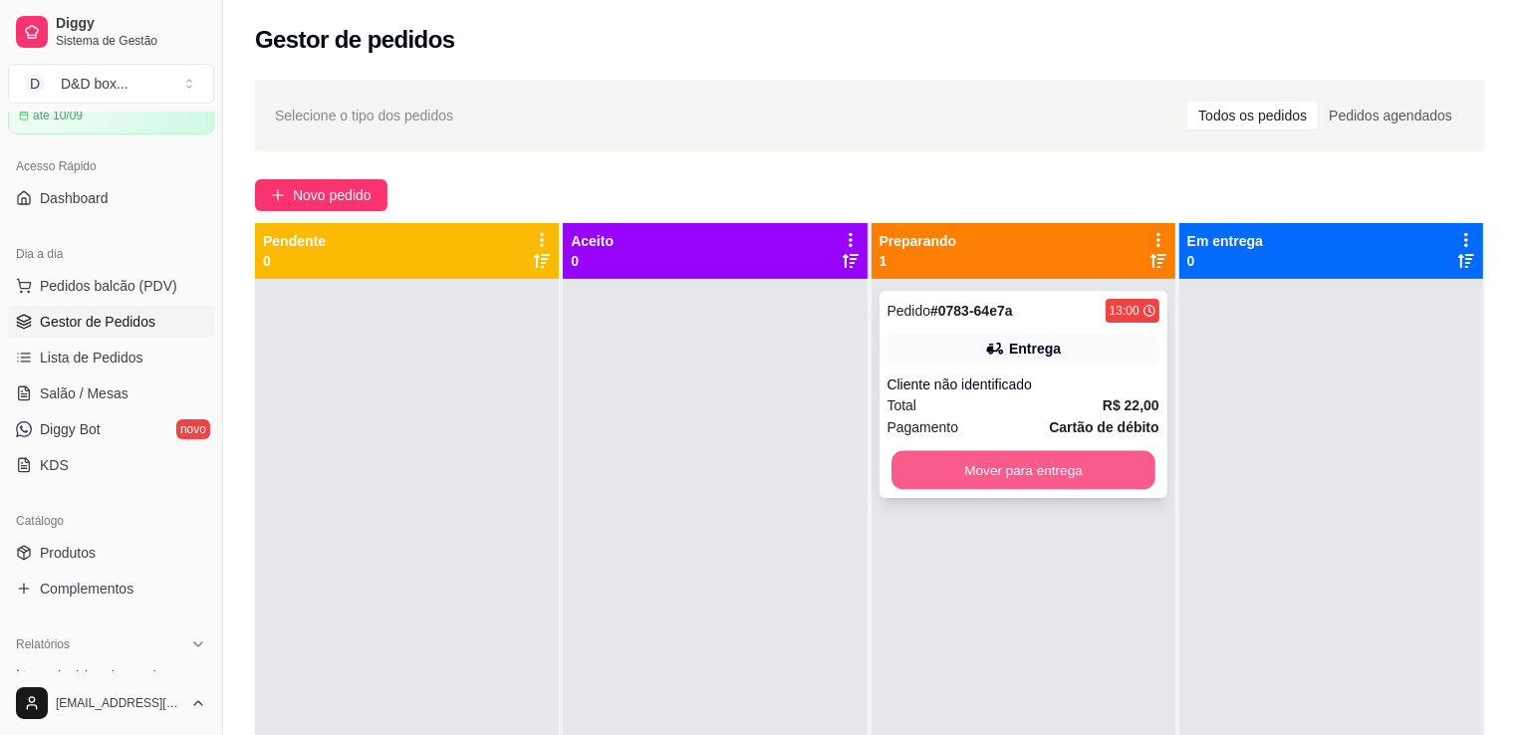
click at [1087, 461] on button "Mover para entrega" at bounding box center [1023, 470] width 264 height 39
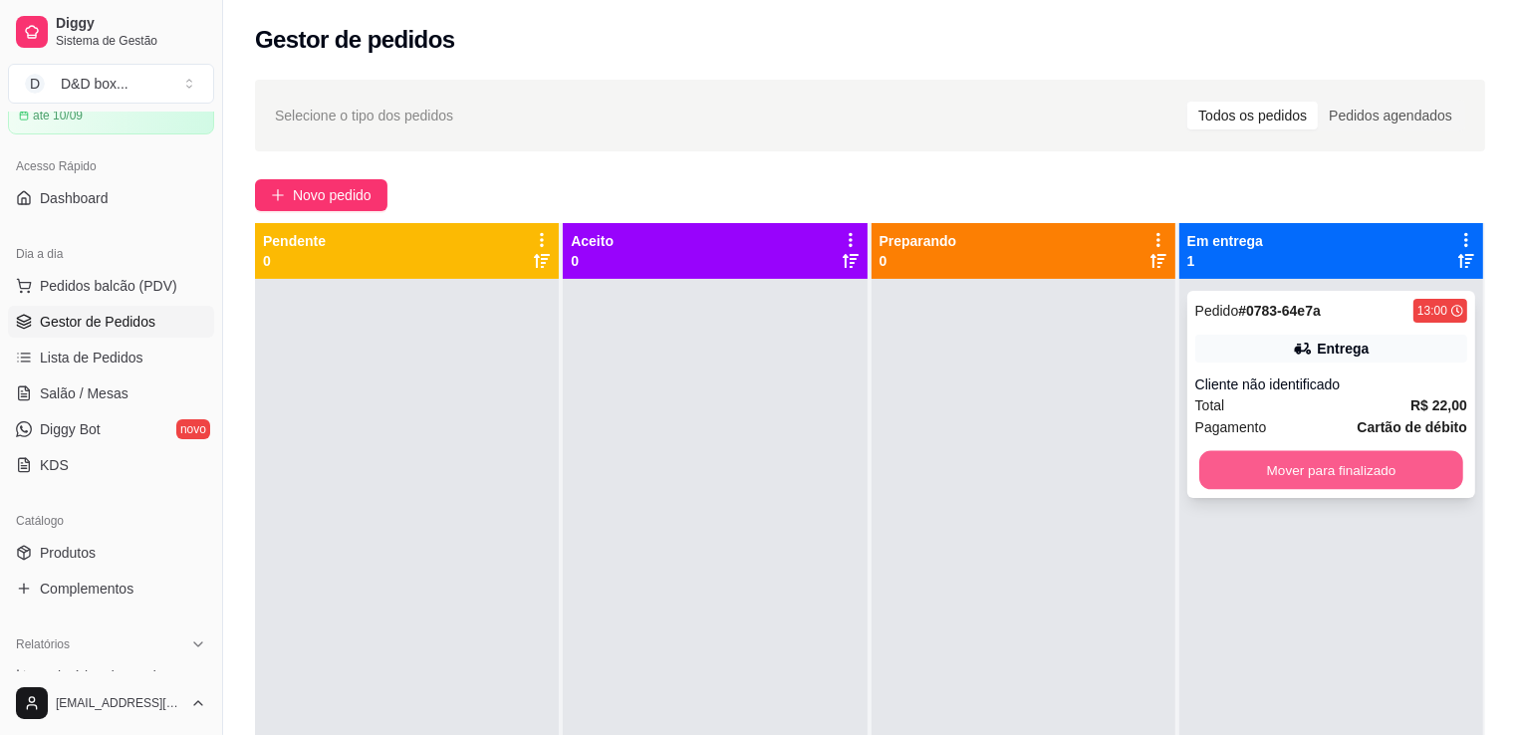
click at [1220, 471] on button "Mover para finalizado" at bounding box center [1331, 470] width 264 height 39
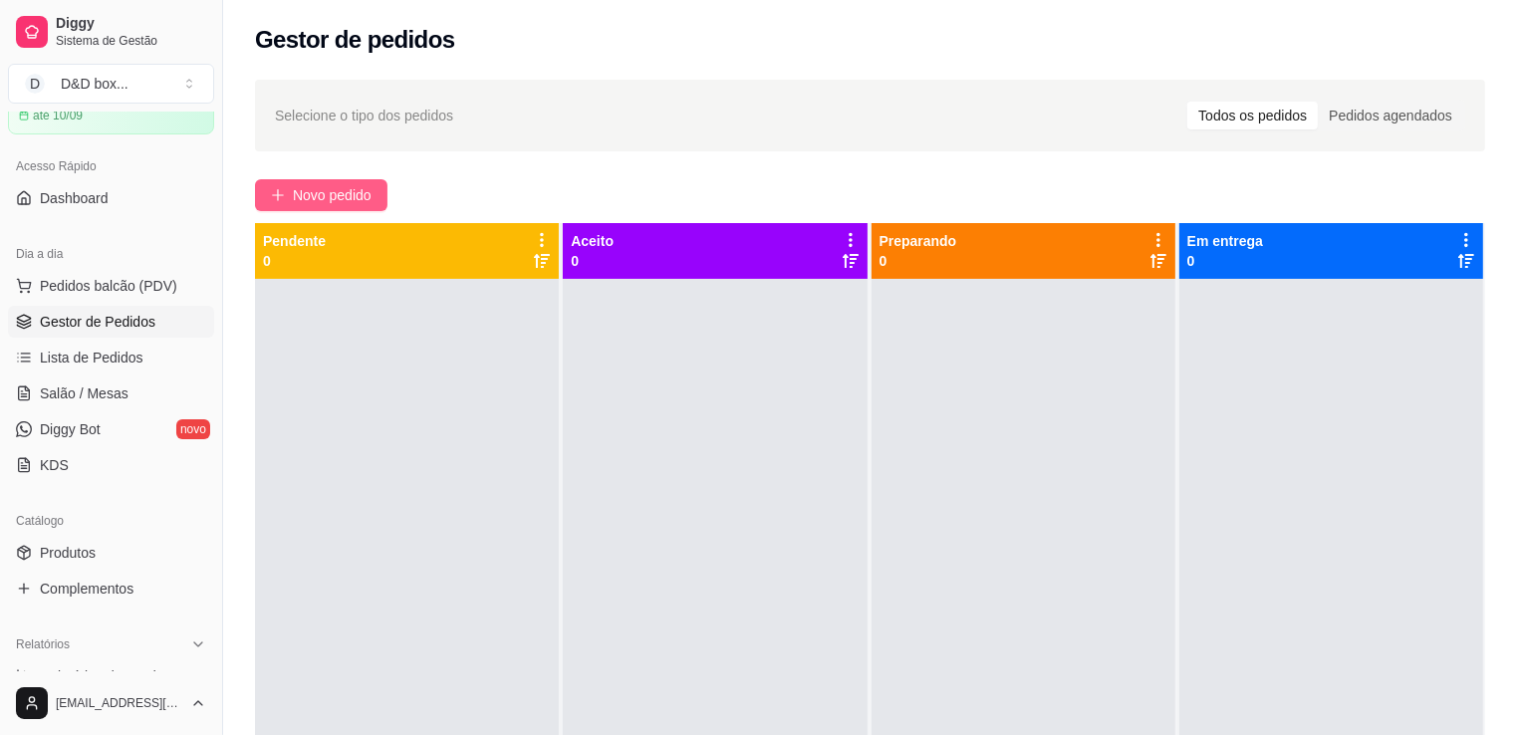
click at [335, 203] on span "Novo pedido" at bounding box center [332, 195] width 79 height 22
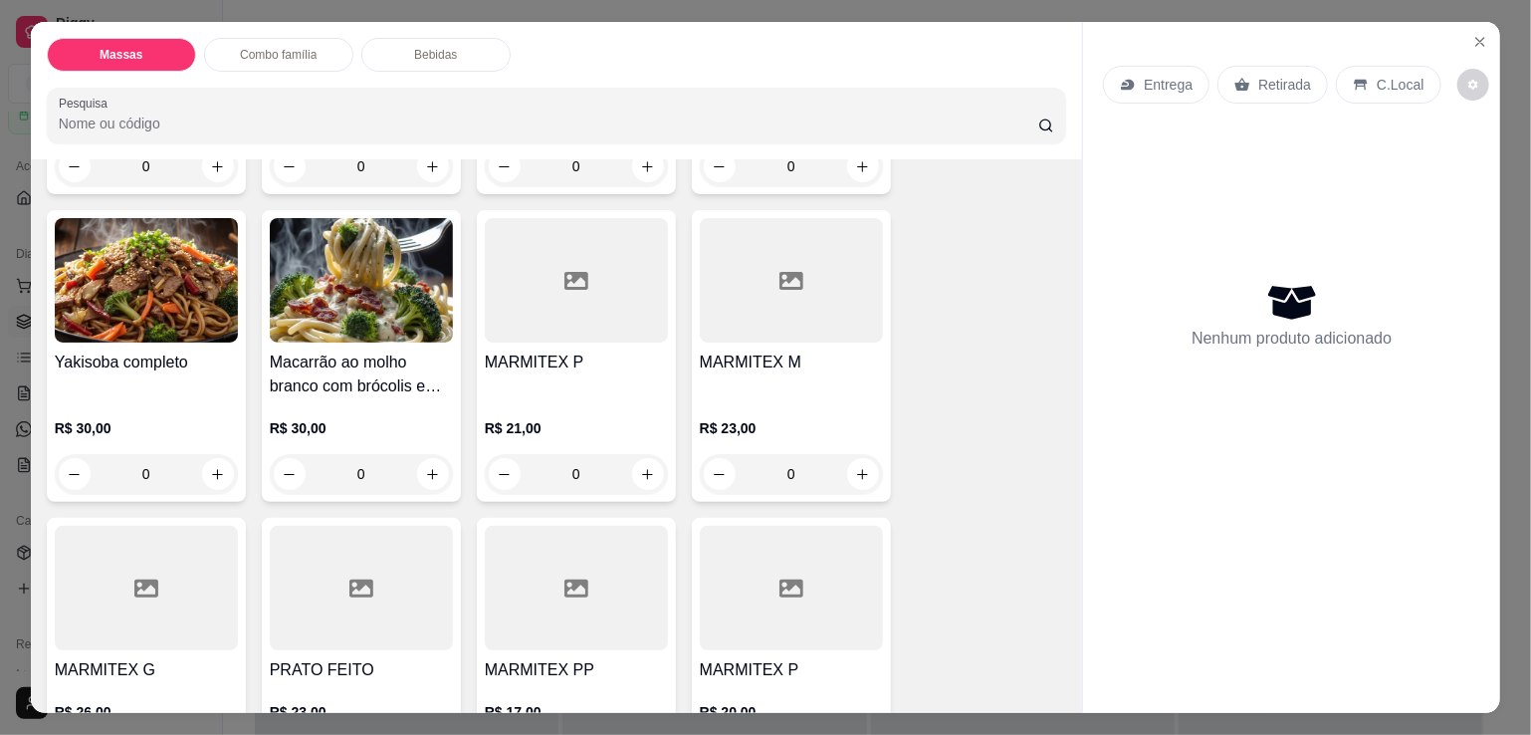
scroll to position [498, 0]
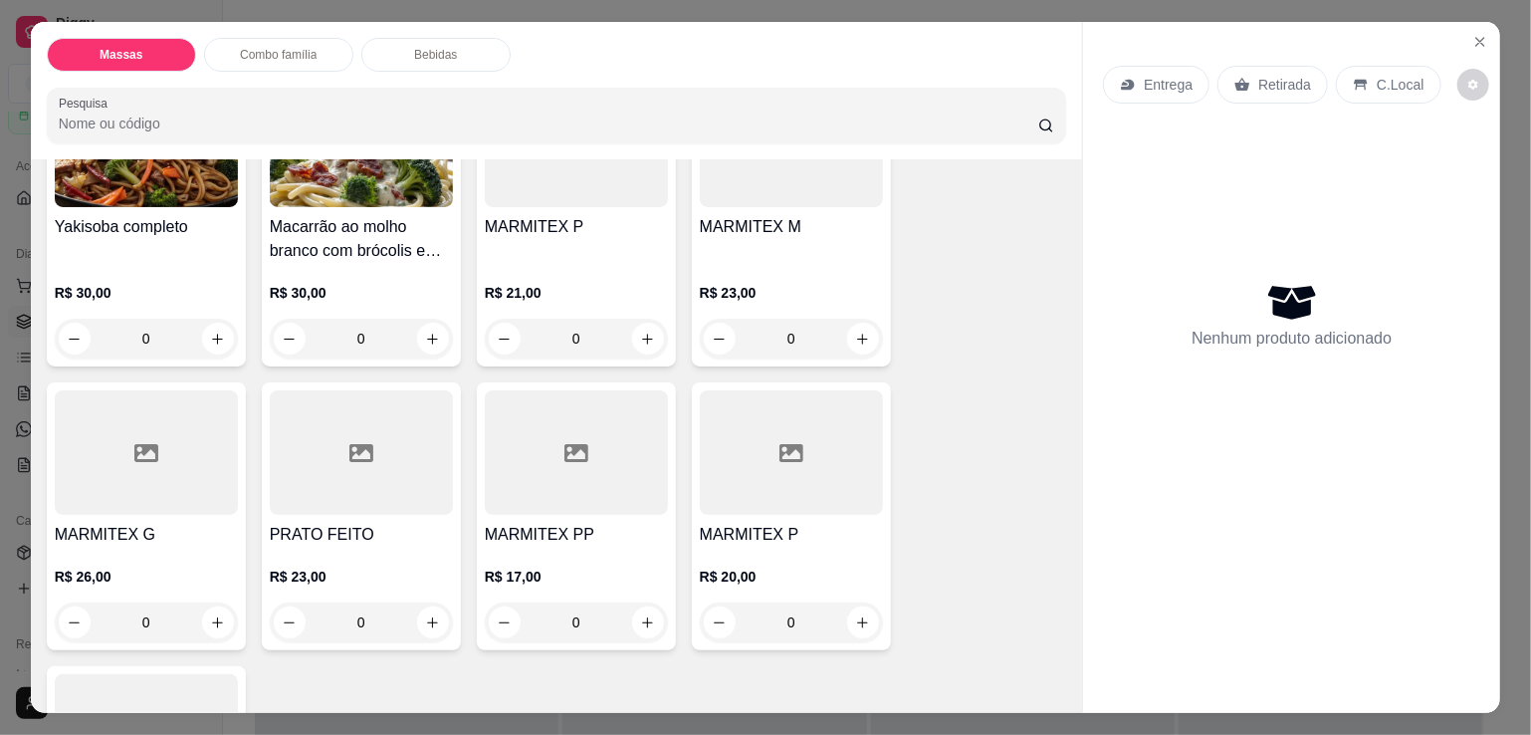
click at [362, 523] on h4 "PRATO FEITO" at bounding box center [361, 535] width 183 height 24
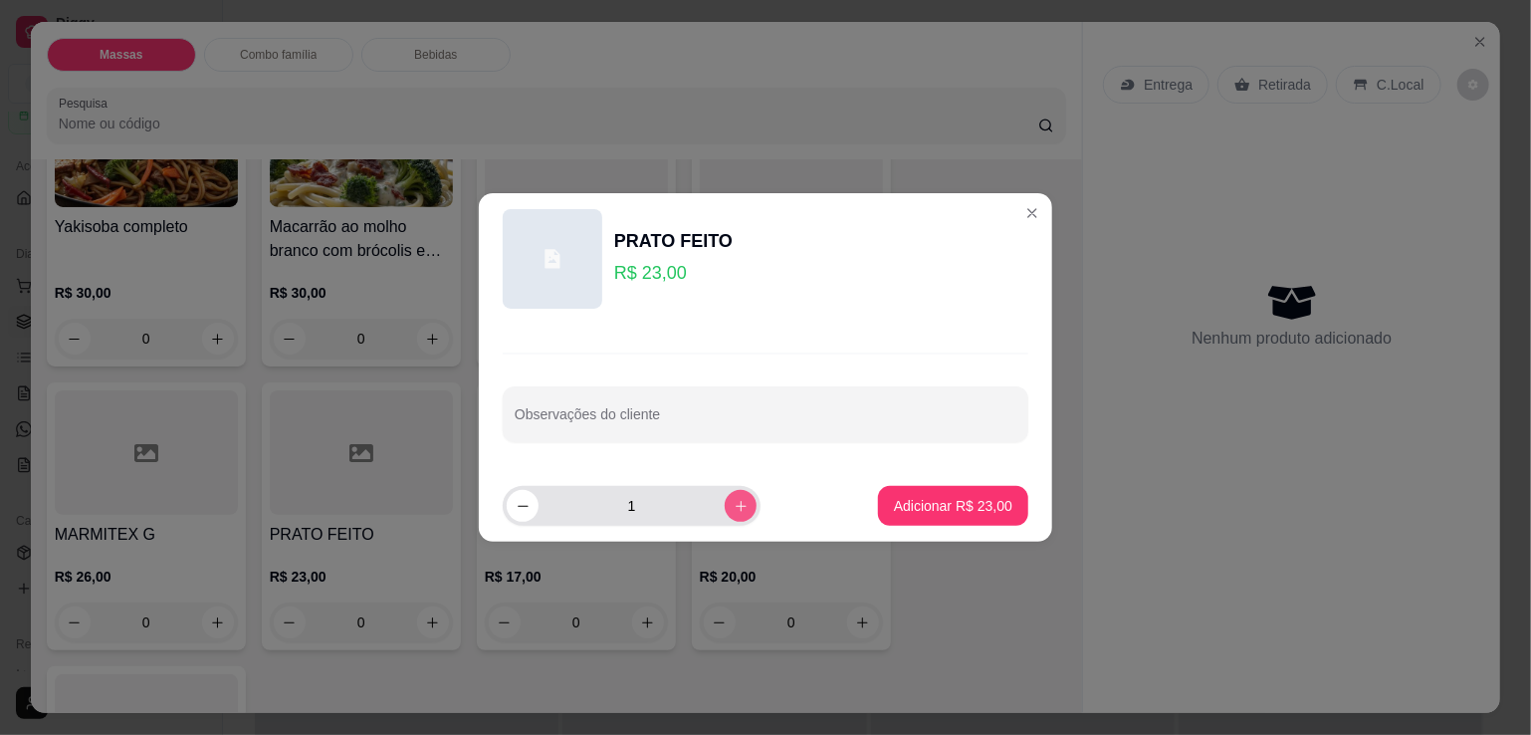
click at [734, 503] on icon "increase-product-quantity" at bounding box center [741, 506] width 15 height 15
type input "2"
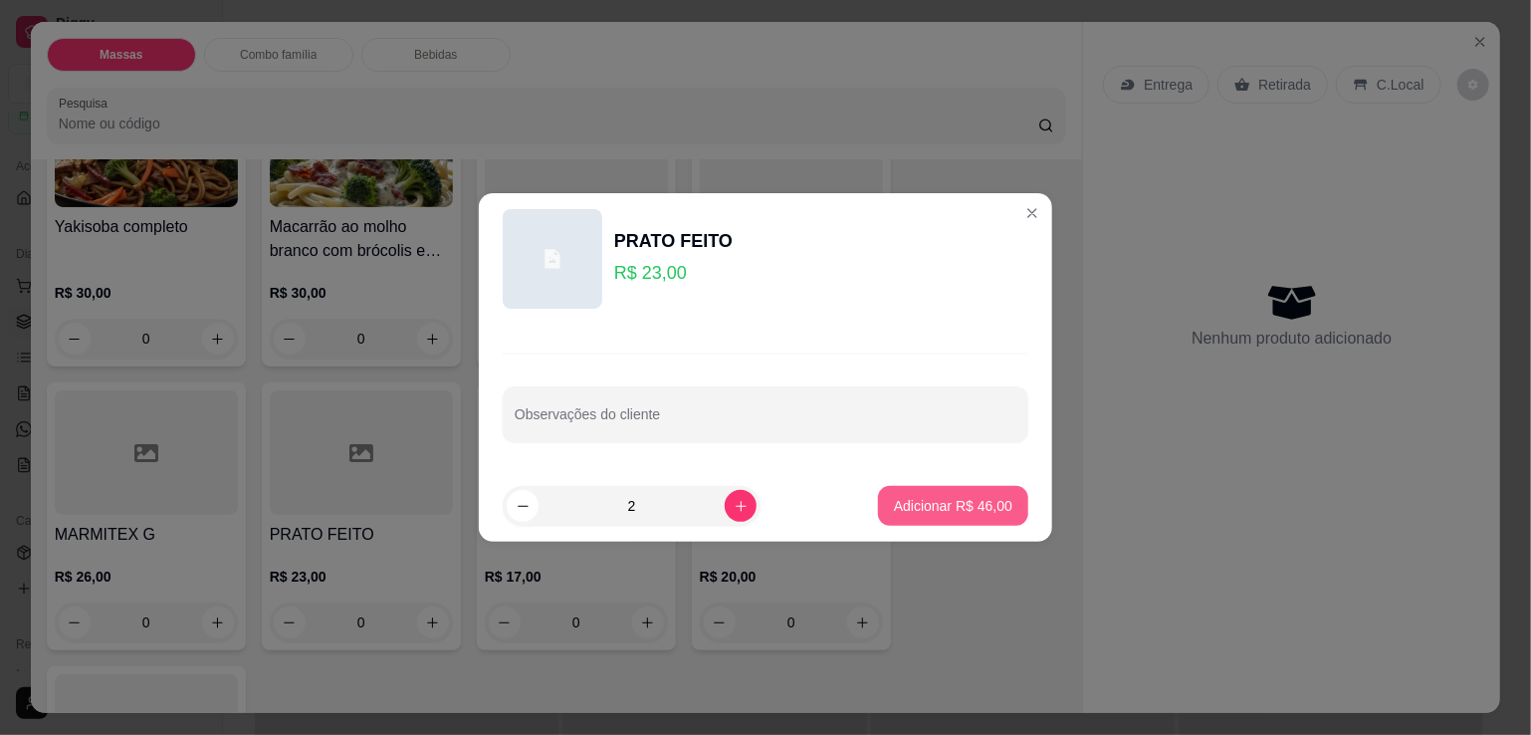
click at [902, 501] on p "Adicionar R$ 46,00" at bounding box center [953, 506] width 118 height 20
type input "2"
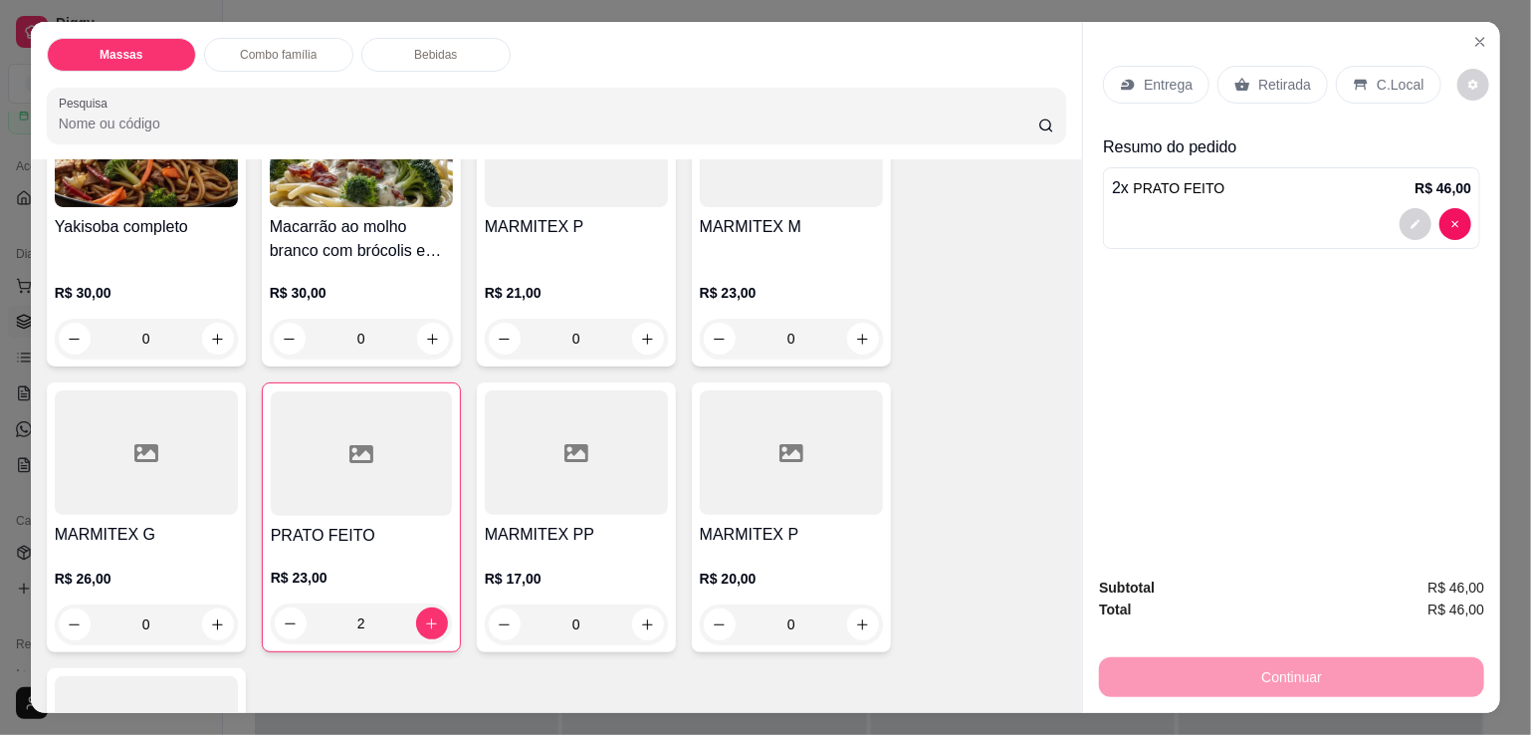
click at [1165, 75] on p "Entrega" at bounding box center [1168, 85] width 49 height 20
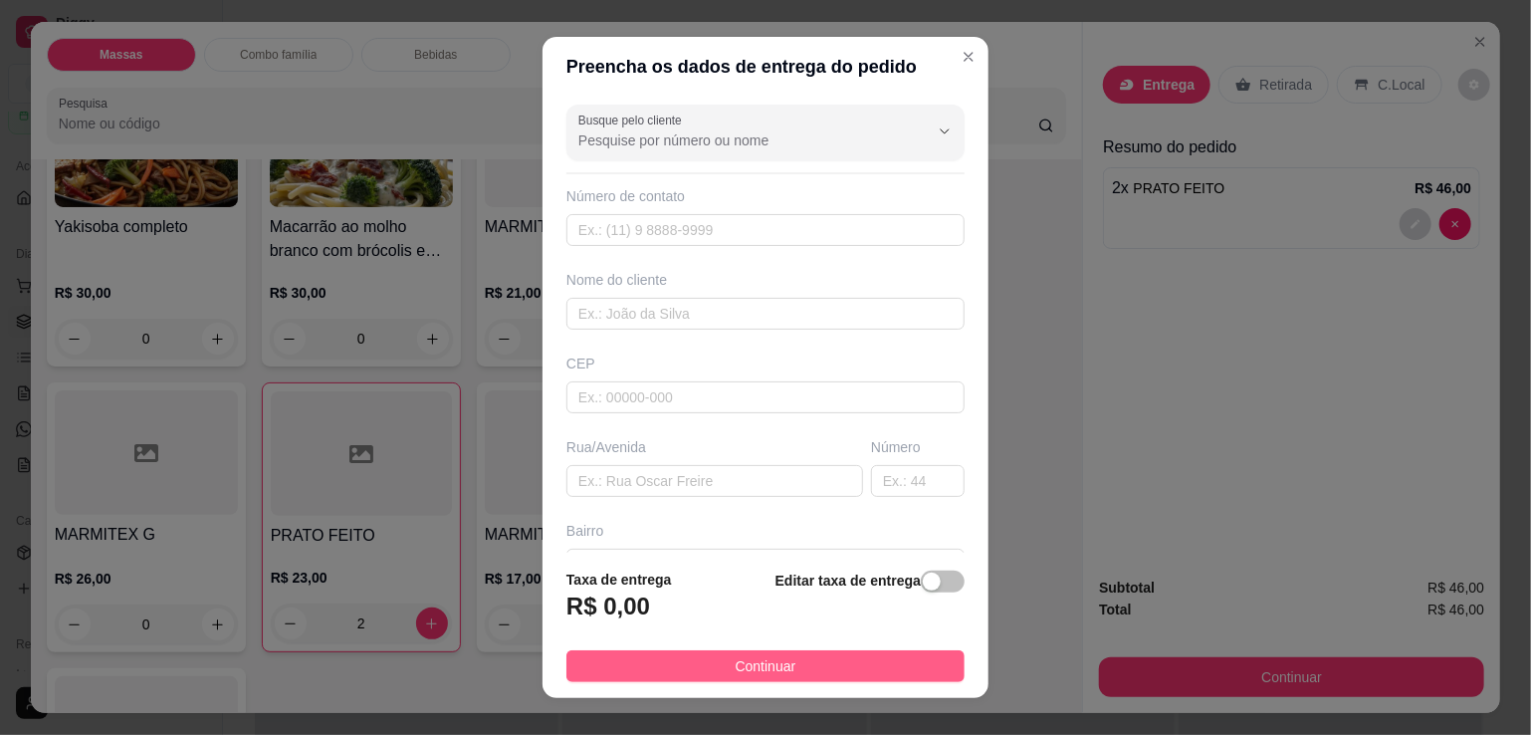
click at [736, 657] on span "Continuar" at bounding box center [766, 666] width 61 height 22
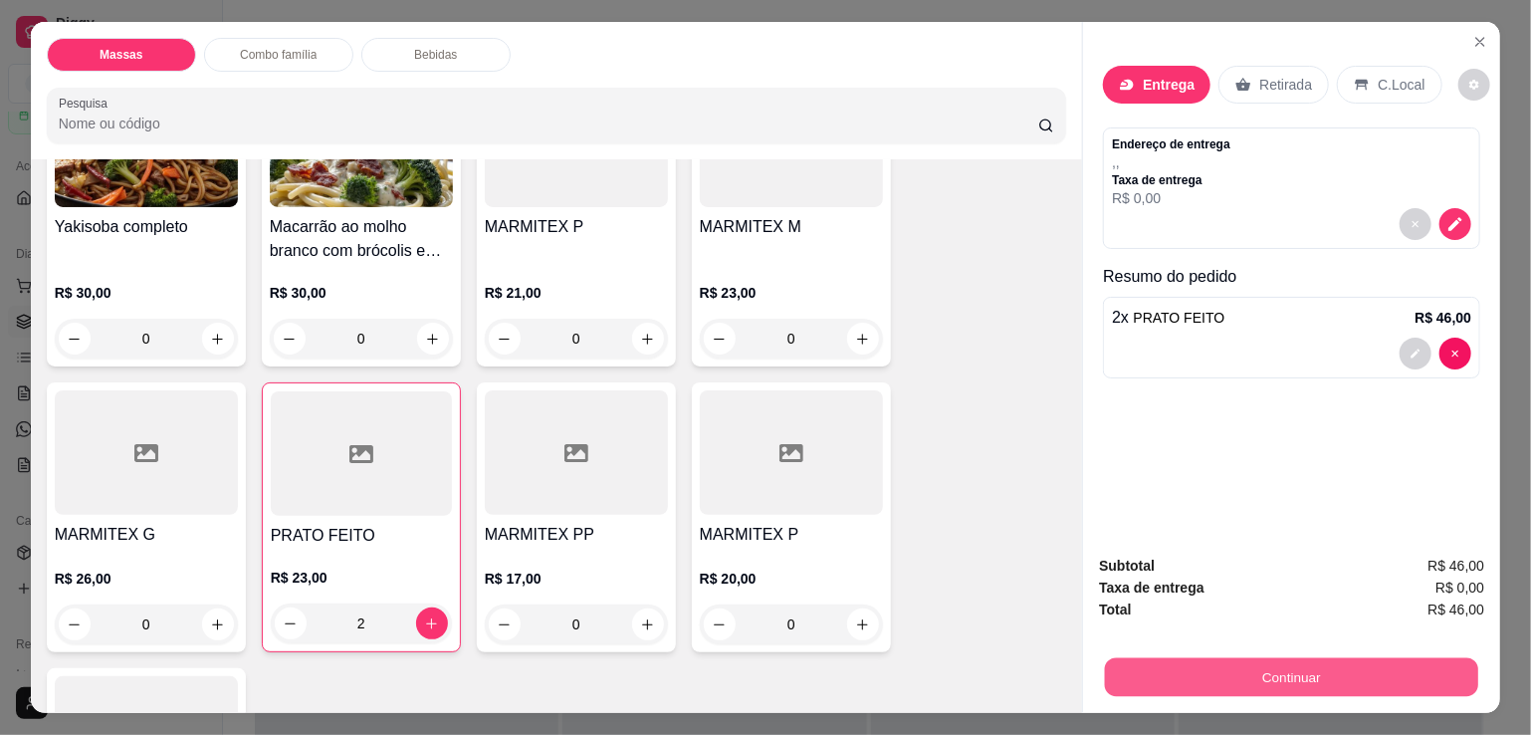
click at [1147, 675] on button "Continuar" at bounding box center [1291, 676] width 373 height 39
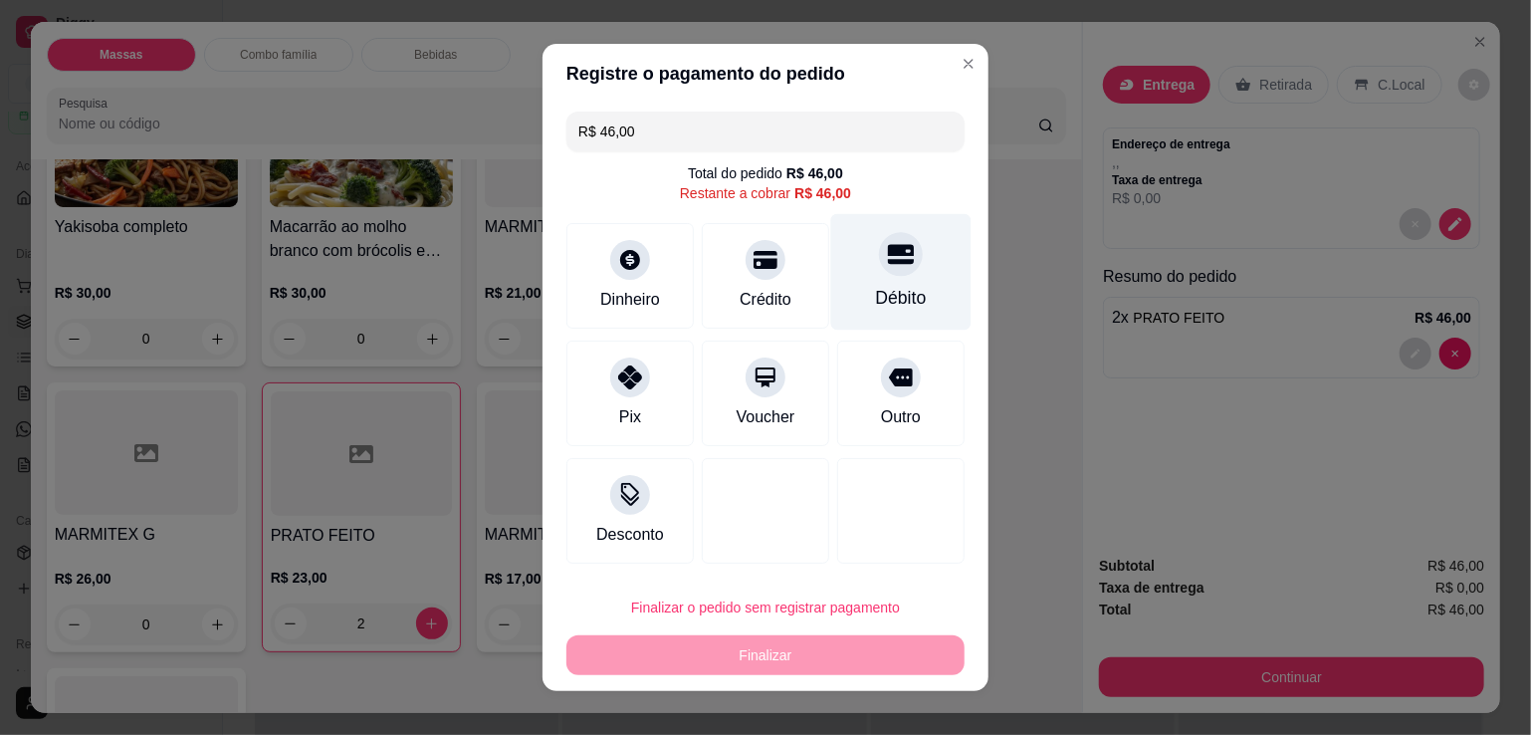
click at [880, 299] on div "Débito" at bounding box center [901, 298] width 51 height 26
type input "R$ 0,00"
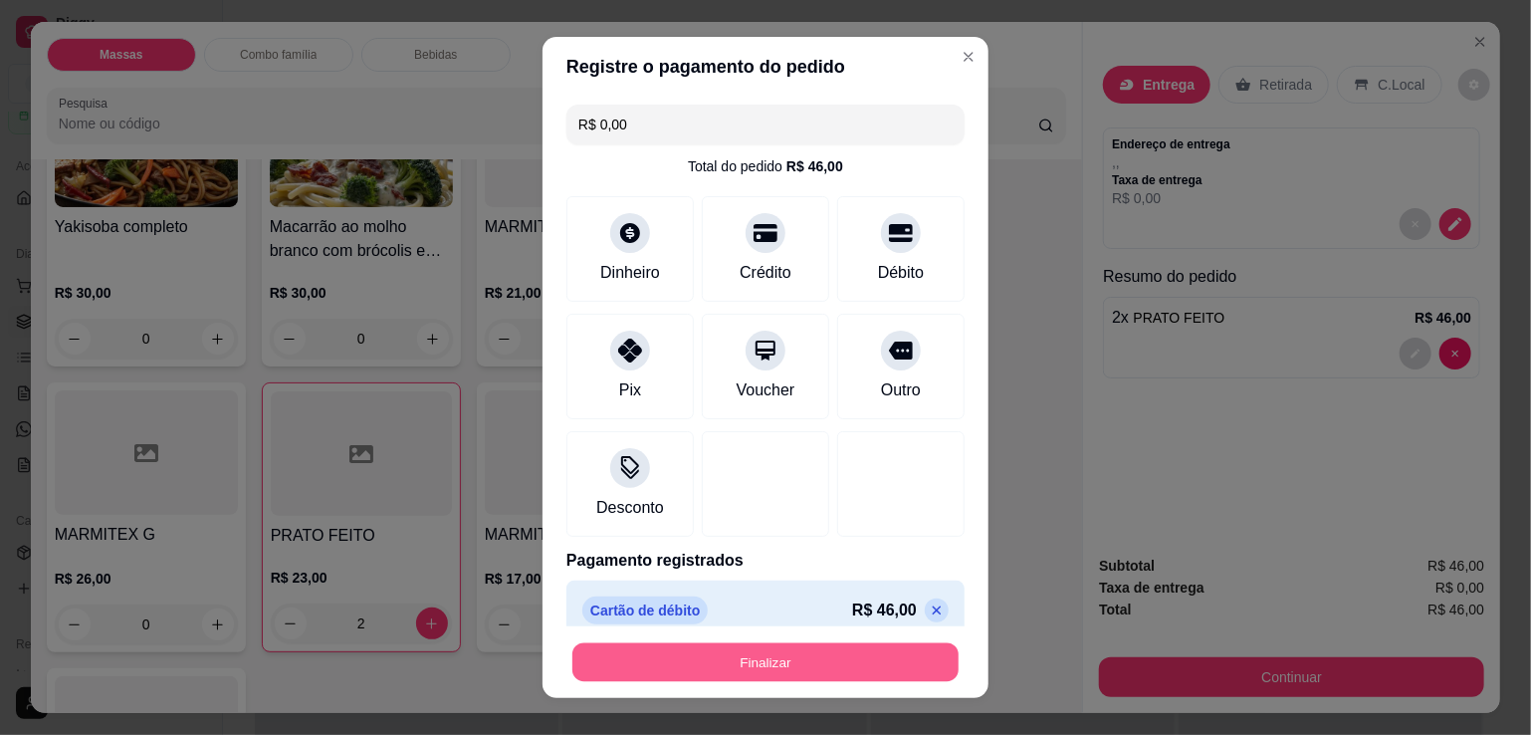
click at [831, 666] on button "Finalizar" at bounding box center [766, 662] width 386 height 39
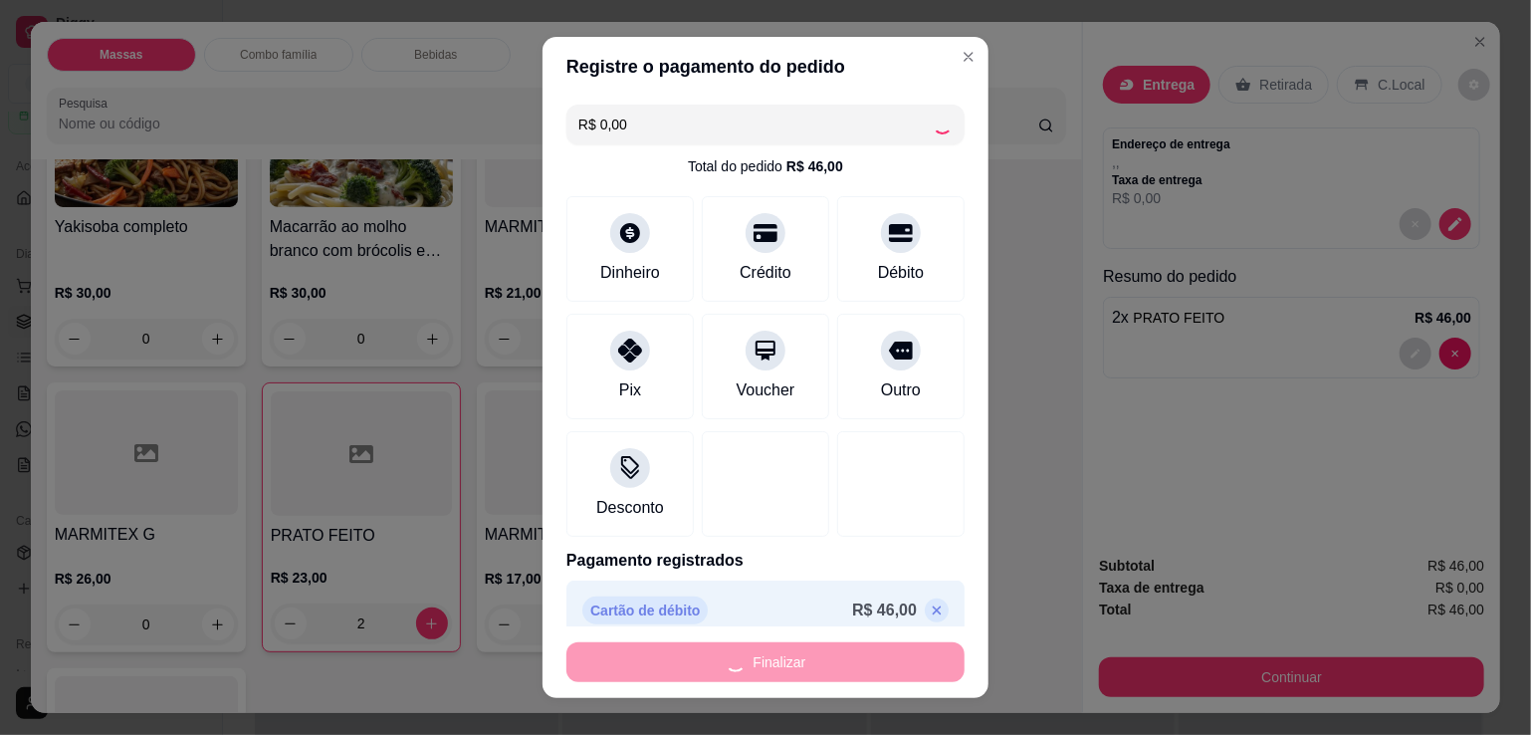
type input "0"
type input "-R$ 46,00"
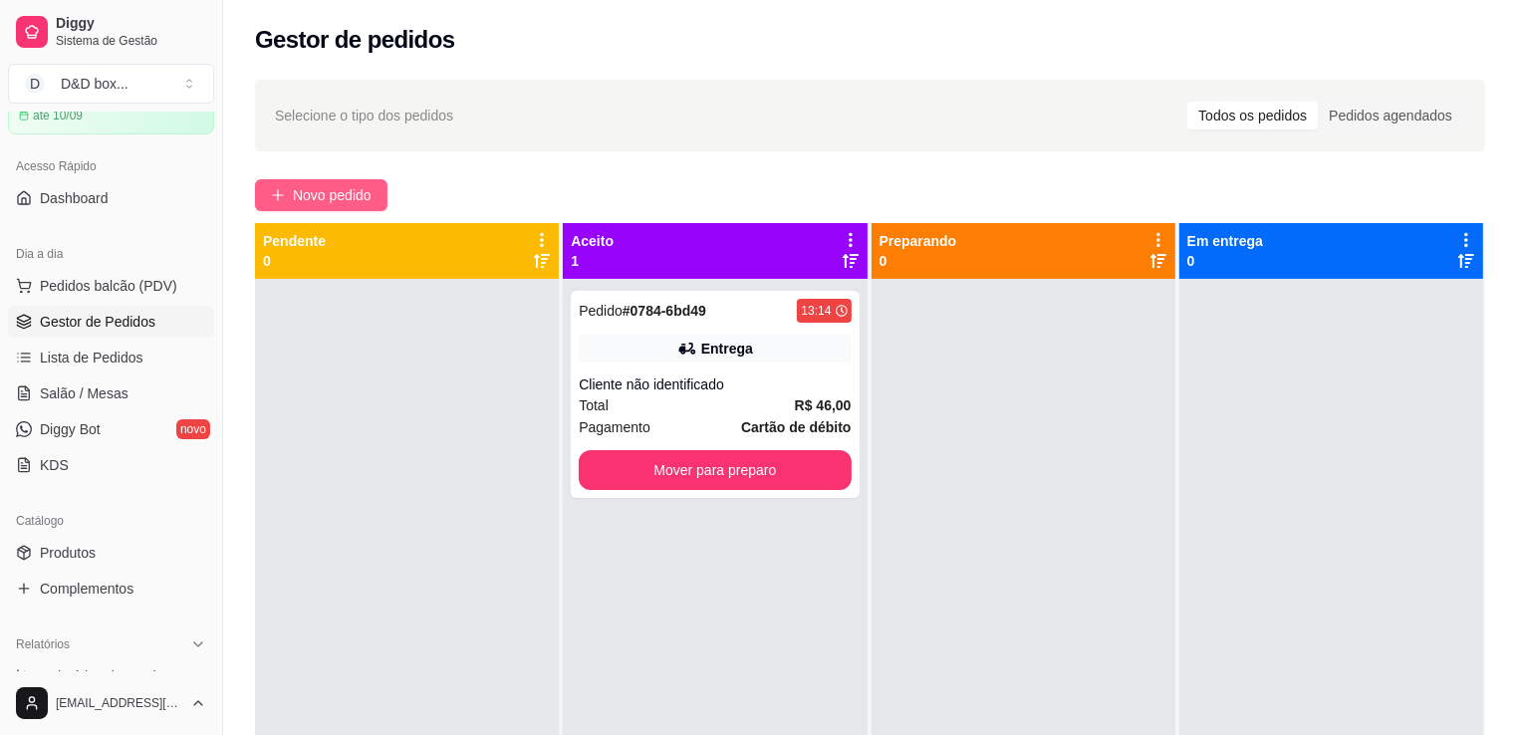
click at [352, 206] on button "Novo pedido" at bounding box center [321, 195] width 132 height 32
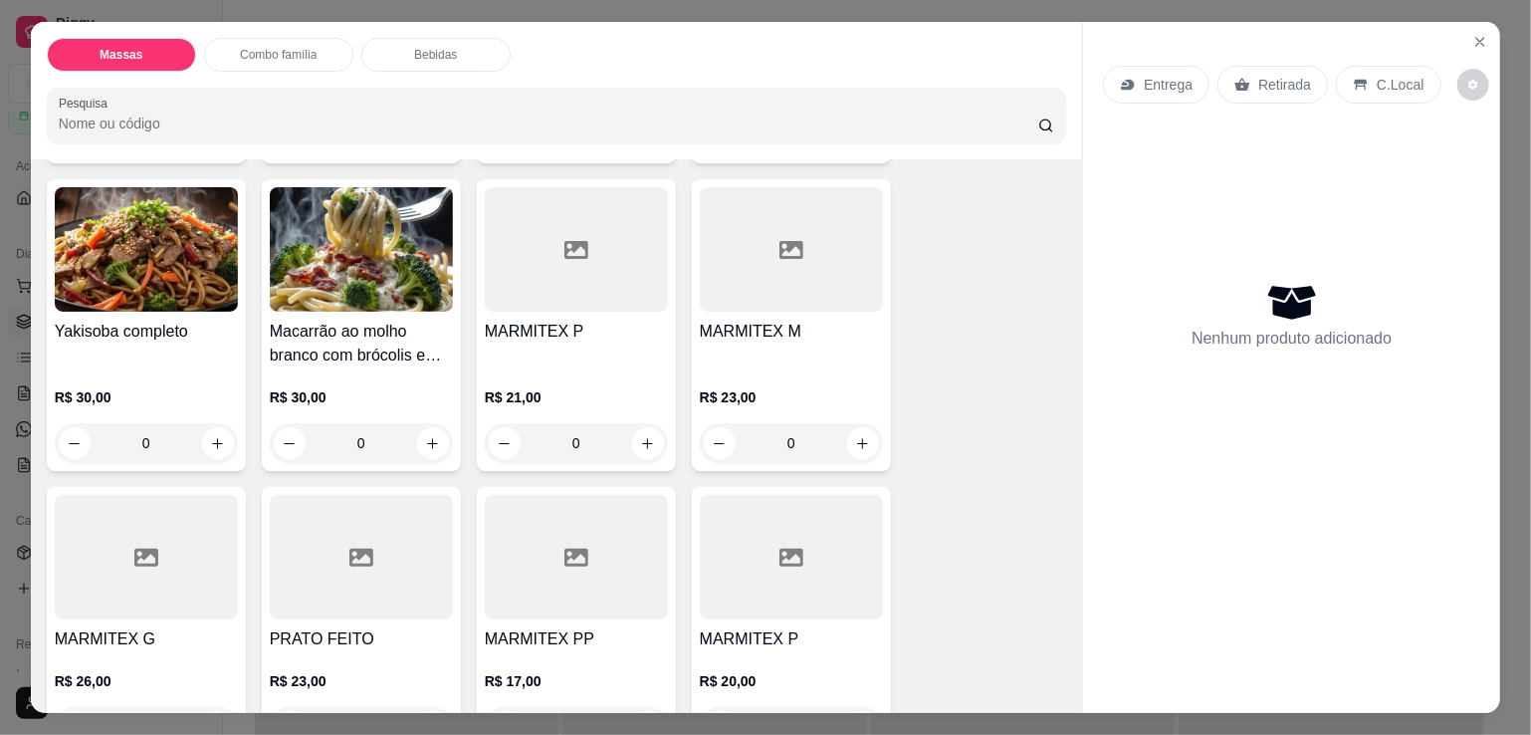
scroll to position [398, 0]
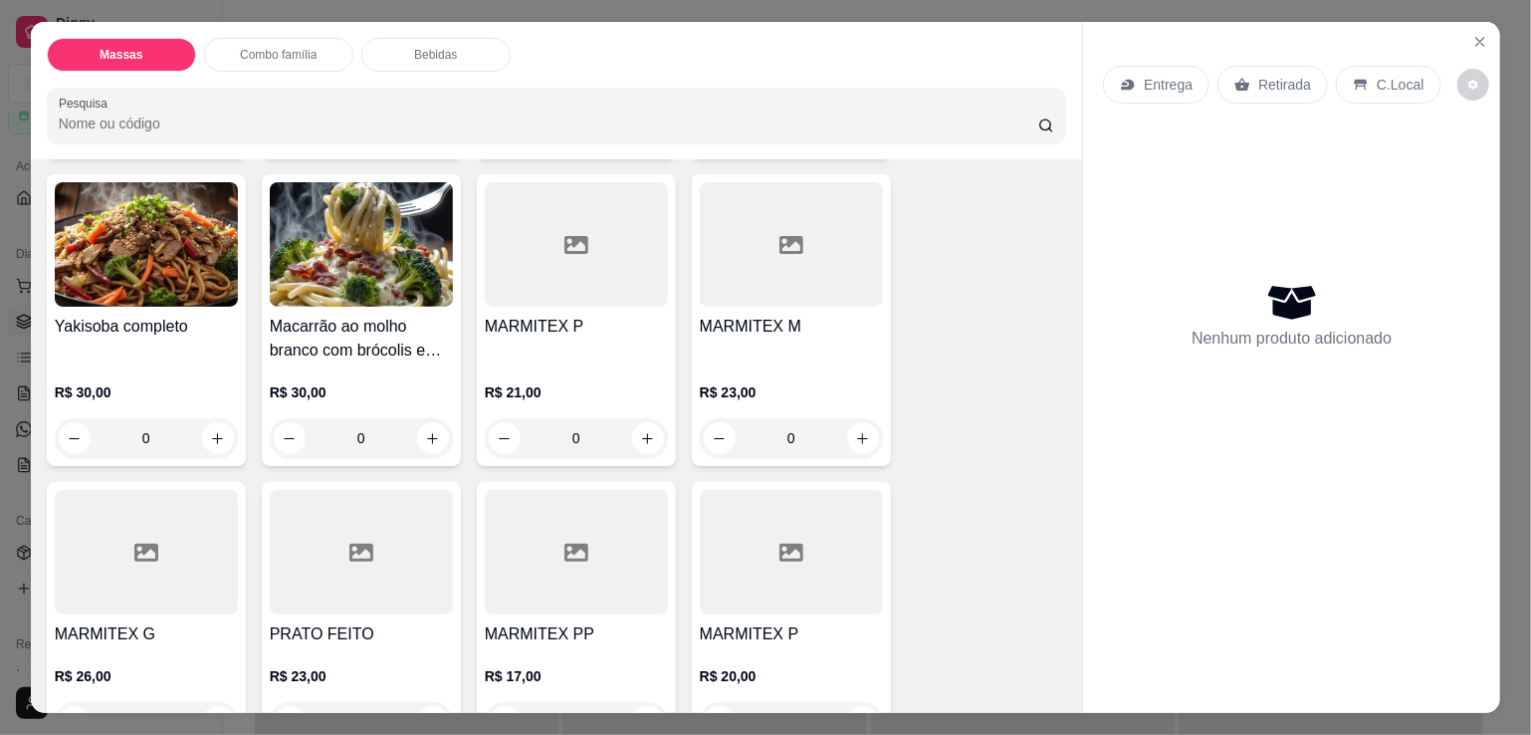
click at [552, 350] on div "MARMITEX P" at bounding box center [576, 339] width 183 height 48
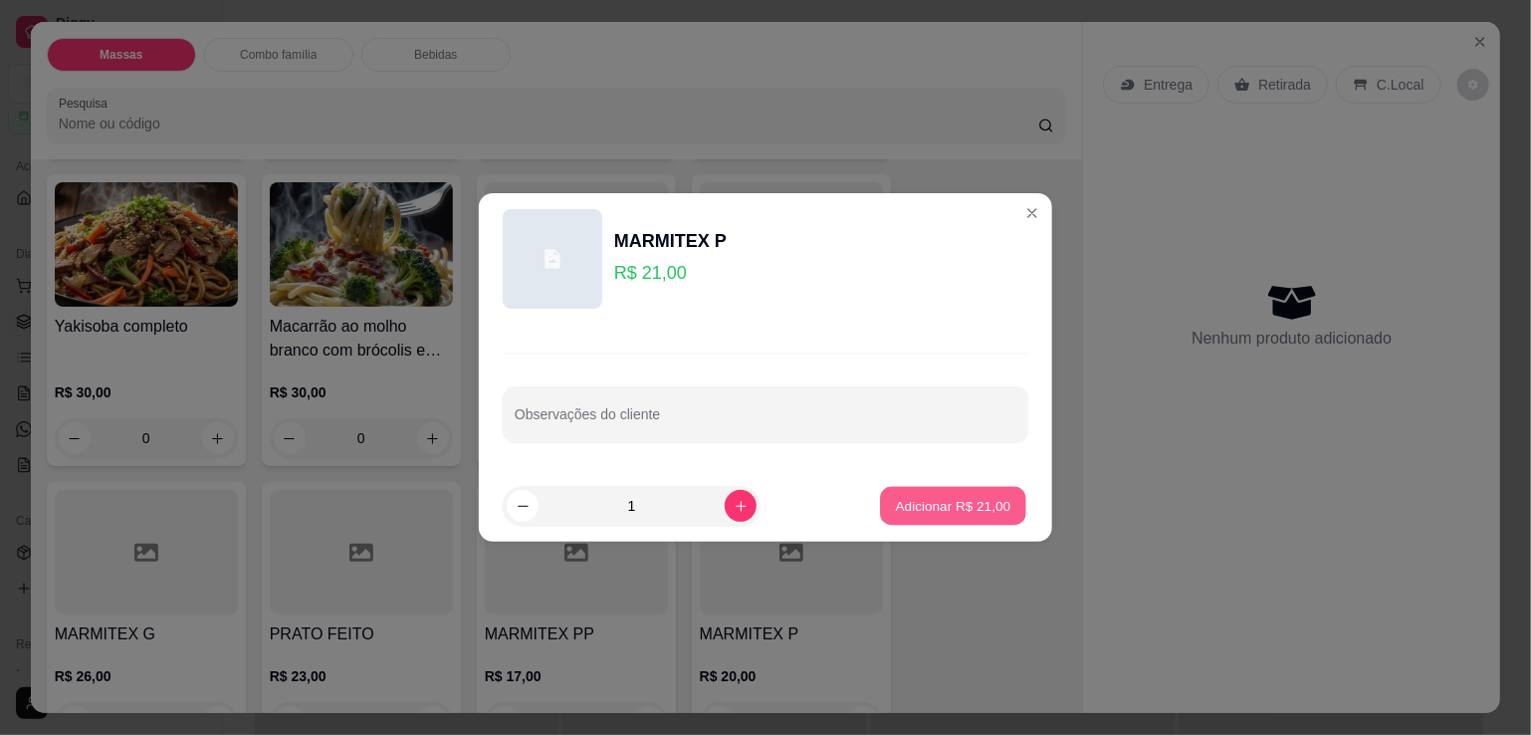
click at [896, 503] on p "Adicionar R$ 21,00" at bounding box center [954, 505] width 116 height 19
type input "1"
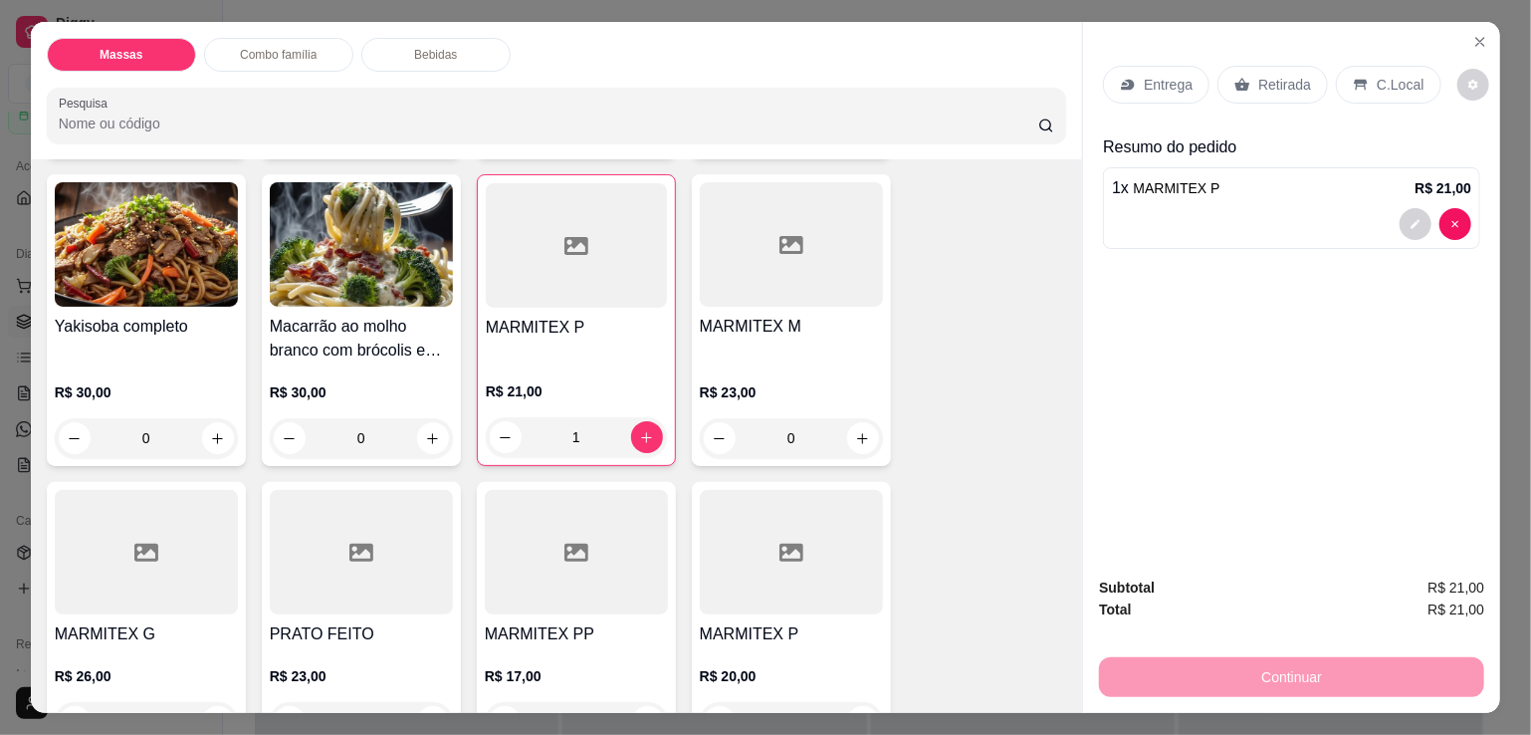
click at [1288, 75] on p "Retirada" at bounding box center [1285, 85] width 53 height 20
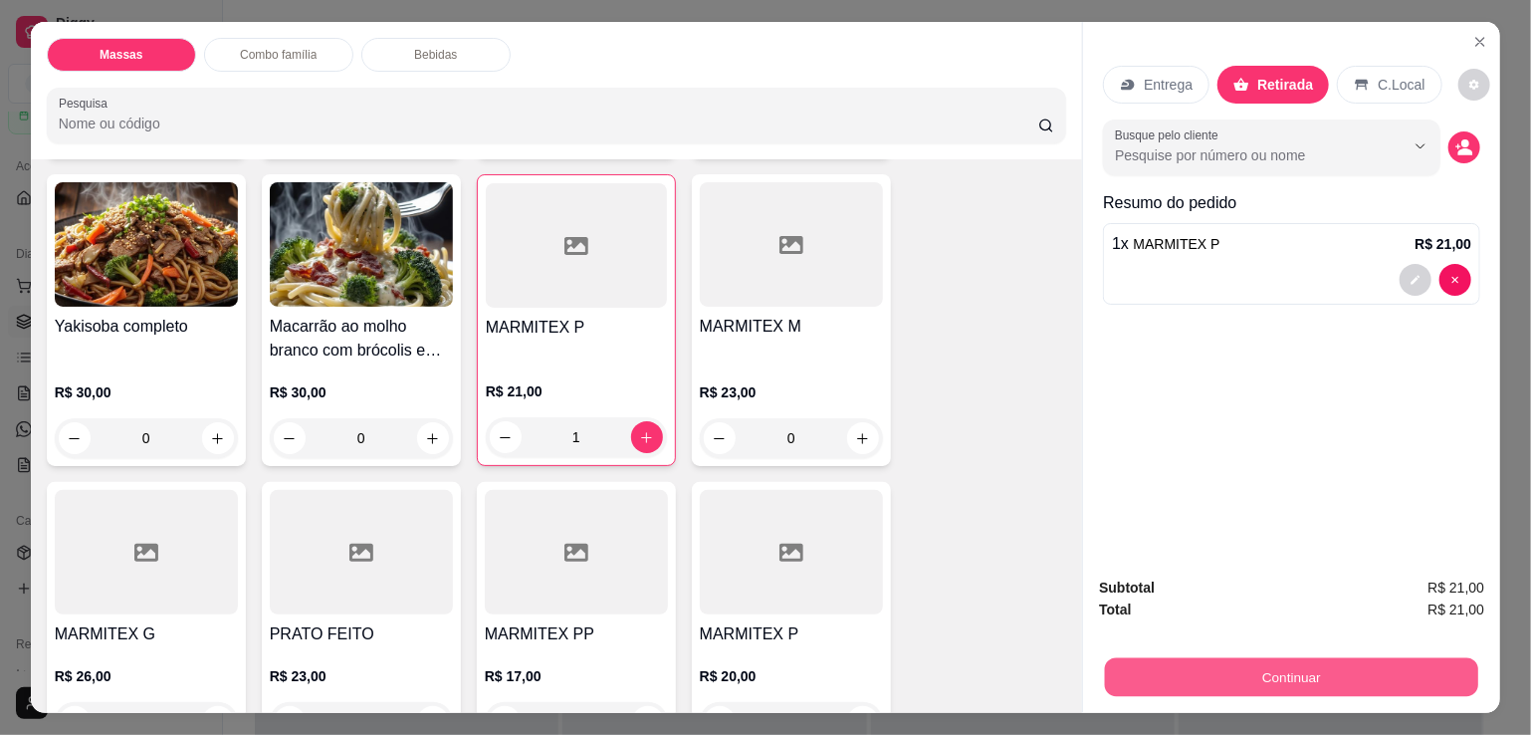
click at [1191, 658] on button "Continuar" at bounding box center [1291, 676] width 373 height 39
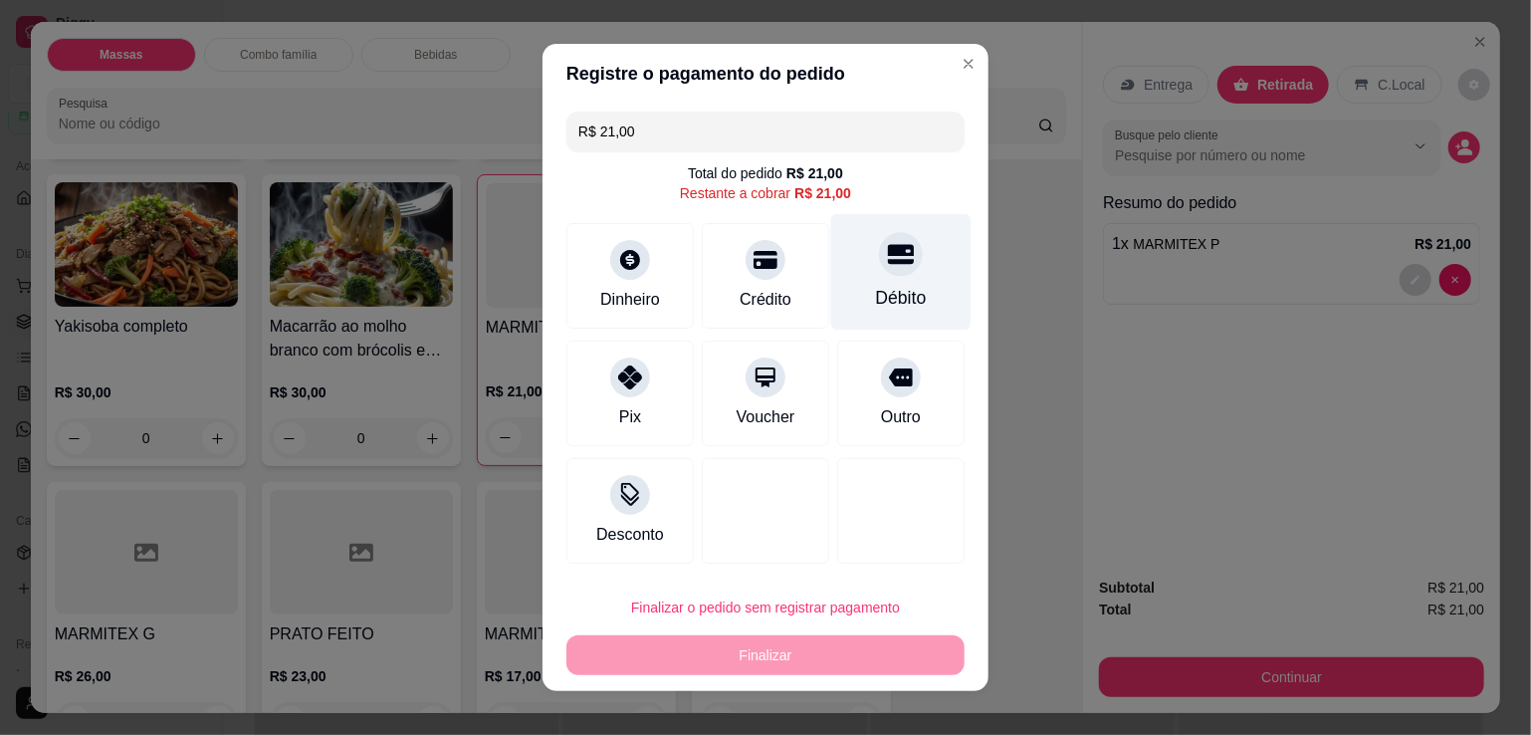
click at [853, 266] on div "Débito" at bounding box center [901, 272] width 140 height 117
type input "R$ 0,00"
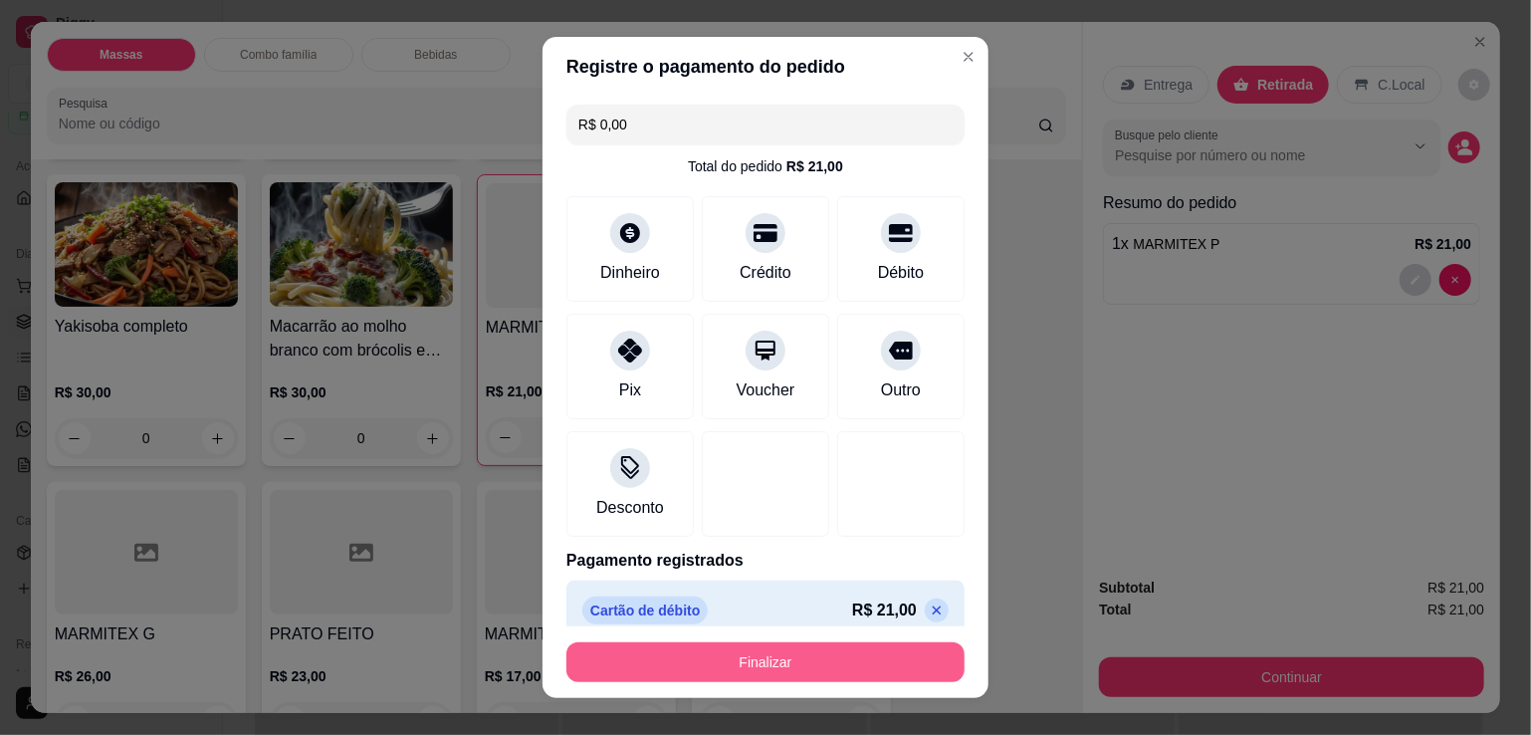
click at [674, 662] on button "Finalizar" at bounding box center [766, 662] width 398 height 40
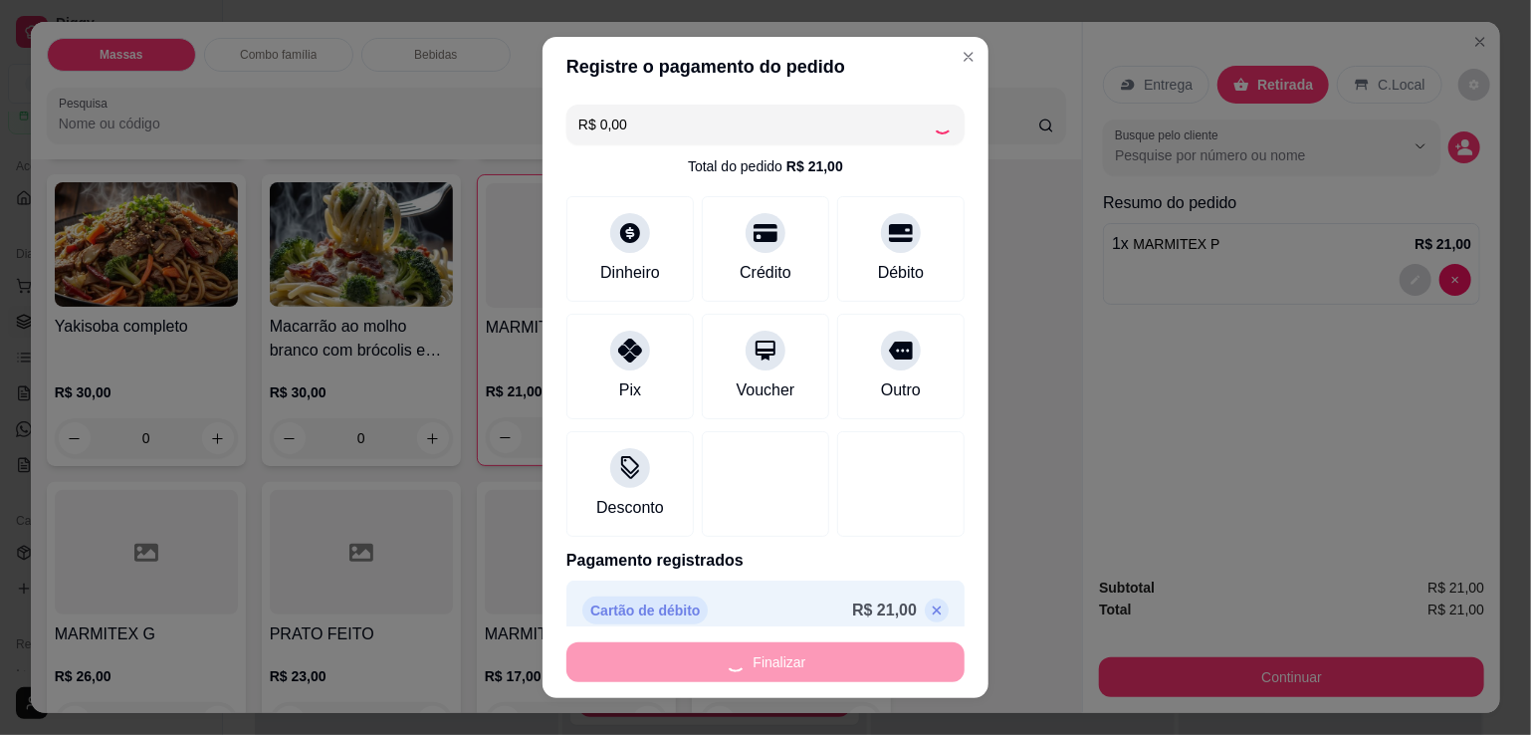
type input "0"
type input "-R$ 21,00"
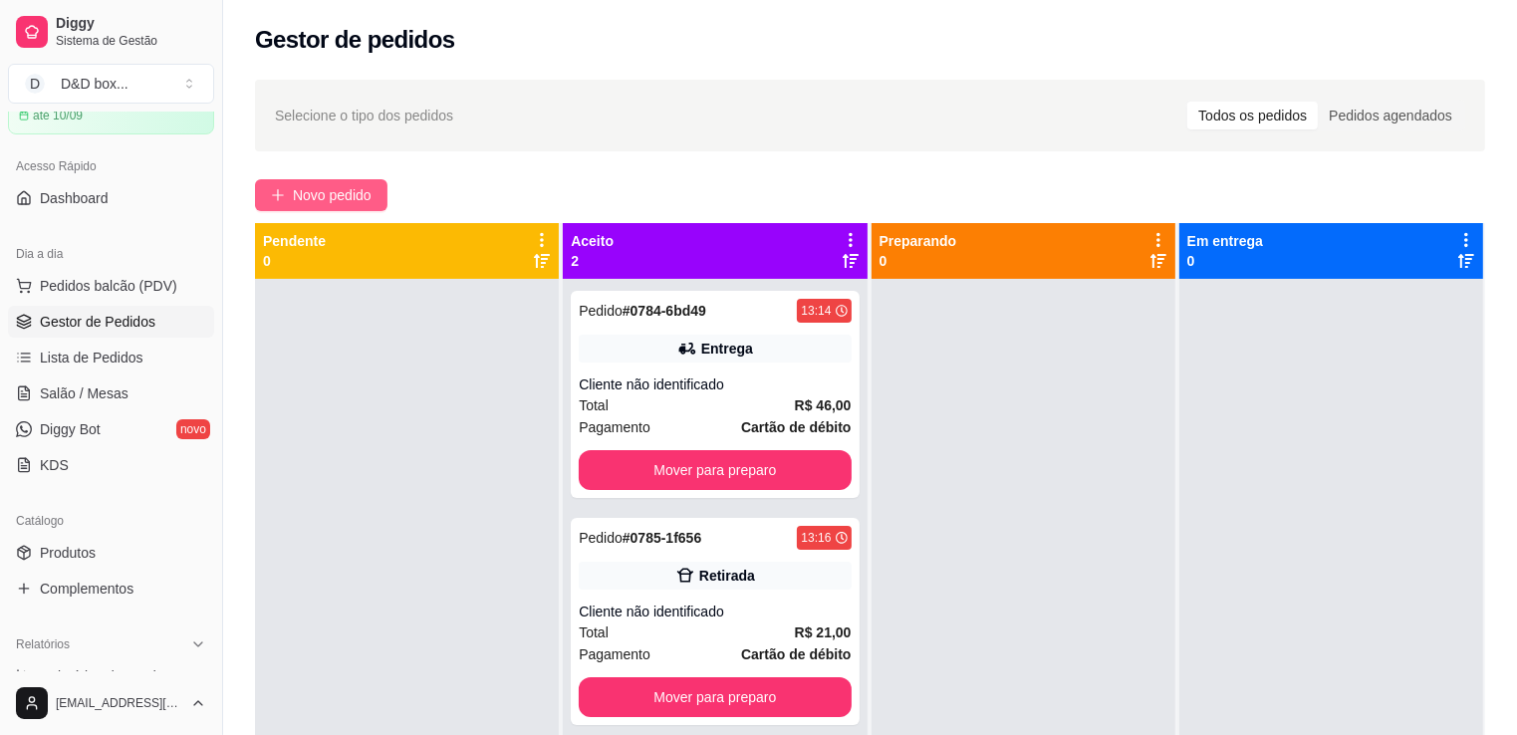
click at [308, 196] on span "Novo pedido" at bounding box center [332, 195] width 79 height 22
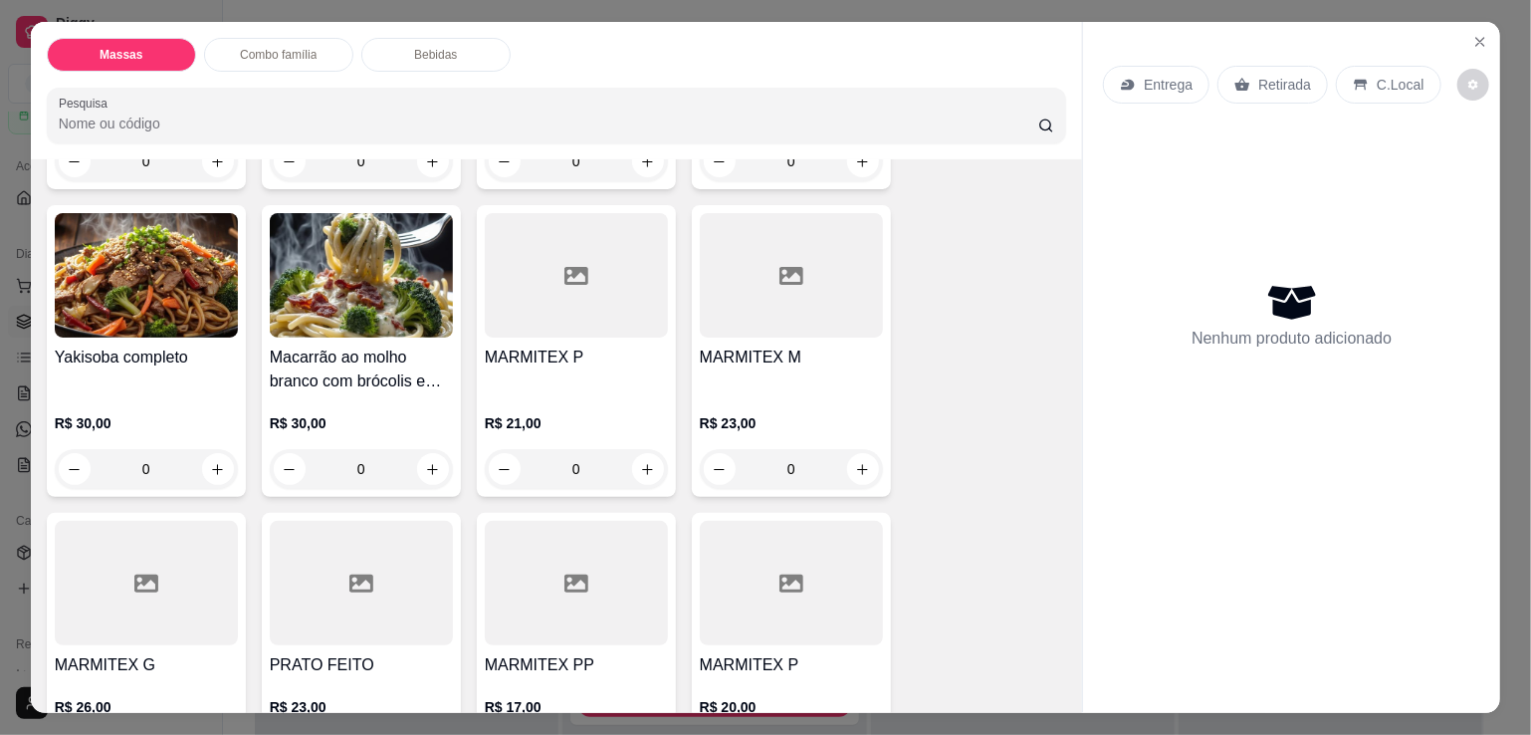
scroll to position [398, 0]
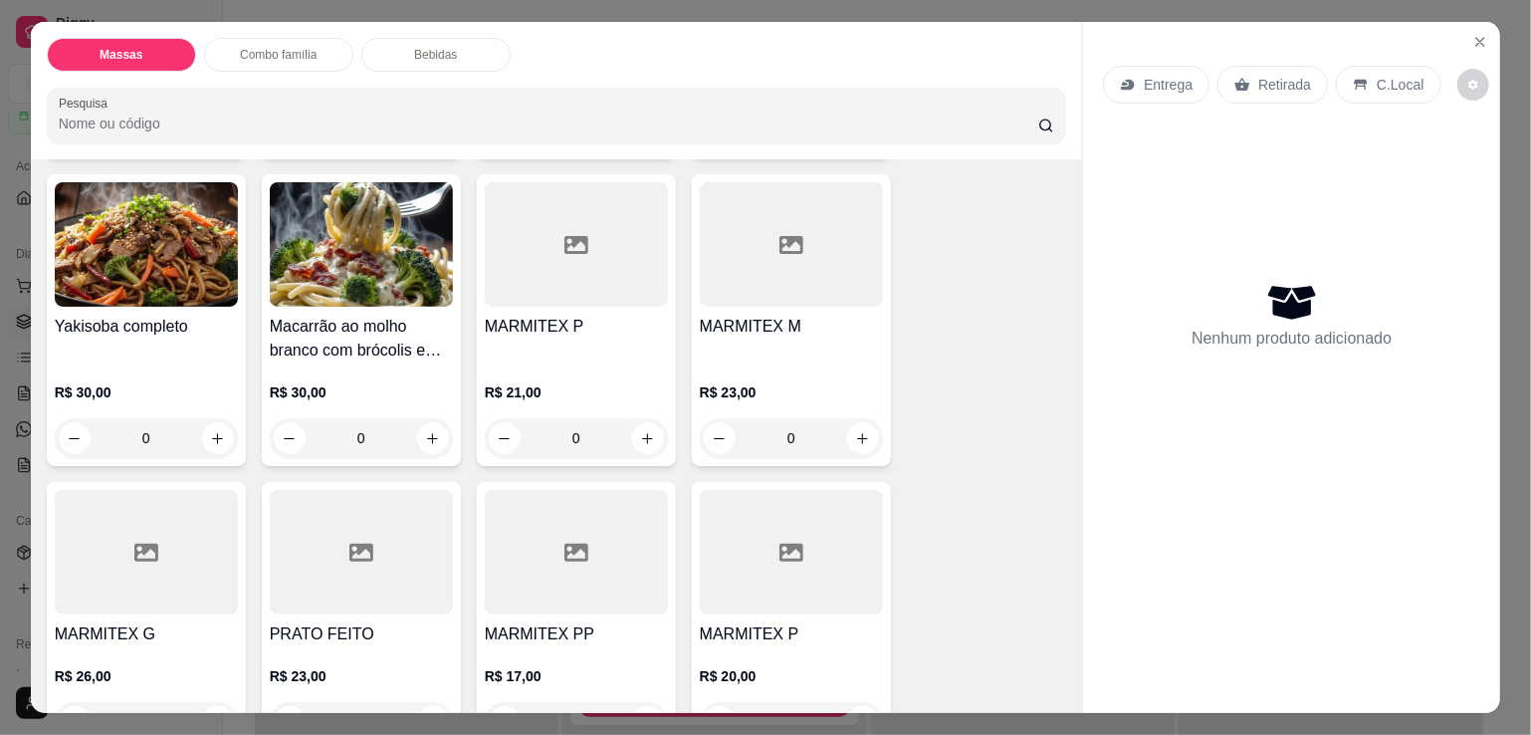
click at [731, 362] on div "R$ 23,00 0" at bounding box center [791, 410] width 183 height 96
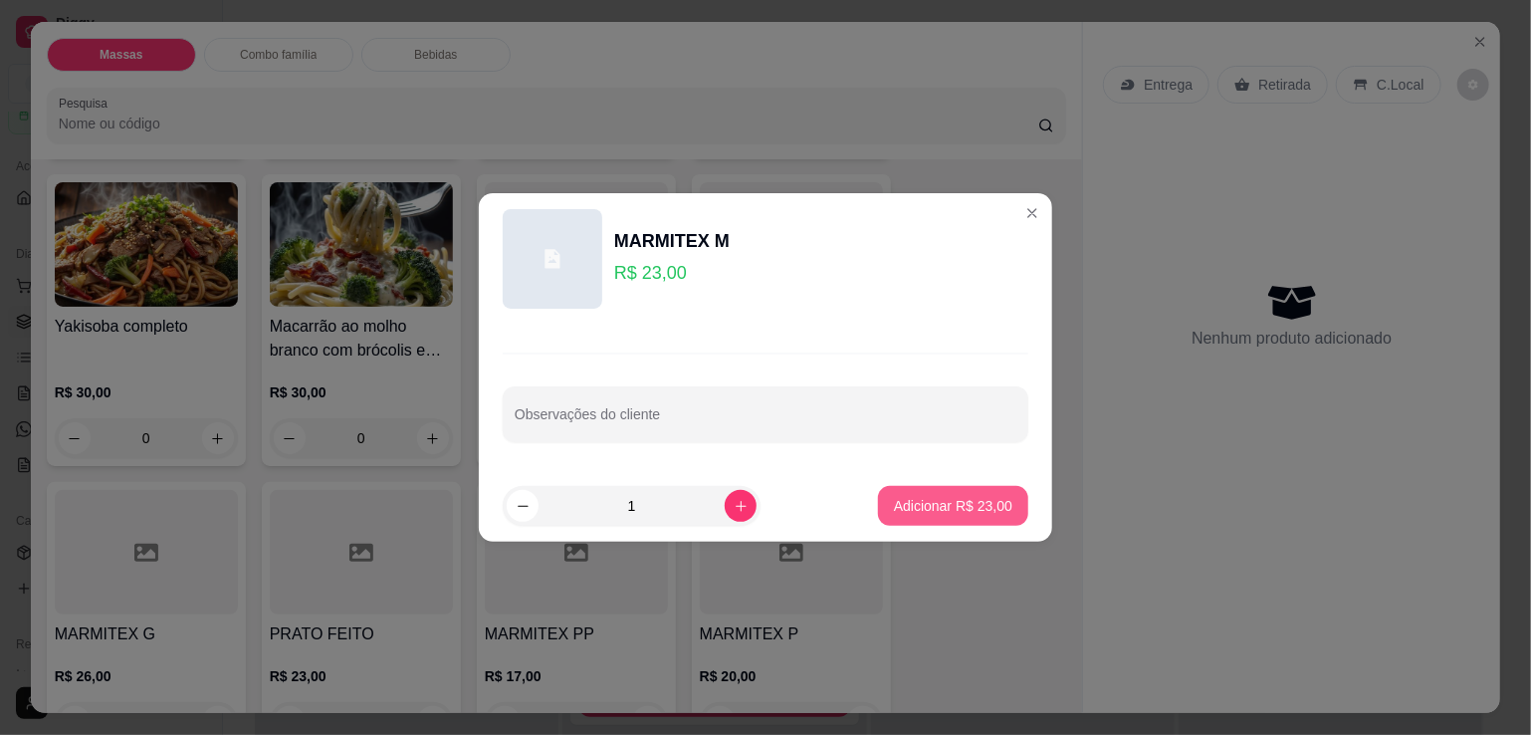
click at [891, 522] on button "Adicionar R$ 23,00" at bounding box center [953, 506] width 150 height 40
type input "1"
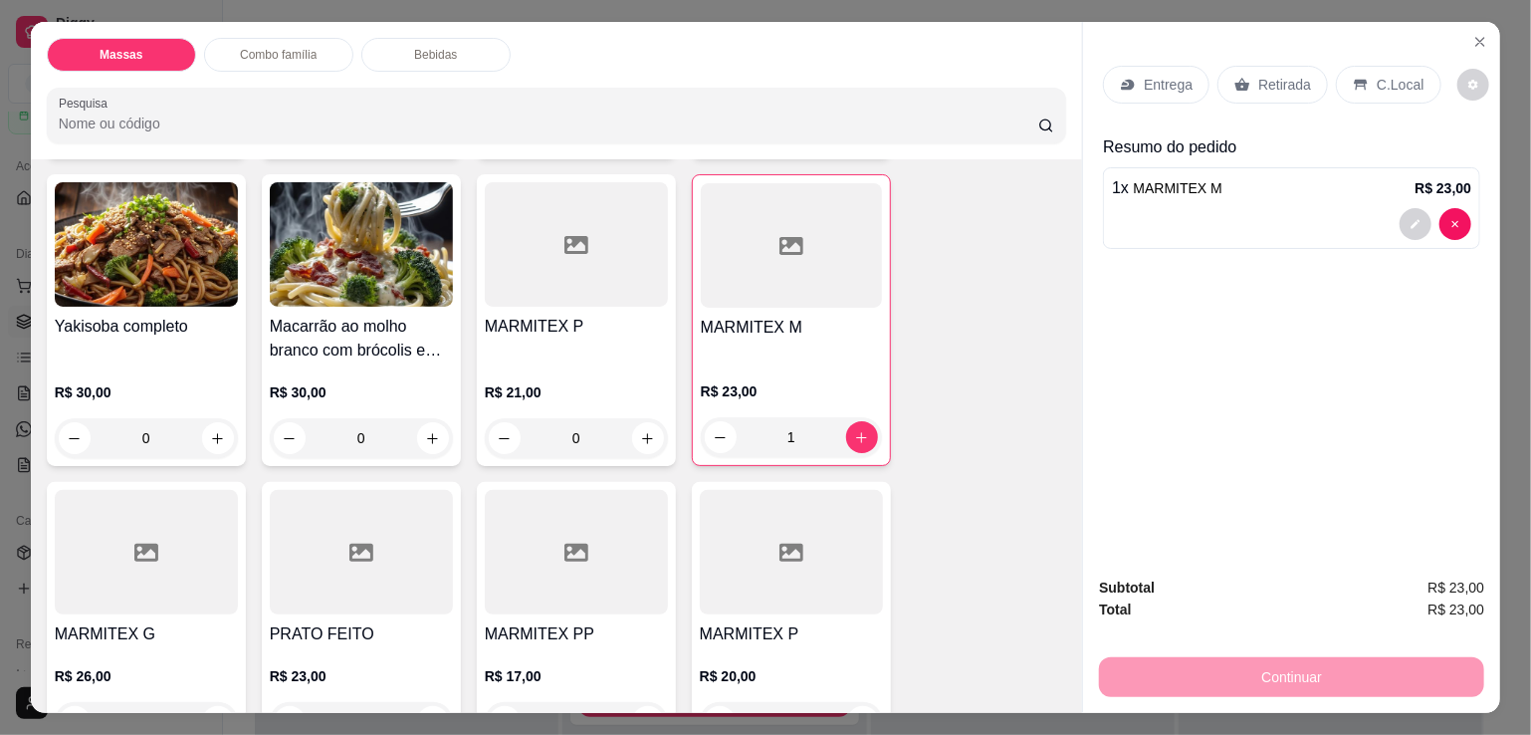
click at [1280, 76] on p "Retirada" at bounding box center [1285, 85] width 53 height 20
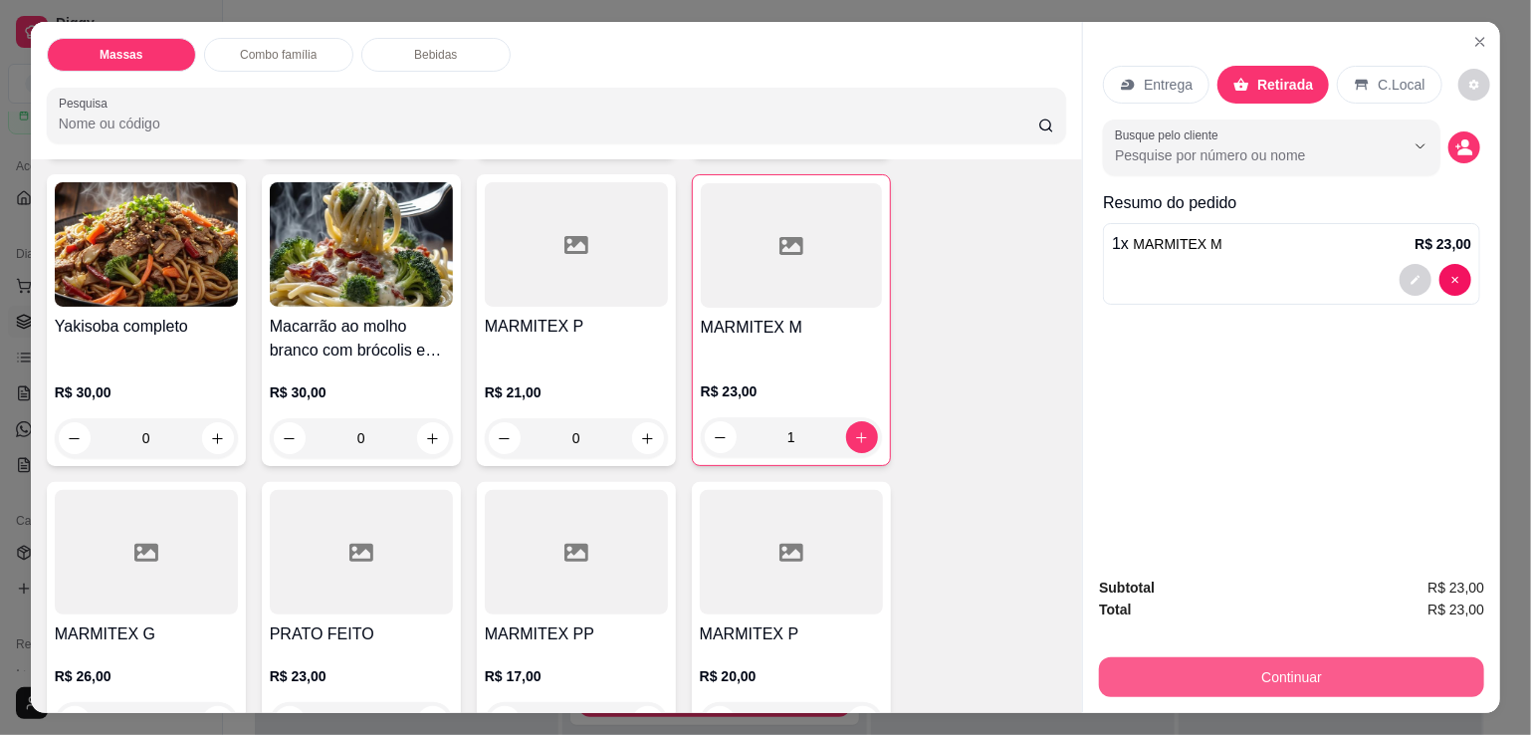
click at [1222, 662] on button "Continuar" at bounding box center [1291, 677] width 385 height 40
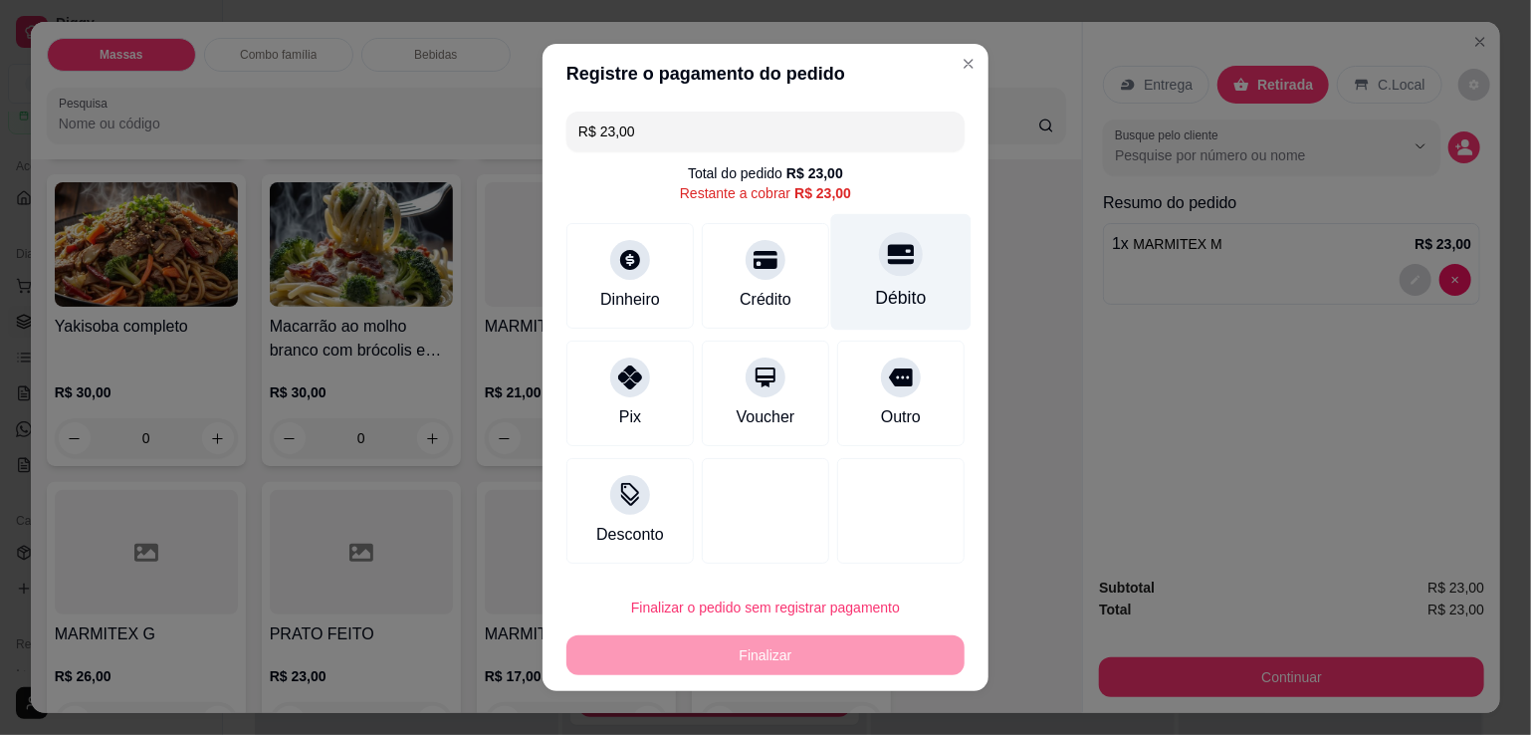
drag, startPoint x: 882, startPoint y: 260, endPoint x: 884, endPoint y: 284, distance: 24.0
click at [884, 274] on div at bounding box center [901, 254] width 44 height 44
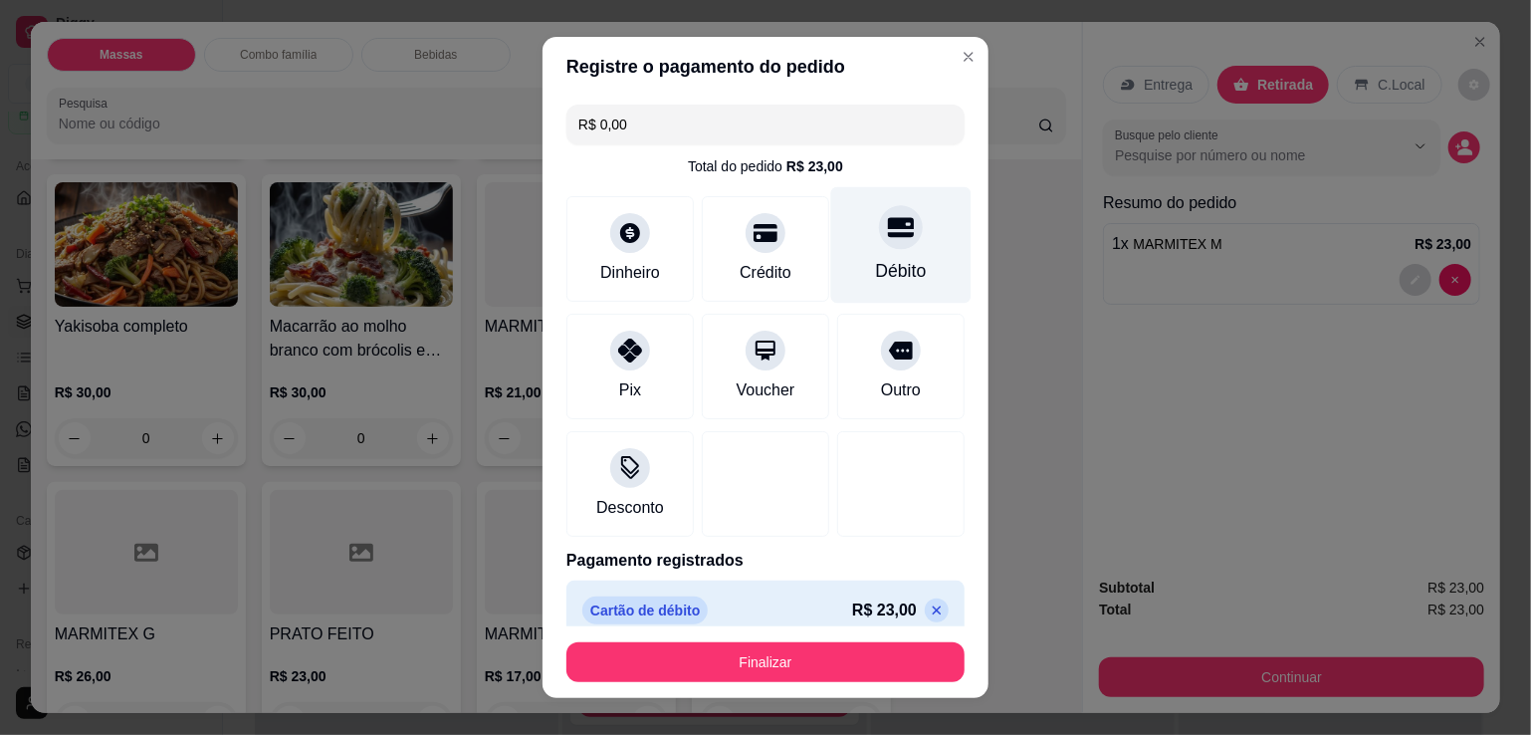
type input "R$ 0,00"
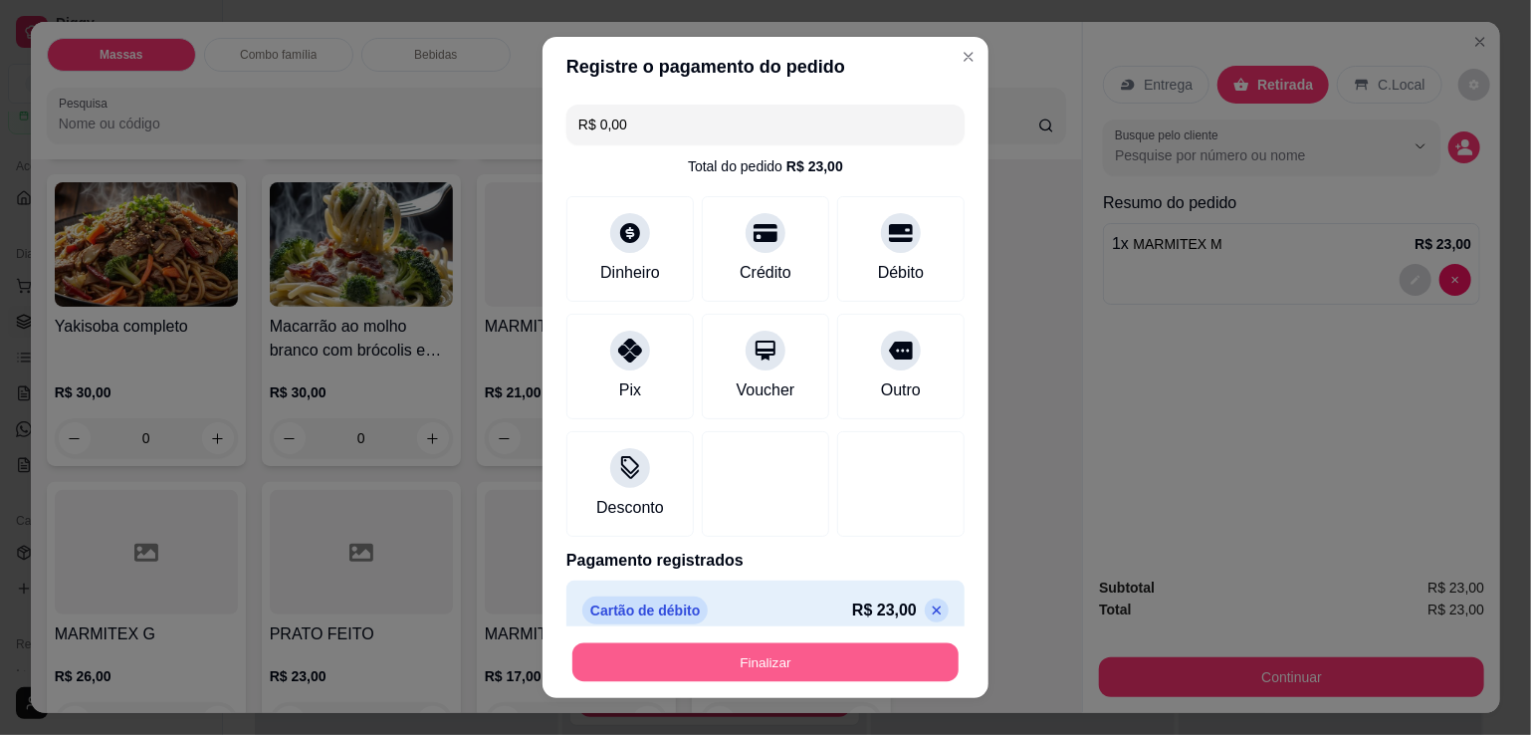
click at [810, 664] on button "Finalizar" at bounding box center [766, 662] width 386 height 39
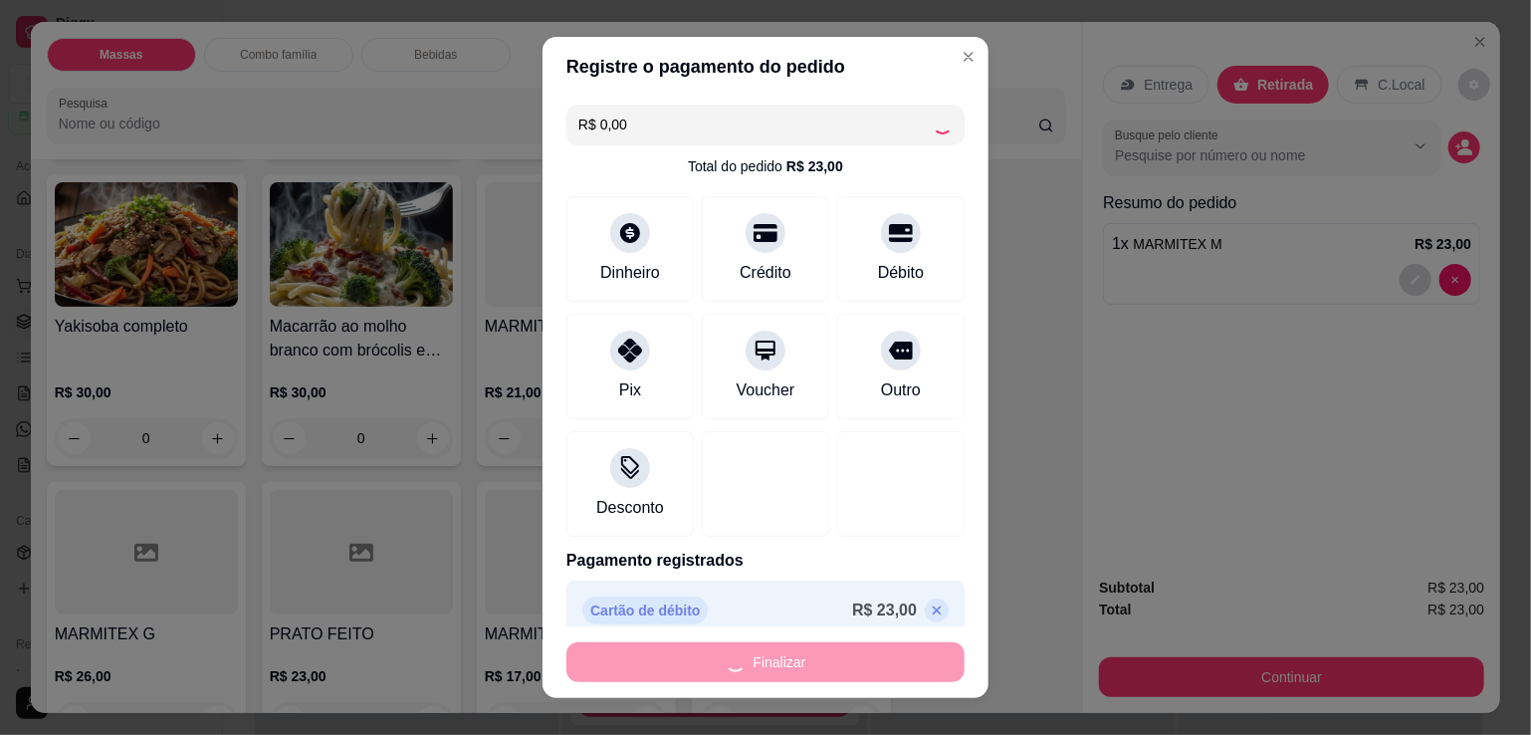
type input "0"
type input "-R$ 23,00"
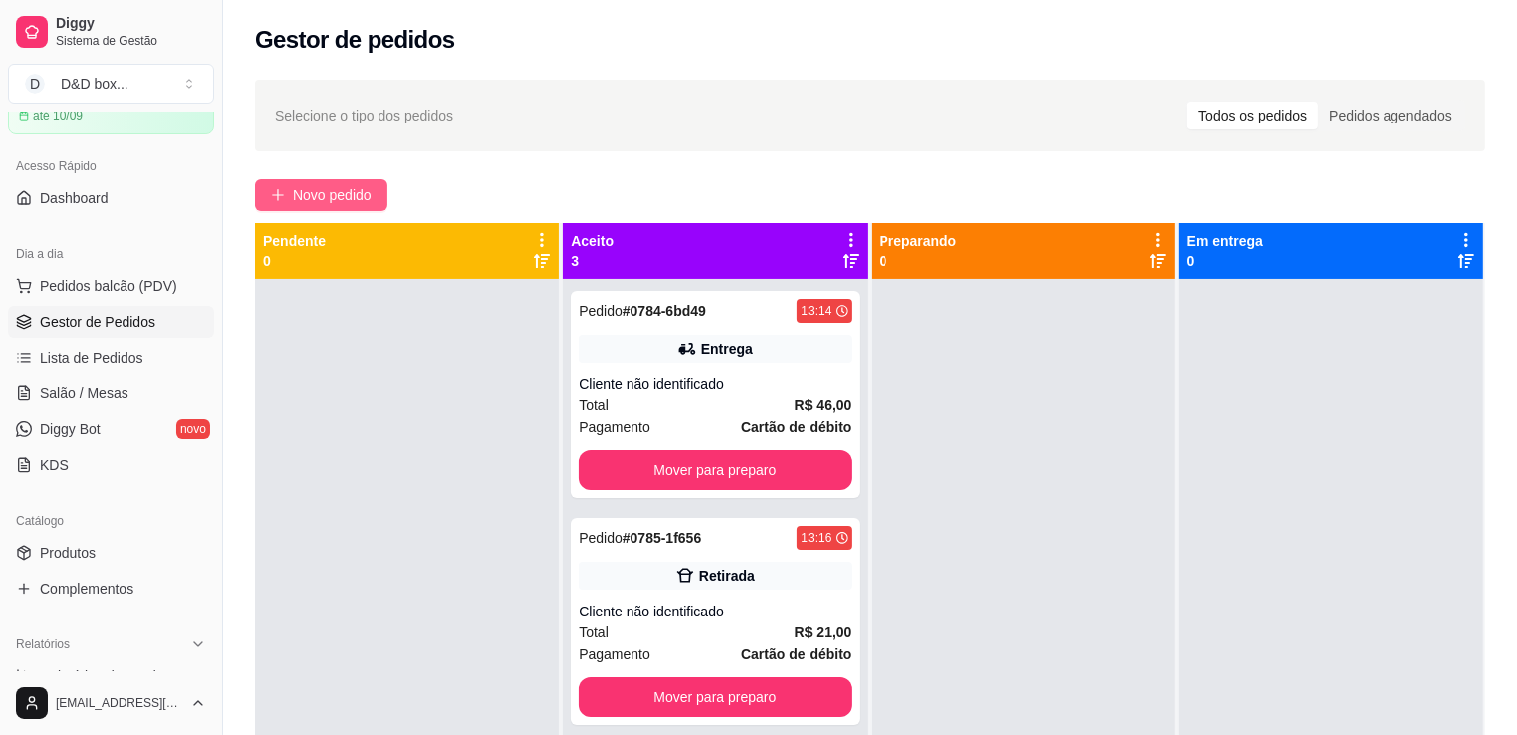
click at [295, 180] on button "Novo pedido" at bounding box center [321, 195] width 132 height 32
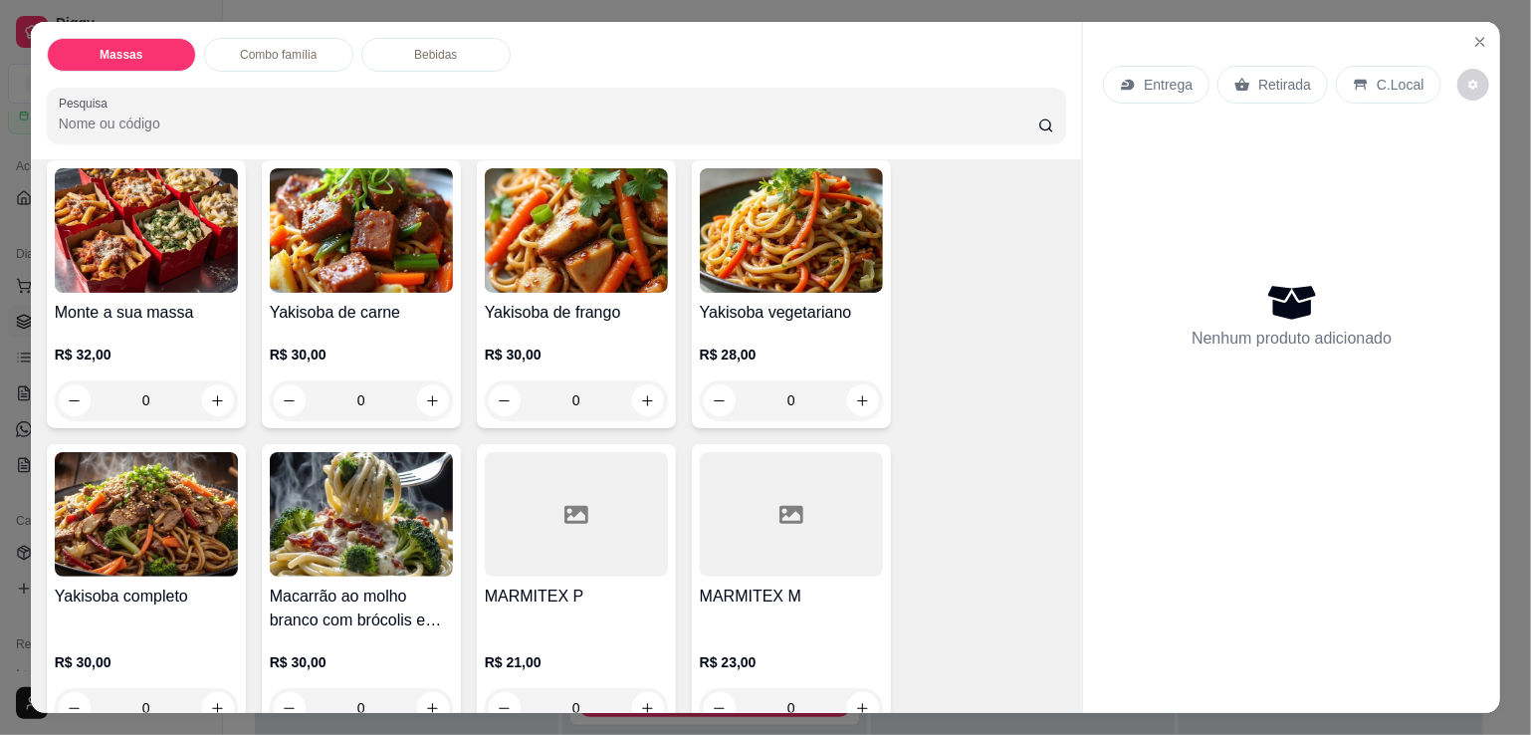
scroll to position [100, 0]
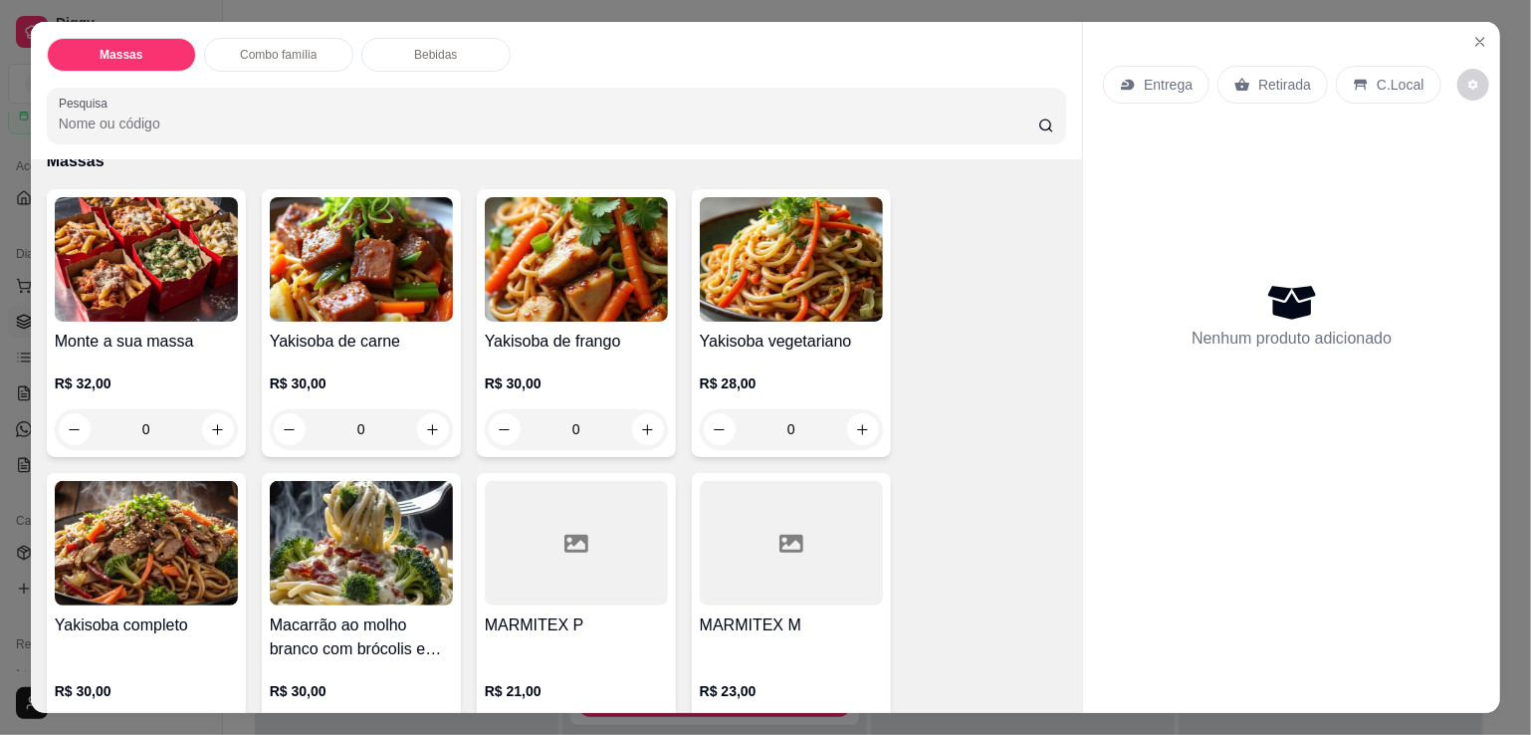
click at [130, 312] on img at bounding box center [146, 259] width 183 height 124
click at [1475, 40] on icon "Close" at bounding box center [1481, 42] width 16 height 16
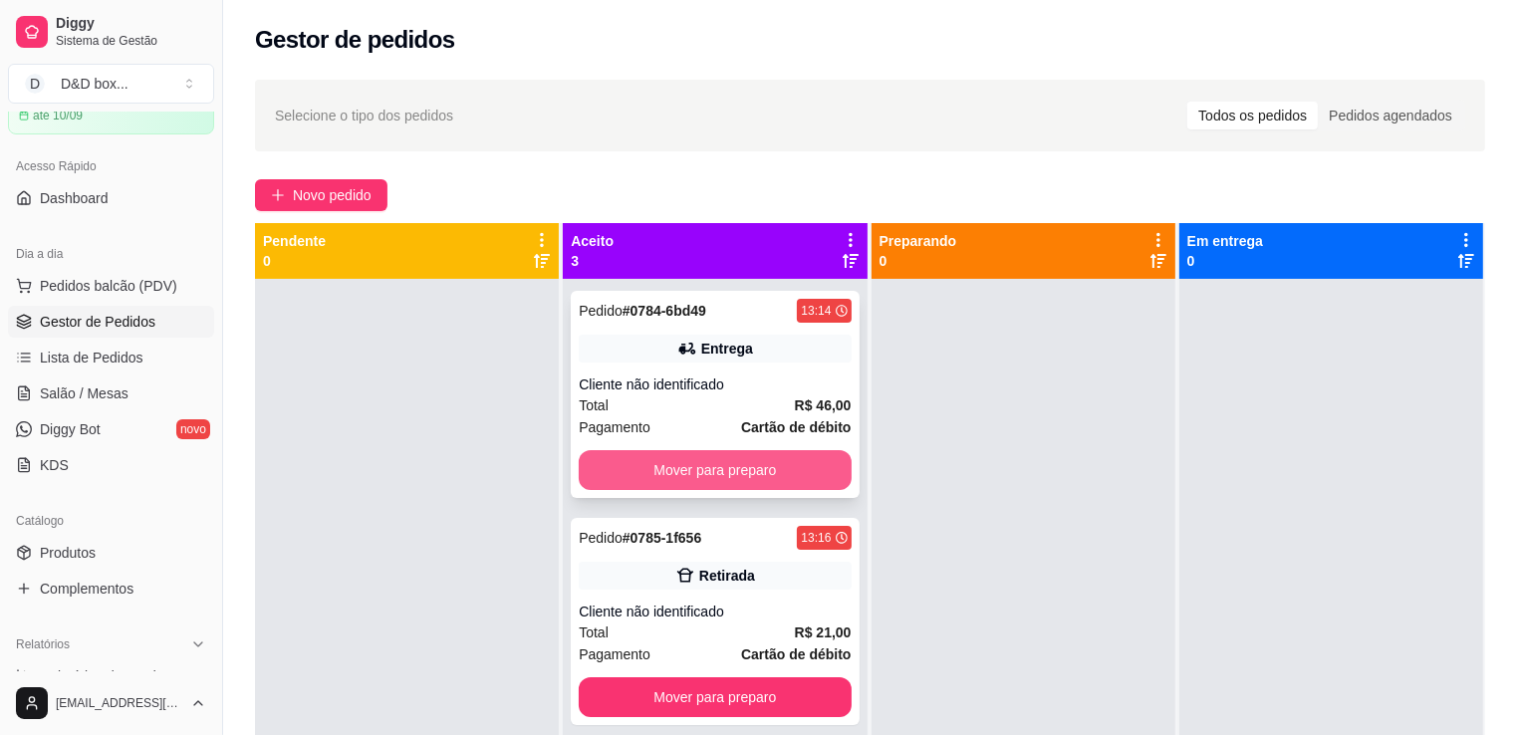
click at [805, 465] on button "Mover para preparo" at bounding box center [715, 470] width 272 height 40
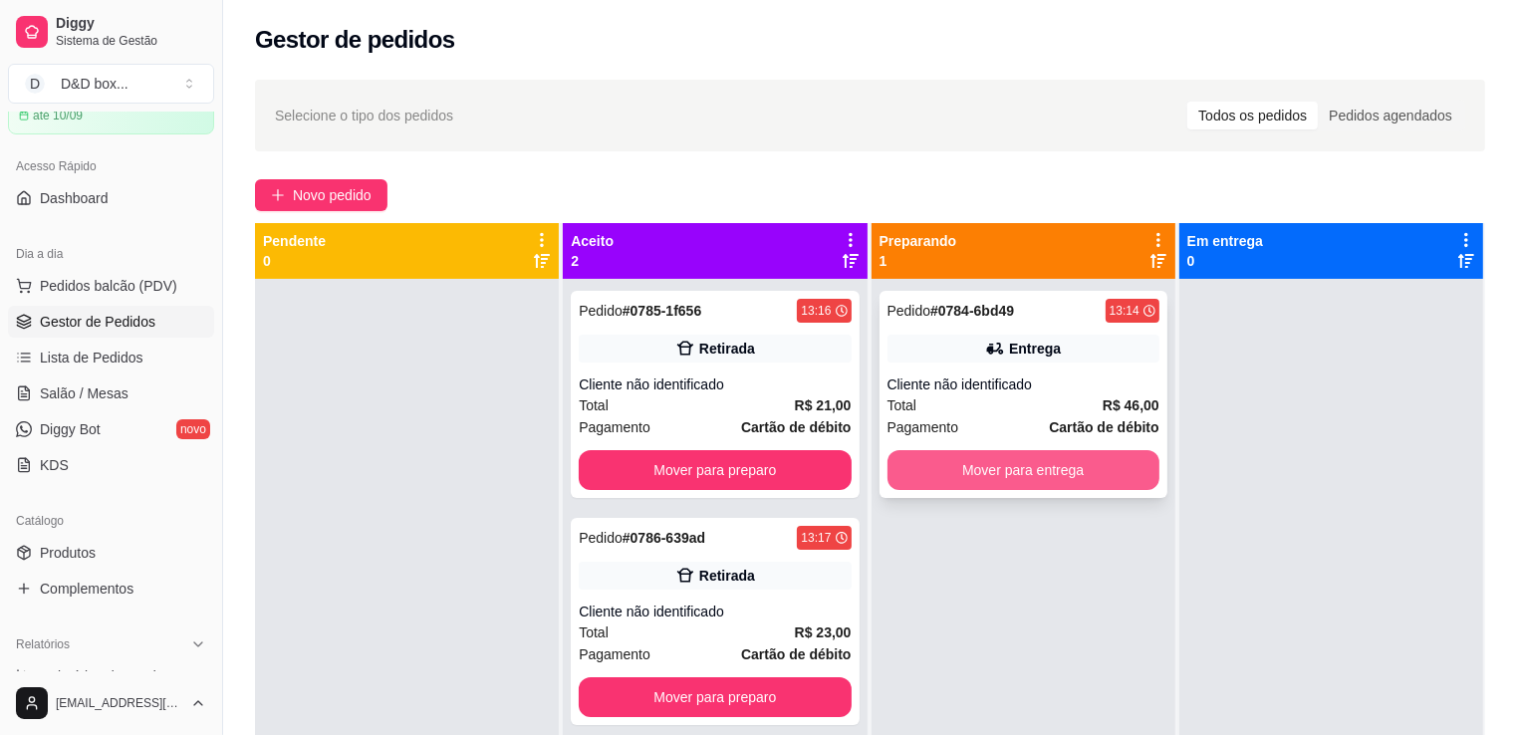
click at [934, 478] on button "Mover para entrega" at bounding box center [1023, 470] width 272 height 40
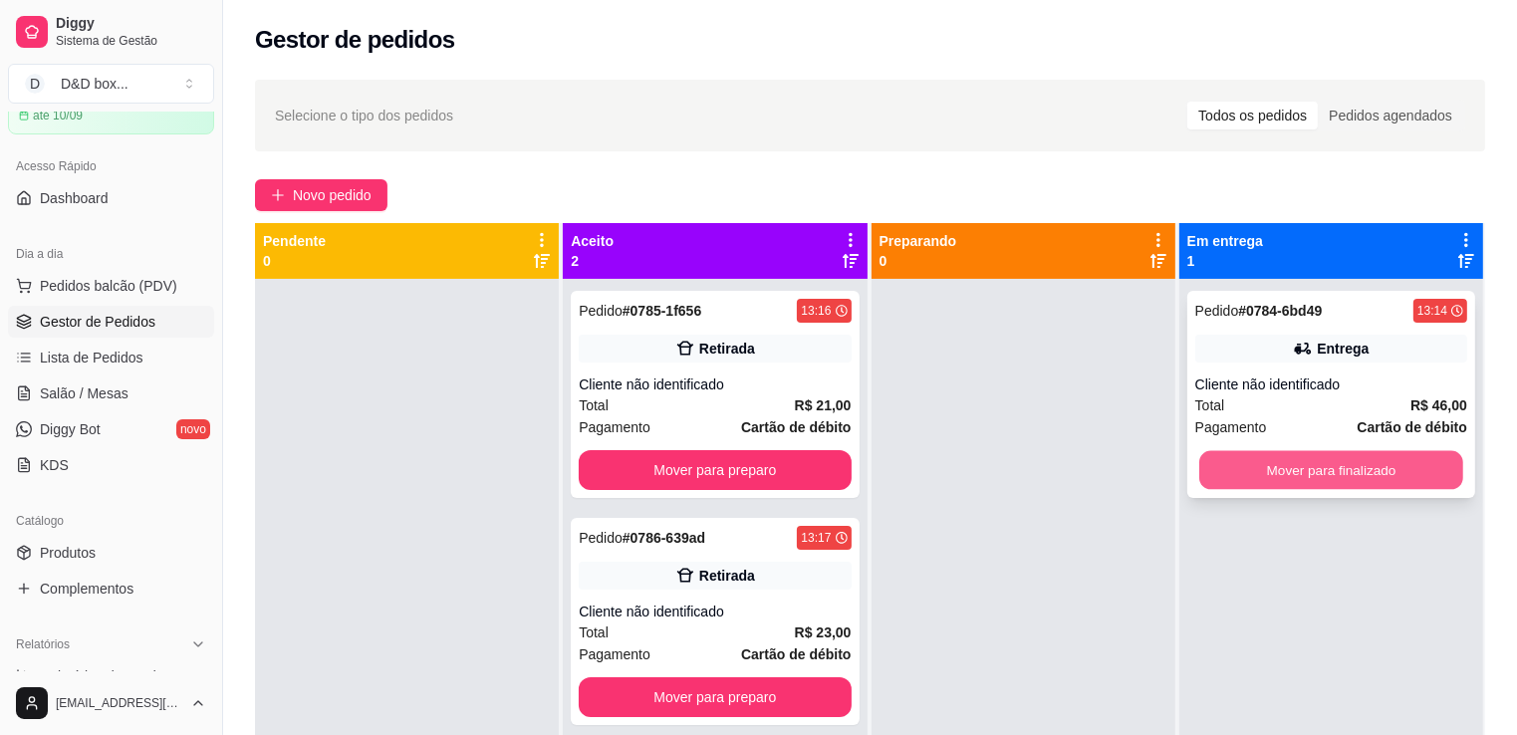
click at [1310, 464] on button "Mover para finalizado" at bounding box center [1331, 470] width 264 height 39
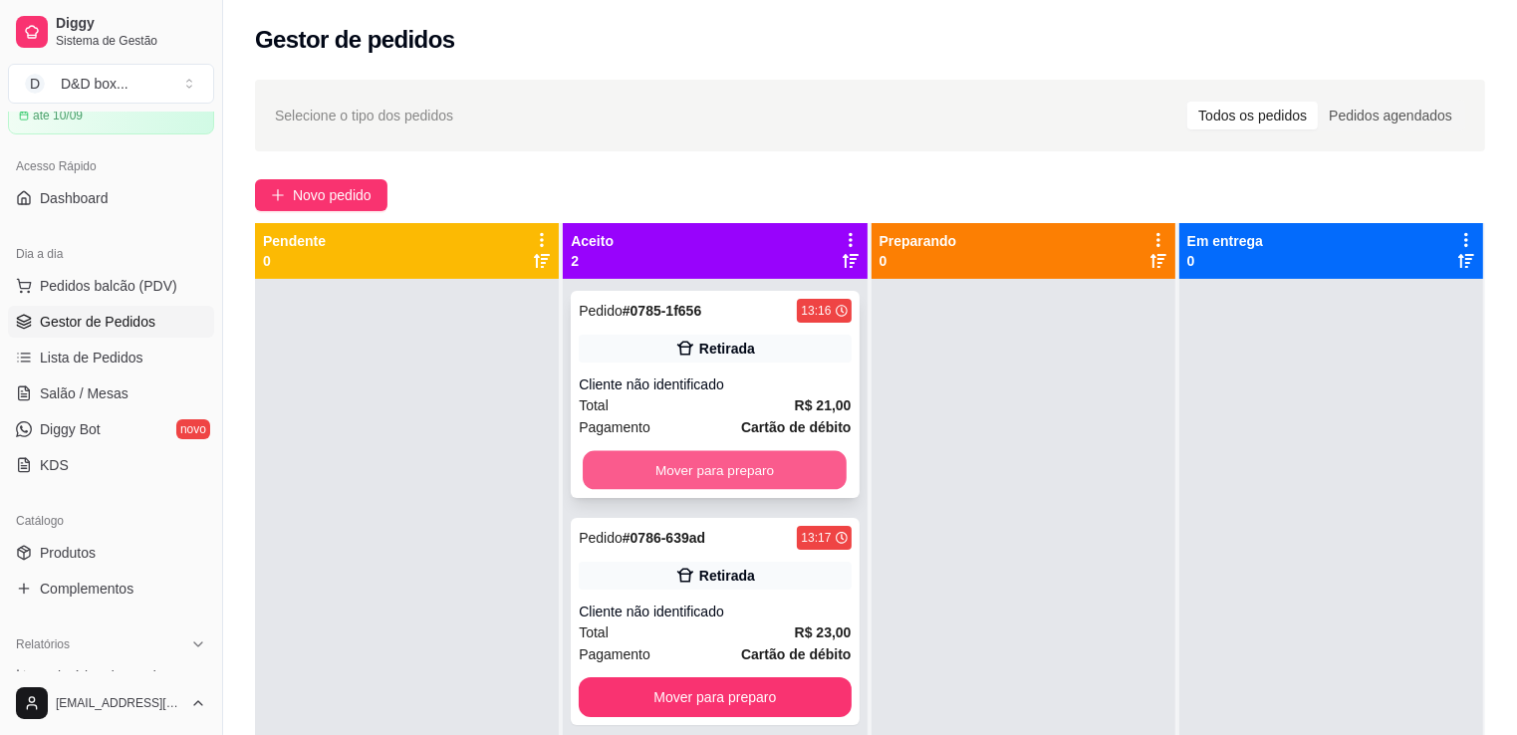
click at [813, 460] on button "Mover para preparo" at bounding box center [715, 470] width 264 height 39
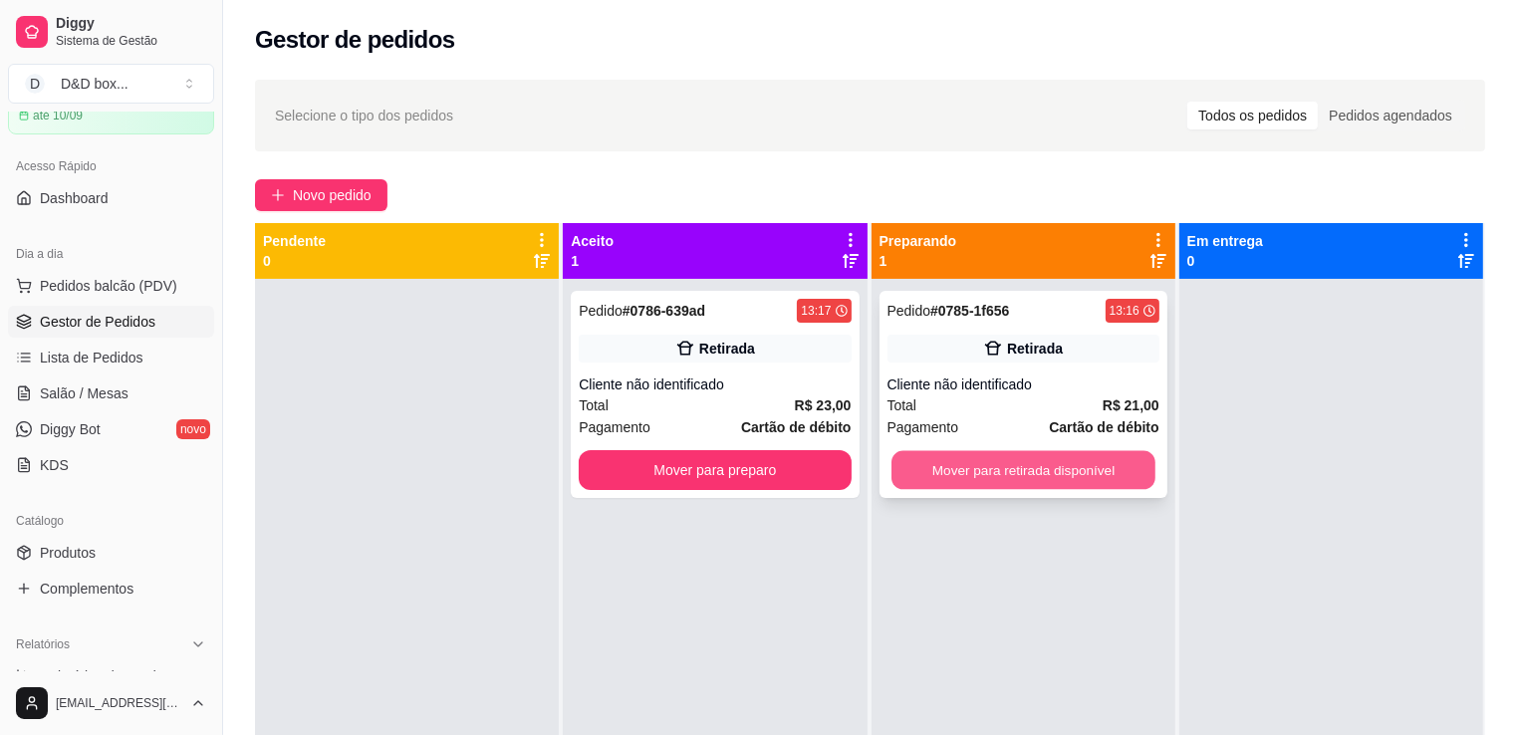
click at [955, 474] on button "Mover para retirada disponível" at bounding box center [1023, 470] width 264 height 39
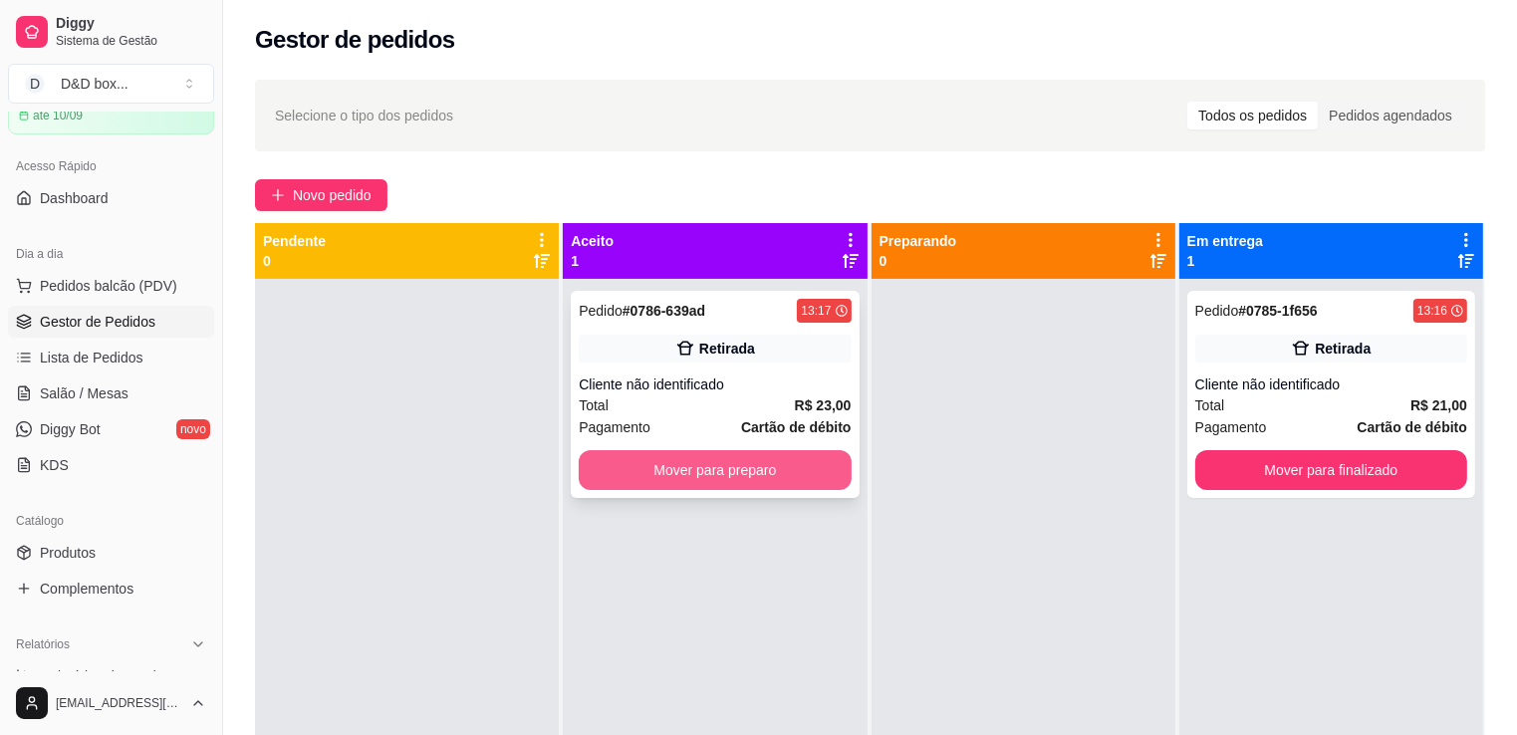
click at [821, 462] on button "Mover para preparo" at bounding box center [715, 470] width 272 height 40
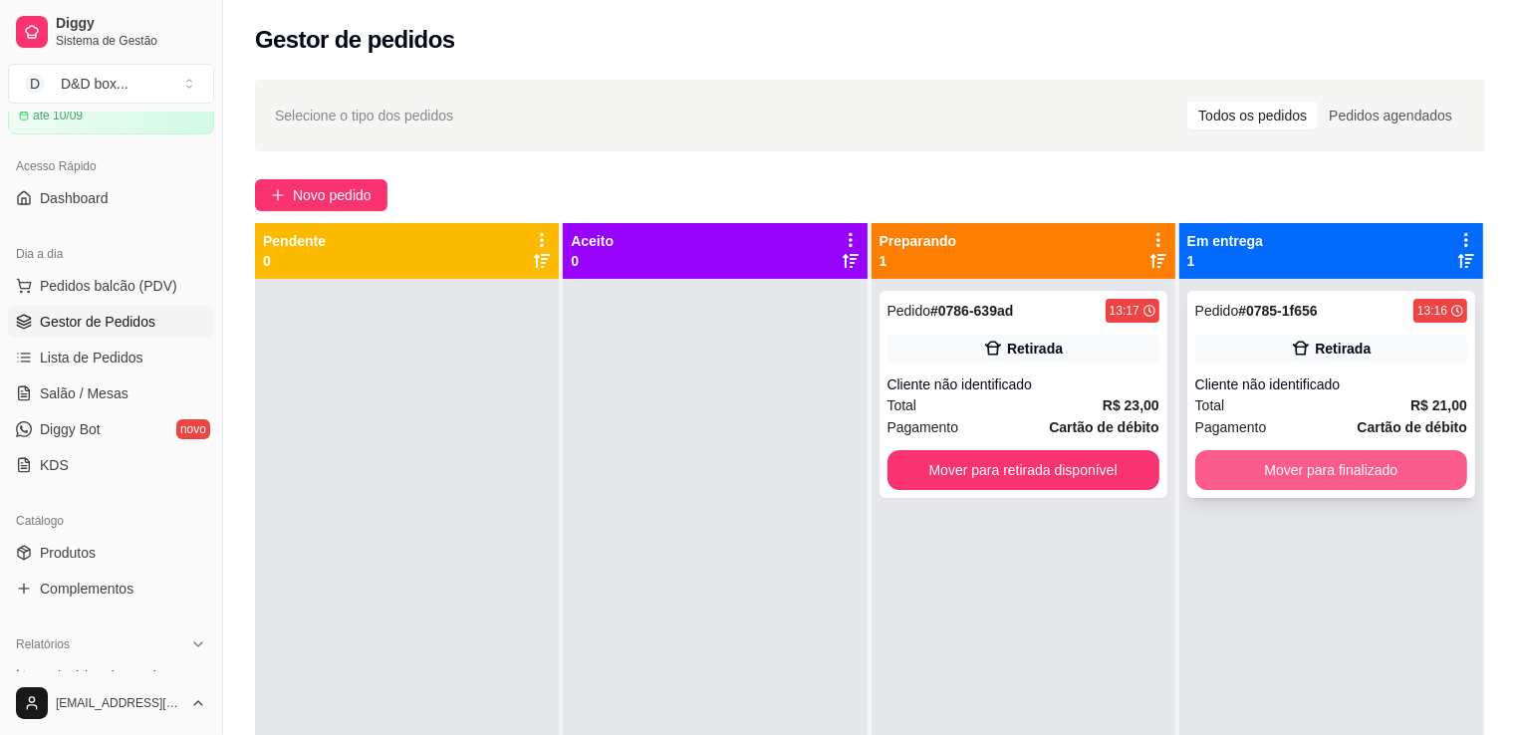
click at [1263, 471] on button "Mover para finalizado" at bounding box center [1331, 470] width 272 height 40
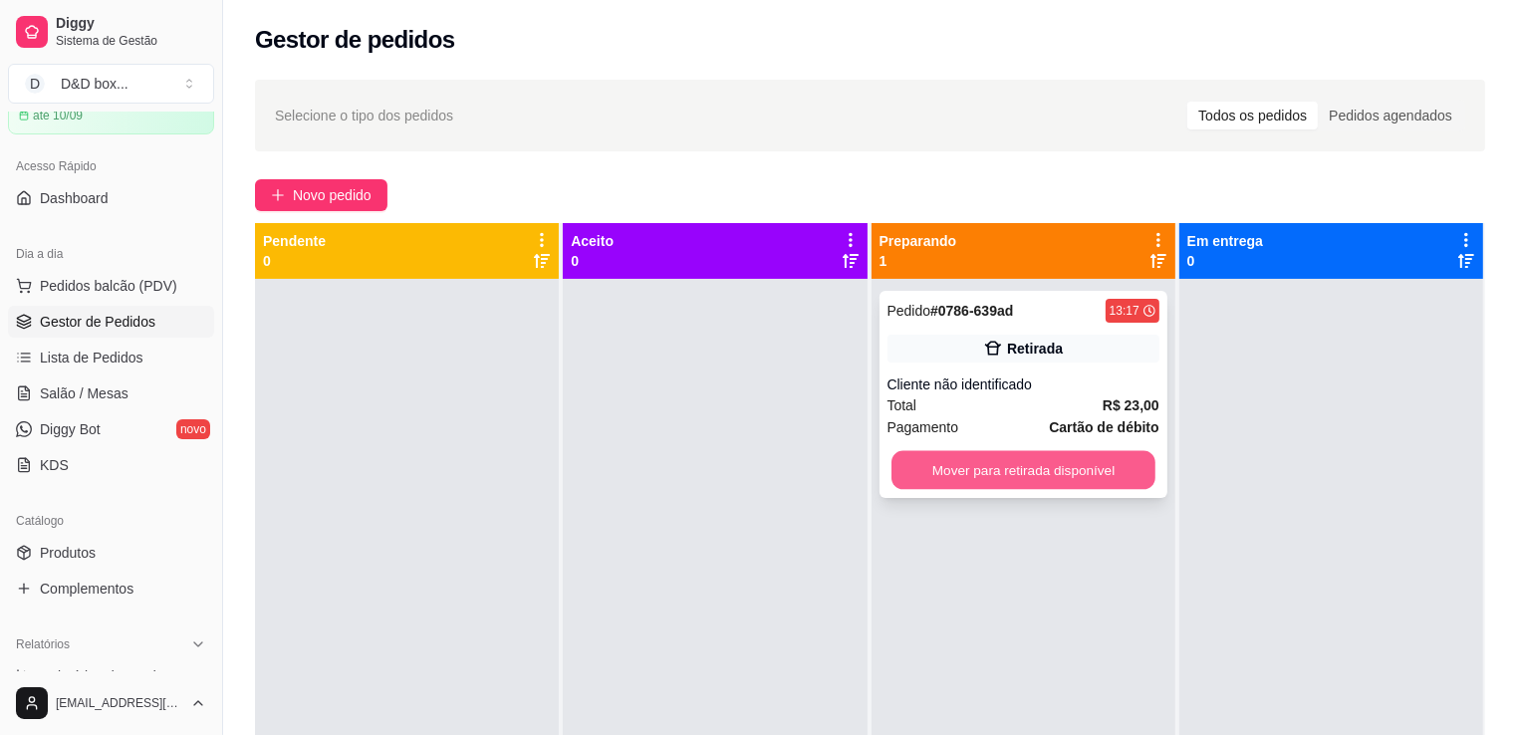
click at [1064, 458] on button "Mover para retirada disponível" at bounding box center [1023, 470] width 264 height 39
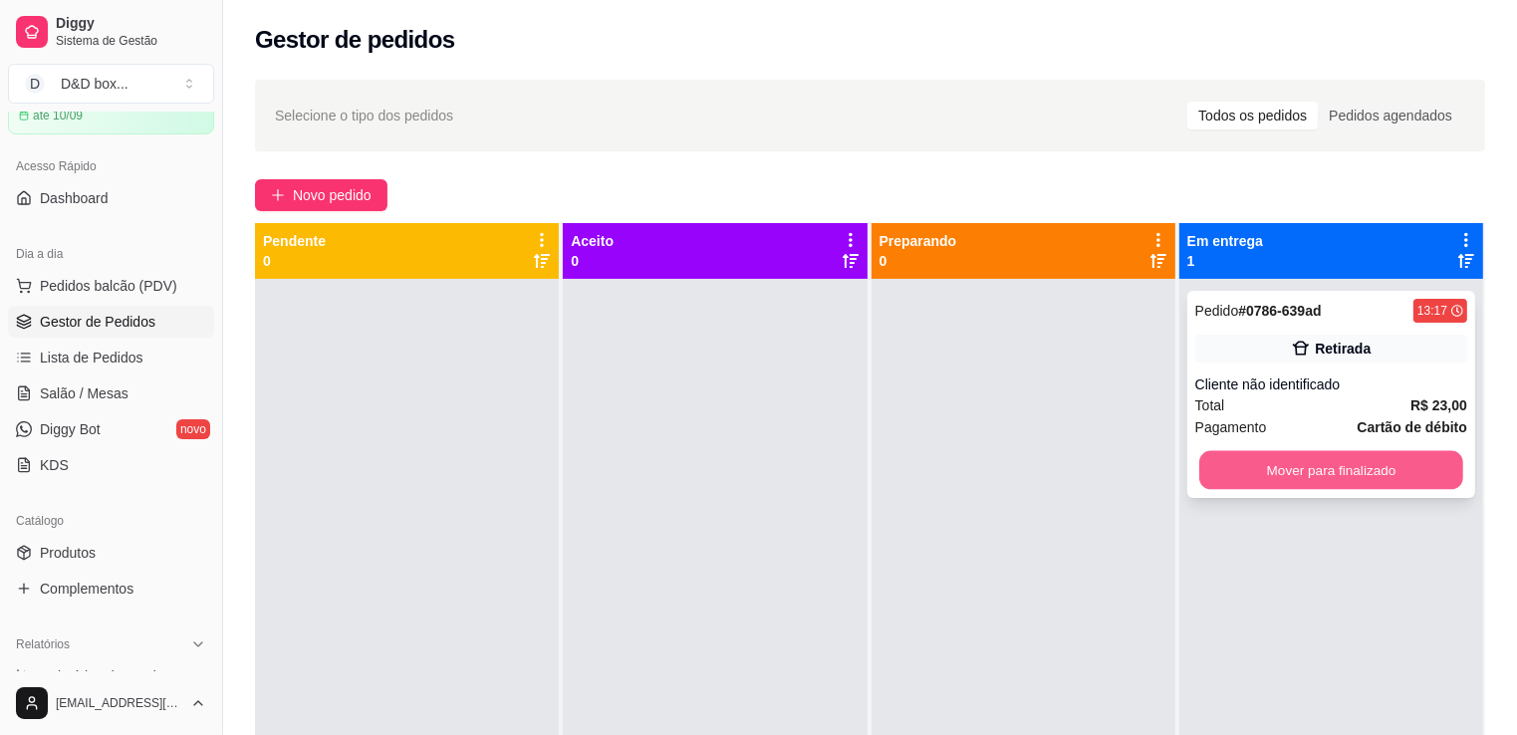
click at [1207, 480] on button "Mover para finalizado" at bounding box center [1331, 470] width 264 height 39
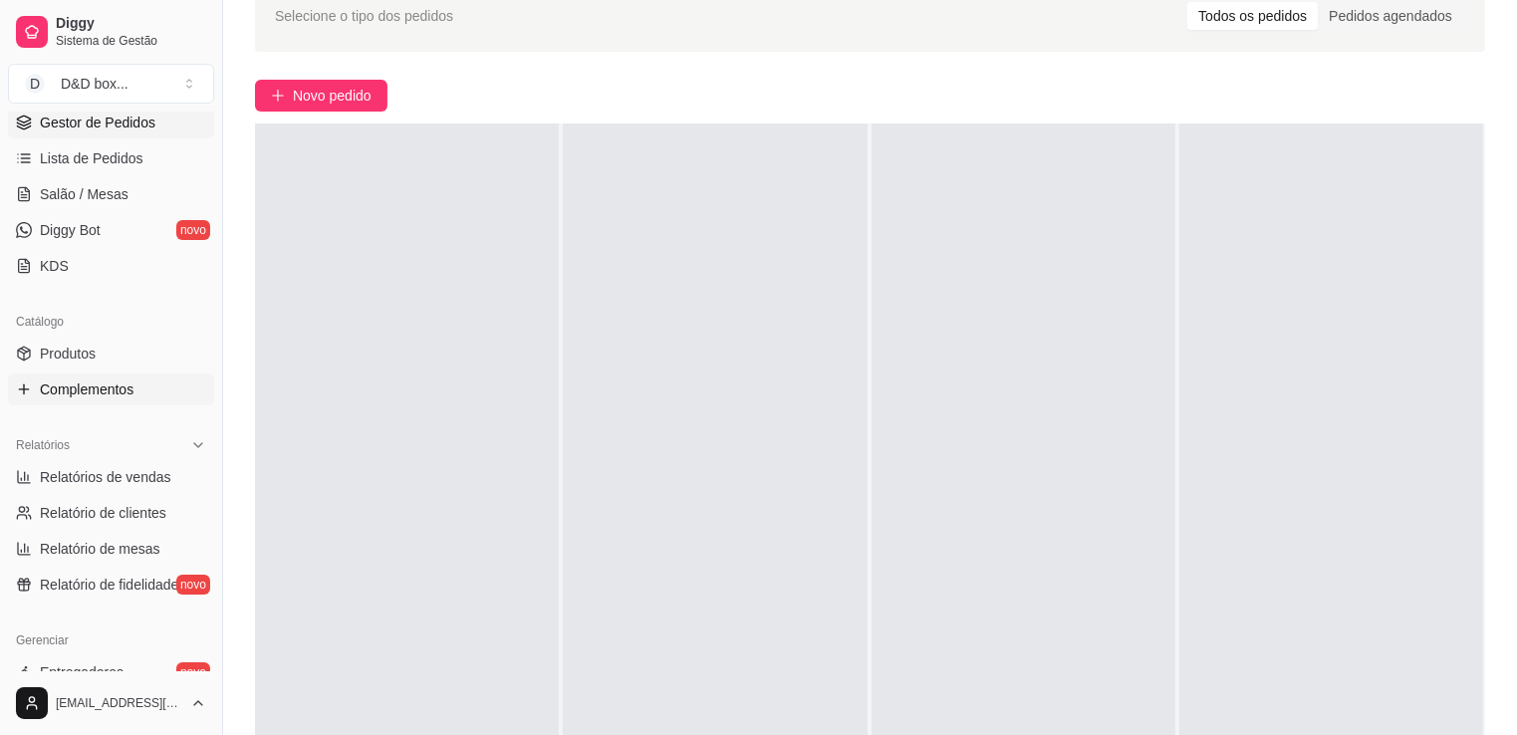
scroll to position [398, 0]
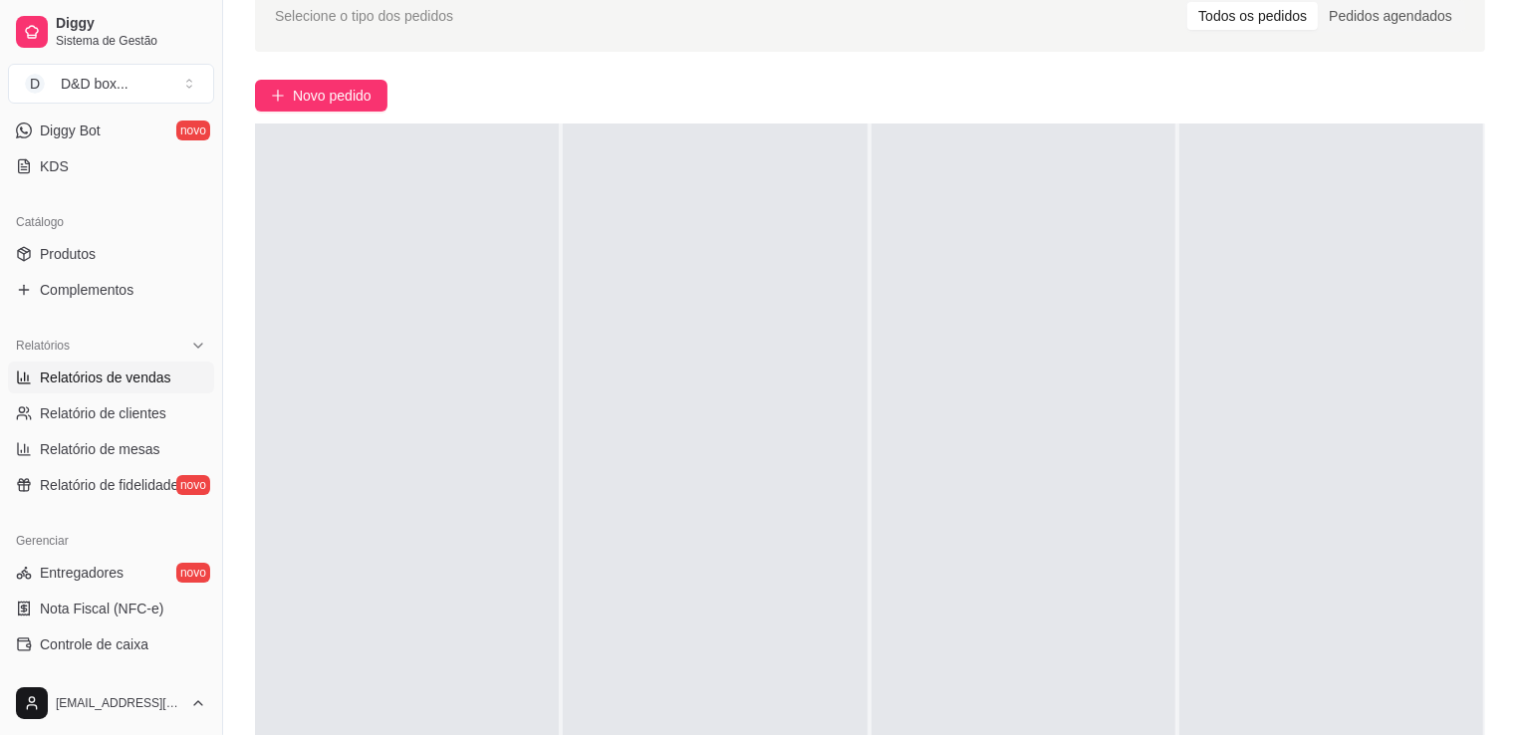
click at [97, 381] on span "Relatórios de vendas" at bounding box center [105, 377] width 131 height 20
select select "ALL"
select select "0"
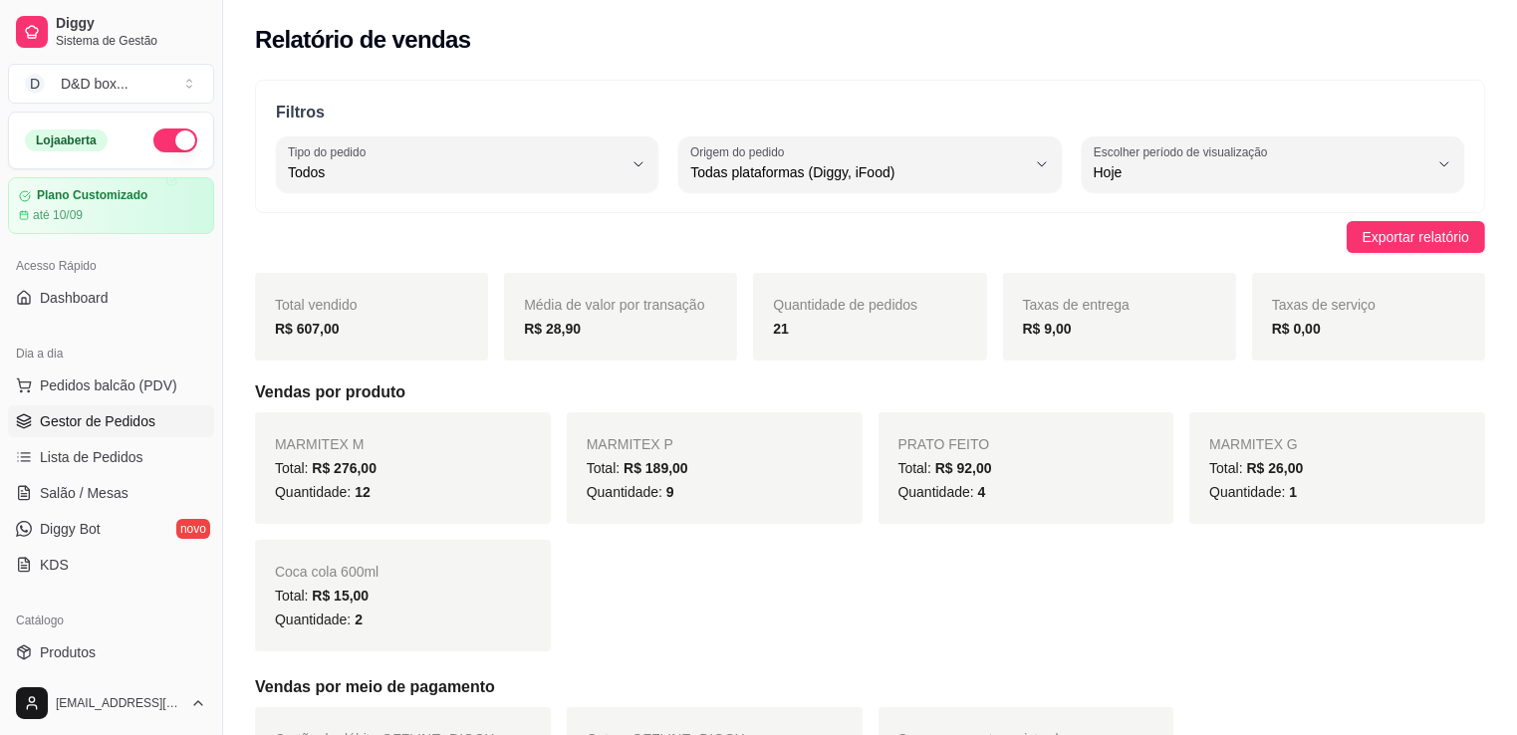
click at [138, 415] on span "Gestor de Pedidos" at bounding box center [98, 421] width 116 height 20
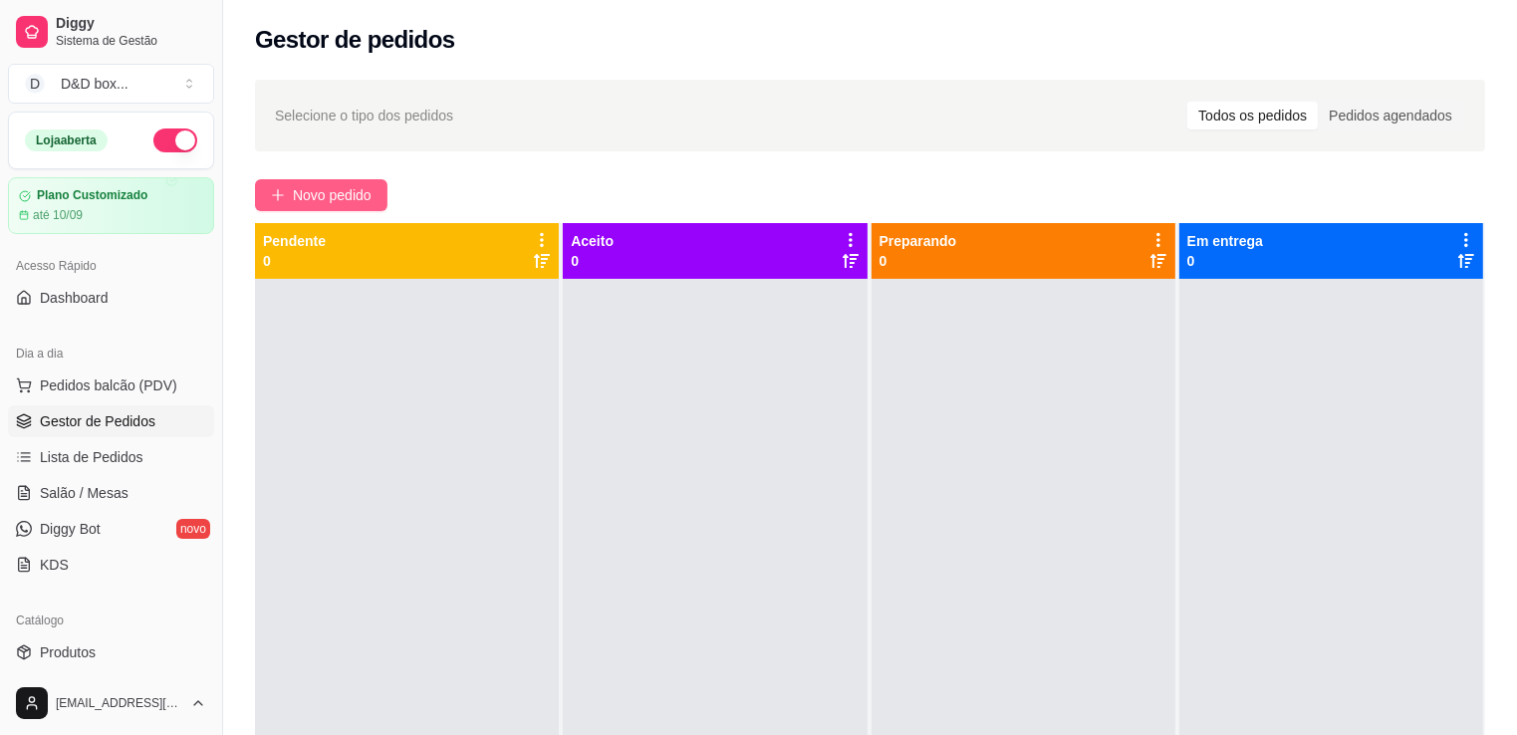
click at [347, 192] on span "Novo pedido" at bounding box center [332, 195] width 79 height 22
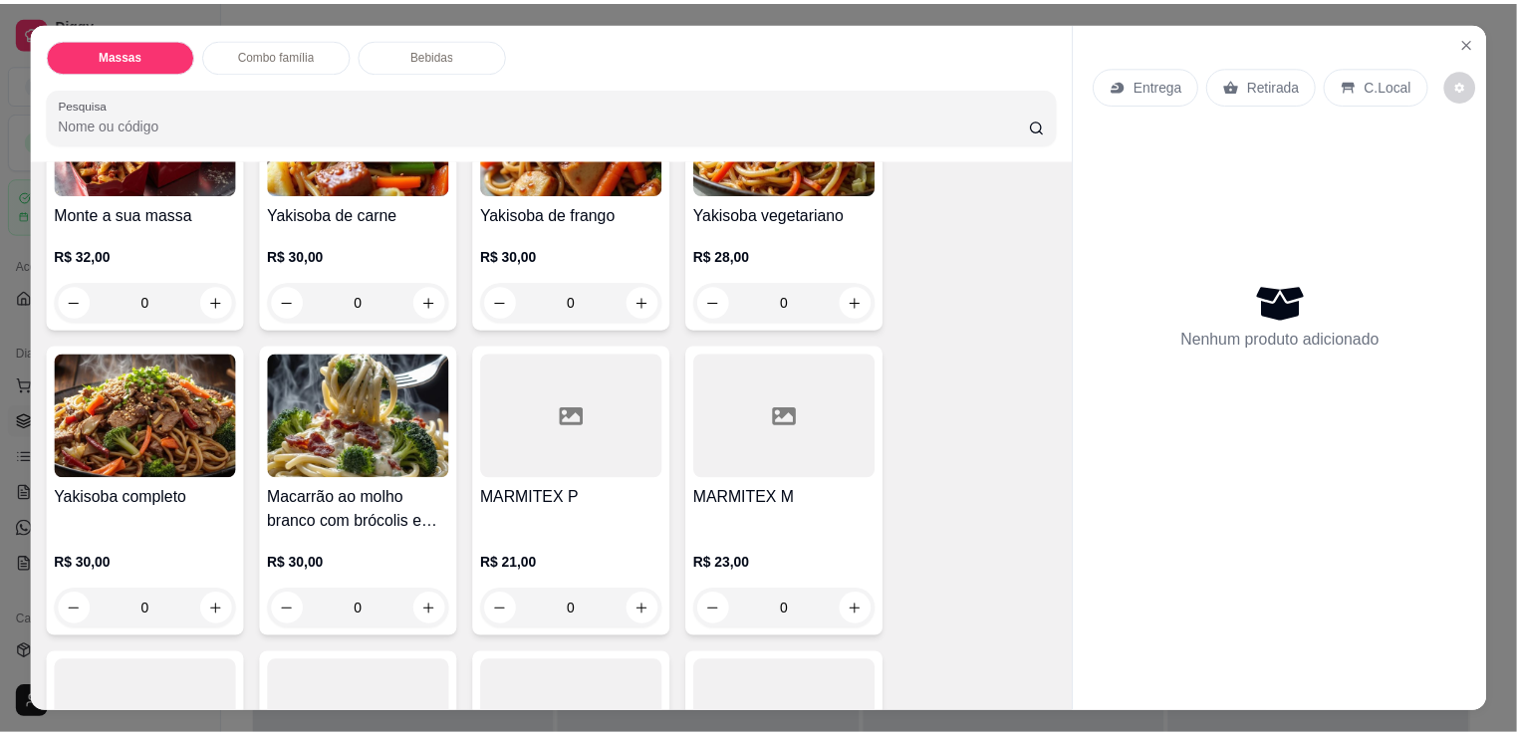
scroll to position [199, 0]
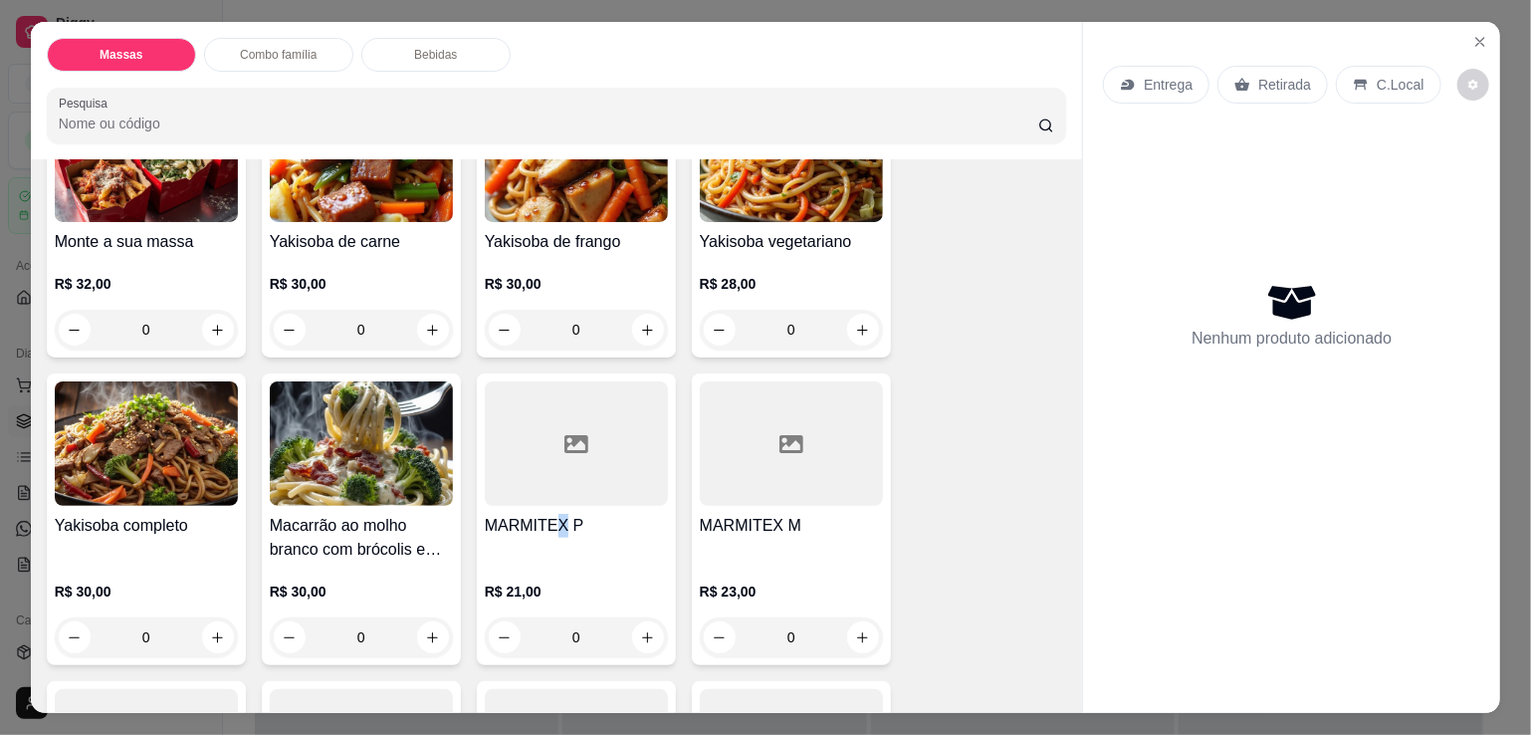
click at [553, 520] on h4 "MARMITEX P" at bounding box center [576, 526] width 183 height 24
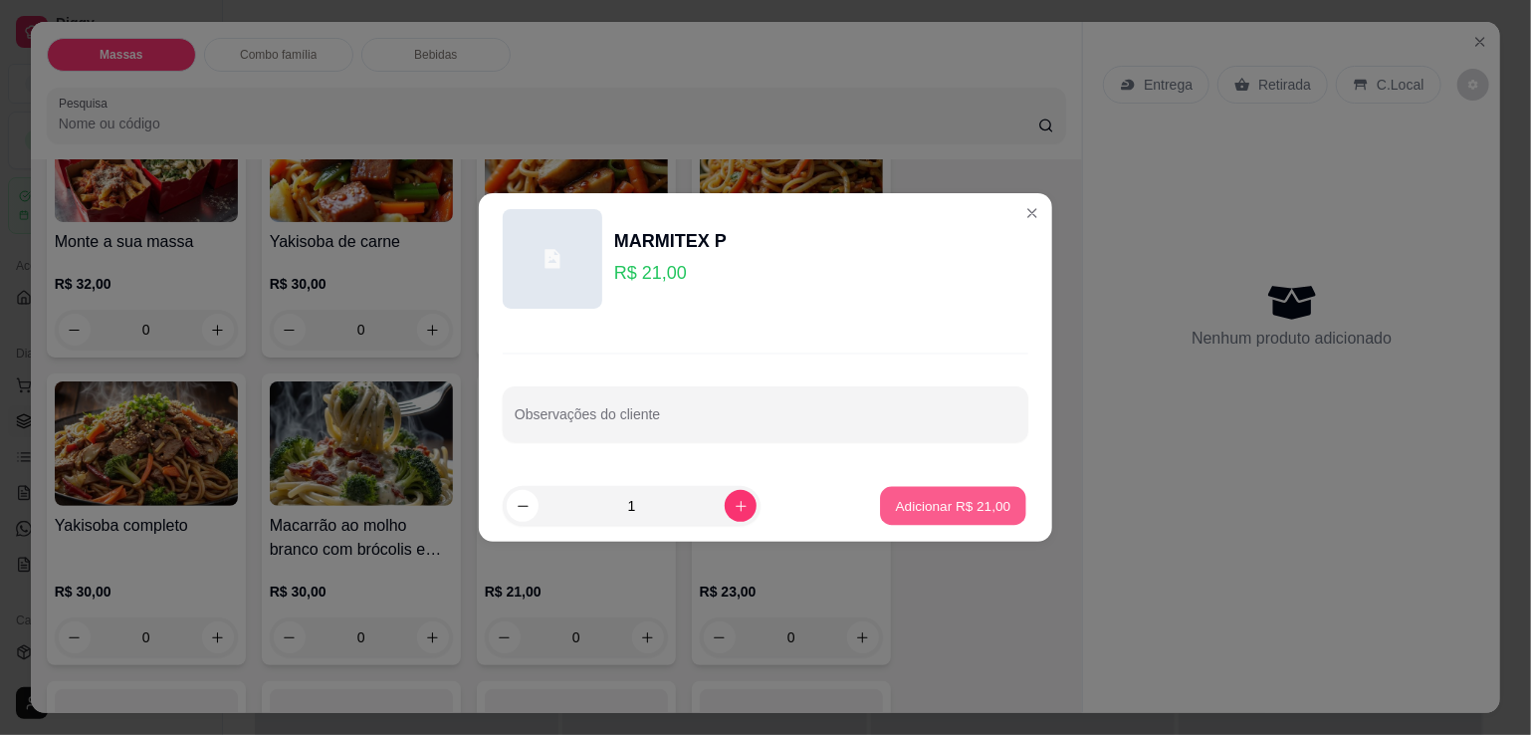
click at [926, 499] on p "Adicionar R$ 21,00" at bounding box center [954, 505] width 116 height 19
type input "1"
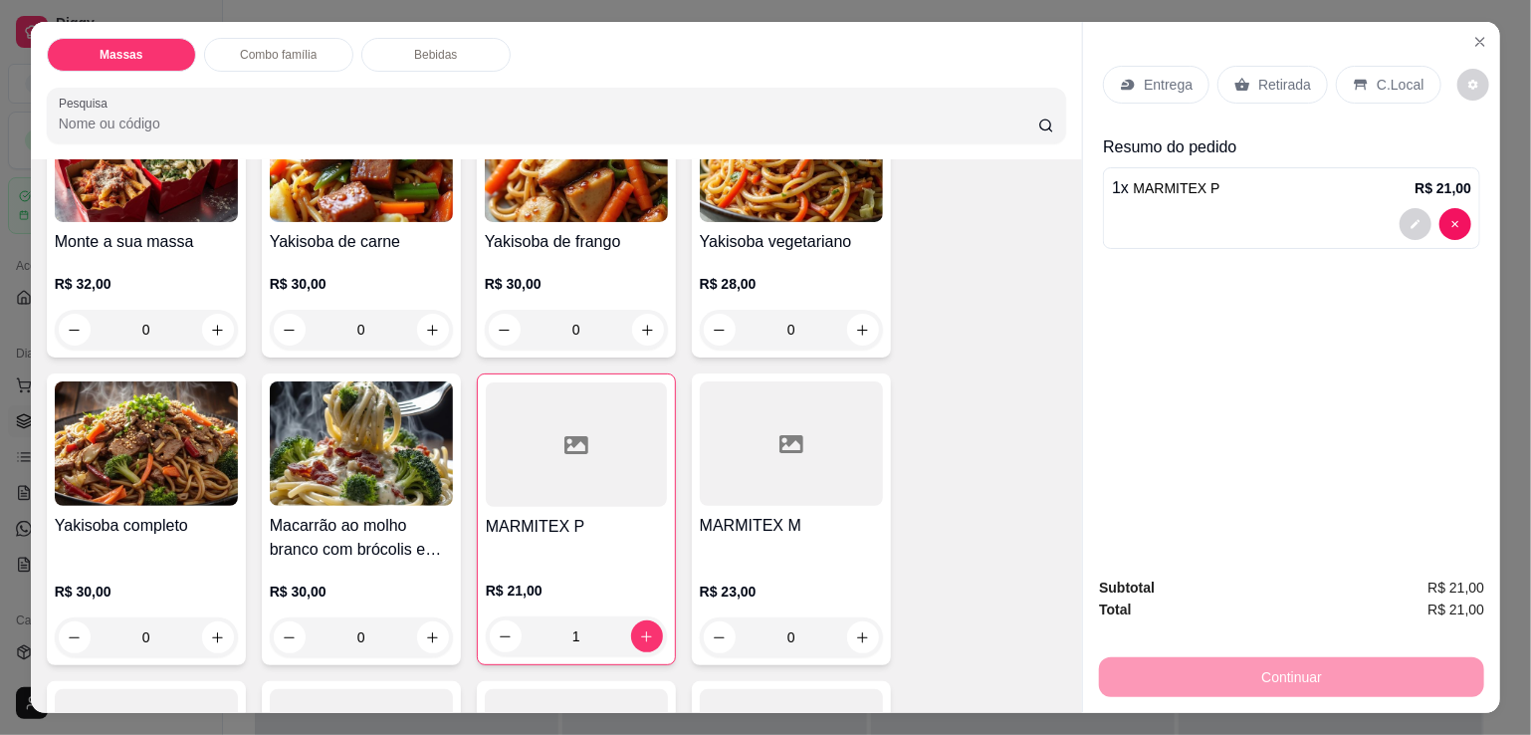
click at [1244, 83] on div "Retirada" at bounding box center [1273, 85] width 111 height 38
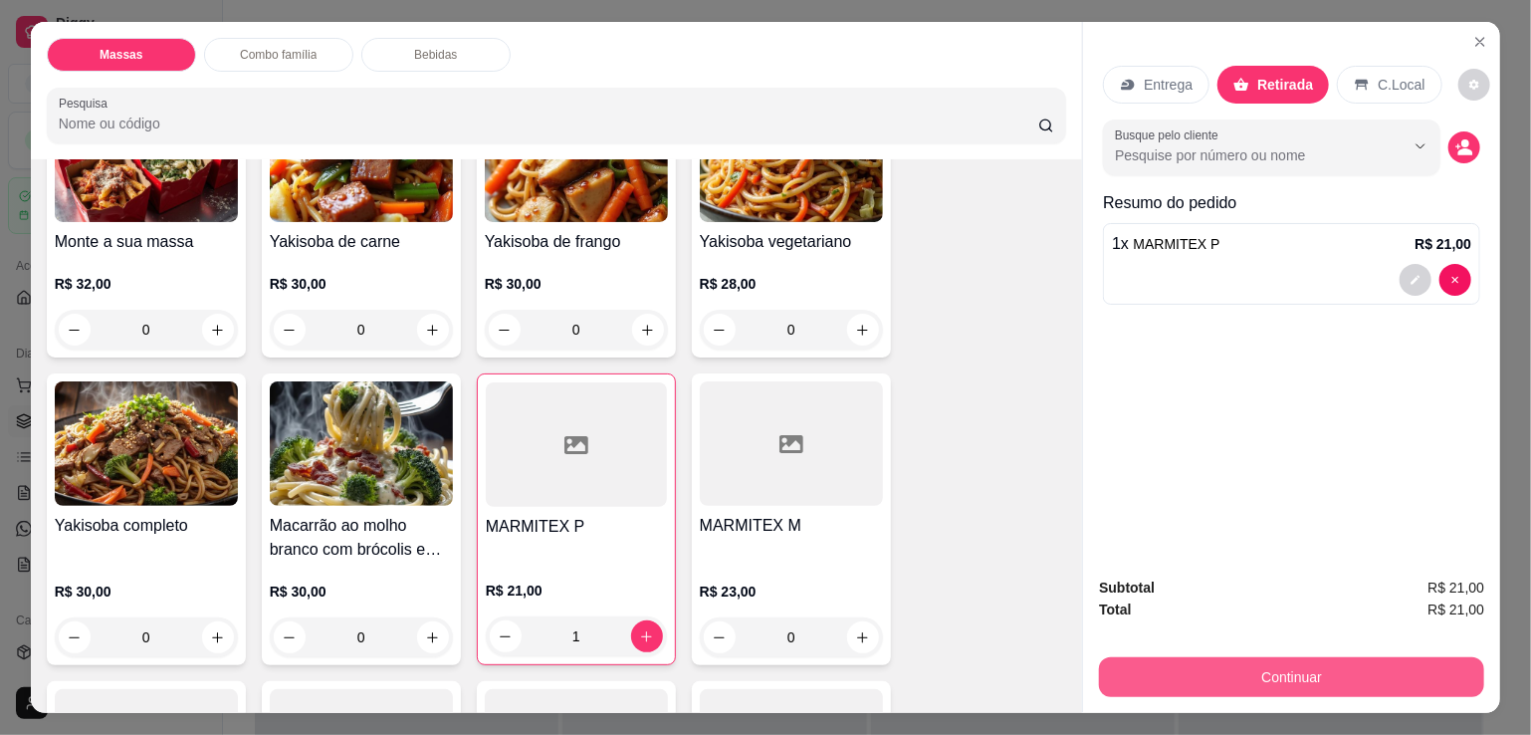
click at [1211, 657] on button "Continuar" at bounding box center [1291, 677] width 385 height 40
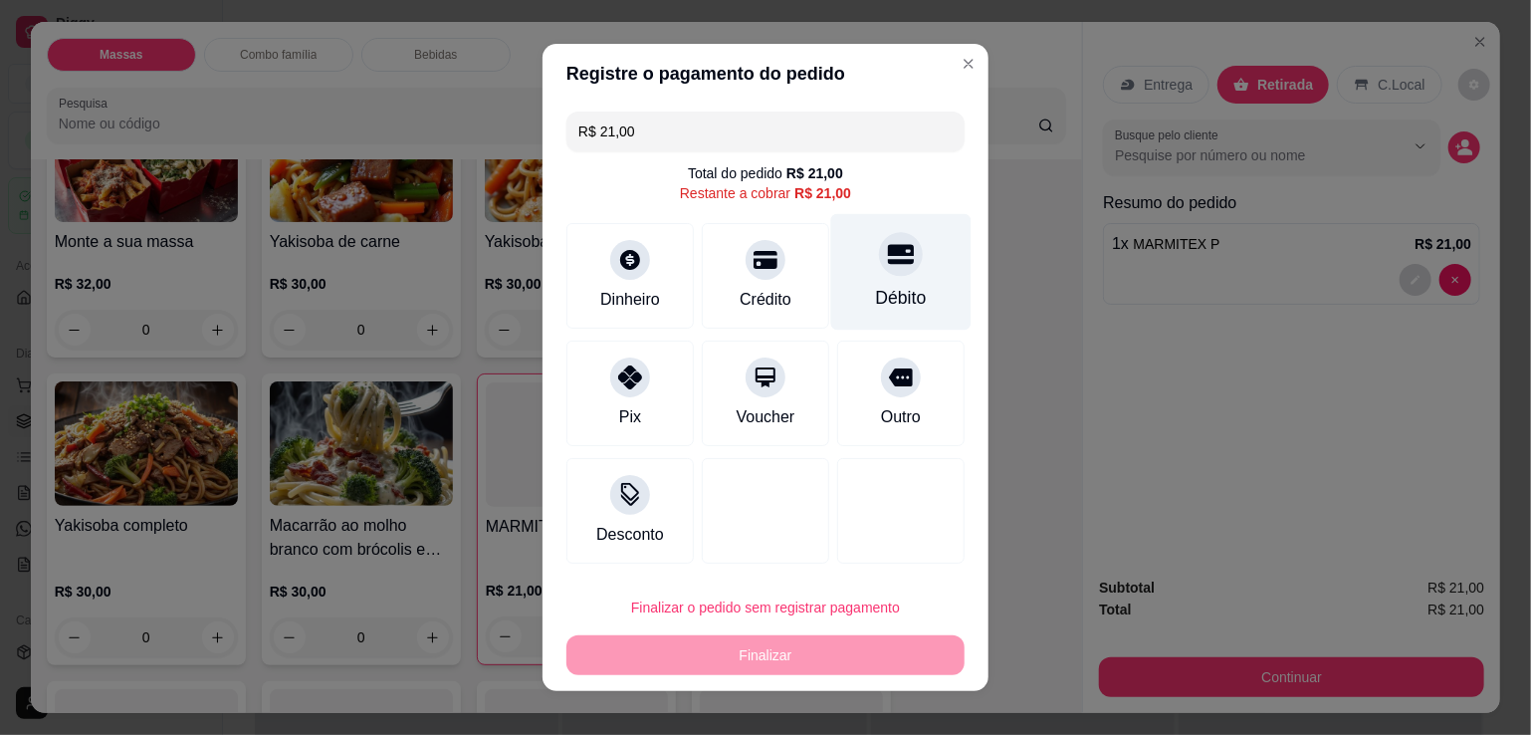
click at [907, 297] on div "Débito" at bounding box center [901, 272] width 140 height 117
type input "R$ 0,00"
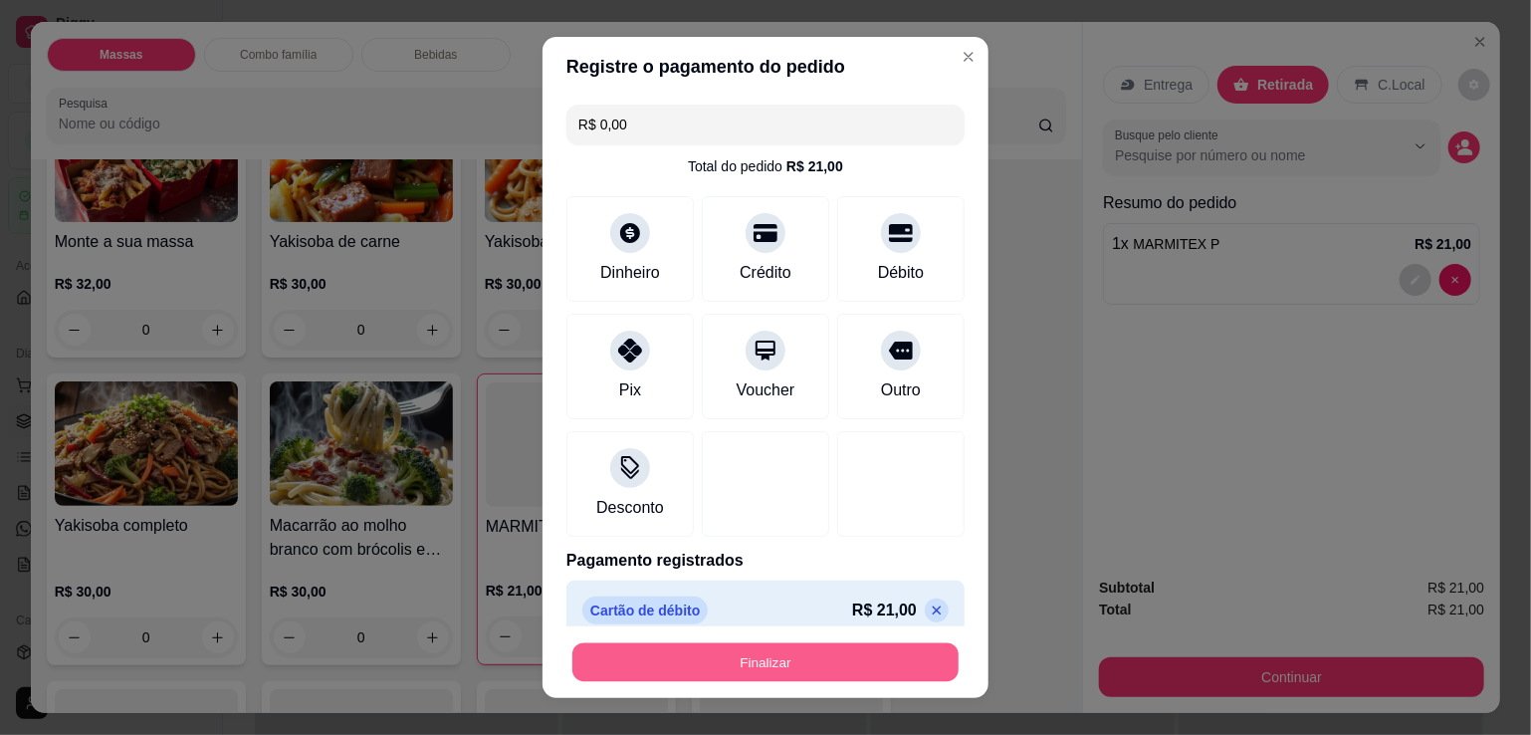
click at [832, 657] on button "Finalizar" at bounding box center [766, 662] width 386 height 39
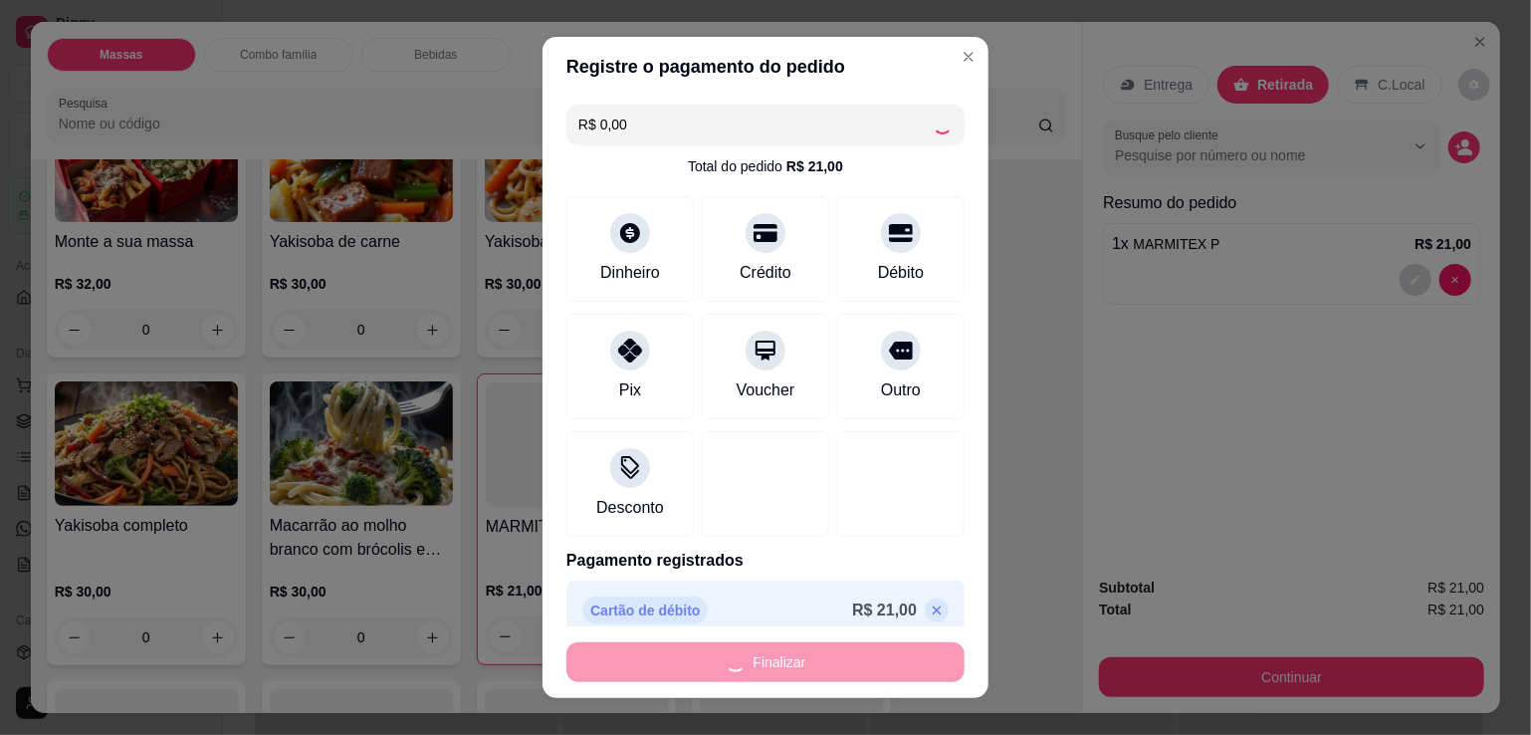
type input "0"
type input "-R$ 21,00"
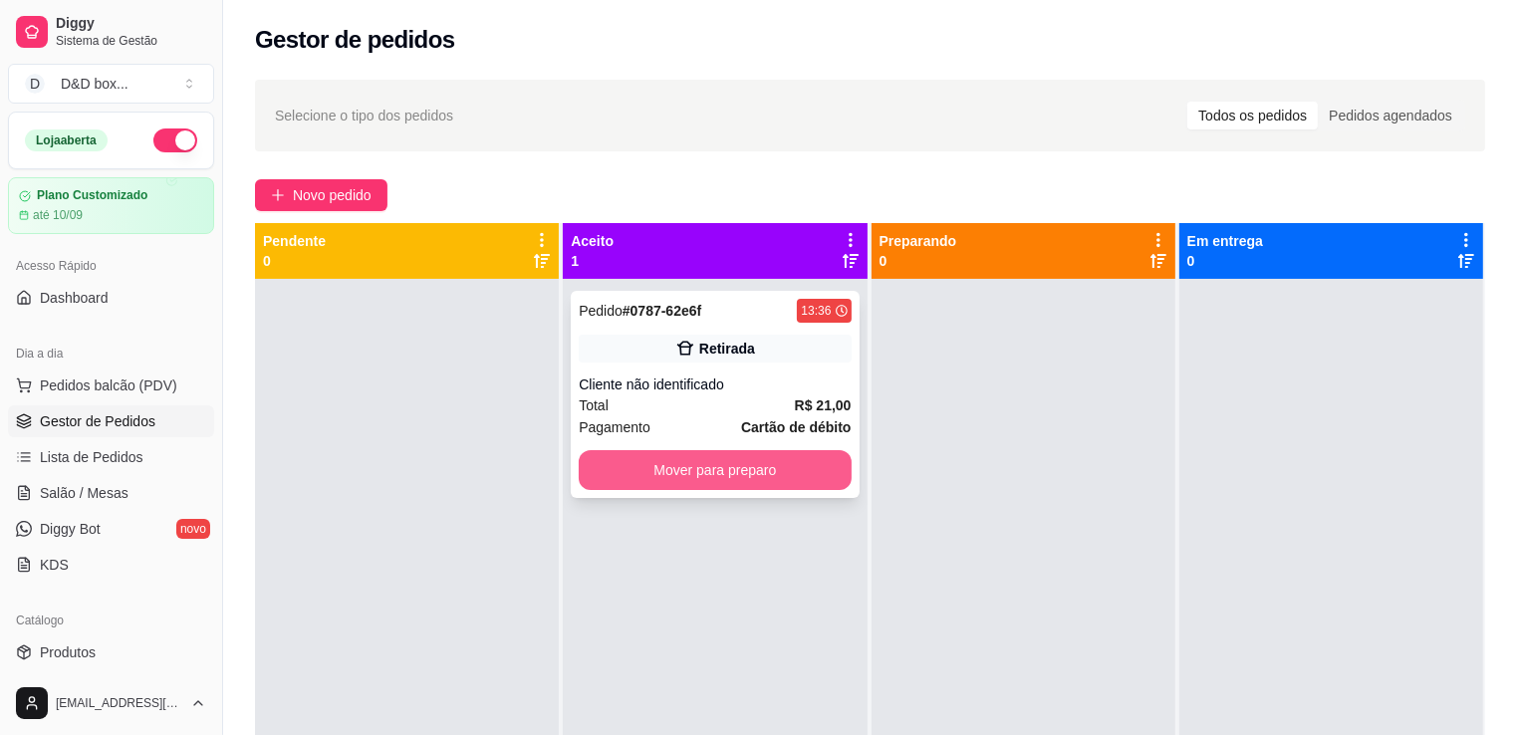
click at [697, 479] on button "Mover para preparo" at bounding box center [715, 470] width 272 height 40
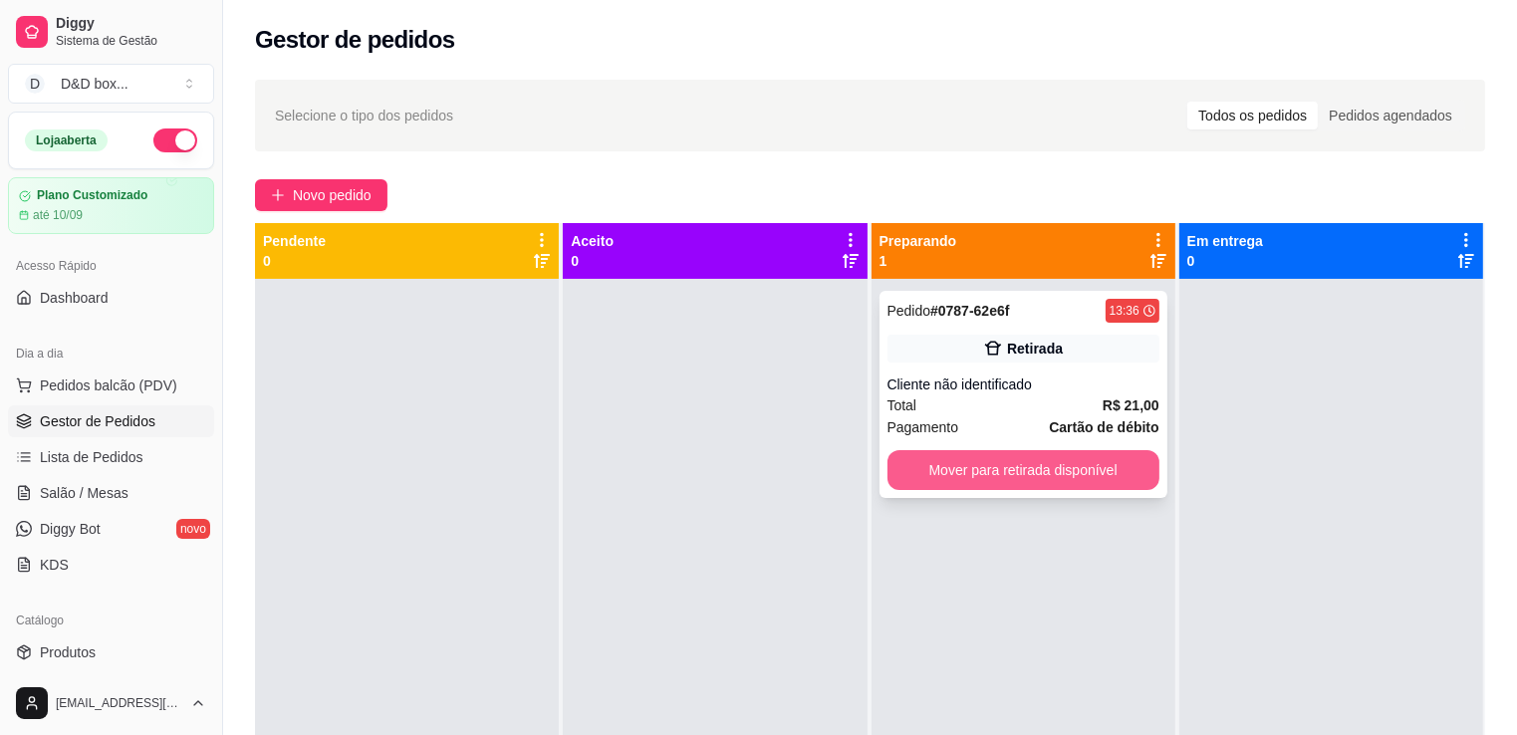
click at [1014, 483] on button "Mover para retirada disponível" at bounding box center [1023, 470] width 272 height 40
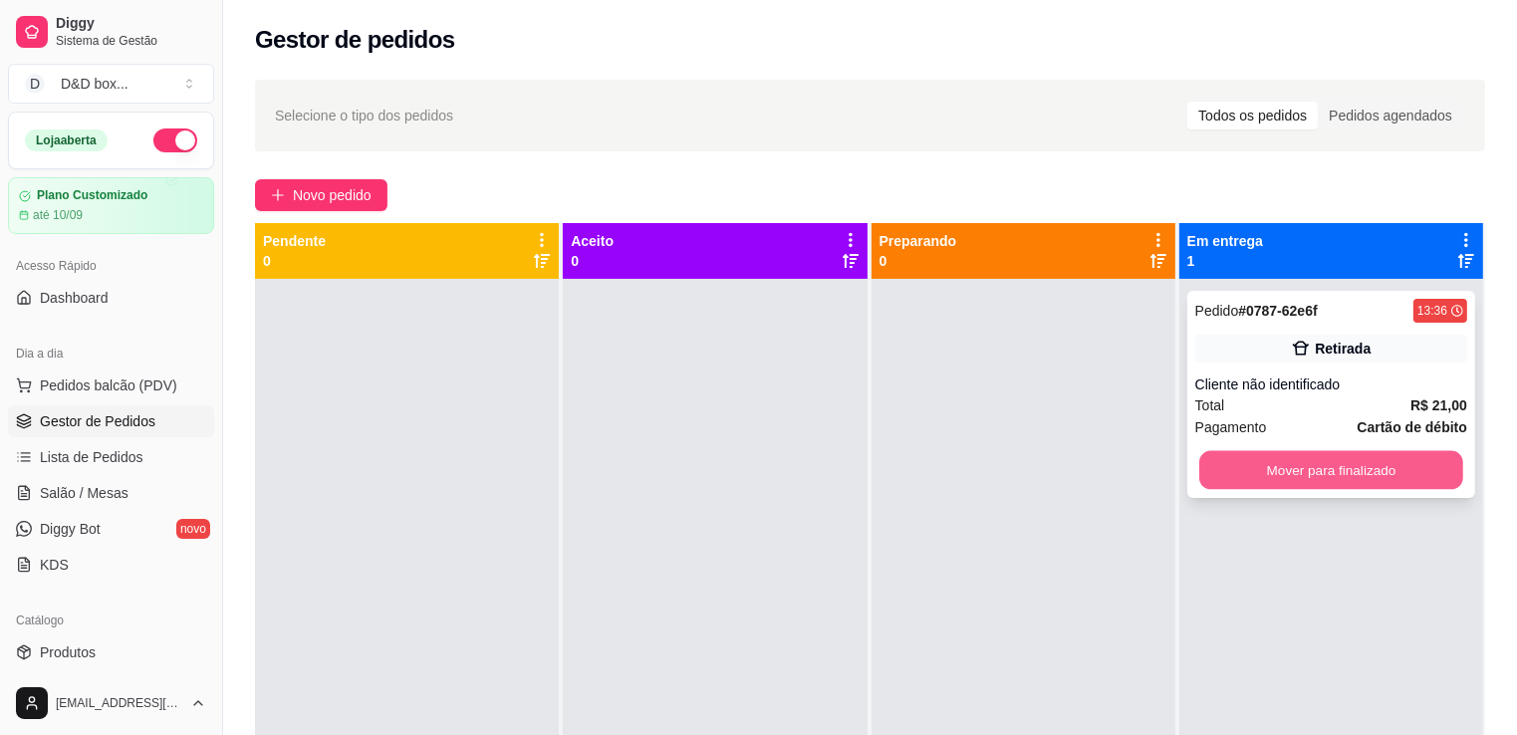
click at [1204, 463] on button "Mover para finalizado" at bounding box center [1331, 470] width 264 height 39
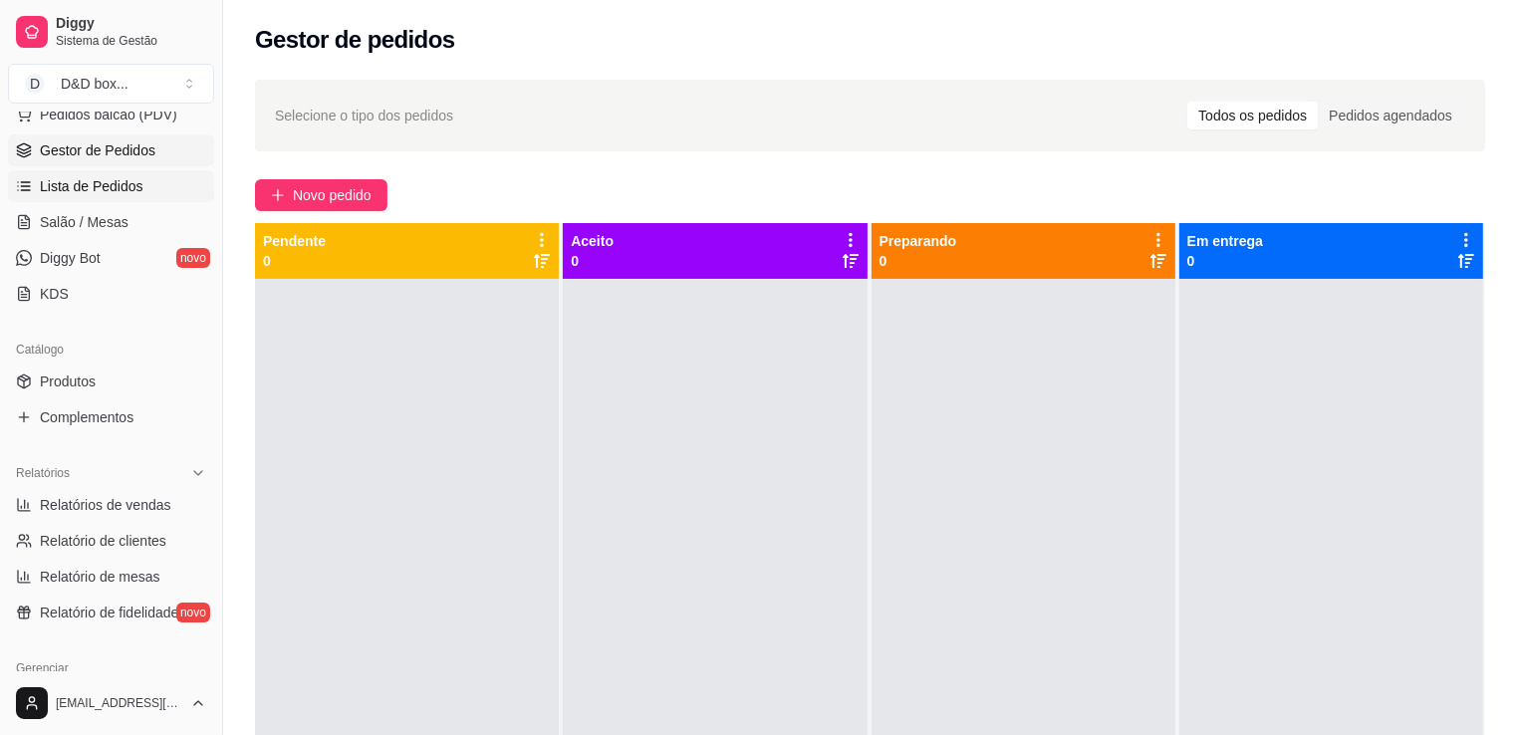
scroll to position [398, 0]
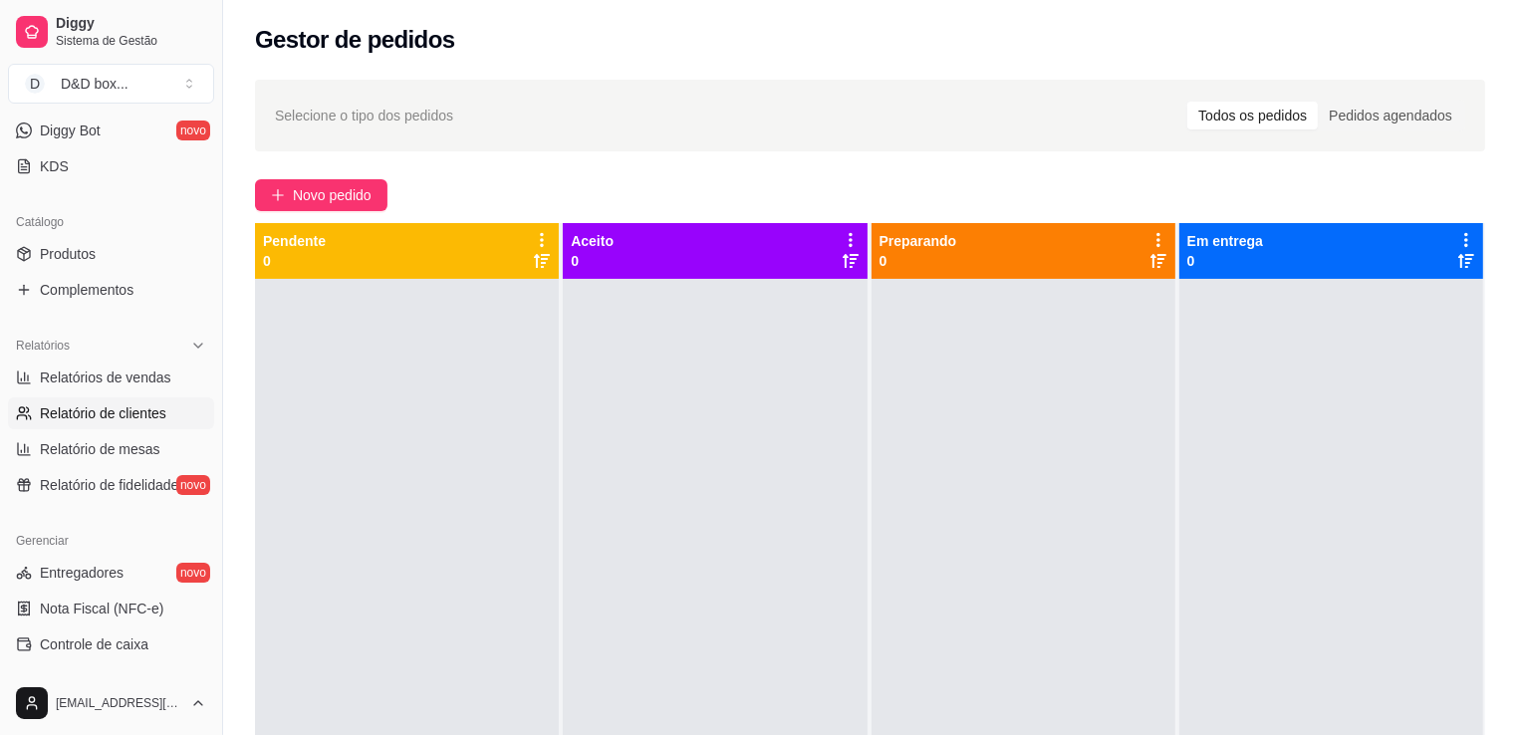
click at [115, 416] on span "Relatório de clientes" at bounding box center [103, 413] width 126 height 20
select select "30"
select select "HIGHEST_TOTAL_SPENT_WITH_ORDERS"
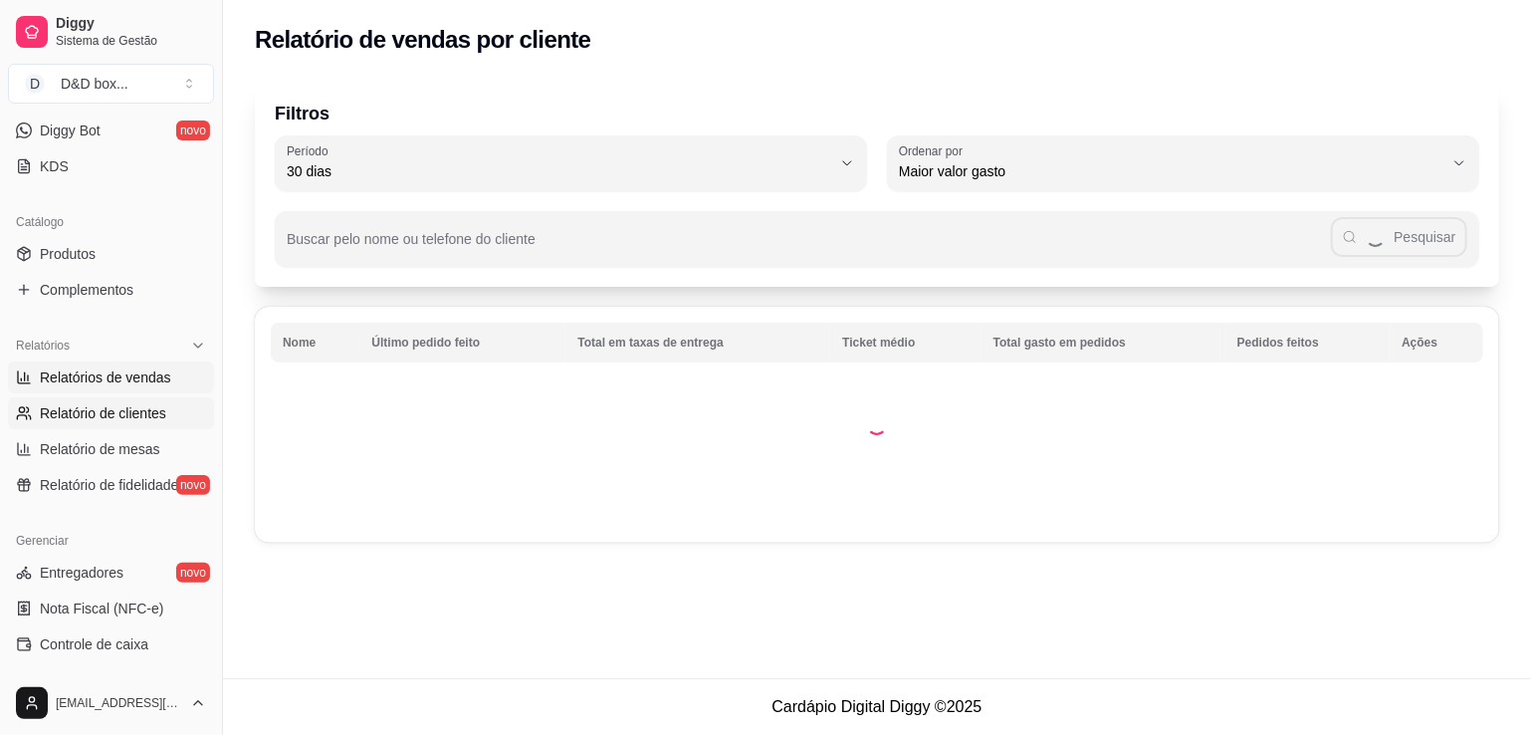
click at [125, 386] on link "Relatórios de vendas" at bounding box center [111, 377] width 206 height 32
select select "ALL"
select select "0"
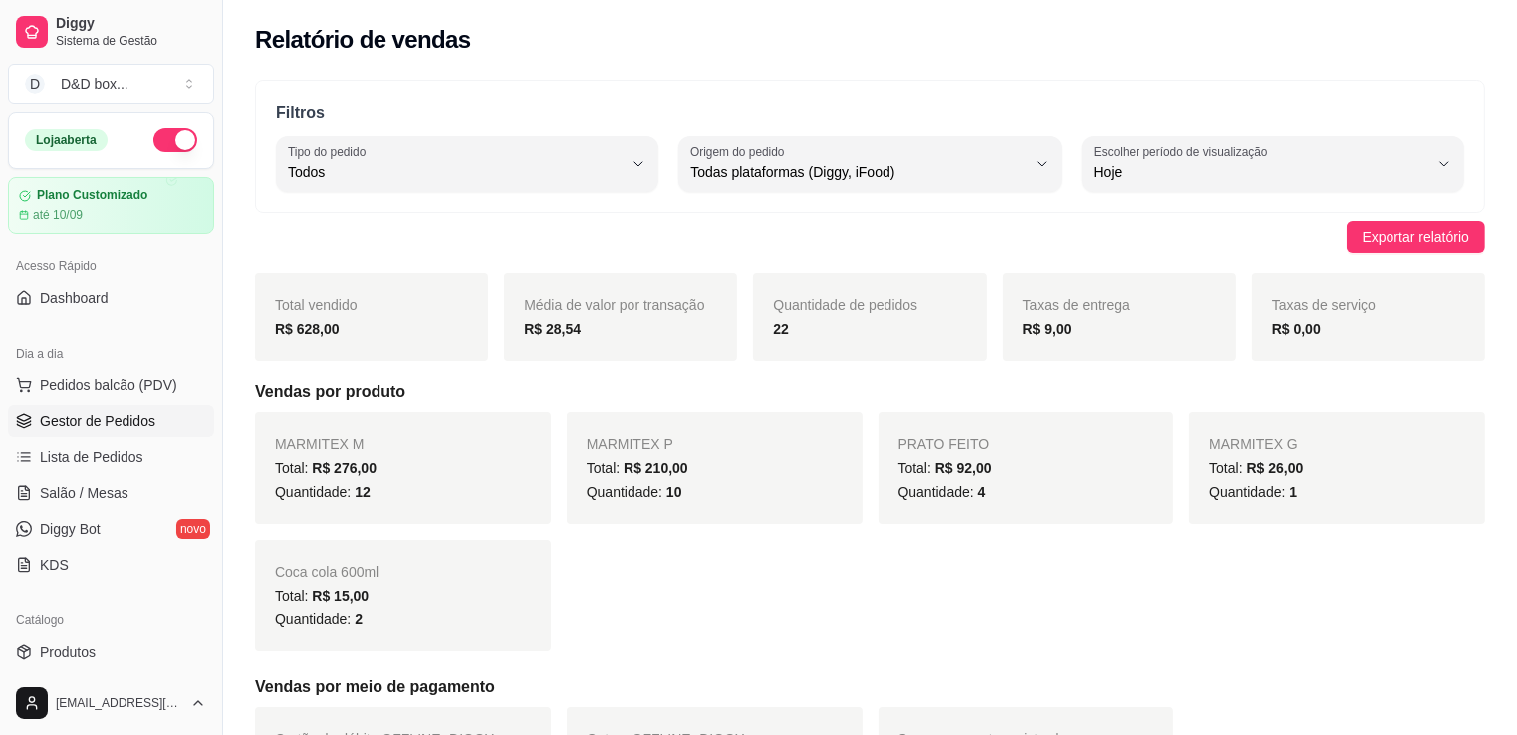
click at [144, 426] on span "Gestor de Pedidos" at bounding box center [98, 421] width 116 height 20
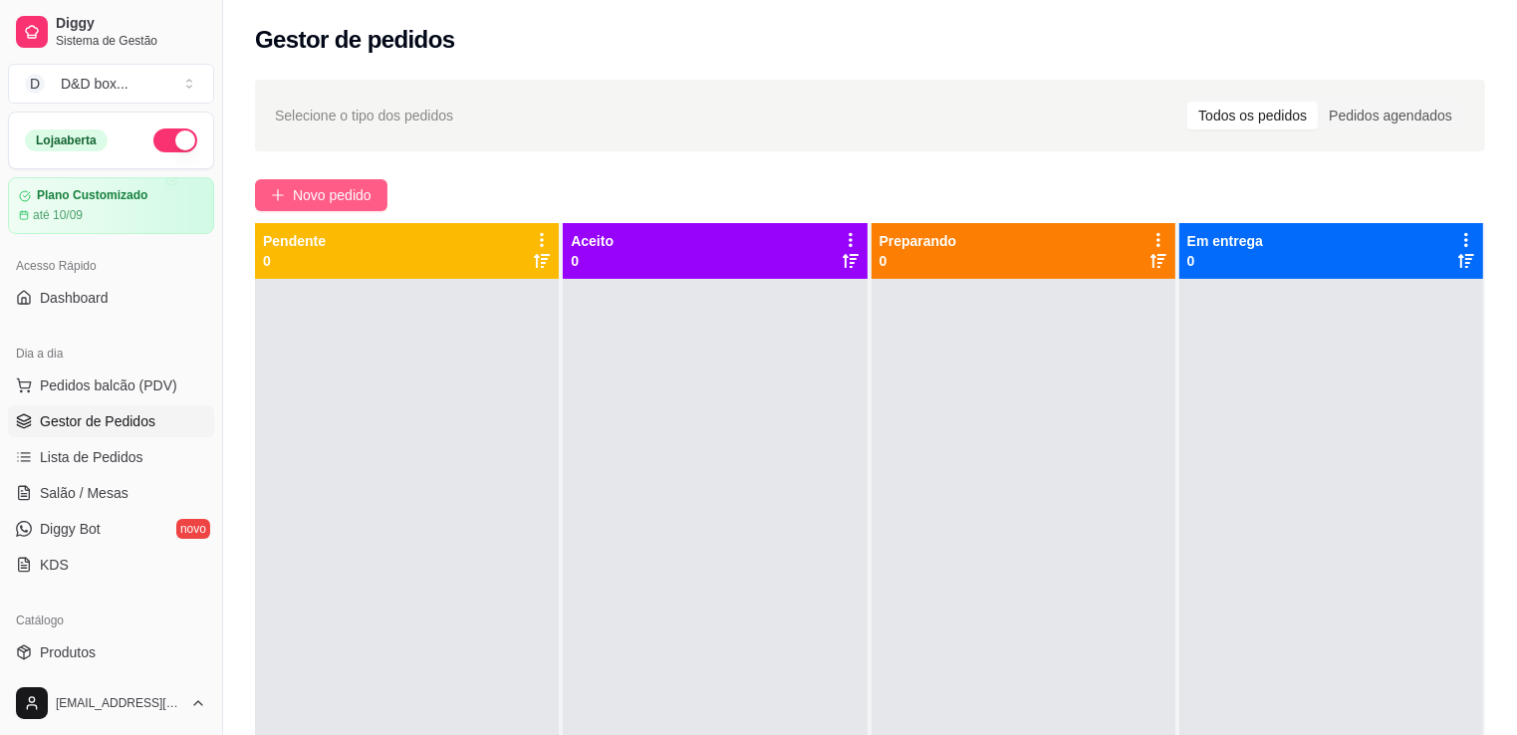
click at [361, 204] on span "Novo pedido" at bounding box center [332, 195] width 79 height 22
